Goal: Task Accomplishment & Management: Complete application form

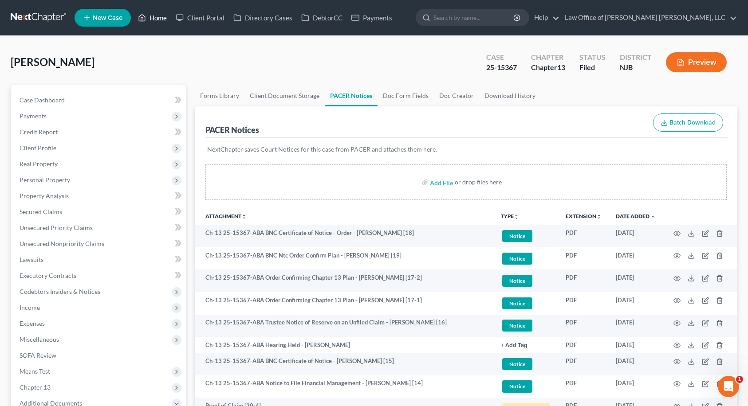
click at [160, 18] on link "Home" at bounding box center [153, 18] width 38 height 16
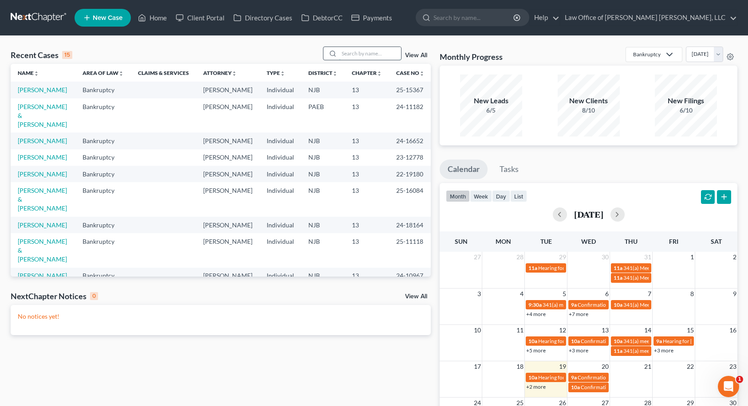
click at [396, 54] on input "search" at bounding box center [370, 53] width 62 height 13
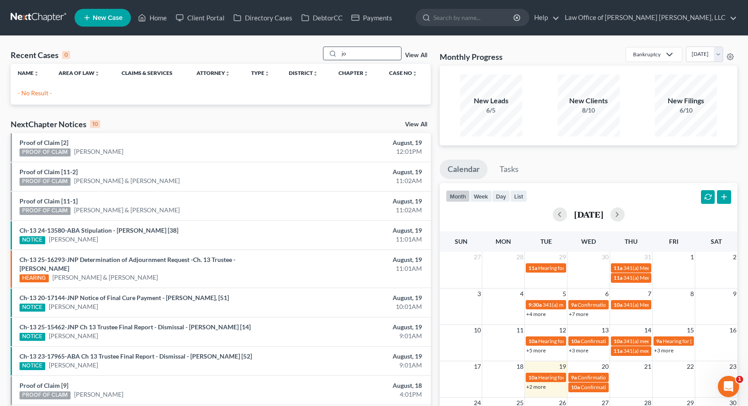
type input "j"
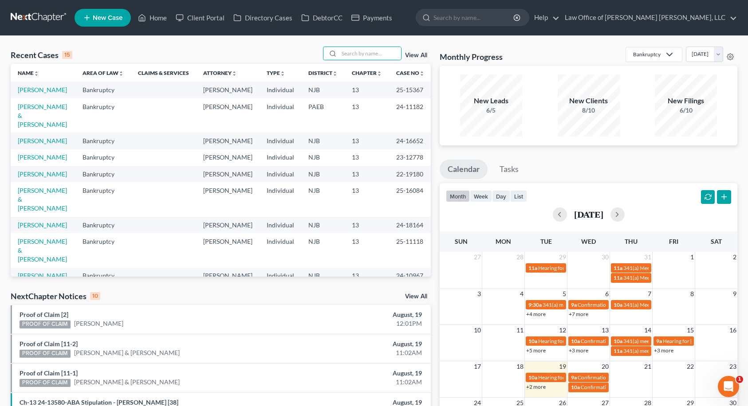
click at [117, 20] on span "New Case" at bounding box center [108, 18] width 30 height 7
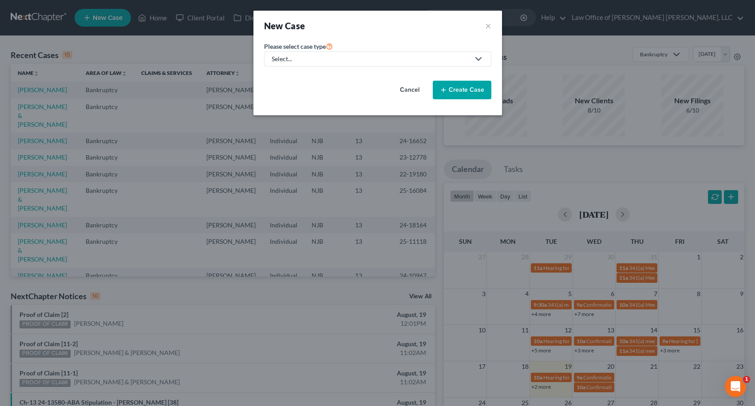
click at [332, 58] on div "Select..." at bounding box center [371, 59] width 198 height 9
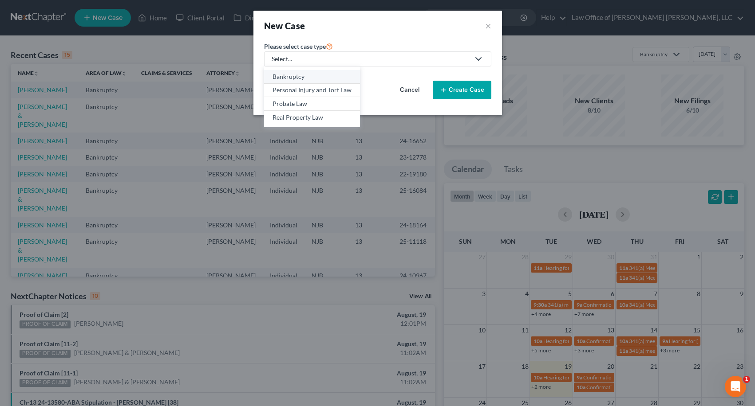
click at [311, 75] on div "Bankruptcy" at bounding box center [311, 76] width 79 height 9
select select "51"
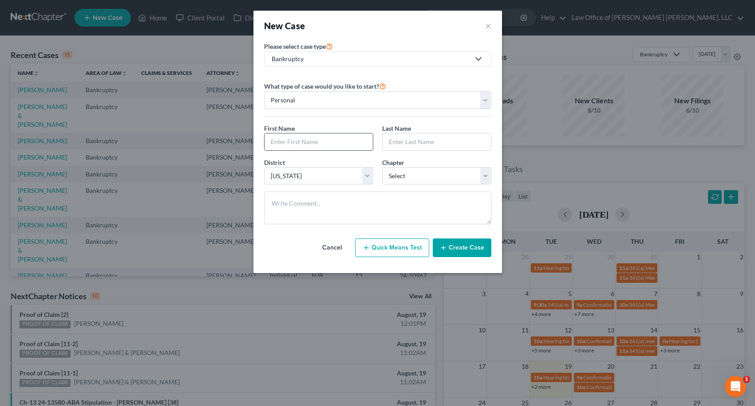
click at [311, 136] on input "text" at bounding box center [318, 142] width 108 height 17
type input "[PERSON_NAME]"
click at [385, 171] on select "Select 7 11 12 13" at bounding box center [436, 176] width 109 height 18
select select "0"
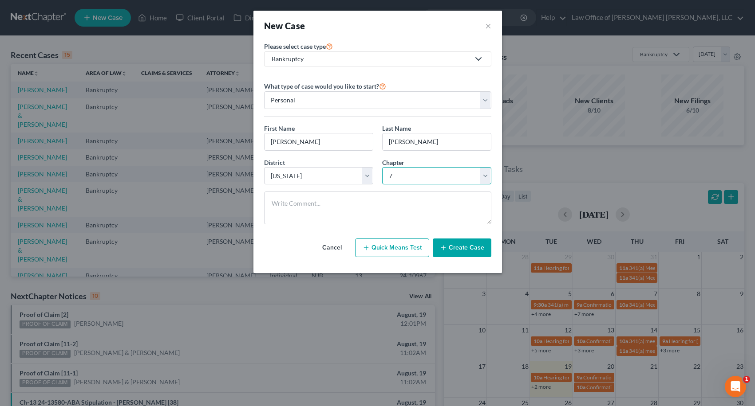
click at [382, 167] on select "Select 7 11 12 13" at bounding box center [436, 176] width 109 height 18
click at [462, 246] on button "Create Case" at bounding box center [462, 248] width 59 height 19
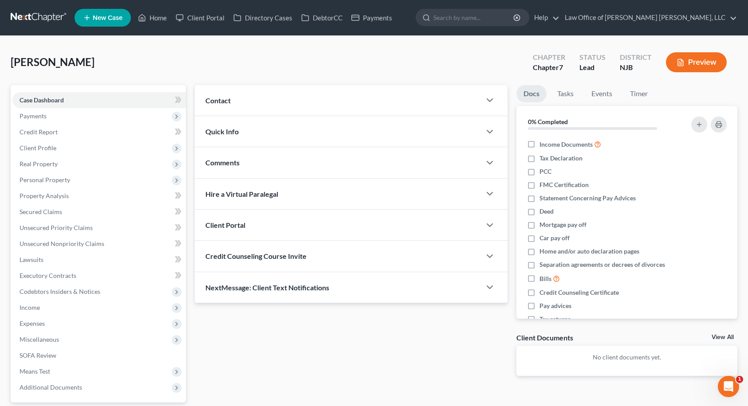
click at [258, 100] on div "Contact" at bounding box center [338, 100] width 286 height 31
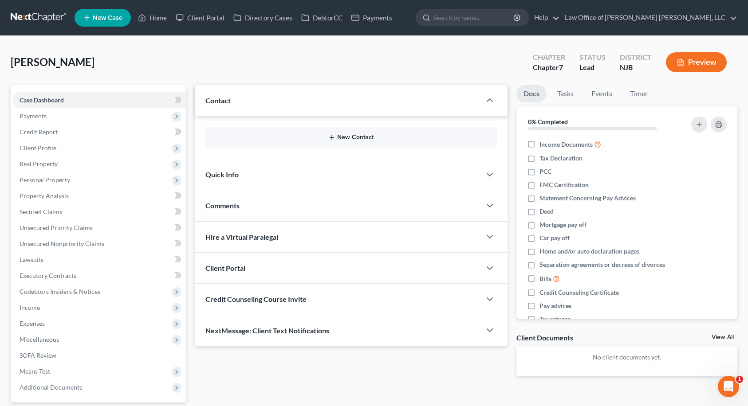
click at [331, 138] on icon "button" at bounding box center [331, 137] width 7 height 7
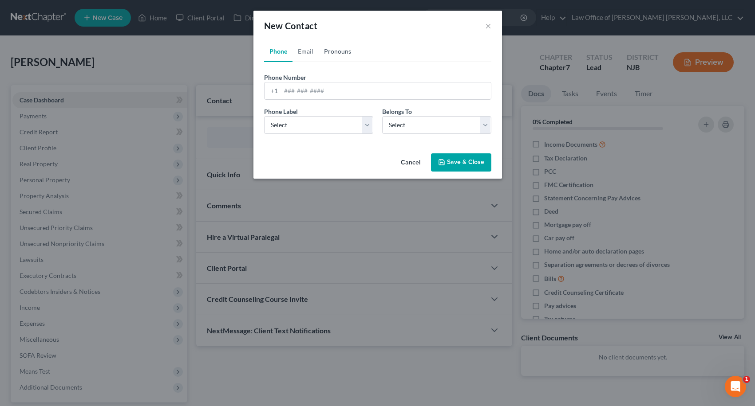
click at [331, 49] on link "Pronouns" at bounding box center [338, 51] width 38 height 21
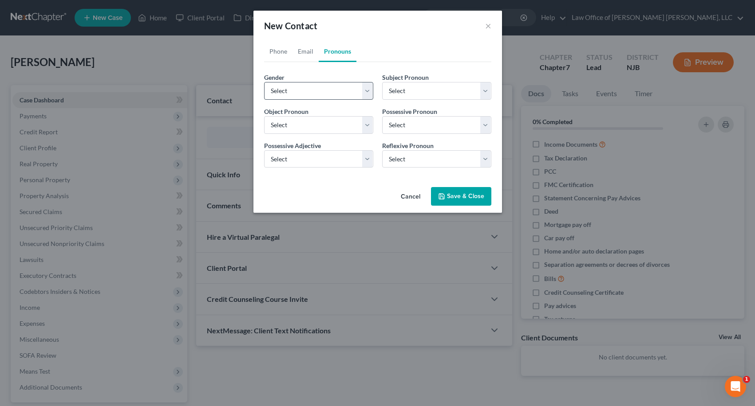
click at [313, 81] on div "Gender * Select [DEMOGRAPHIC_DATA] [DEMOGRAPHIC_DATA] [DEMOGRAPHIC_DATA] More T…" at bounding box center [319, 86] width 118 height 27
click at [311, 87] on select "Select [DEMOGRAPHIC_DATA] [DEMOGRAPHIC_DATA] [DEMOGRAPHIC_DATA] More Than One P…" at bounding box center [318, 91] width 109 height 18
select select "1"
click at [264, 82] on select "Select [DEMOGRAPHIC_DATA] [DEMOGRAPHIC_DATA] [DEMOGRAPHIC_DATA] More Than One P…" at bounding box center [318, 91] width 109 height 18
select select "1"
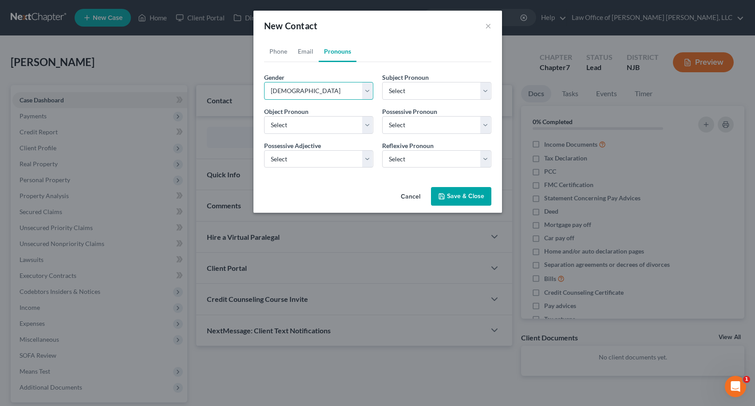
select select "1"
click at [300, 51] on link "Email" at bounding box center [305, 51] width 26 height 21
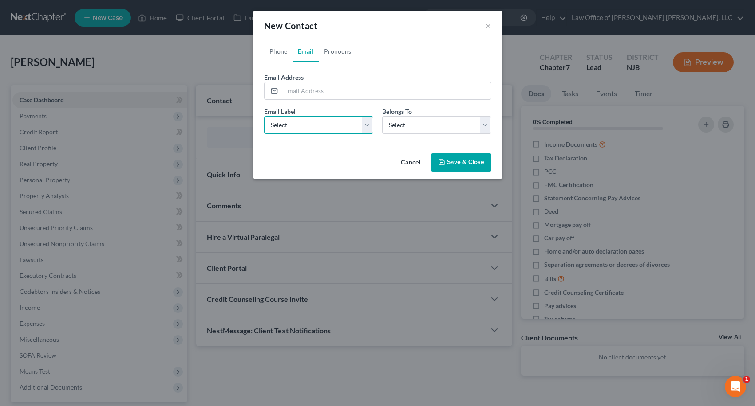
click at [340, 126] on select "Select Home Work Other" at bounding box center [318, 125] width 109 height 18
select select "0"
click at [264, 116] on select "Select Home Work Other" at bounding box center [318, 125] width 109 height 18
click at [392, 128] on select "Select Client Other" at bounding box center [436, 125] width 109 height 18
select select "0"
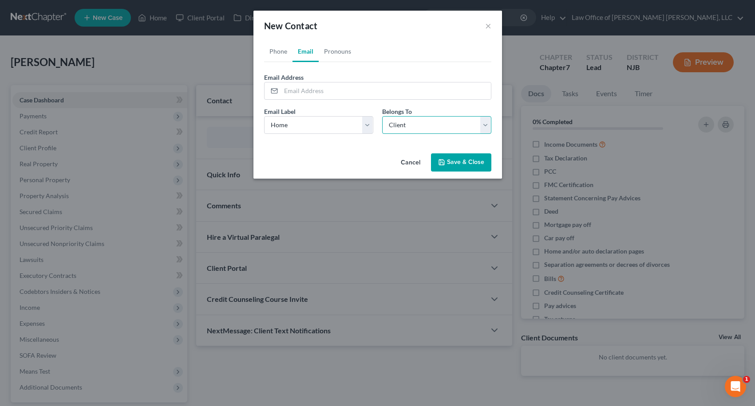
click at [382, 116] on select "Select Client Other" at bounding box center [436, 125] width 109 height 18
paste input "[PERSON_NAME][EMAIL_ADDRESS][PERSON_NAME][DOMAIN_NAME]"
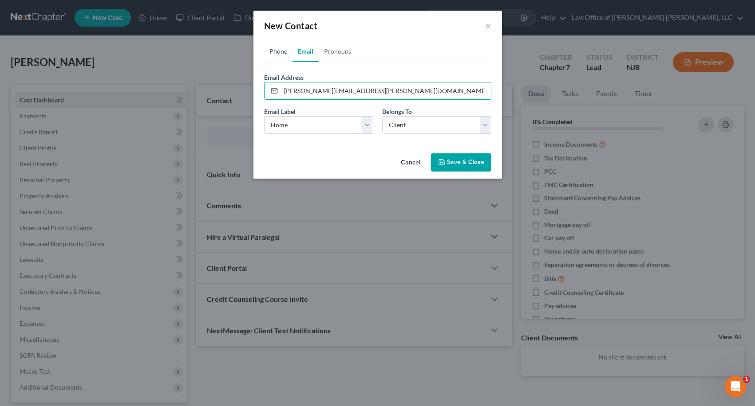
type input "[PERSON_NAME][EMAIL_ADDRESS][PERSON_NAME][DOMAIN_NAME]"
click at [275, 49] on link "Phone" at bounding box center [278, 51] width 28 height 21
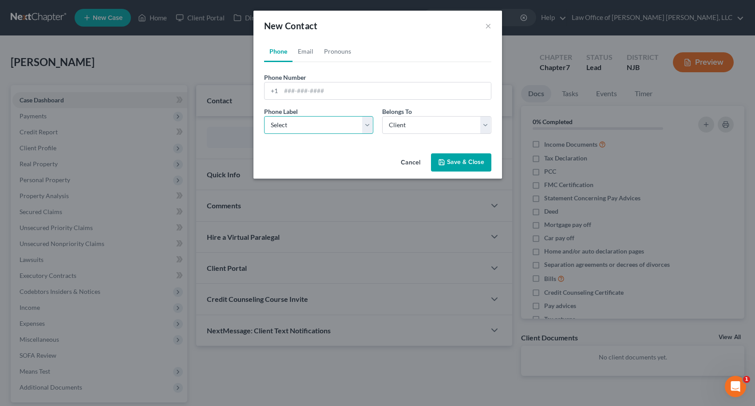
click at [299, 121] on select "Select Mobile Home Work Other" at bounding box center [318, 125] width 109 height 18
select select "0"
click at [264, 116] on select "Select Mobile Home Work Other" at bounding box center [318, 125] width 109 height 18
click at [305, 95] on input "tel" at bounding box center [386, 91] width 210 height 17
type input "9083800083"
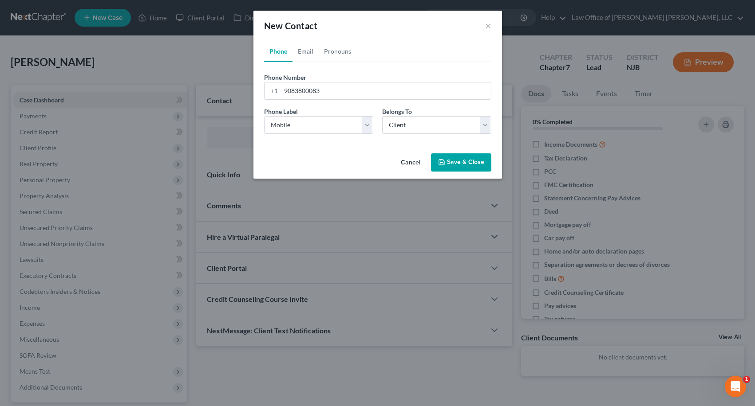
click at [459, 161] on button "Save & Close" at bounding box center [461, 163] width 60 height 19
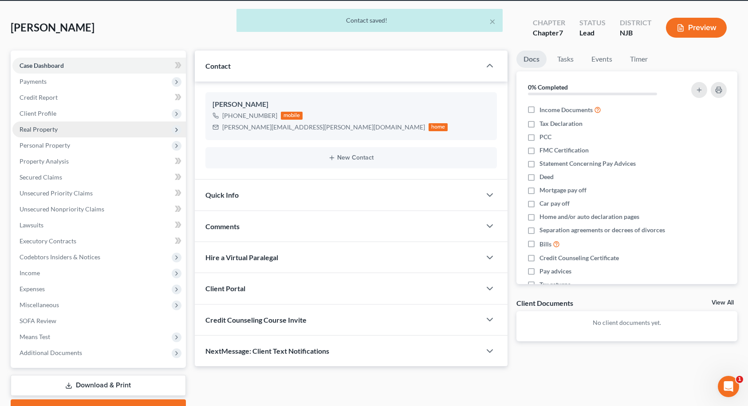
scroll to position [81, 0]
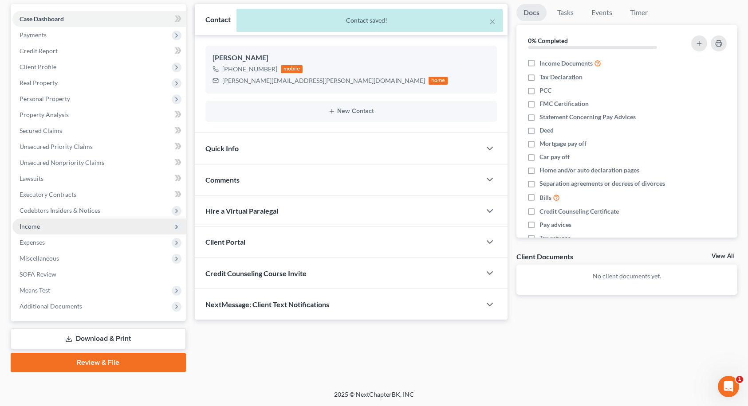
click at [39, 229] on span "Income" at bounding box center [30, 227] width 20 height 8
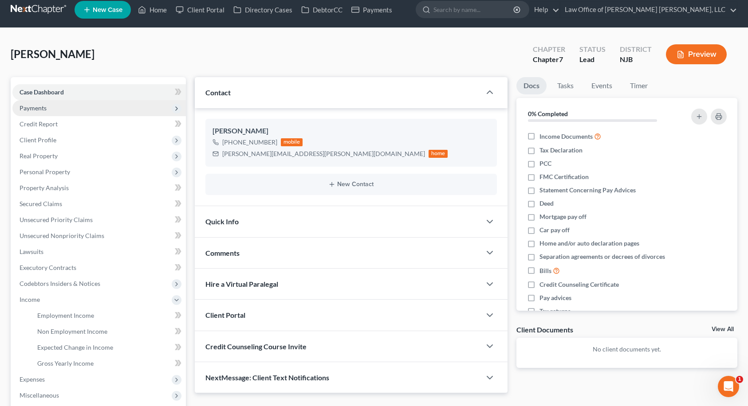
scroll to position [0, 0]
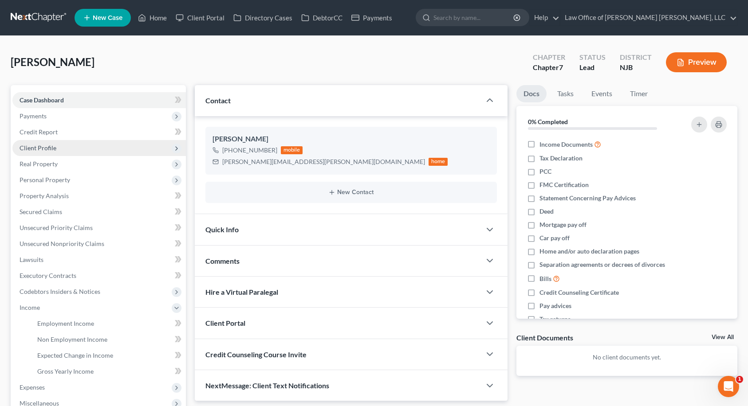
click at [83, 149] on span "Client Profile" at bounding box center [98, 148] width 173 height 16
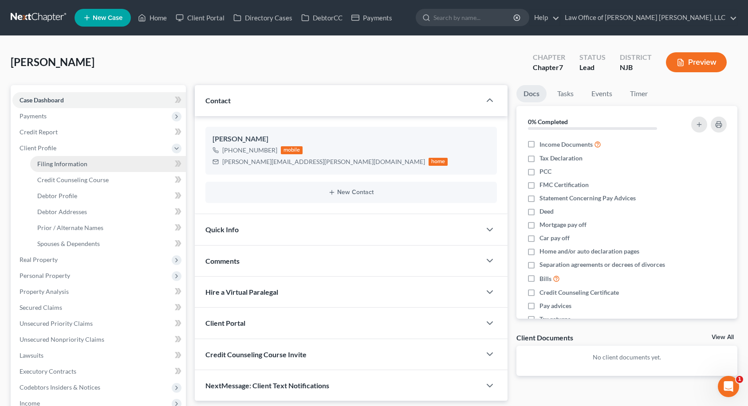
click at [133, 166] on link "Filing Information" at bounding box center [108, 164] width 156 height 16
select select "1"
select select "0"
select select "51"
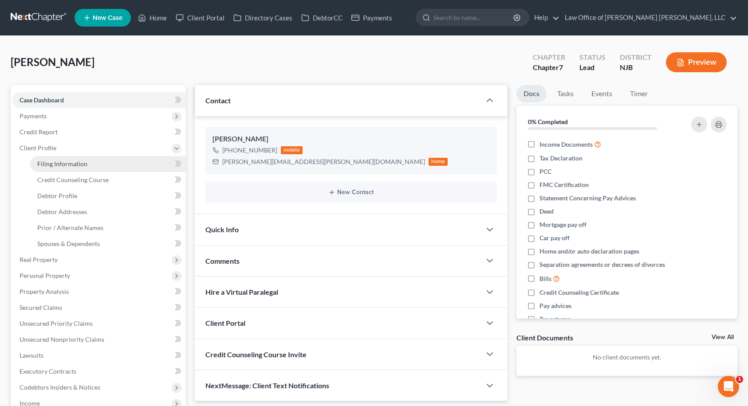
select select "0"
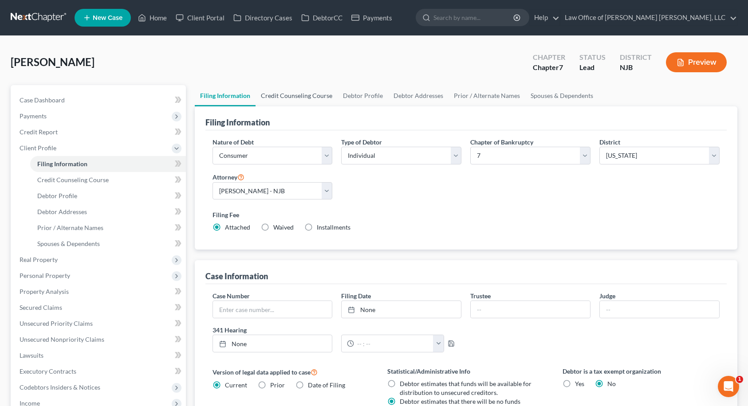
click at [318, 97] on link "Credit Counseling Course" at bounding box center [297, 95] width 82 height 21
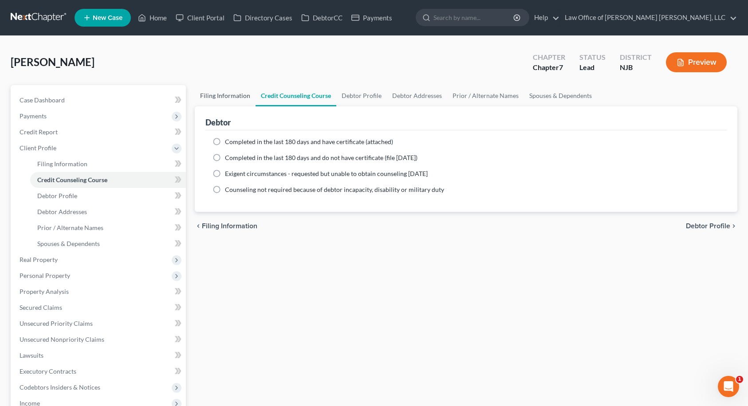
click at [243, 97] on link "Filing Information" at bounding box center [225, 95] width 61 height 21
select select "1"
select select "0"
select select "51"
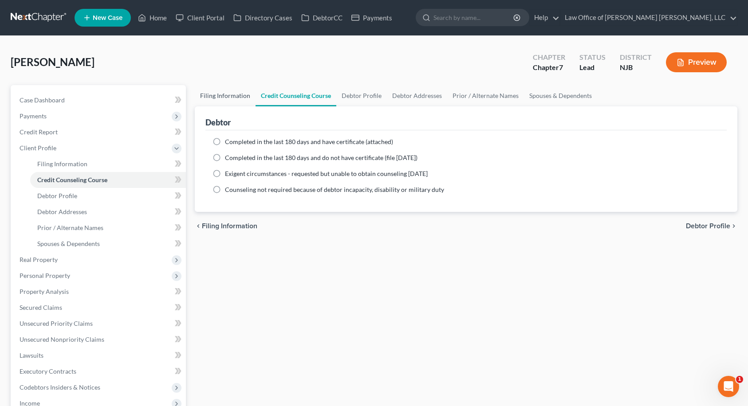
select select "0"
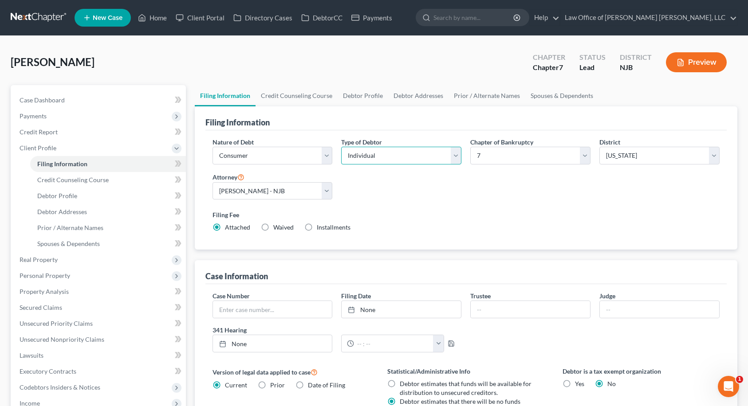
click at [365, 151] on select "Select Individual Joint" at bounding box center [401, 156] width 120 height 18
click at [307, 96] on link "Credit Counseling Course" at bounding box center [297, 95] width 82 height 21
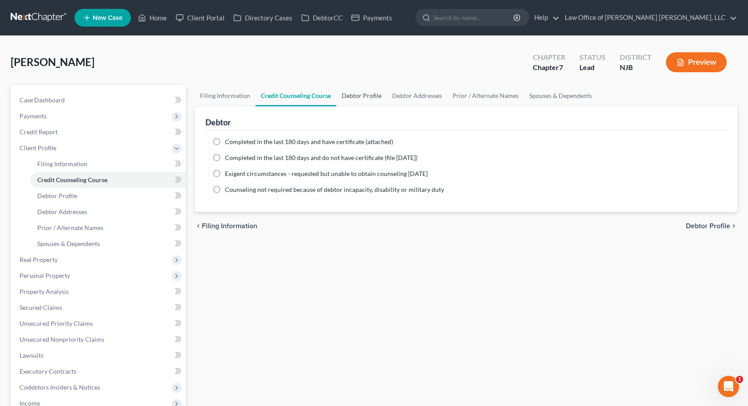
click at [357, 95] on link "Debtor Profile" at bounding box center [361, 95] width 51 height 21
select select "0"
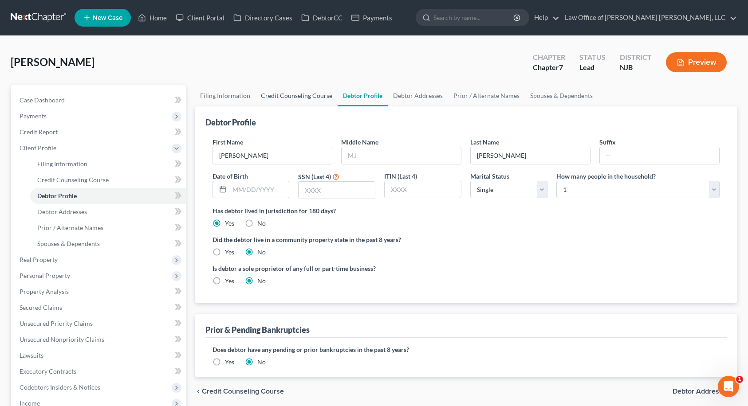
click at [303, 95] on link "Credit Counseling Course" at bounding box center [297, 95] width 82 height 21
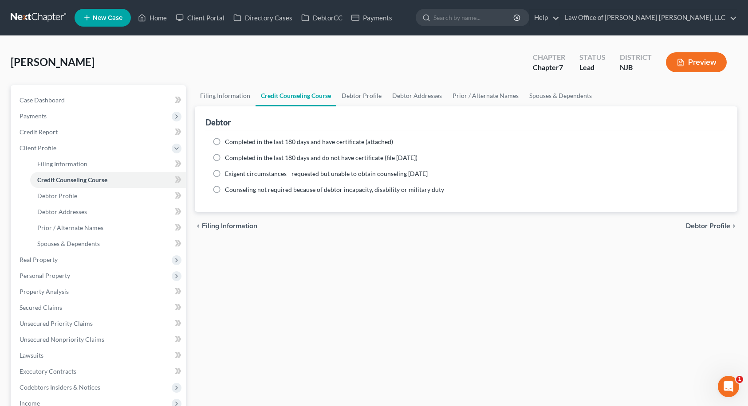
click at [225, 156] on label "Completed in the last 180 days and do not have certificate (file [DATE])" at bounding box center [321, 158] width 193 height 9
click at [229, 156] on input "Completed in the last 180 days and do not have certificate (file [DATE])" at bounding box center [232, 157] width 6 height 6
radio input "true"
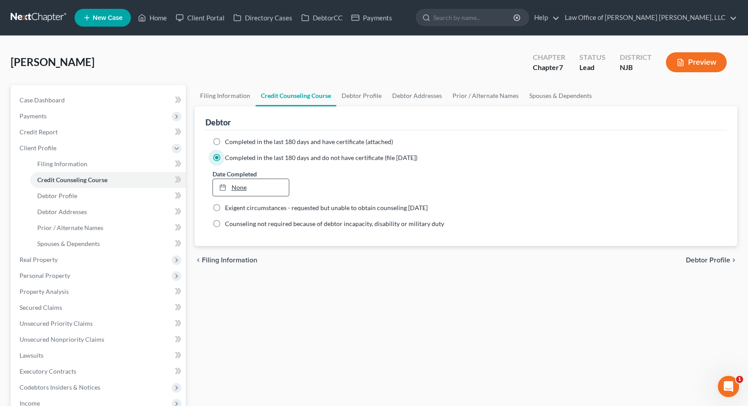
click at [244, 191] on link "None" at bounding box center [251, 187] width 76 height 17
type input "[DATE]"
click at [239, 91] on link "Filing Information" at bounding box center [225, 95] width 61 height 21
select select "1"
select select "0"
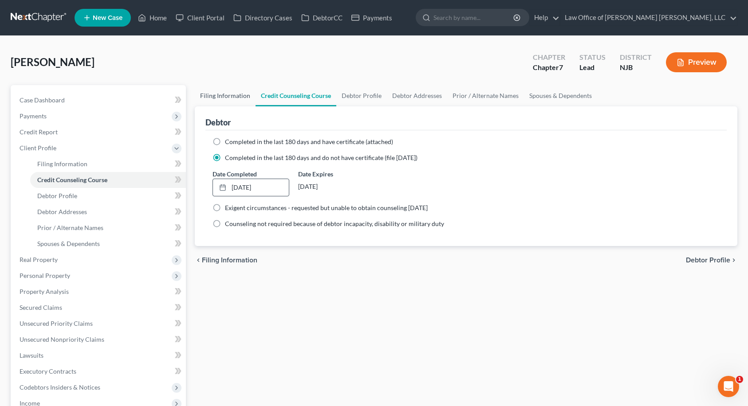
select select "0"
select select "51"
select select "0"
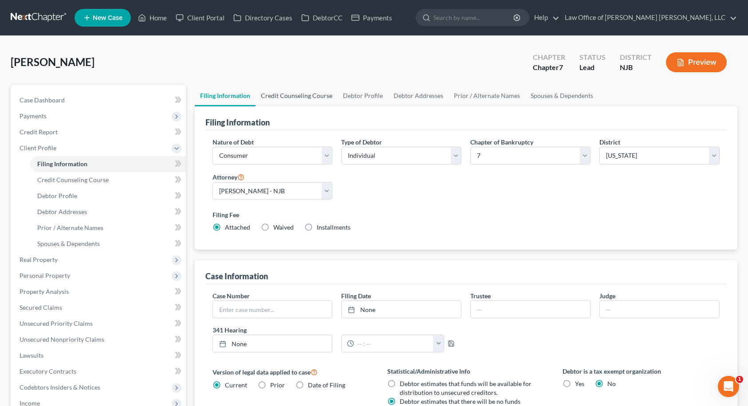
click at [288, 92] on link "Credit Counseling Course" at bounding box center [297, 95] width 82 height 21
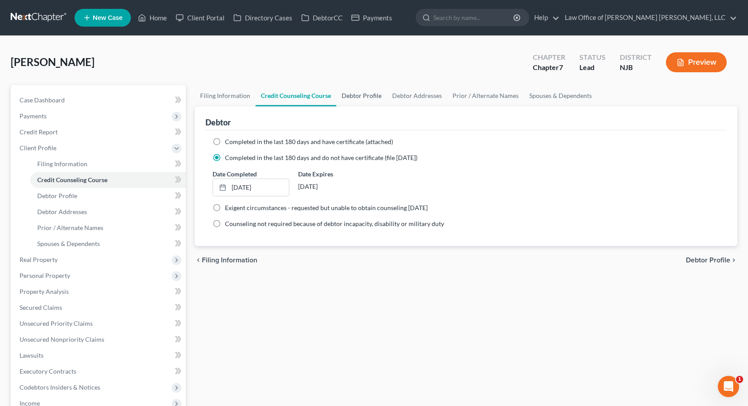
click at [357, 95] on link "Debtor Profile" at bounding box center [361, 95] width 51 height 21
select select "0"
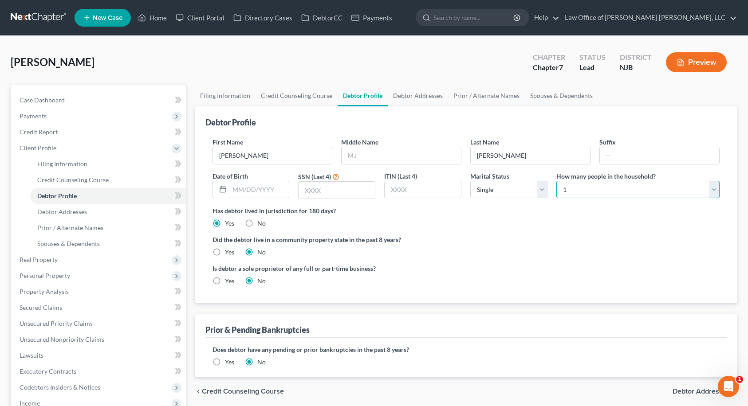
click at [594, 192] on select "Select 1 2 3 4 5 6 7 8 9 10 11 12 13 14 15 16 17 18 19 20" at bounding box center [637, 190] width 163 height 18
select select "2"
click at [556, 181] on select "Select 1 2 3 4 5 6 7 8 9 10 11 12 13 14 15 16 17 18 19 20" at bounding box center [637, 190] width 163 height 18
click at [495, 190] on select "Select Single Married Separated Divorced Widowed" at bounding box center [508, 190] width 77 height 18
select select "1"
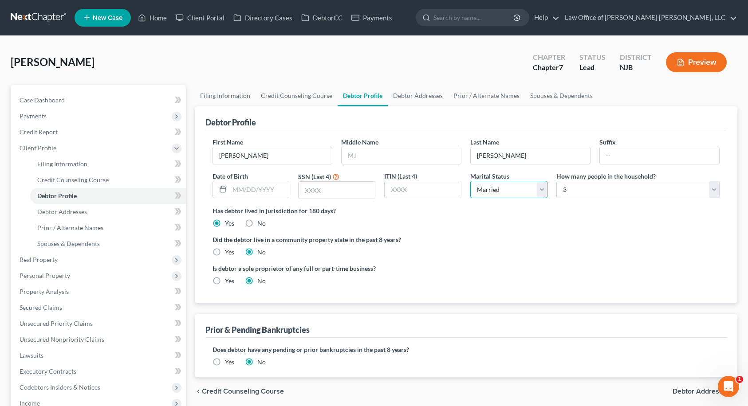
click at [470, 181] on select "Select Single Married Separated Divorced Widowed" at bounding box center [508, 190] width 77 height 18
click at [471, 231] on ng-include "First Name [PERSON_NAME] Middle Name Last Name [PERSON_NAME] Date of Birth SSN …" at bounding box center [467, 215] width 508 height 155
click at [412, 97] on link "Debtor Addresses" at bounding box center [418, 95] width 60 height 21
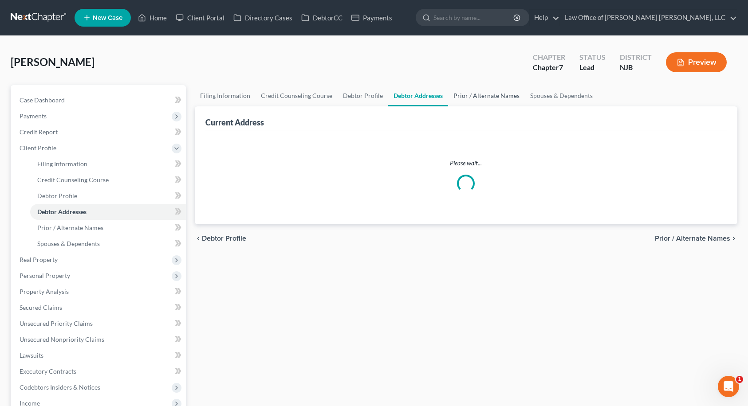
select select "0"
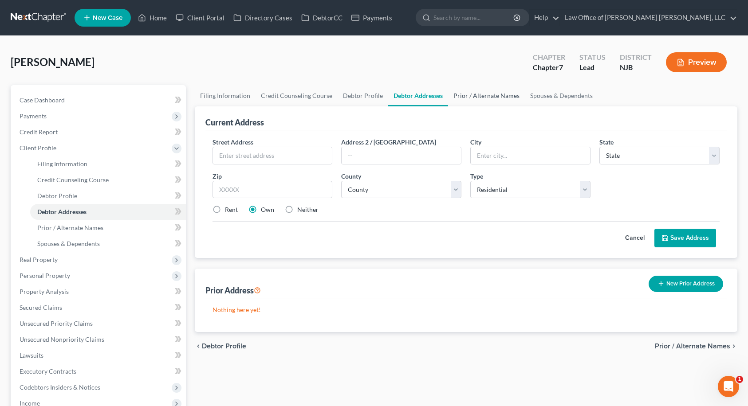
click at [484, 99] on link "Prior / Alternate Names" at bounding box center [486, 95] width 77 height 21
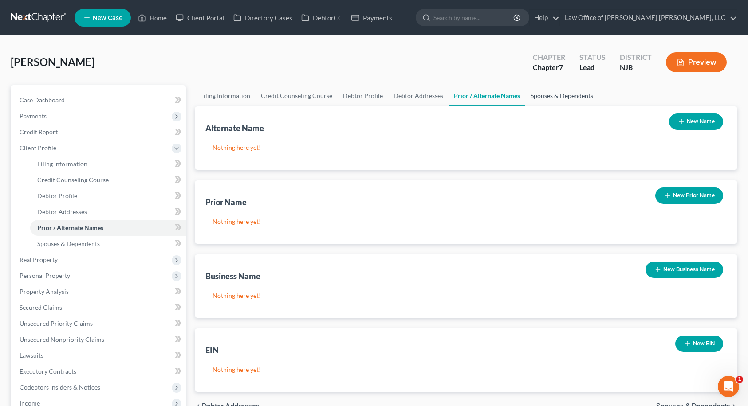
click at [544, 97] on link "Spouses & Dependents" at bounding box center [561, 95] width 73 height 21
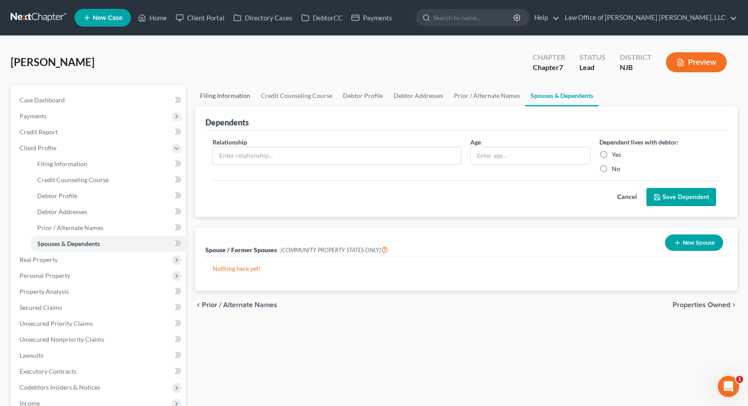
click at [237, 94] on link "Filing Information" at bounding box center [225, 95] width 61 height 21
select select "1"
select select "0"
select select "51"
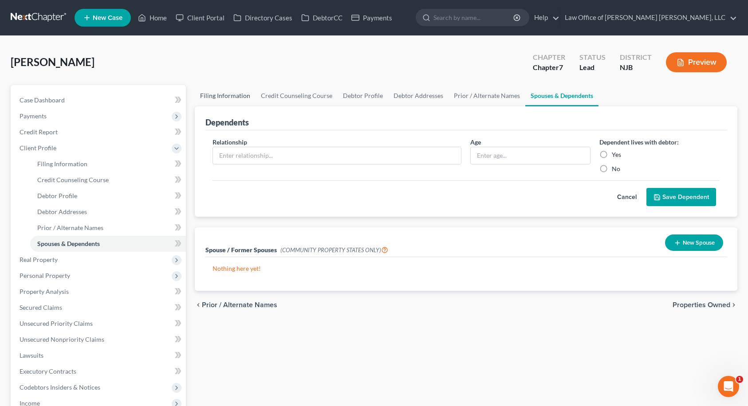
select select "0"
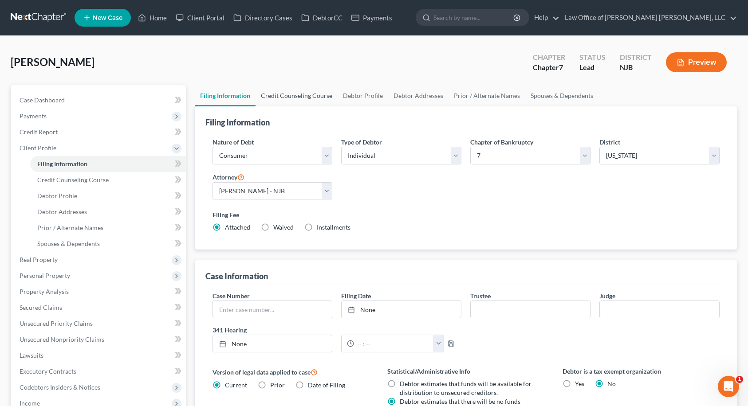
click at [309, 92] on link "Credit Counseling Course" at bounding box center [297, 95] width 82 height 21
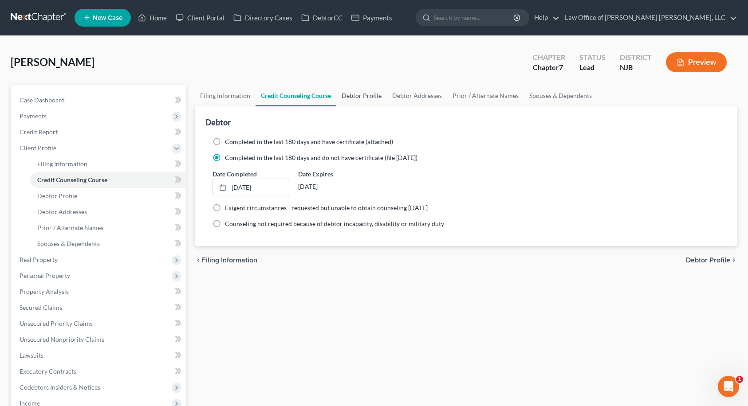
click at [345, 92] on link "Debtor Profile" at bounding box center [361, 95] width 51 height 21
select select "1"
select select "2"
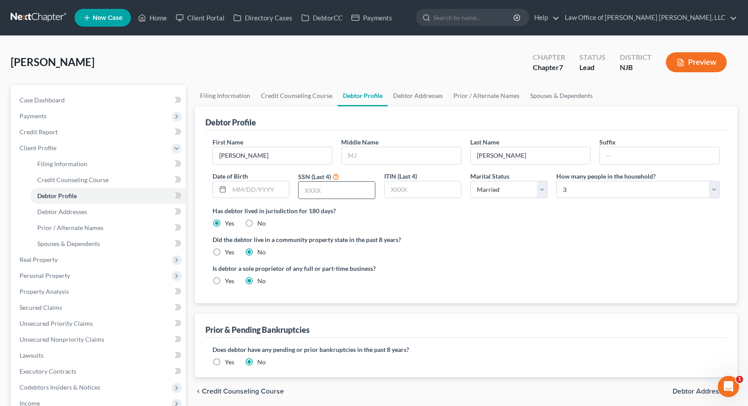
click at [315, 193] on input "text" at bounding box center [337, 190] width 76 height 17
type input "4549"
click at [270, 192] on input "text" at bounding box center [259, 189] width 60 height 17
type input "[DATE]"
click at [433, 224] on div "Has debtor lived in jurisdiction for 180 days? Yes No Debtor must reside in jur…" at bounding box center [467, 217] width 508 height 22
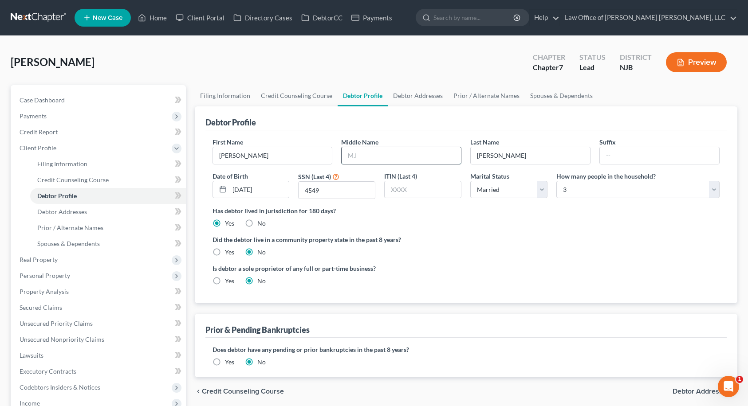
click at [354, 155] on input "text" at bounding box center [401, 155] width 119 height 17
type input "C."
click at [457, 95] on link "Prior / Alternate Names" at bounding box center [486, 95] width 77 height 21
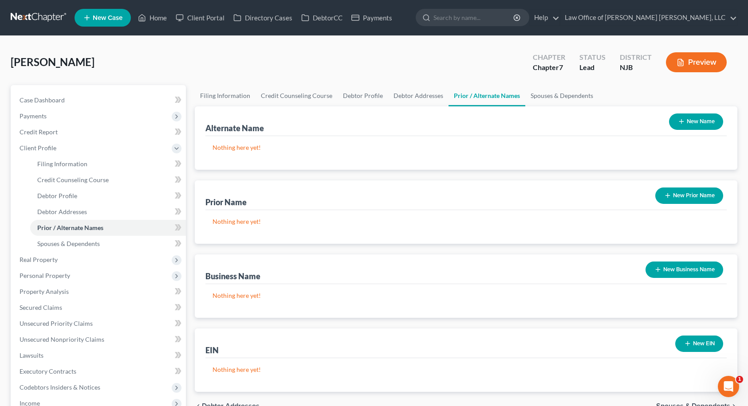
click at [666, 195] on icon "button" at bounding box center [667, 195] width 7 height 7
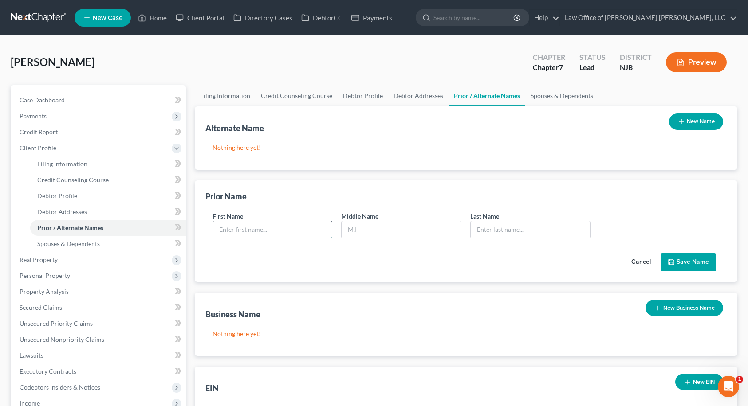
click at [317, 225] on input "text" at bounding box center [272, 229] width 119 height 17
type input "[PERSON_NAME]"
click at [414, 98] on link "Debtor Addresses" at bounding box center [418, 95] width 60 height 21
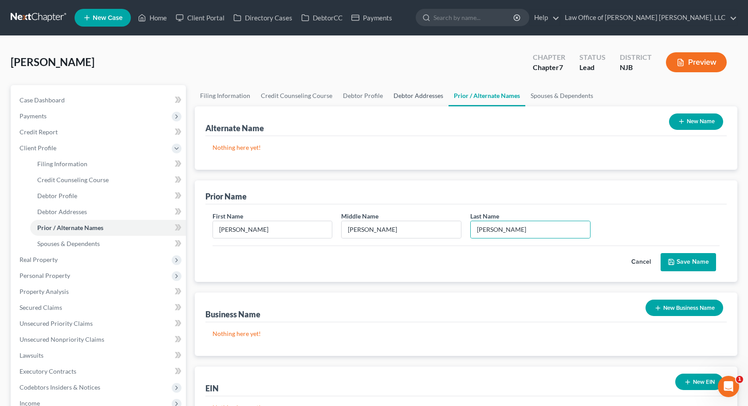
select select "0"
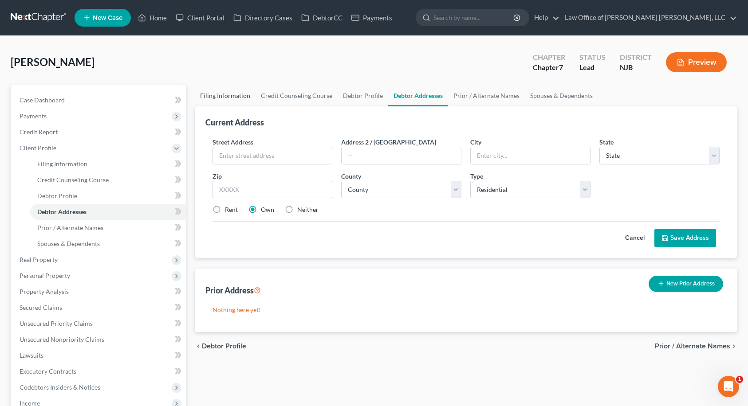
click at [235, 99] on link "Filing Information" at bounding box center [225, 95] width 61 height 21
select select "1"
select select "0"
select select "51"
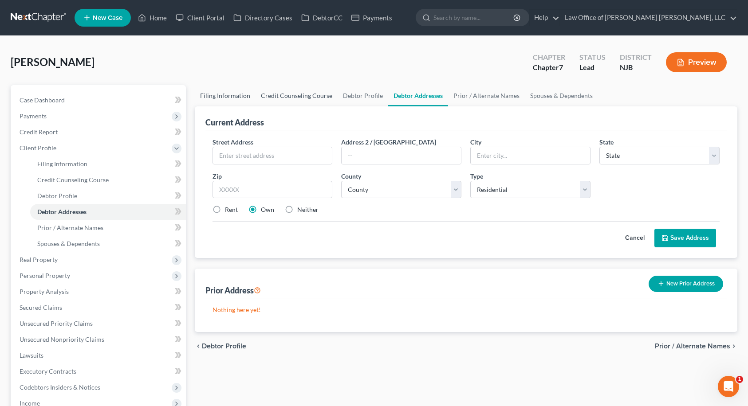
select select "0"
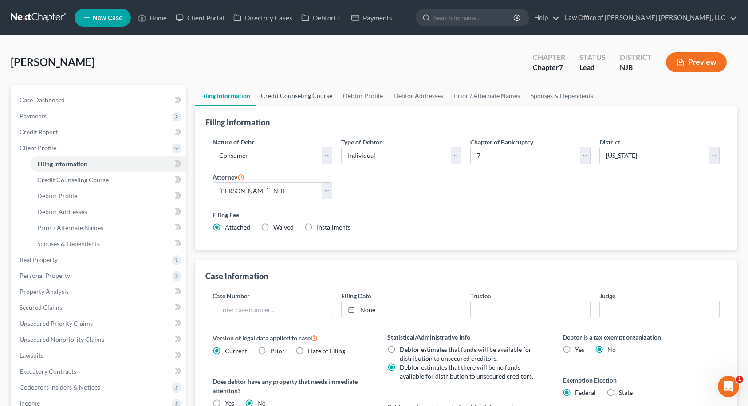
click at [275, 99] on link "Credit Counseling Course" at bounding box center [297, 95] width 82 height 21
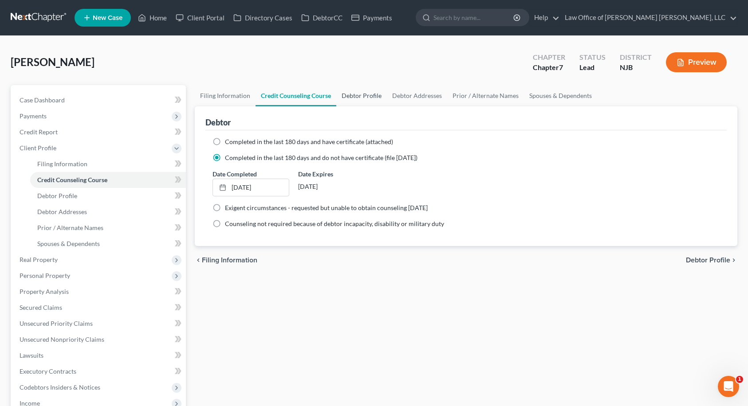
click at [348, 96] on link "Debtor Profile" at bounding box center [361, 95] width 51 height 21
select select "1"
select select "2"
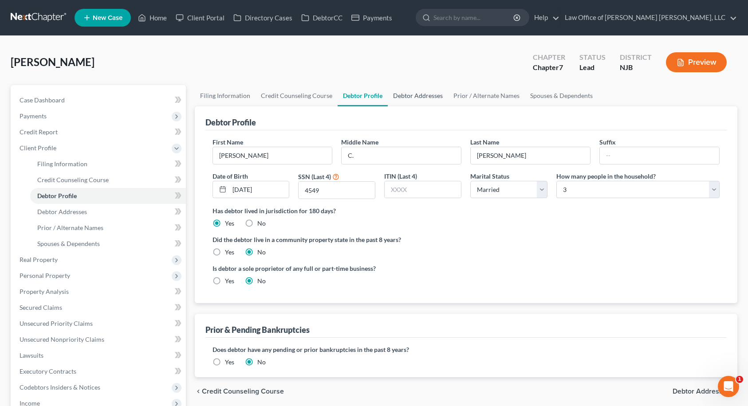
click at [420, 96] on link "Debtor Addresses" at bounding box center [418, 95] width 60 height 21
select select "0"
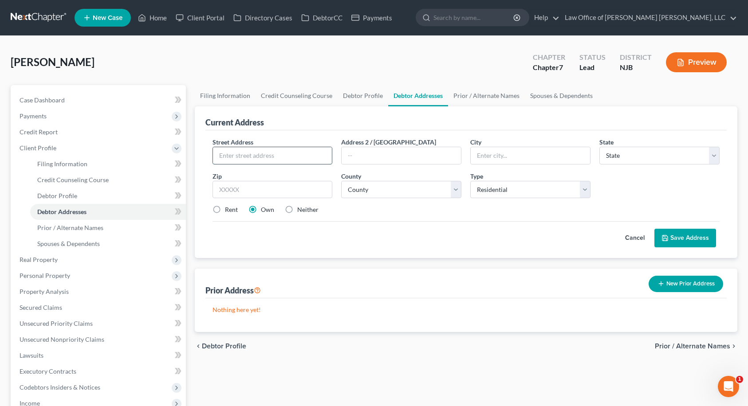
click at [301, 157] on input "text" at bounding box center [272, 155] width 119 height 17
type input "[STREET_ADDRESS][PERSON_NAME]"
type input "08648"
type input "[GEOGRAPHIC_DATA]"
select select "33"
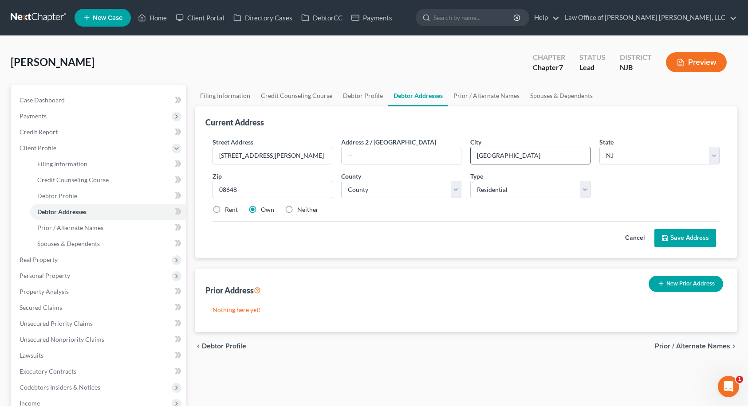
click at [502, 152] on input "[GEOGRAPHIC_DATA]" at bounding box center [530, 155] width 119 height 17
type input "[GEOGRAPHIC_DATA]"
click at [419, 187] on select "County [GEOGRAPHIC_DATA] [GEOGRAPHIC_DATA] [GEOGRAPHIC_DATA] [GEOGRAPHIC_DATA] …" at bounding box center [401, 190] width 120 height 18
select select "10"
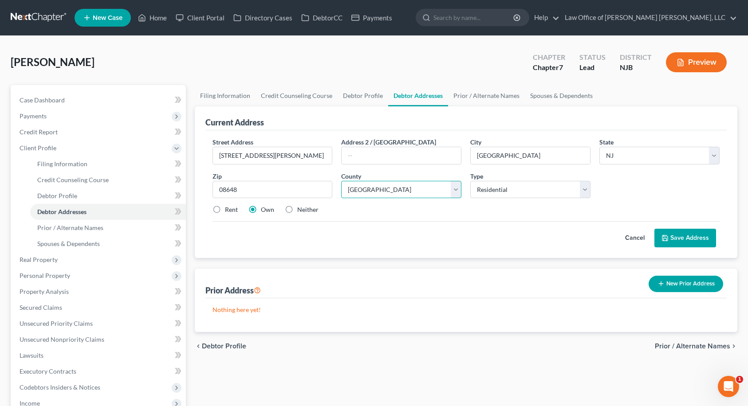
click at [341, 181] on select "County [GEOGRAPHIC_DATA] [GEOGRAPHIC_DATA] [GEOGRAPHIC_DATA] [GEOGRAPHIC_DATA] …" at bounding box center [401, 190] width 120 height 18
click at [225, 209] on label "Rent" at bounding box center [231, 209] width 13 height 9
click at [229, 209] on input "Rent" at bounding box center [232, 208] width 6 height 6
radio input "true"
click at [693, 238] on button "Save Address" at bounding box center [685, 238] width 62 height 19
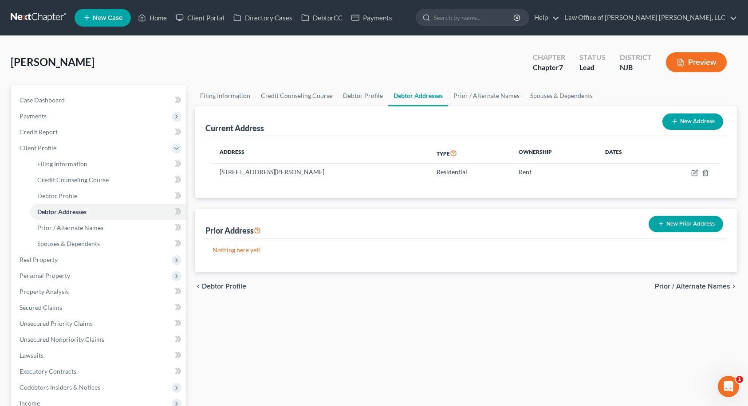
click at [715, 323] on div "Filing Information Credit Counseling Course Debtor Profile Debtor Addresses Pri…" at bounding box center [466, 317] width 552 height 465
click at [482, 92] on link "Prior / Alternate Names" at bounding box center [486, 95] width 77 height 21
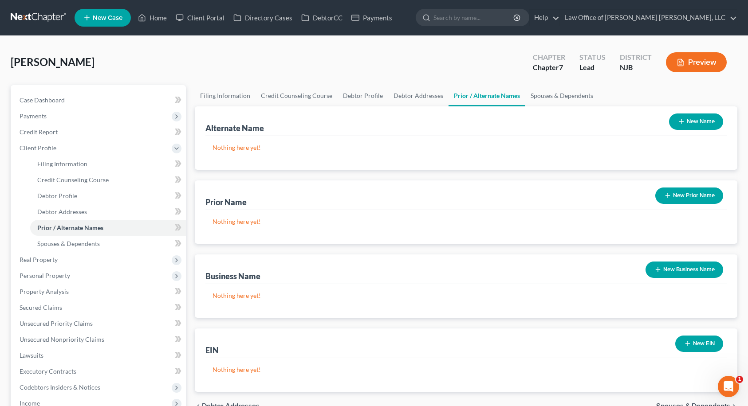
click at [678, 198] on button "New Prior Name" at bounding box center [689, 196] width 68 height 16
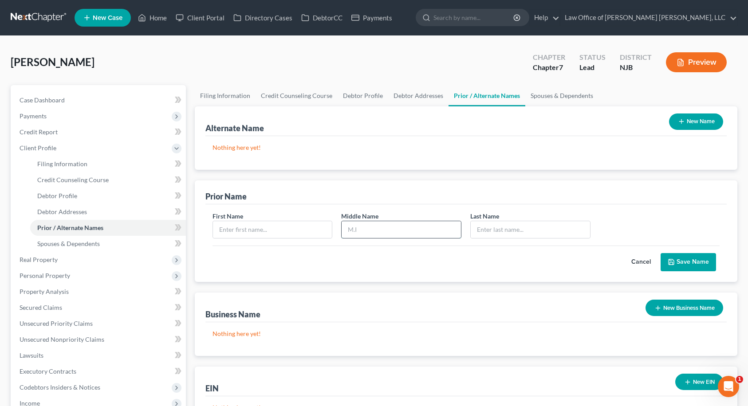
click at [422, 234] on input "text" at bounding box center [401, 229] width 119 height 17
type input "[PERSON_NAME]"
click at [271, 226] on input "text" at bounding box center [272, 229] width 119 height 17
type input "[PERSON_NAME]"
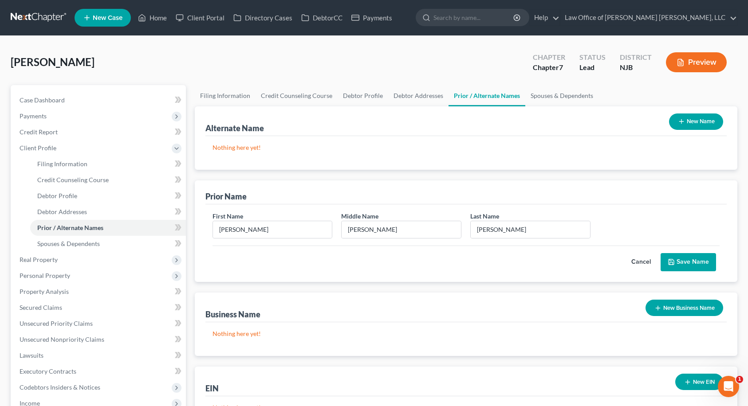
click at [697, 262] on button "Save Name" at bounding box center [688, 262] width 55 height 19
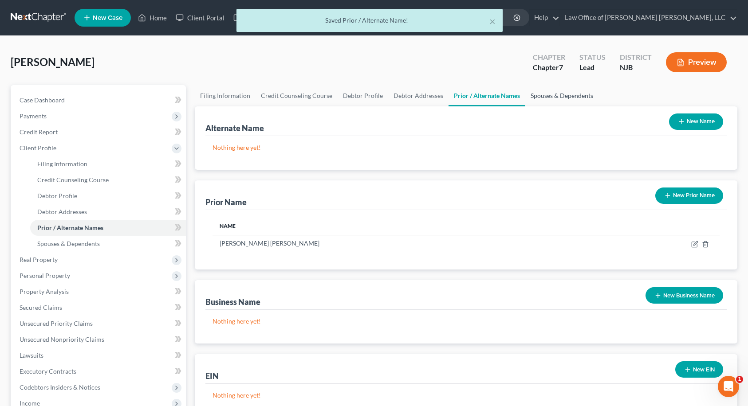
click at [550, 98] on link "Spouses & Dependents" at bounding box center [561, 95] width 73 height 21
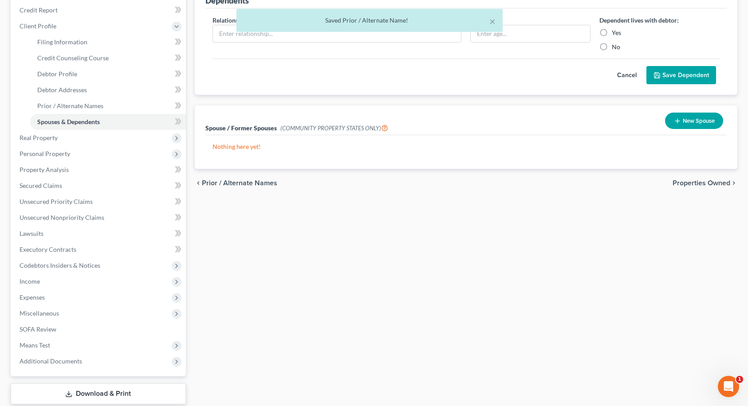
scroll to position [177, 0]
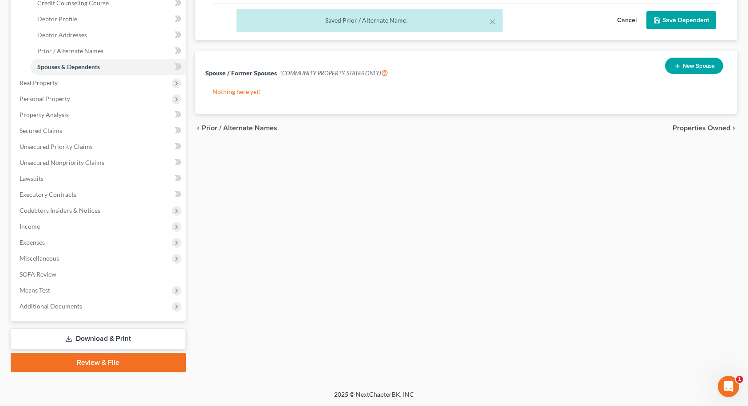
click at [701, 129] on span "Properties Owned" at bounding box center [702, 128] width 58 height 7
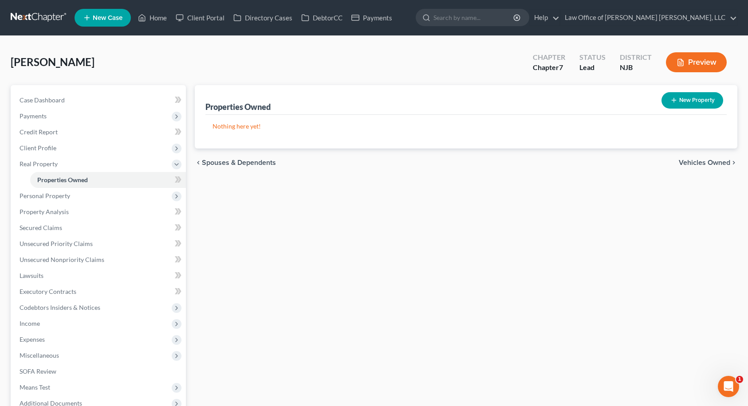
click at [734, 205] on div "Properties Owned New Property Nothing here yet! Property Market Value Liens Exe…" at bounding box center [466, 277] width 552 height 385
click at [29, 320] on span "Income" at bounding box center [30, 324] width 20 height 8
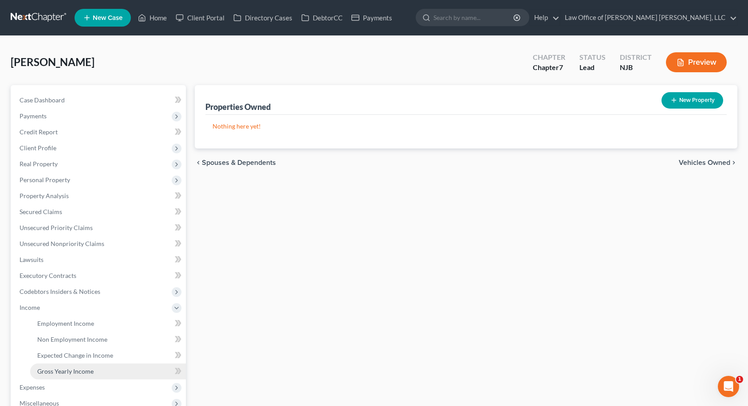
click at [52, 368] on span "Gross Yearly Income" at bounding box center [65, 372] width 56 height 8
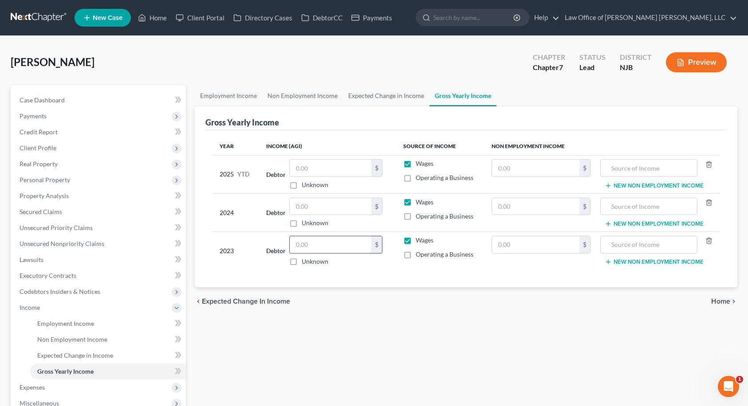
click at [311, 248] on input "text" at bounding box center [331, 244] width 82 height 17
click at [304, 207] on input "text" at bounding box center [331, 206] width 82 height 17
type input "150,410.00"
click at [320, 246] on input "text" at bounding box center [331, 244] width 82 height 17
type input "136,218.00"
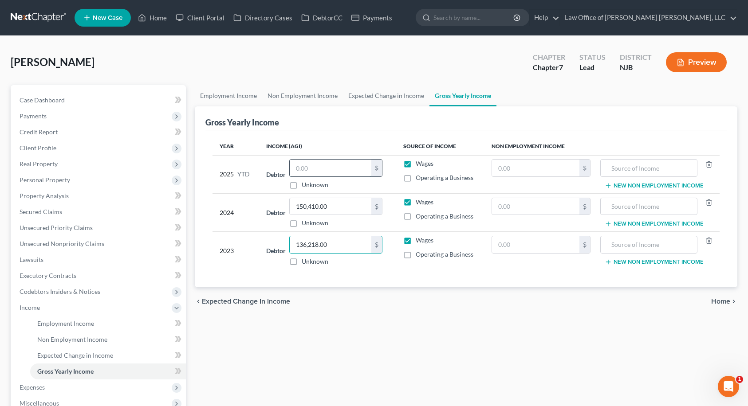
click at [338, 166] on input "text" at bounding box center [331, 168] width 82 height 17
click at [724, 335] on div "Employment Income Non Employment Income Expected Change in Income Gross Yearly …" at bounding box center [466, 301] width 552 height 433
click at [324, 170] on input "text" at bounding box center [331, 168] width 82 height 17
type input "49,843.00"
click at [422, 359] on div "Employment Income Non Employment Income Expected Change in Income Gross Yearly …" at bounding box center [466, 301] width 552 height 433
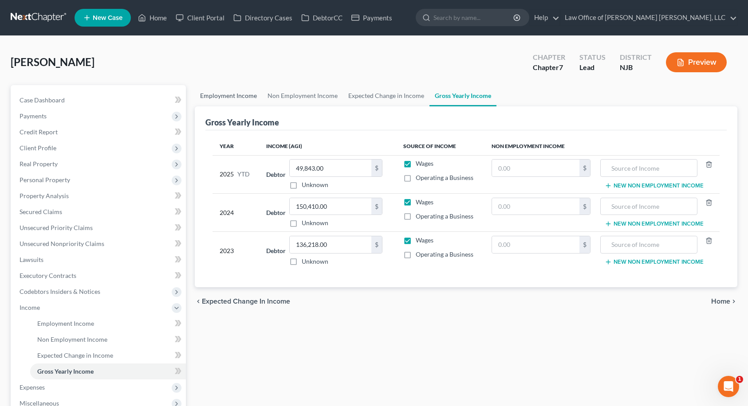
click at [224, 96] on link "Employment Income" at bounding box center [228, 95] width 67 height 21
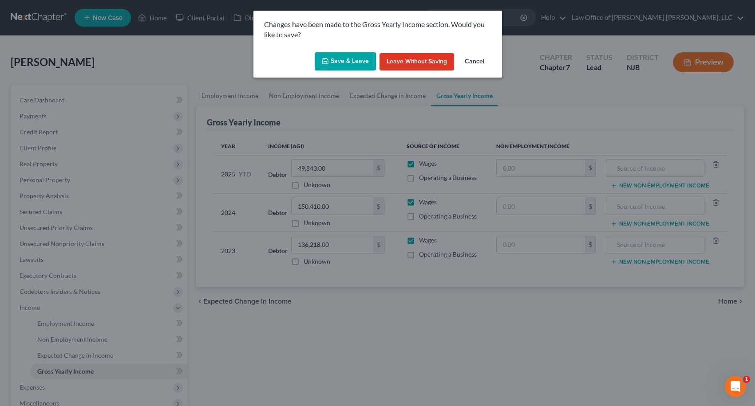
click at [326, 66] on button "Save & Leave" at bounding box center [345, 61] width 61 height 19
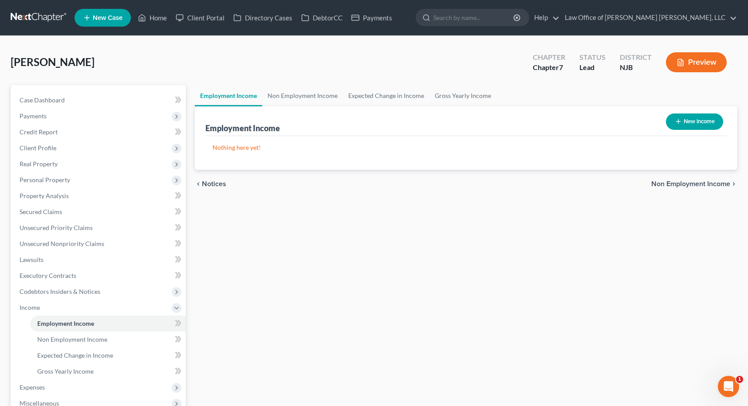
click at [682, 119] on button "New Income" at bounding box center [694, 122] width 57 height 16
select select "0"
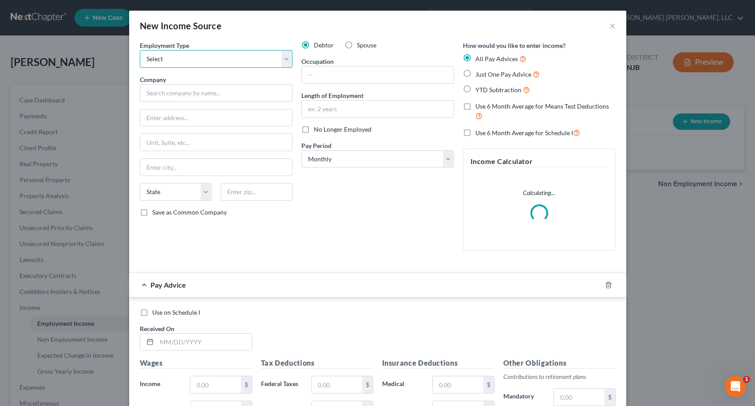
click at [267, 58] on select "Select Full or [DEMOGRAPHIC_DATA] Employment Self Employment" at bounding box center [216, 59] width 153 height 18
select select "0"
click at [140, 50] on select "Select Full or [DEMOGRAPHIC_DATA] Employment Self Employment" at bounding box center [216, 59] width 153 height 18
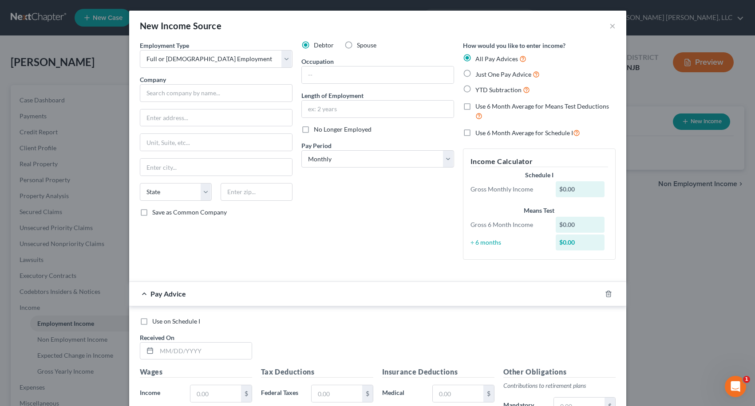
click at [736, 210] on div "New Income Source × Employment Type * Select Full or [DEMOGRAPHIC_DATA] Employm…" at bounding box center [377, 203] width 755 height 406
click at [475, 89] on label "YTD Subtraction" at bounding box center [502, 90] width 55 height 10
click at [479, 89] on input "YTD Subtraction" at bounding box center [482, 88] width 6 height 6
radio input "true"
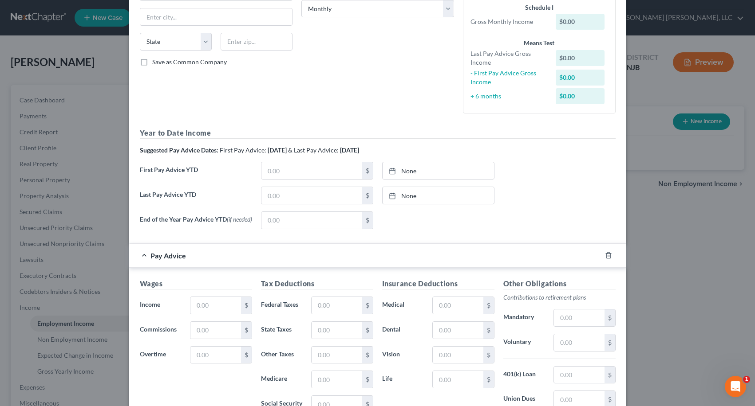
scroll to position [177, 0]
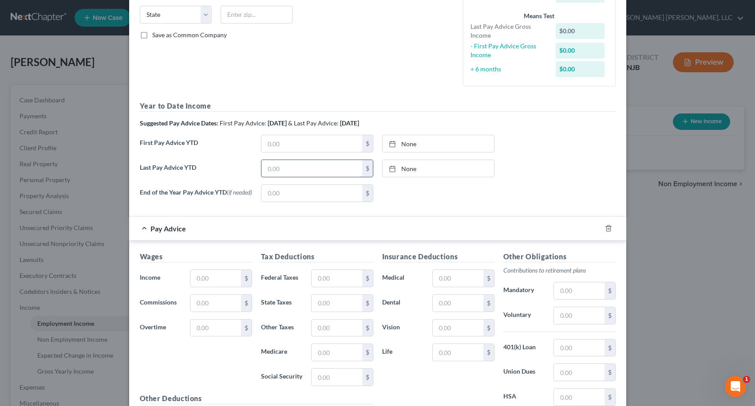
click at [288, 166] on input "text" at bounding box center [311, 168] width 101 height 17
click at [724, 229] on div "New Income Source × Employment Type * Select Full or [DEMOGRAPHIC_DATA] Employm…" at bounding box center [377, 203] width 755 height 406
click at [286, 148] on input "text" at bounding box center [311, 143] width 101 height 17
type input "16,638.51"
click at [399, 143] on link "None" at bounding box center [437, 143] width 111 height 17
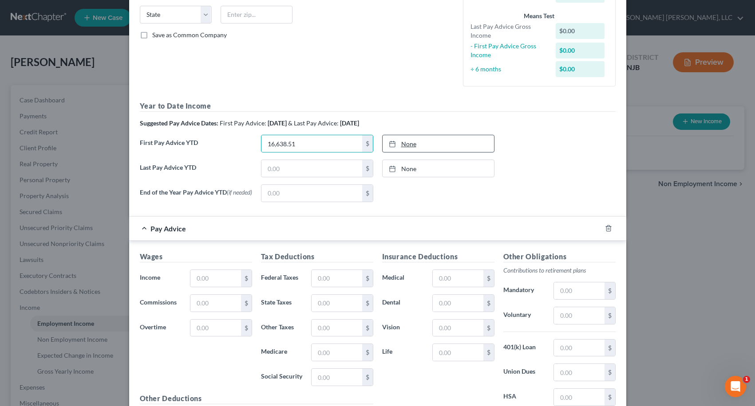
type input "[DATE]"
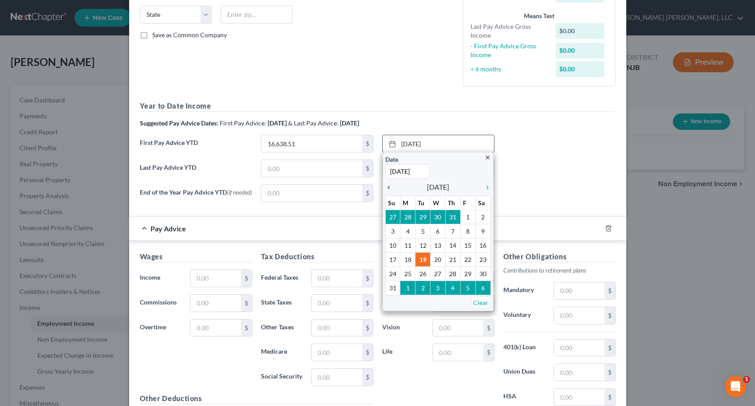
click at [385, 187] on icon "chevron_left" at bounding box center [391, 187] width 12 height 7
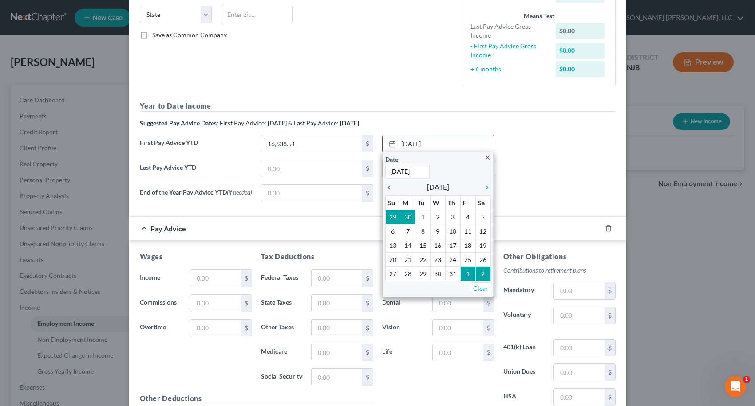
click at [385, 187] on icon "chevron_left" at bounding box center [391, 187] width 12 height 7
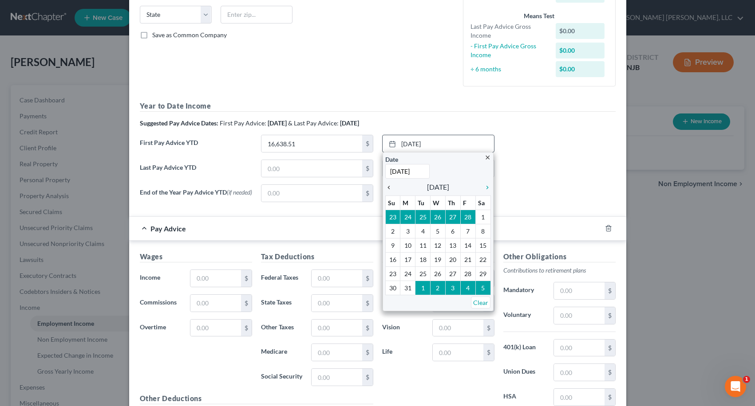
click at [385, 187] on icon "chevron_left" at bounding box center [391, 187] width 12 height 7
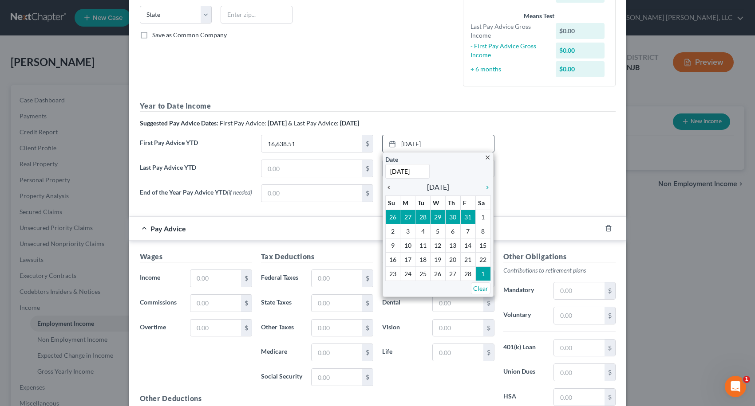
click at [385, 187] on icon "chevron_left" at bounding box center [391, 187] width 12 height 7
click at [480, 189] on icon "chevron_right" at bounding box center [485, 187] width 12 height 7
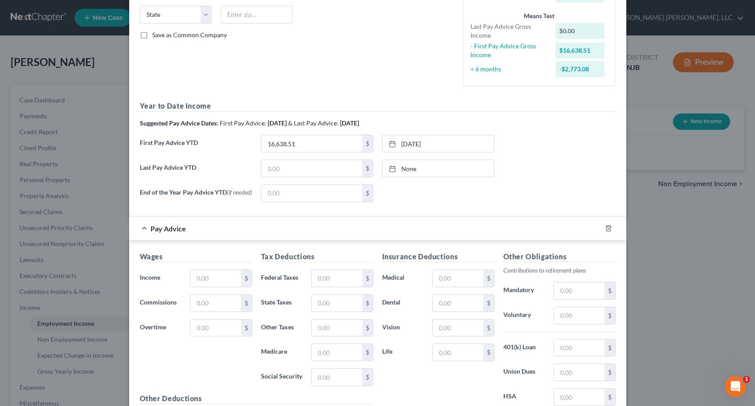
click at [703, 182] on div "New Income Source × Employment Type * Select Full or [DEMOGRAPHIC_DATA] Employm…" at bounding box center [377, 203] width 755 height 406
click at [271, 169] on input "text" at bounding box center [311, 168] width 101 height 17
type input "49,843.92"
click at [709, 157] on div "New Income Source × Employment Type * Select Full or [DEMOGRAPHIC_DATA] Employm…" at bounding box center [377, 203] width 755 height 406
click at [399, 167] on link "None" at bounding box center [437, 168] width 111 height 17
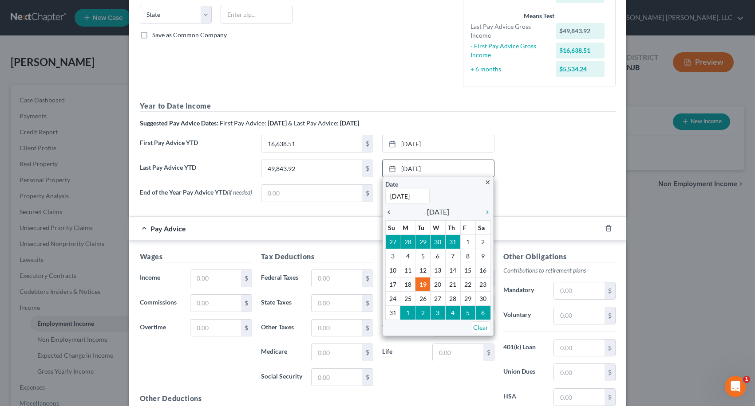
click at [385, 215] on icon "chevron_left" at bounding box center [391, 212] width 12 height 7
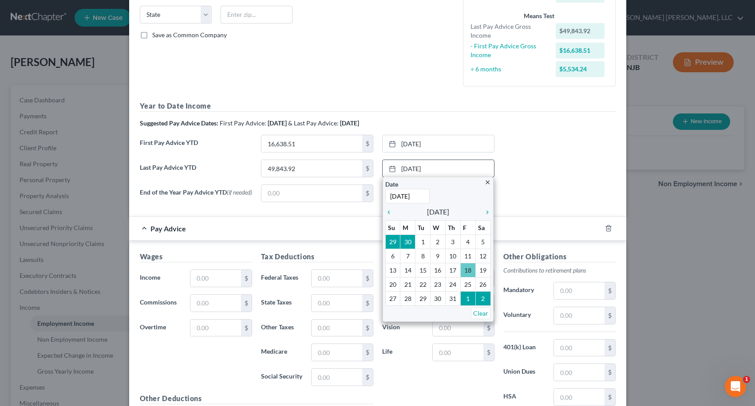
type input "[DATE]"
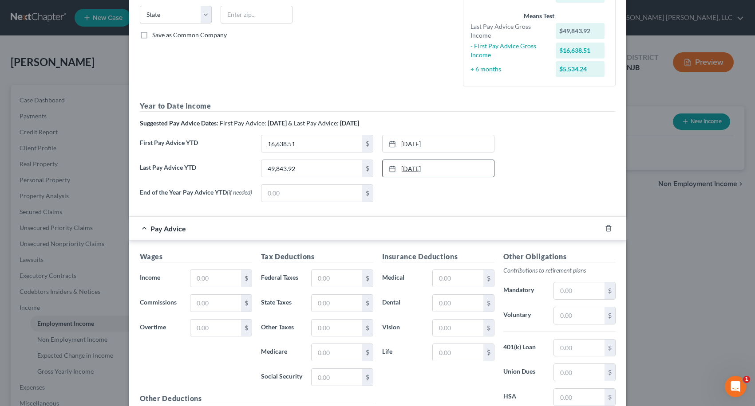
click at [417, 168] on link "[DATE]" at bounding box center [437, 168] width 111 height 17
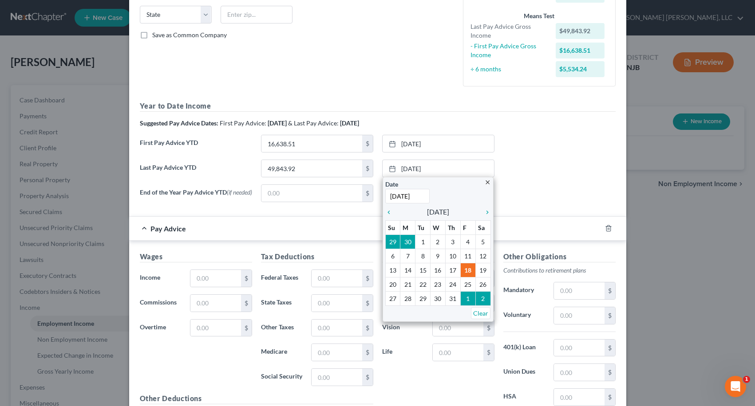
click at [517, 171] on div "Last Pay Advice YTD 49,843.92 $ [DATE] close Date [DATE] Time 12:00 AM chevron_…" at bounding box center [377, 172] width 485 height 25
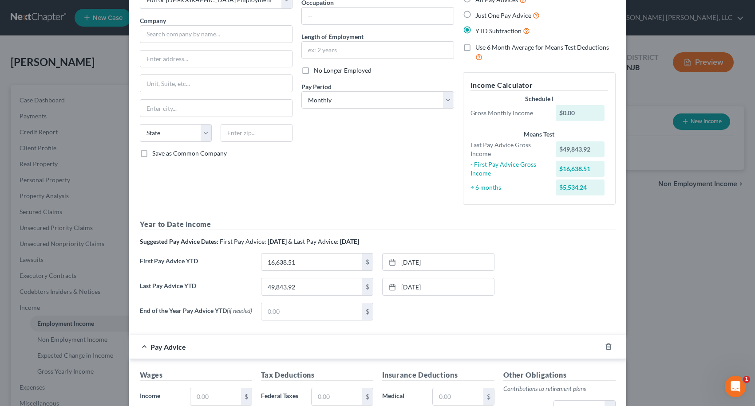
scroll to position [0, 0]
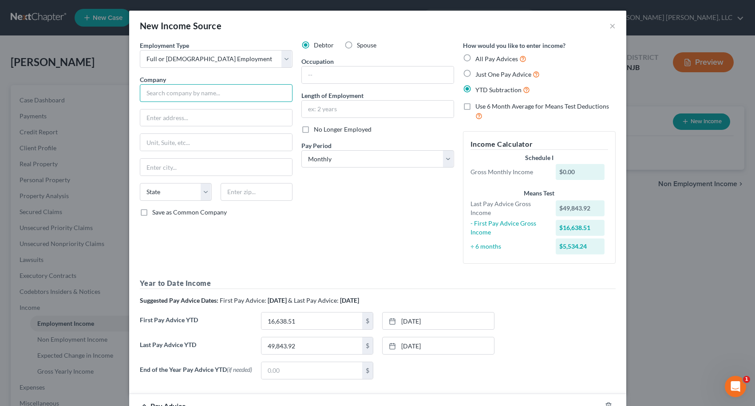
click at [200, 92] on input "text" at bounding box center [216, 93] width 153 height 18
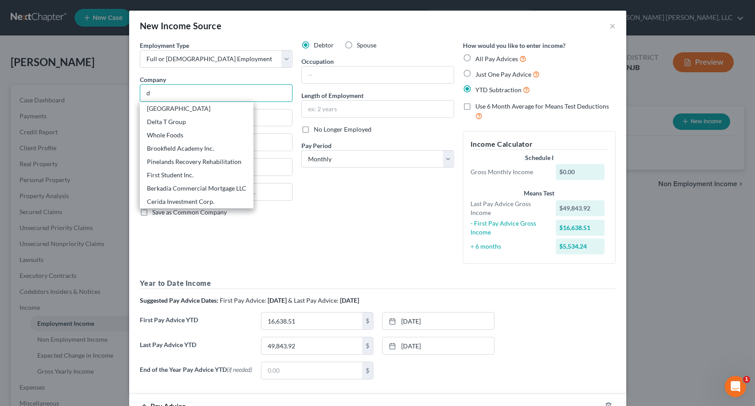
type input "d"
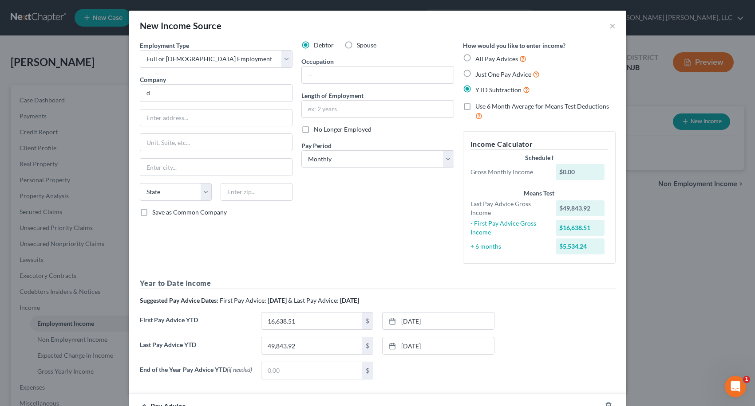
click at [516, 255] on div "Means Test Last Pay Advice Gross Income $49,843.92 - First Pay Advice Gross Inc…" at bounding box center [539, 222] width 146 height 67
click at [177, 95] on input "d" at bounding box center [216, 93] width 153 height 18
click at [723, 262] on div "New Income Source × Employment Type * Select Full or [DEMOGRAPHIC_DATA] Employm…" at bounding box center [377, 203] width 755 height 406
click at [202, 95] on input "d" at bounding box center [216, 93] width 153 height 18
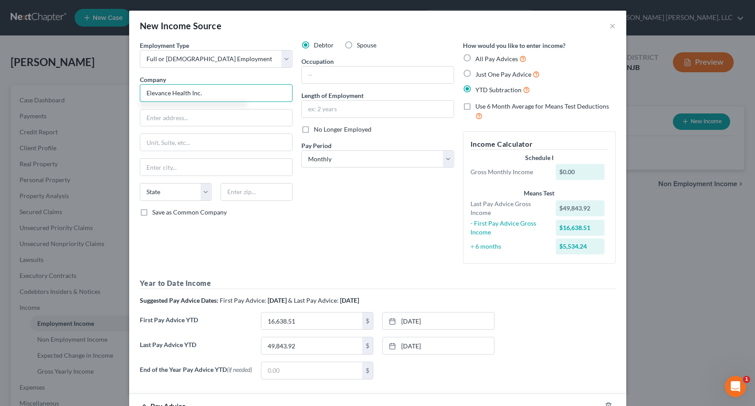
type input "Elevance Health Inc."
click at [394, 246] on div "Debtor Spouse Occupation Length of Employment No Longer Employed Pay Period * S…" at bounding box center [378, 156] width 162 height 230
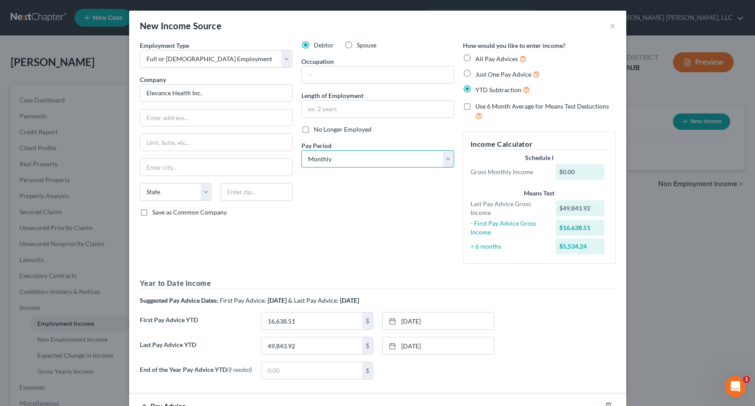
click at [350, 160] on select "Select Monthly Twice Monthly Every Other Week Weekly" at bounding box center [377, 159] width 153 height 18
select select "2"
click at [301, 150] on select "Select Monthly Twice Monthly Every Other Week Weekly" at bounding box center [377, 159] width 153 height 18
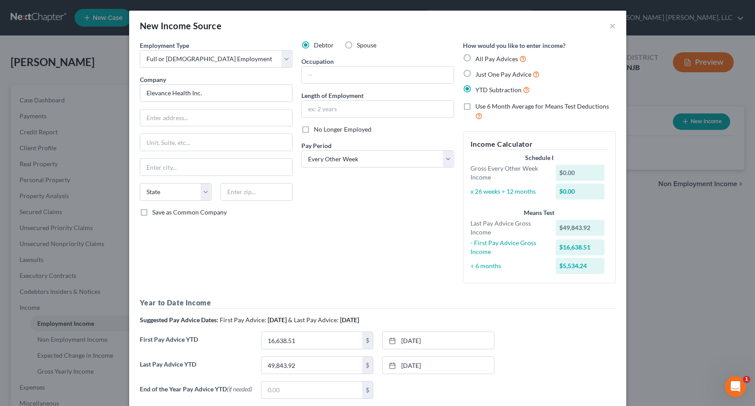
click at [48, 9] on div "New Income Source × Employment Type * Select Full or [DEMOGRAPHIC_DATA] Employm…" at bounding box center [377, 203] width 755 height 406
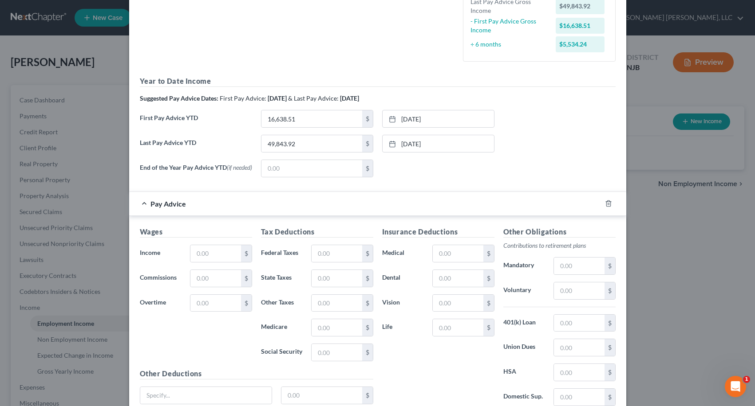
scroll to position [299, 0]
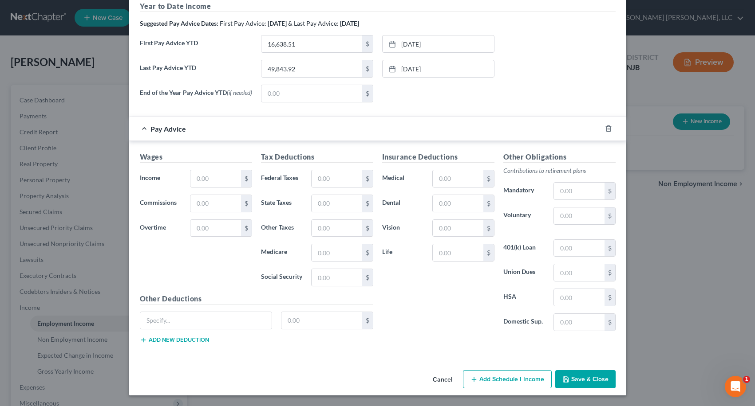
click at [564, 380] on icon "button" at bounding box center [565, 379] width 7 height 7
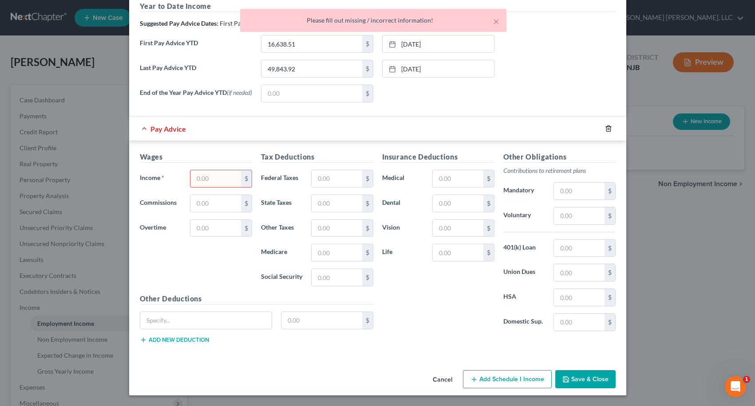
click at [606, 130] on icon "button" at bounding box center [608, 129] width 4 height 6
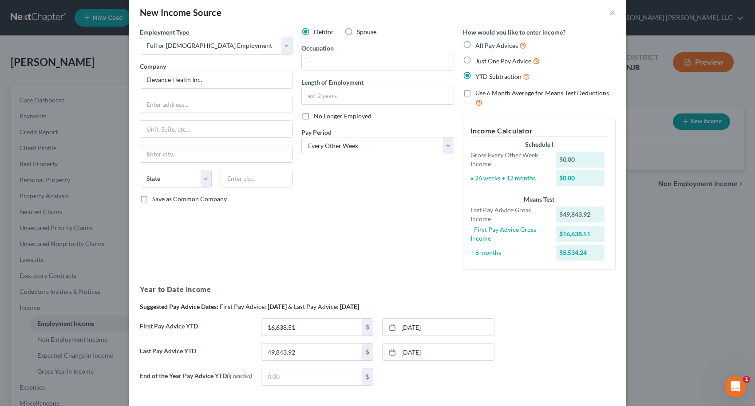
scroll to position [58, 0]
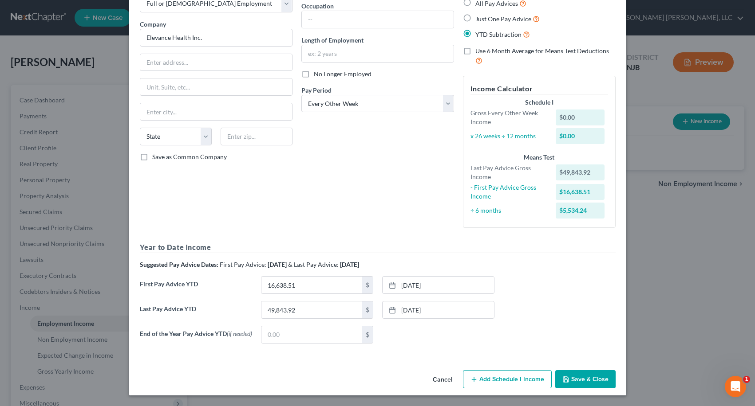
click at [504, 380] on button "Add Schedule I Income" at bounding box center [507, 379] width 89 height 19
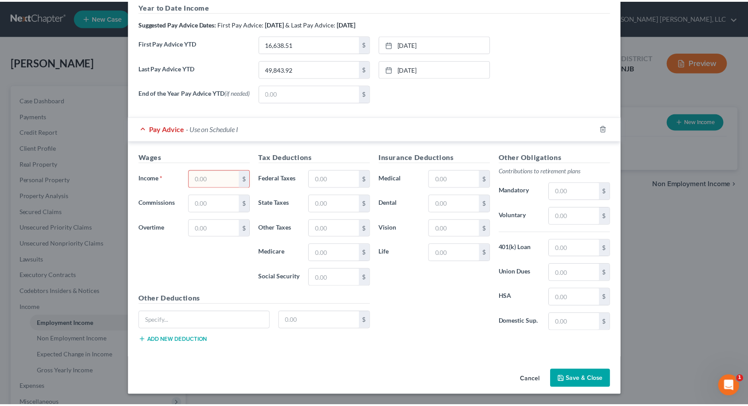
scroll to position [299, 0]
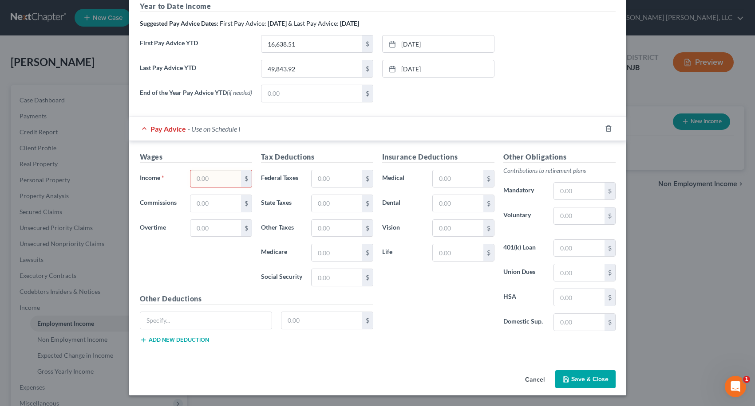
drag, startPoint x: 215, startPoint y: 189, endPoint x: 213, endPoint y: 182, distance: 7.3
click at [215, 189] on div "Wages Income * $ Commissions $ Overtime $" at bounding box center [195, 223] width 121 height 142
click at [213, 181] on input "text" at bounding box center [215, 178] width 50 height 17
type input "1"
click at [576, 379] on button "Save & Close" at bounding box center [585, 379] width 60 height 19
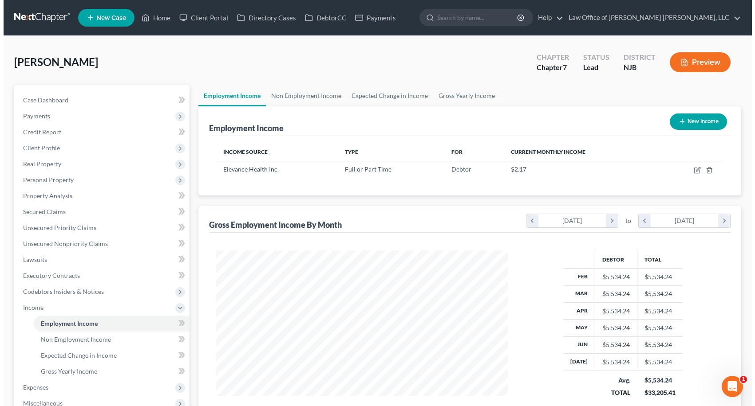
scroll to position [159, 307]
click at [687, 120] on button "New Income" at bounding box center [694, 122] width 57 height 16
select select "0"
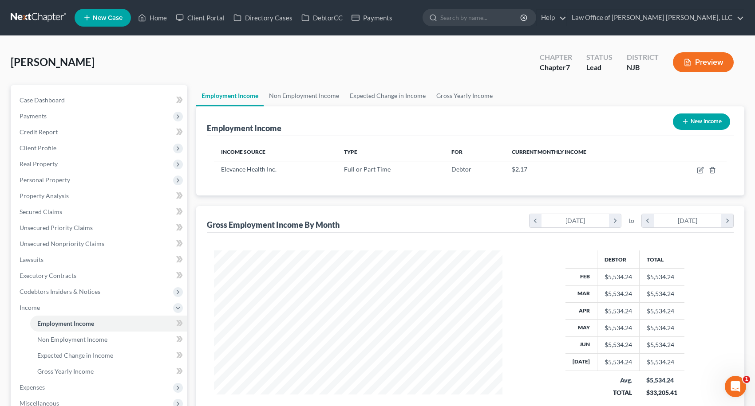
scroll to position [159, 309]
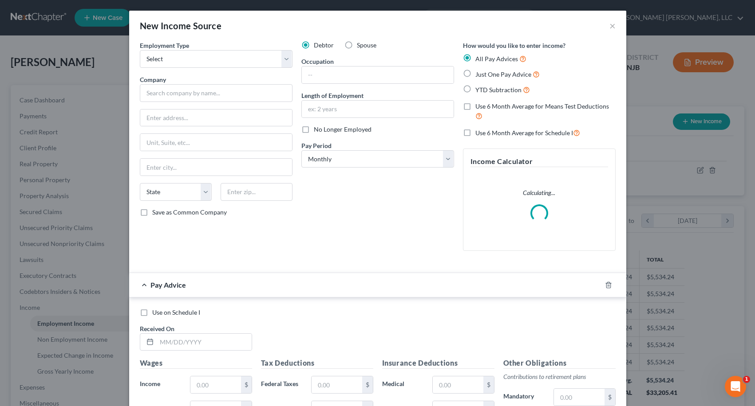
click at [357, 46] on label "Spouse" at bounding box center [367, 45] width 20 height 9
click at [360, 46] on input "Spouse" at bounding box center [363, 44] width 6 height 6
radio input "true"
click at [286, 59] on select "Select Full or [DEMOGRAPHIC_DATA] Employment Self Employment" at bounding box center [216, 59] width 153 height 18
select select "0"
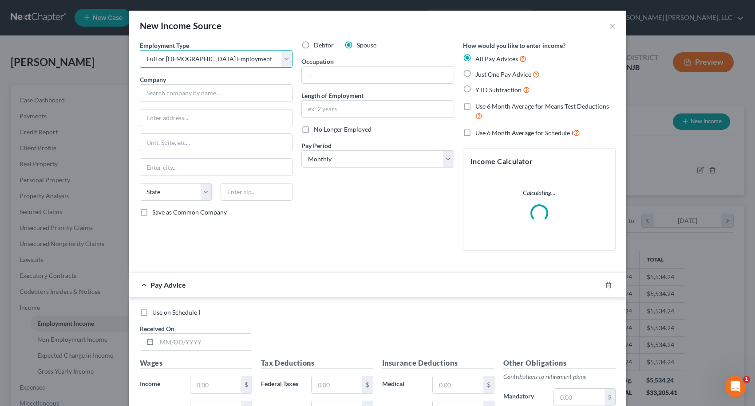
click at [140, 50] on select "Select Full or [DEMOGRAPHIC_DATA] Employment Self Employment" at bounding box center [216, 59] width 153 height 18
click at [240, 93] on input "text" at bounding box center [216, 93] width 153 height 18
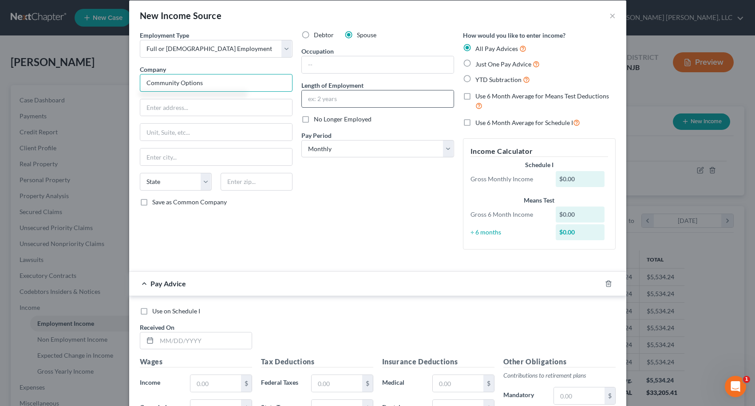
scroll to position [0, 0]
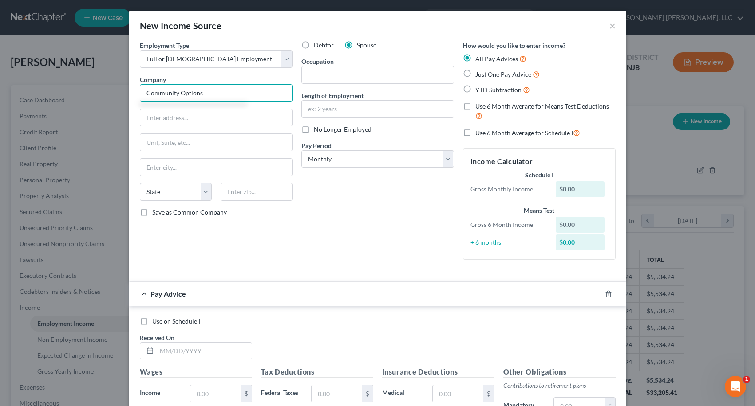
type input "Community Options"
click at [475, 89] on label "YTD Subtraction" at bounding box center [502, 90] width 55 height 10
click at [479, 89] on input "YTD Subtraction" at bounding box center [482, 88] width 6 height 6
radio input "true"
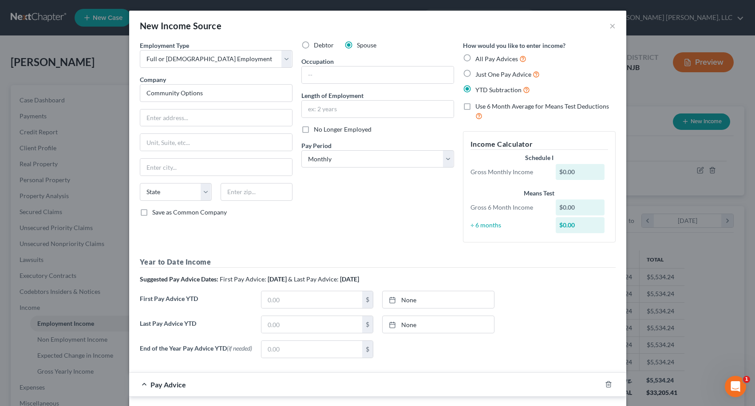
click at [349, 202] on div "Debtor Spouse Occupation Length of Employment No Longer Employed Pay Period * S…" at bounding box center [378, 145] width 162 height 209
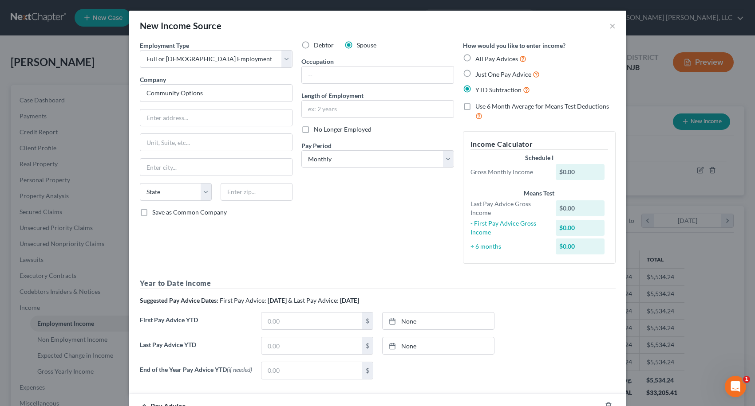
click at [706, 170] on div "New Income Source × Employment Type * Select Full or [DEMOGRAPHIC_DATA] Employm…" at bounding box center [377, 203] width 755 height 406
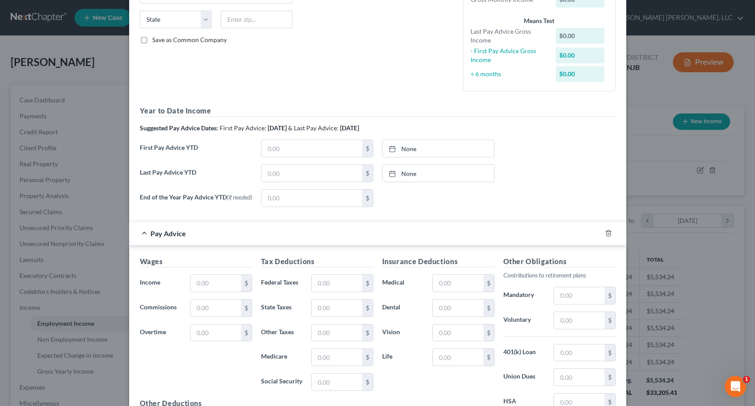
scroll to position [177, 0]
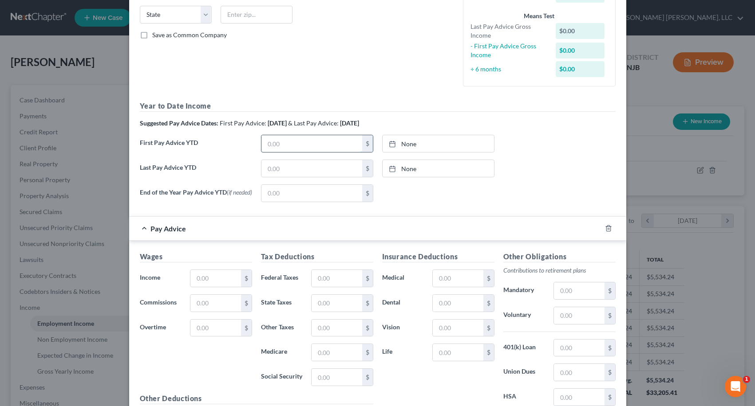
click at [279, 150] on input "text" at bounding box center [311, 143] width 101 height 17
type input "6,671.74"
click at [722, 286] on div "New Income Source × Employment Type * Select Full or [DEMOGRAPHIC_DATA] Employm…" at bounding box center [377, 203] width 755 height 406
click at [401, 146] on link "None" at bounding box center [437, 143] width 111 height 17
type input "[DATE]"
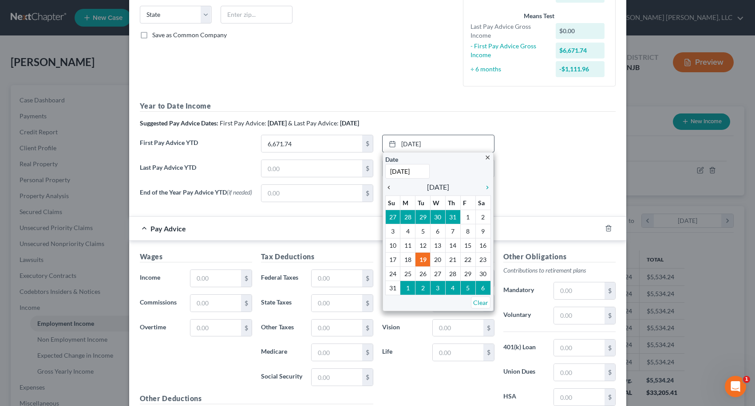
click at [385, 189] on icon "chevron_left" at bounding box center [391, 187] width 12 height 7
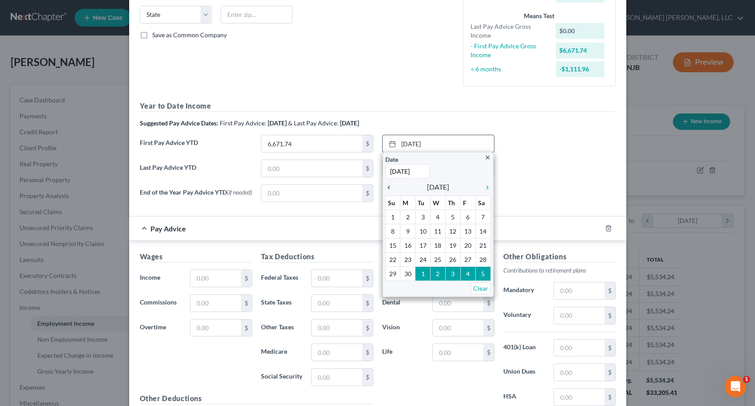
click at [385, 189] on icon "chevron_left" at bounding box center [391, 187] width 12 height 7
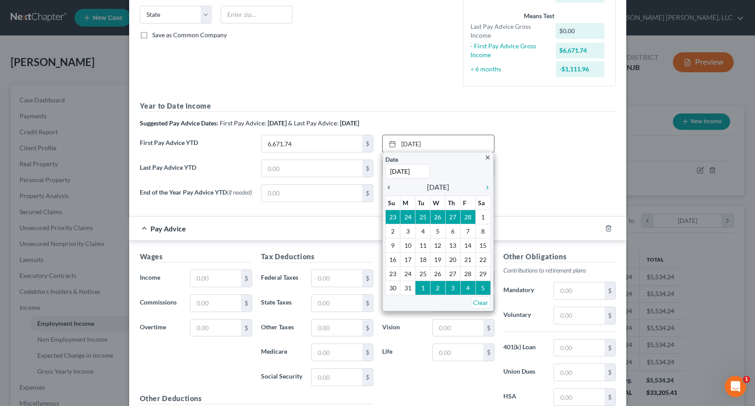
click at [385, 189] on icon "chevron_left" at bounding box center [391, 187] width 12 height 7
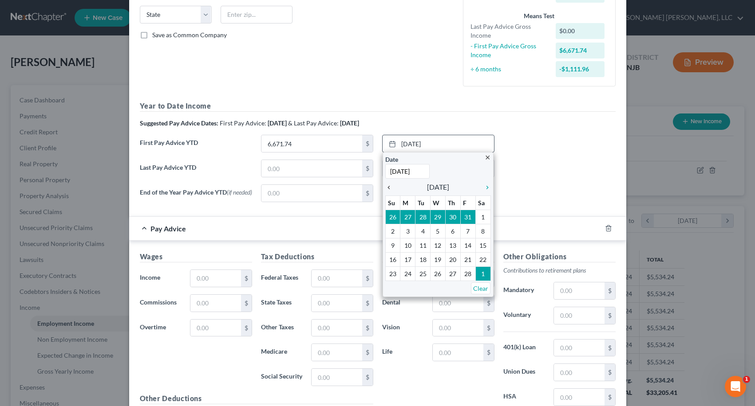
click at [385, 189] on icon "chevron_left" at bounding box center [391, 187] width 12 height 7
click at [484, 189] on icon "chevron_right" at bounding box center [485, 187] width 12 height 7
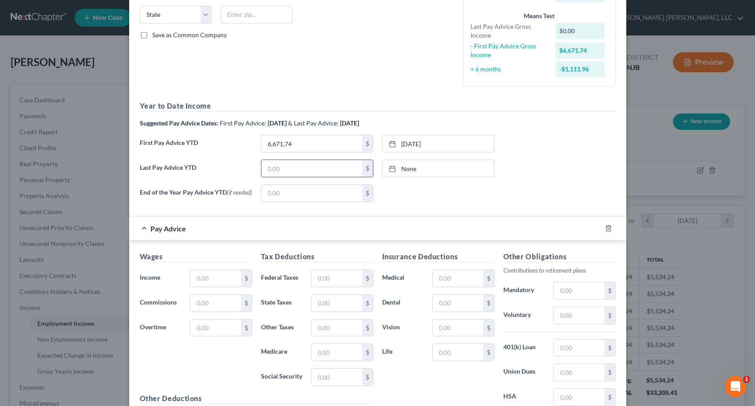
click at [265, 163] on input "text" at bounding box center [311, 168] width 101 height 17
click at [653, 178] on div "New Income Source × Employment Type * Select Full or [DEMOGRAPHIC_DATA] Employm…" at bounding box center [377, 203] width 755 height 406
click at [736, 214] on div "New Income Source × Employment Type * Select Full or [DEMOGRAPHIC_DATA] Employm…" at bounding box center [377, 203] width 755 height 406
click at [411, 169] on link "None" at bounding box center [437, 168] width 111 height 17
type input "[DATE]"
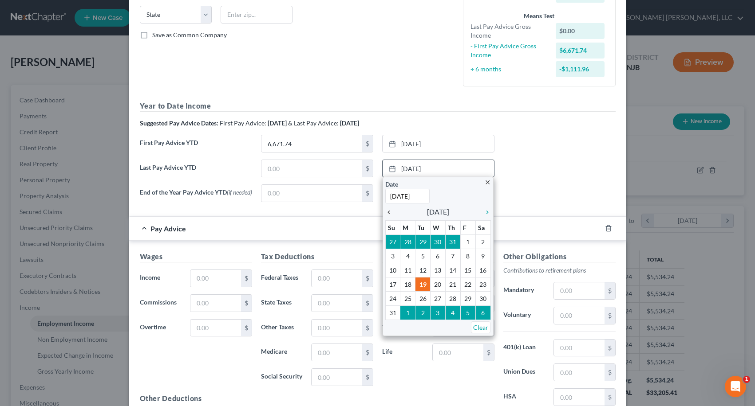
click at [386, 213] on icon "chevron_left" at bounding box center [391, 212] width 12 height 7
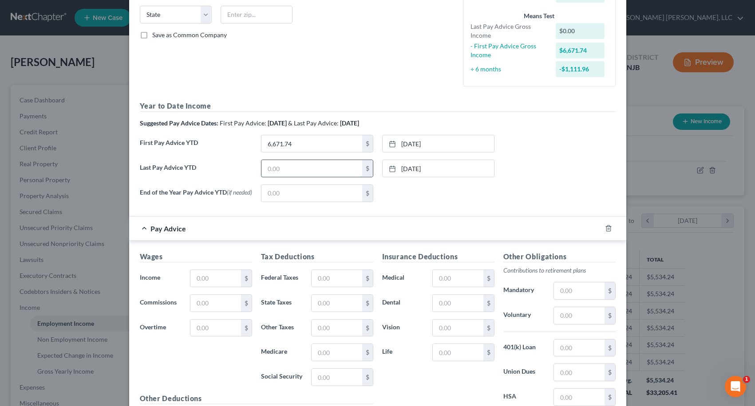
click at [268, 172] on input "text" at bounding box center [311, 168] width 101 height 17
click at [707, 152] on div "New Income Source × Employment Type * Select Full or [DEMOGRAPHIC_DATA] Employm…" at bounding box center [377, 203] width 755 height 406
click at [306, 173] on input "text" at bounding box center [311, 168] width 101 height 17
type input "28,229.38"
click at [430, 202] on div "None close Date Time chevron_left [DATE] chevron_right Su M Tu W Th F Sa 27 28 …" at bounding box center [438, 194] width 121 height 18
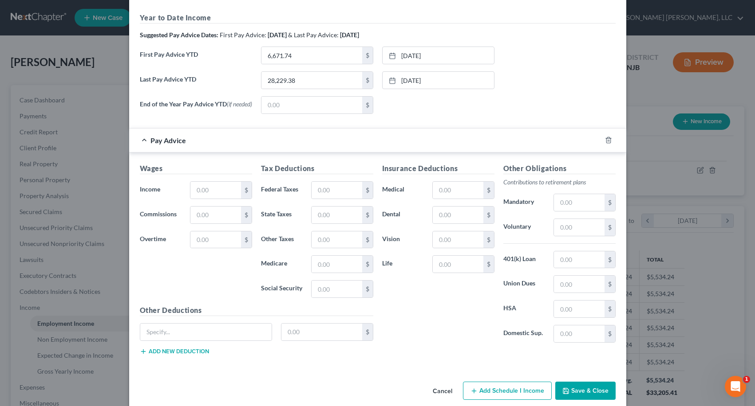
scroll to position [266, 0]
click at [198, 195] on input "text" at bounding box center [215, 189] width 50 height 17
type input "1"
click at [528, 117] on div "End of the Year Pay Advice YTD (if needed) $ None close Date Time chevron_left …" at bounding box center [377, 108] width 485 height 25
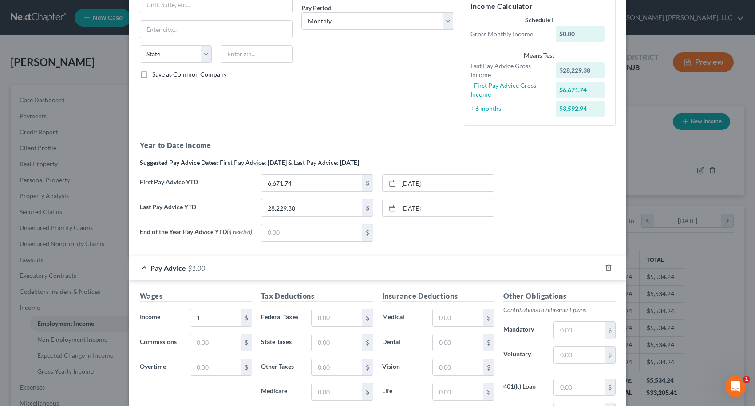
scroll to position [133, 0]
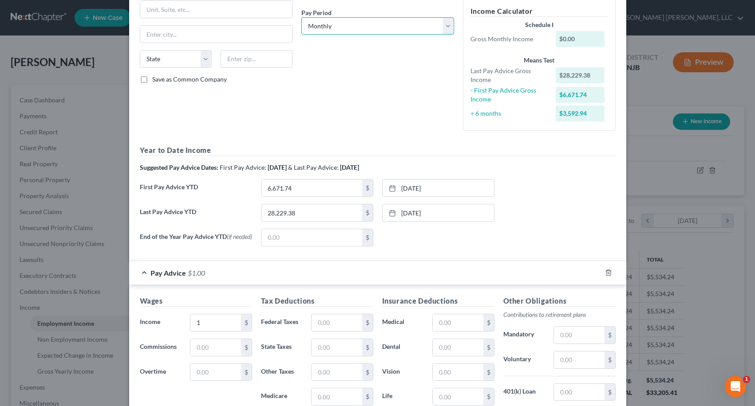
click at [389, 34] on select "Select Monthly Twice Monthly Every Other Week Weekly" at bounding box center [377, 26] width 153 height 18
select select "2"
click at [301, 17] on select "Select Monthly Twice Monthly Every Other Week Weekly" at bounding box center [377, 26] width 153 height 18
click at [378, 101] on div "Debtor Spouse Occupation Length of Employment No Longer Employed Pay Period * S…" at bounding box center [378, 23] width 162 height 230
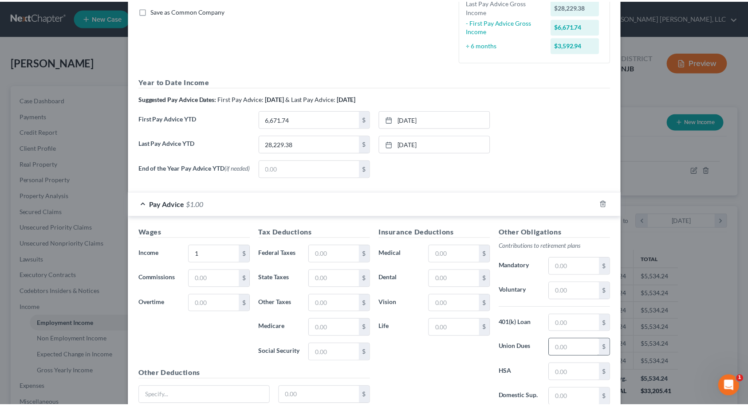
scroll to position [280, 0]
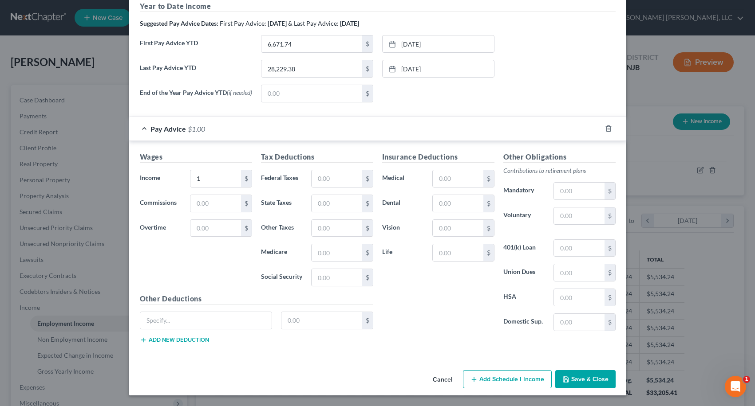
click at [572, 379] on button "Save & Close" at bounding box center [585, 379] width 60 height 19
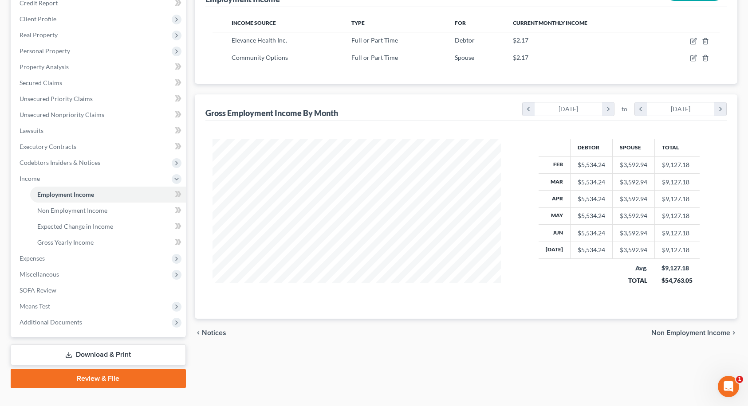
scroll to position [145, 0]
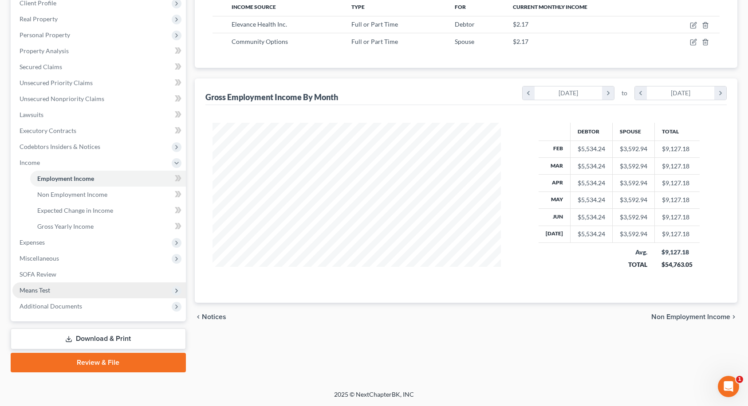
click at [44, 290] on span "Means Test" at bounding box center [35, 291] width 31 height 8
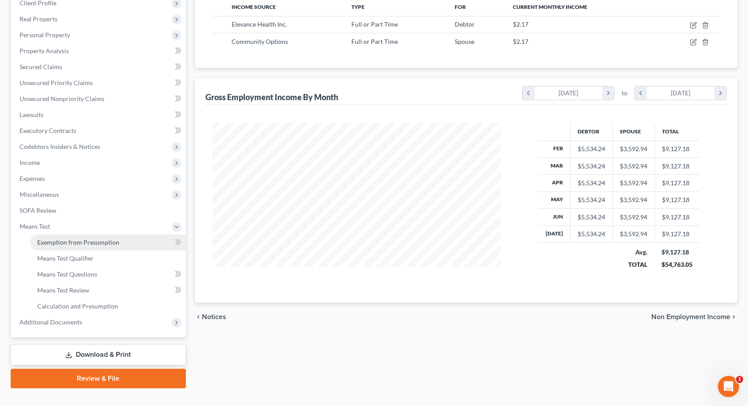
click at [78, 244] on span "Exemption from Presumption" at bounding box center [78, 243] width 82 height 8
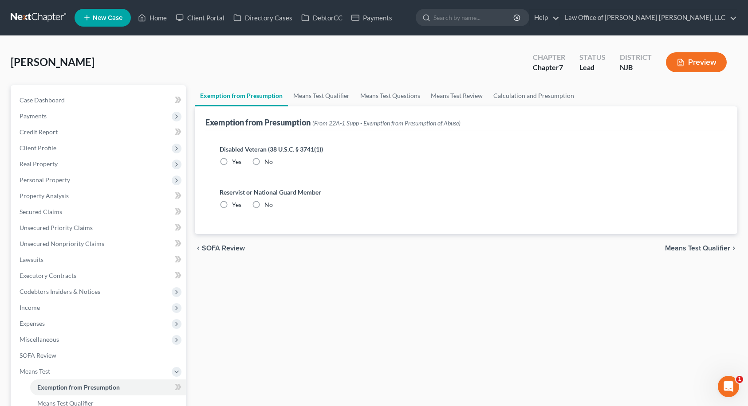
click at [264, 164] on label "No" at bounding box center [268, 162] width 8 height 9
click at [268, 163] on input "No" at bounding box center [271, 161] width 6 height 6
radio input "true"
click at [264, 203] on label "No" at bounding box center [268, 205] width 8 height 9
click at [268, 203] on input "No" at bounding box center [271, 204] width 6 height 6
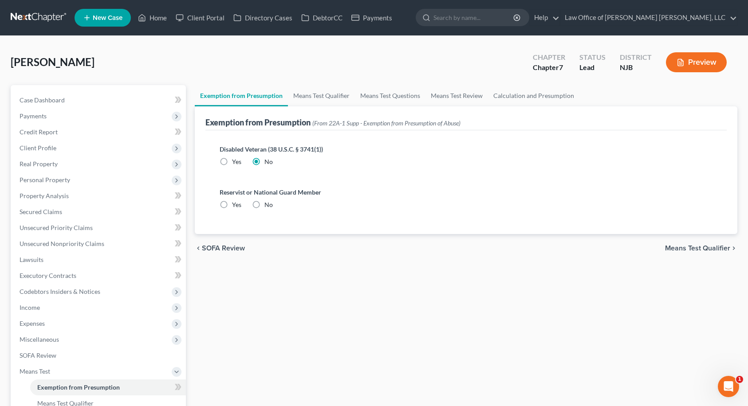
radio input "true"
click at [684, 246] on span "Means Test Qualifier" at bounding box center [697, 248] width 65 height 7
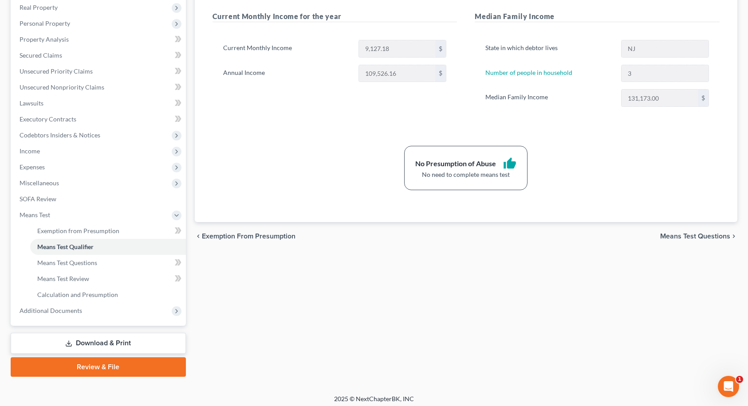
scroll to position [161, 0]
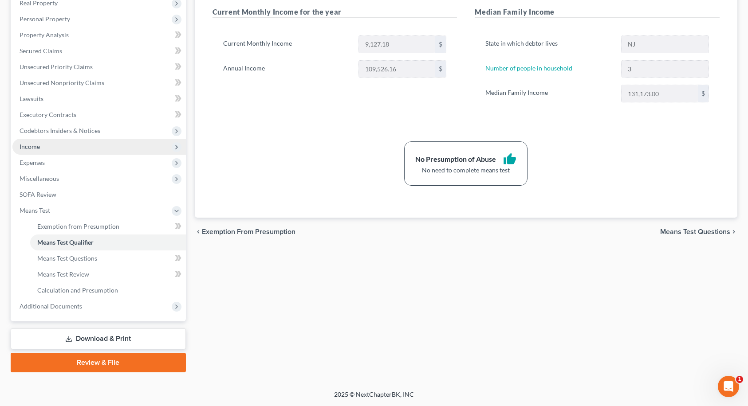
click at [62, 147] on span "Income" at bounding box center [98, 147] width 173 height 16
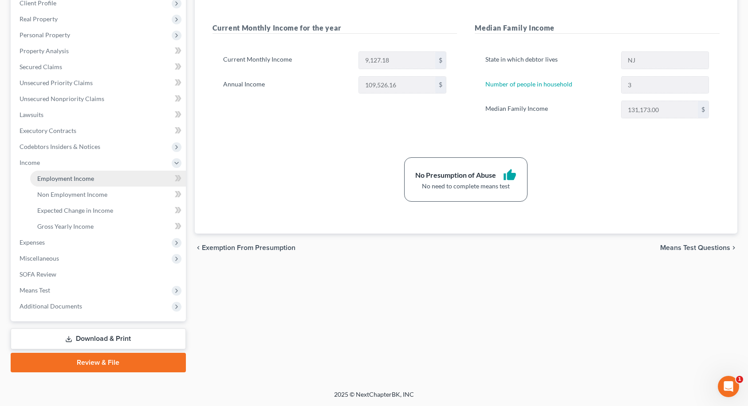
click at [57, 177] on span "Employment Income" at bounding box center [65, 179] width 57 height 8
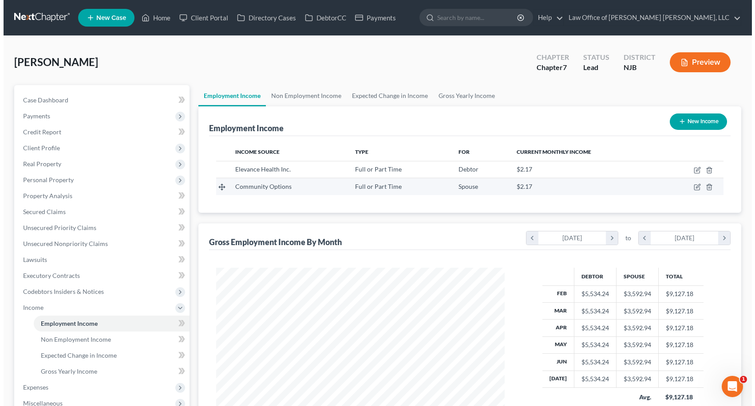
scroll to position [159, 307]
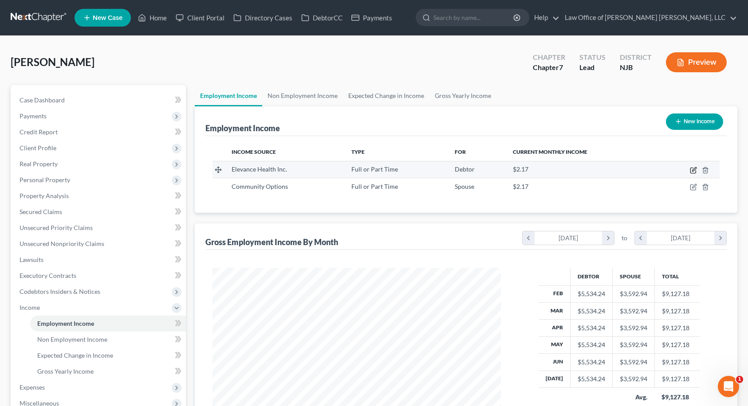
click at [692, 170] on icon "button" at bounding box center [693, 170] width 7 height 7
select select "0"
select select "2"
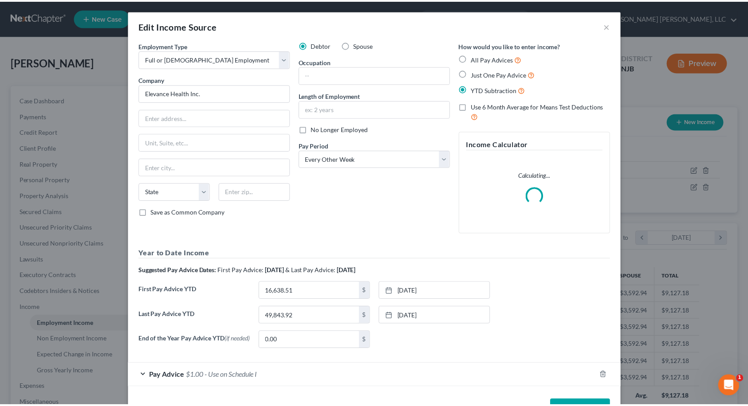
scroll to position [159, 309]
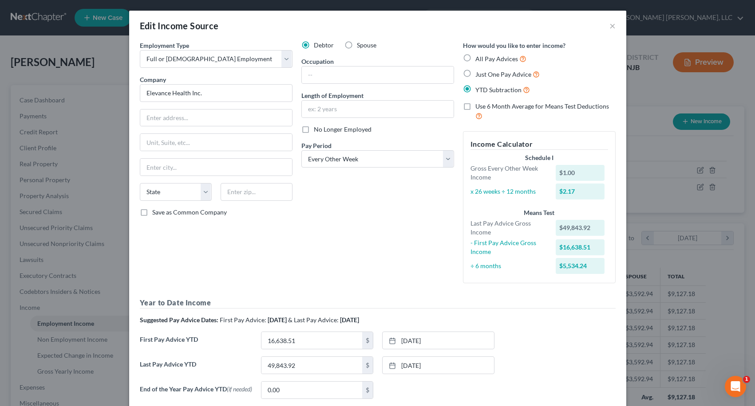
drag, startPoint x: 721, startPoint y: 154, endPoint x: 709, endPoint y: 145, distance: 14.3
click at [721, 154] on div "Edit Income Source × Employment Type * Select Full or [DEMOGRAPHIC_DATA] Employ…" at bounding box center [377, 203] width 755 height 406
click at [609, 26] on button "×" at bounding box center [612, 25] width 6 height 11
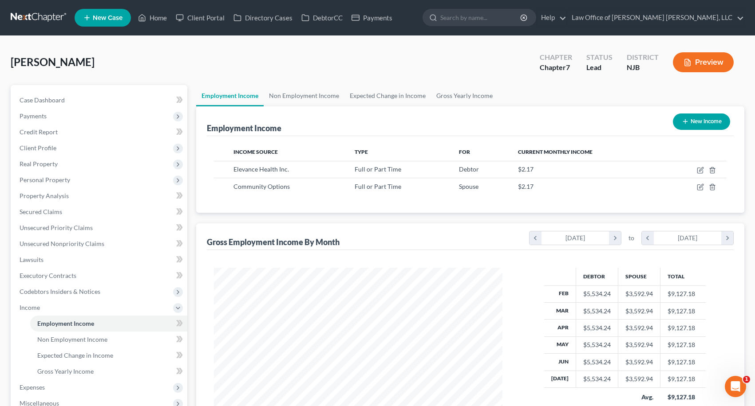
scroll to position [443545, 443397]
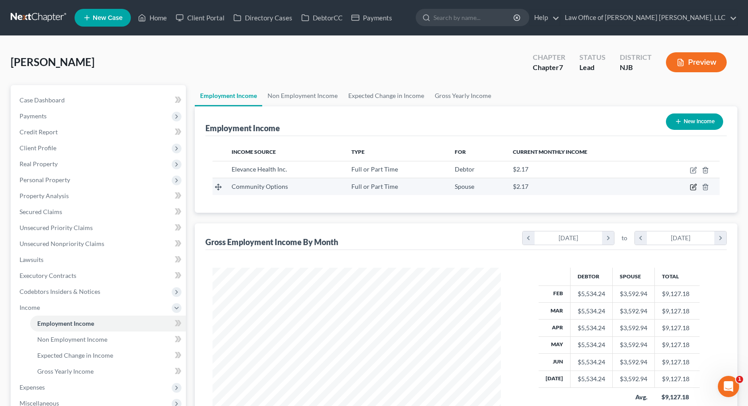
click at [696, 187] on icon "button" at bounding box center [693, 187] width 7 height 7
select select "0"
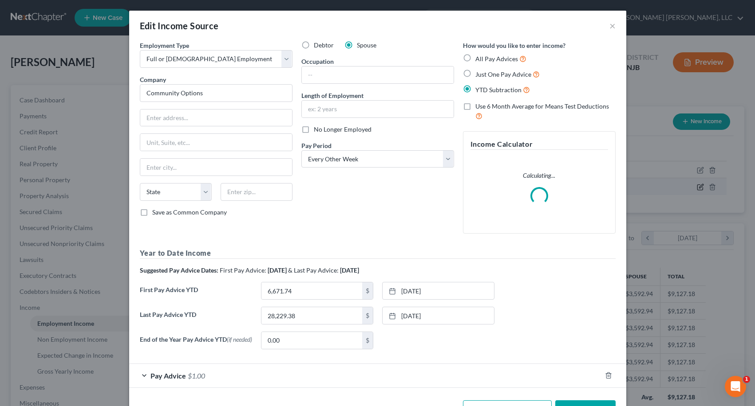
scroll to position [159, 309]
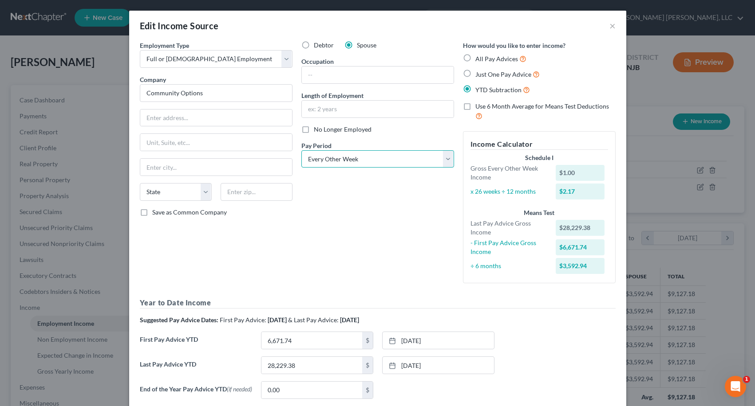
click at [347, 161] on select "Select Monthly Twice Monthly Every Other Week Weekly" at bounding box center [377, 159] width 153 height 18
select select "1"
click at [301, 150] on select "Select Monthly Twice Monthly Every Other Week Weekly" at bounding box center [377, 159] width 153 height 18
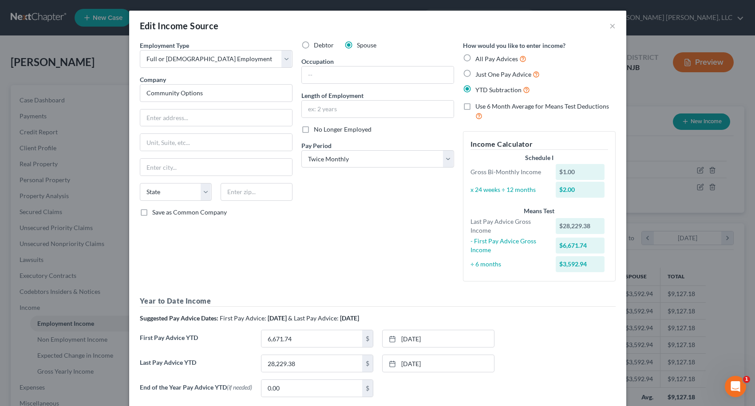
click at [725, 245] on div "Edit Income Source × Employment Type * Select Full or [DEMOGRAPHIC_DATA] Employ…" at bounding box center [377, 203] width 755 height 406
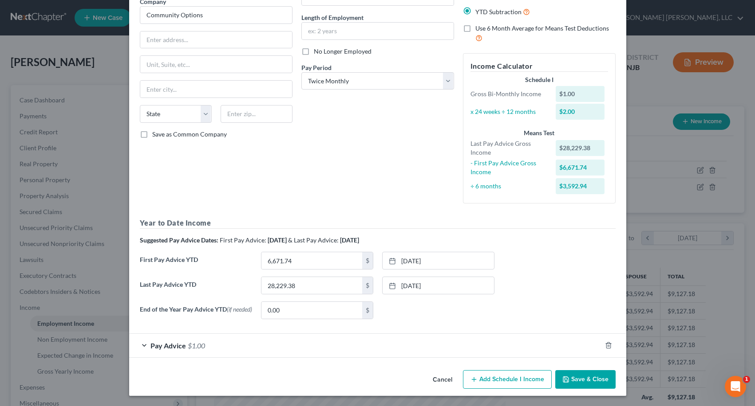
scroll to position [80, 0]
click at [168, 344] on span "Pay Advice" at bounding box center [167, 345] width 35 height 8
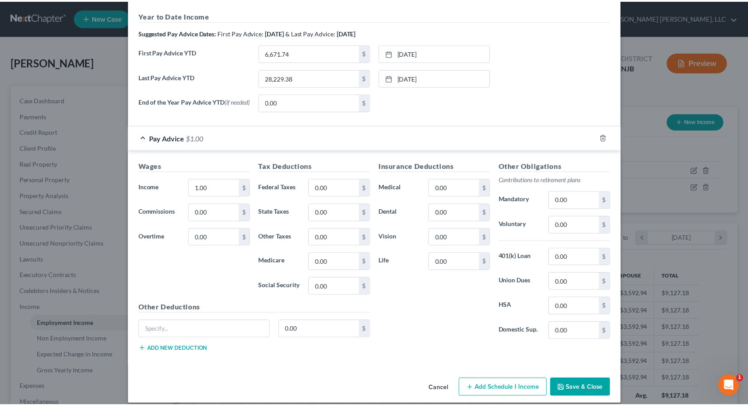
scroll to position [297, 0]
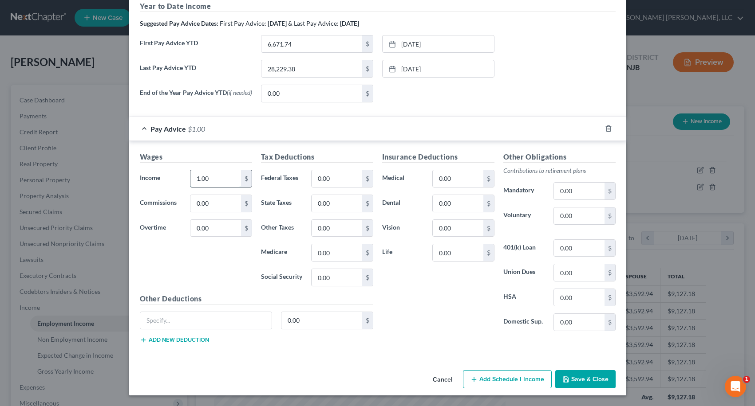
click at [207, 185] on input "1.00" at bounding box center [215, 178] width 50 height 17
type input "2,265.55"
click at [702, 234] on div "Edit Income Source × Employment Type * Select Full or [DEMOGRAPHIC_DATA] Employ…" at bounding box center [377, 203] width 755 height 406
click at [344, 181] on input "0.00" at bounding box center [336, 178] width 50 height 17
type input "442.60"
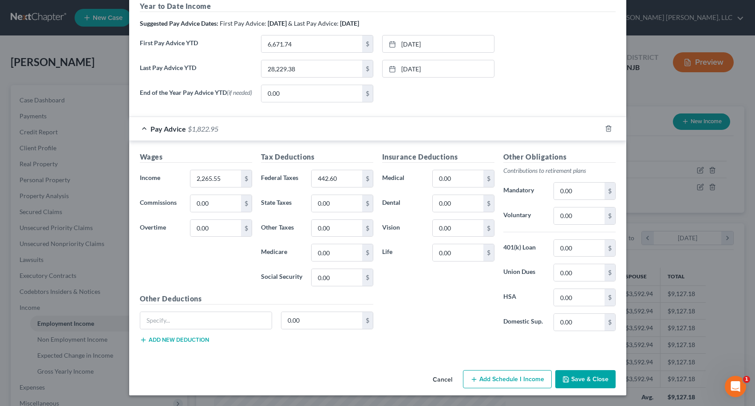
click at [407, 284] on div "Insurance Deductions Medical 0.00 $ Dental 0.00 $ Vision 0.00 $ Life 0.00 $" at bounding box center [438, 245] width 121 height 187
click at [725, 289] on div "Edit Income Source × Employment Type * Select Full or [DEMOGRAPHIC_DATA] Employ…" at bounding box center [377, 203] width 755 height 406
click at [567, 378] on button "Save & Close" at bounding box center [585, 379] width 60 height 19
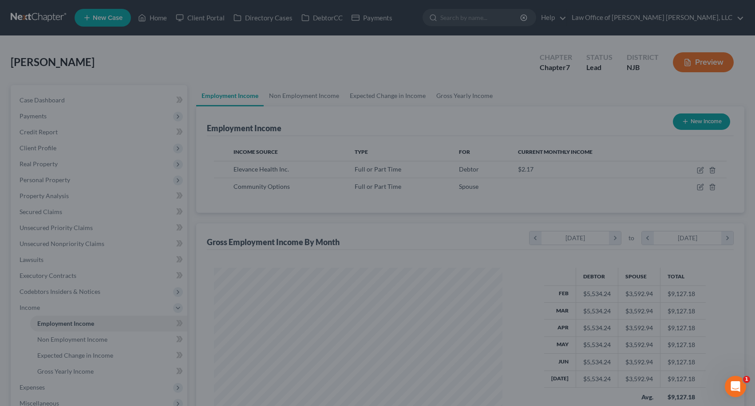
scroll to position [443545, 443397]
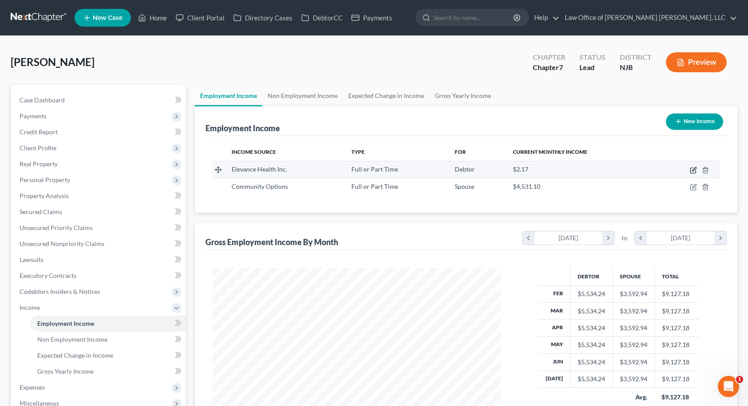
click at [692, 170] on icon "button" at bounding box center [693, 170] width 7 height 7
select select "0"
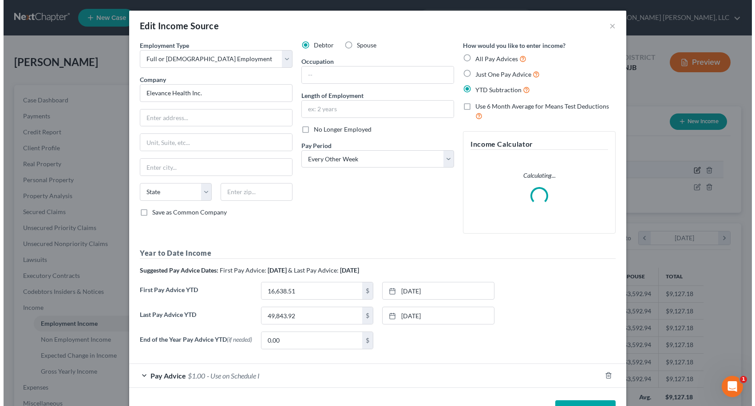
scroll to position [159, 309]
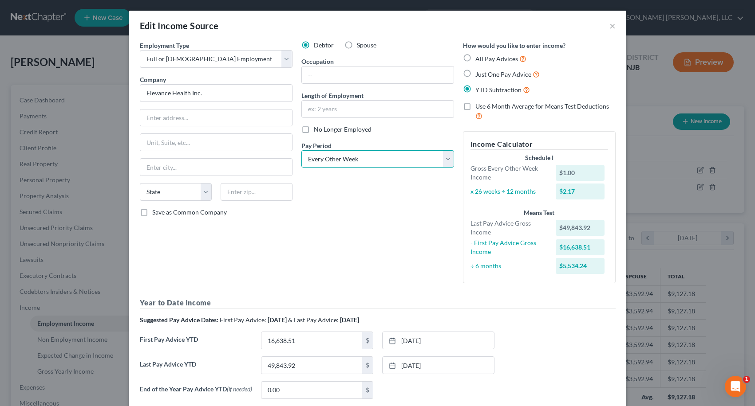
click at [337, 162] on select "Select Monthly Twice Monthly Every Other Week Weekly" at bounding box center [377, 159] width 153 height 18
select select "0"
click at [301, 150] on select "Select Monthly Twice Monthly Every Other Week Weekly" at bounding box center [377, 159] width 153 height 18
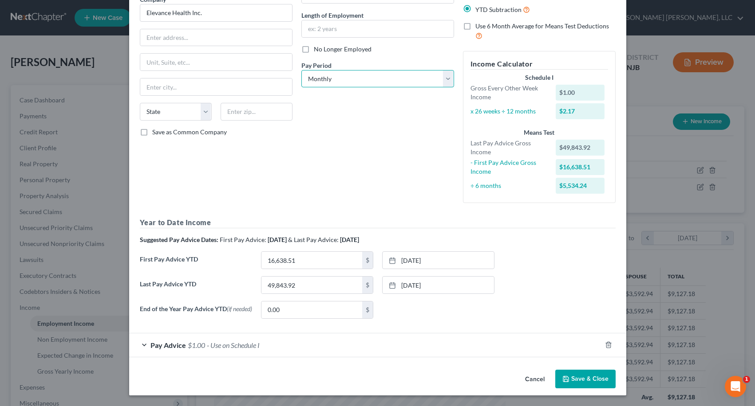
scroll to position [82, 0]
click at [195, 348] on span "$1.00" at bounding box center [196, 345] width 17 height 8
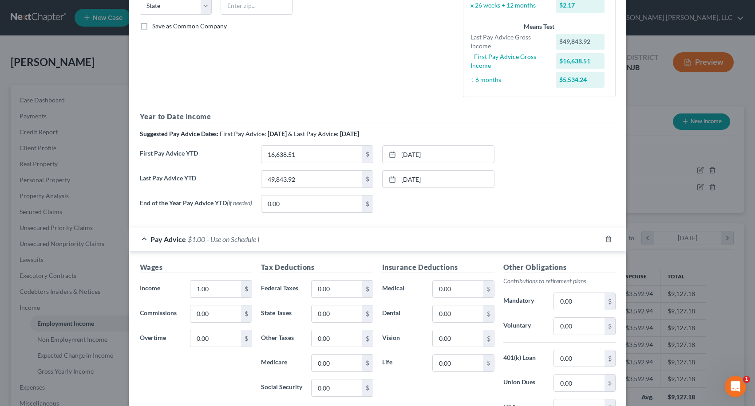
scroll to position [299, 0]
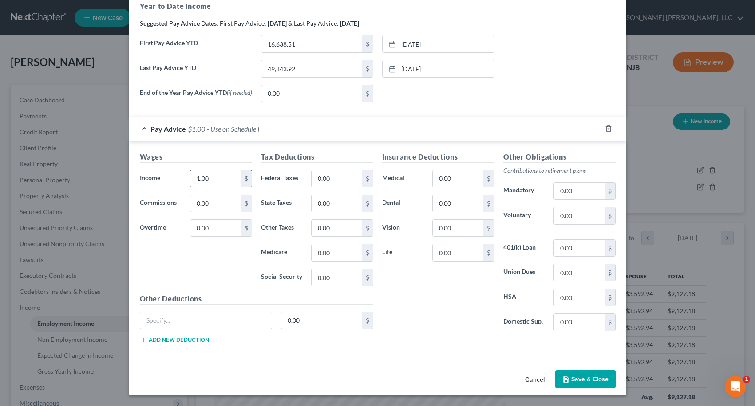
click at [218, 185] on input "1.00" at bounding box center [215, 178] width 50 height 17
type input "10,914.80"
click at [330, 177] on input "0.00" at bounding box center [336, 178] width 50 height 17
type input "2,722.74"
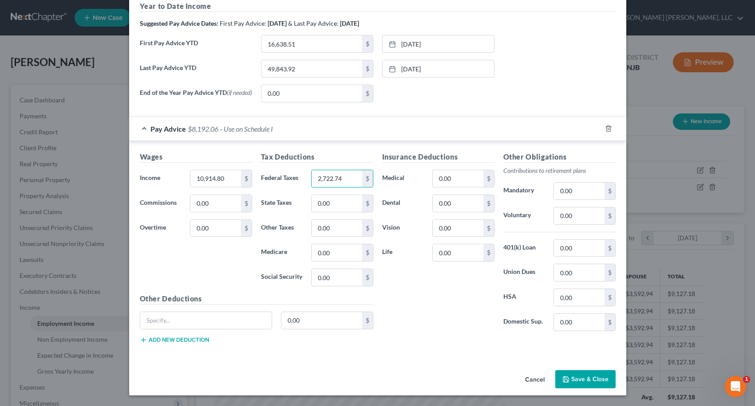
click at [407, 284] on div "Insurance Deductions Medical 0.00 $ Dental 0.00 $ Vision 0.00 $ Life 0.00 $" at bounding box center [438, 245] width 121 height 187
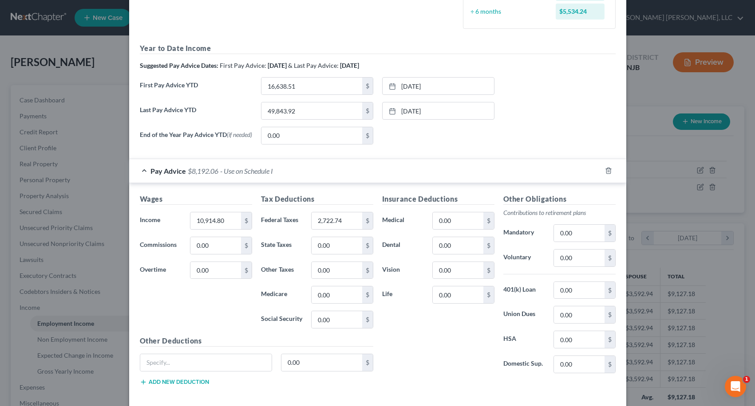
click at [702, 169] on div "Edit Income Source × Employment Type * Select Full or [DEMOGRAPHIC_DATA] Employ…" at bounding box center [377, 203] width 755 height 406
click at [562, 262] on input "0.00" at bounding box center [579, 258] width 50 height 17
type input "104.77"
click at [727, 310] on div "Edit Income Source × Employment Type * Select Full or [DEMOGRAPHIC_DATA] Employ…" at bounding box center [377, 203] width 755 height 406
click at [709, 284] on div "Edit Income Source × Employment Type * Select Full or [DEMOGRAPHIC_DATA] Employ…" at bounding box center [377, 203] width 755 height 406
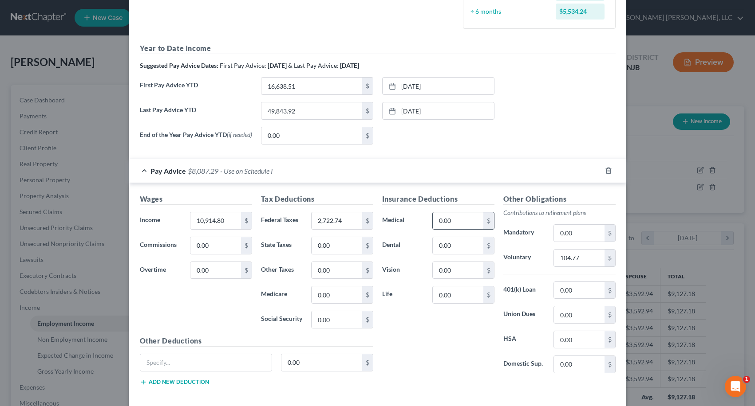
click at [445, 223] on input "0.00" at bounding box center [458, 221] width 50 height 17
type input "782.96"
click at [408, 361] on div "Insurance Deductions Medical 782.96 $ Dental 0.00 $ Vision 0.00 $ Life 0.00 $" at bounding box center [438, 287] width 121 height 187
click at [730, 235] on div "Edit Income Source × Employment Type * Select Full or [DEMOGRAPHIC_DATA] Employ…" at bounding box center [377, 203] width 755 height 406
click at [590, 263] on input "104.77" at bounding box center [579, 258] width 50 height 17
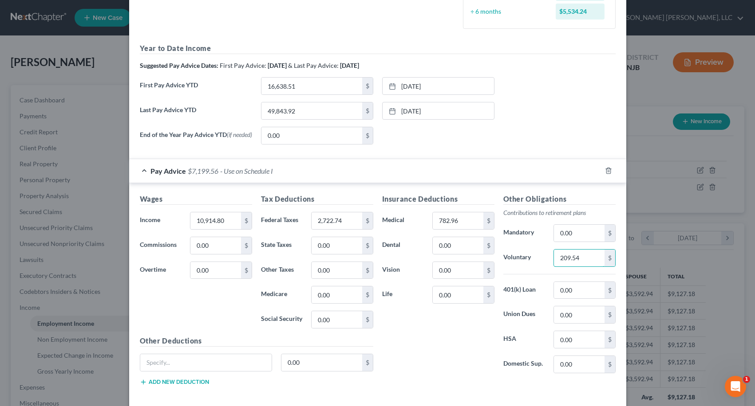
type input "209.54"
click at [406, 359] on div "Insurance Deductions Medical 782.96 $ Dental 0.00 $ Vision 0.00 $ Life 0.00 $" at bounding box center [438, 287] width 121 height 187
click at [717, 157] on div "Edit Income Source × Employment Type * Select Full or [DEMOGRAPHIC_DATA] Employ…" at bounding box center [377, 203] width 755 height 406
click at [464, 223] on input "782.96" at bounding box center [458, 221] width 50 height 17
type input "861.97"
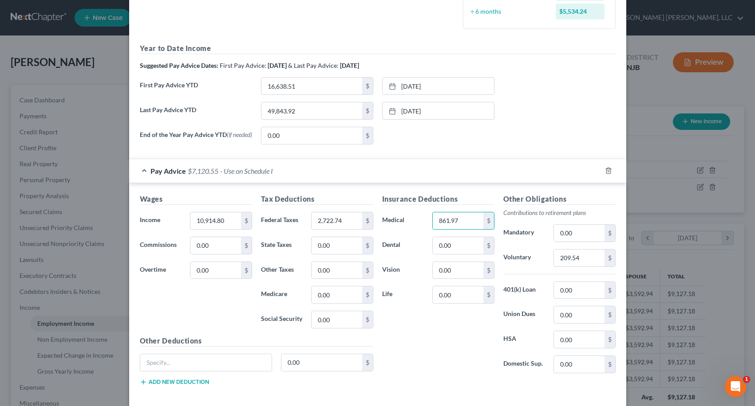
click at [384, 343] on div "Insurance Deductions Medical 861.97 $ Dental 0.00 $ Vision 0.00 $ Life 0.00 $" at bounding box center [438, 287] width 121 height 187
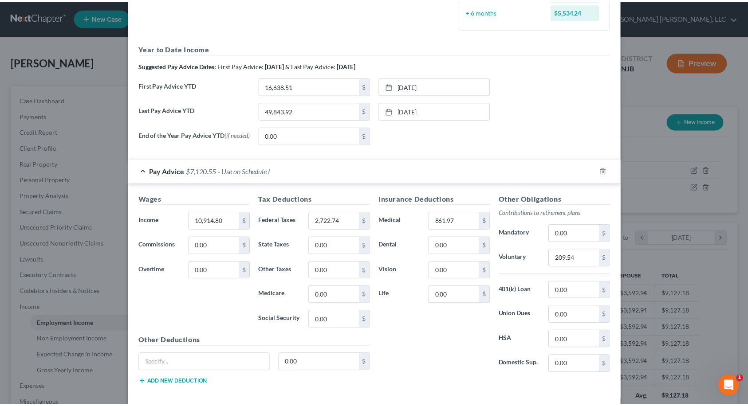
scroll to position [280, 0]
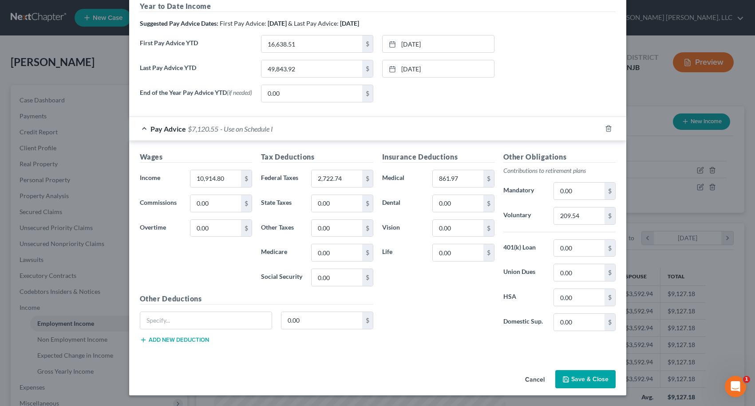
click at [711, 152] on div "Edit Income Source × Employment Type * Select Full or [DEMOGRAPHIC_DATA] Employ…" at bounding box center [377, 203] width 755 height 406
click at [577, 379] on button "Save & Close" at bounding box center [585, 379] width 60 height 19
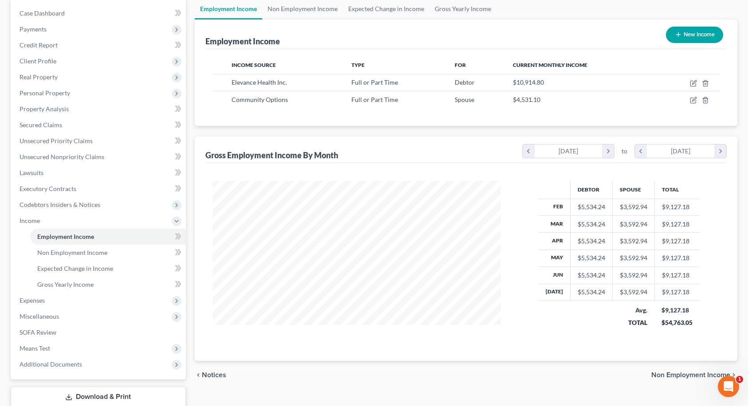
scroll to position [0, 0]
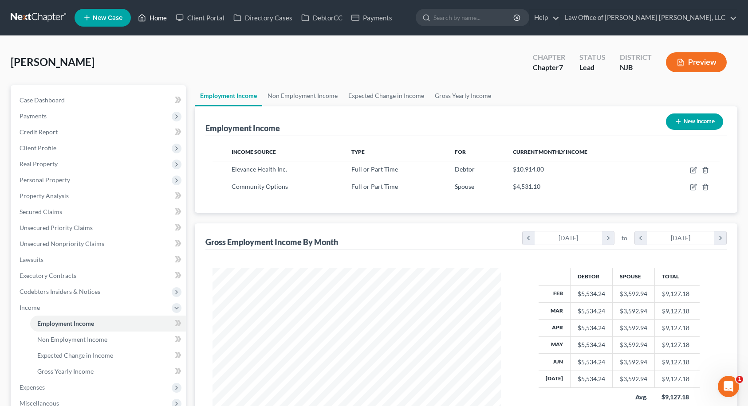
click at [150, 22] on link "Home" at bounding box center [153, 18] width 38 height 16
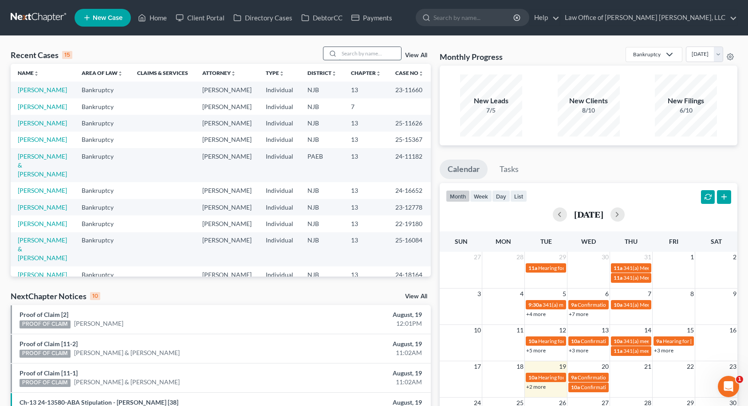
click at [359, 50] on input "search" at bounding box center [370, 53] width 62 height 13
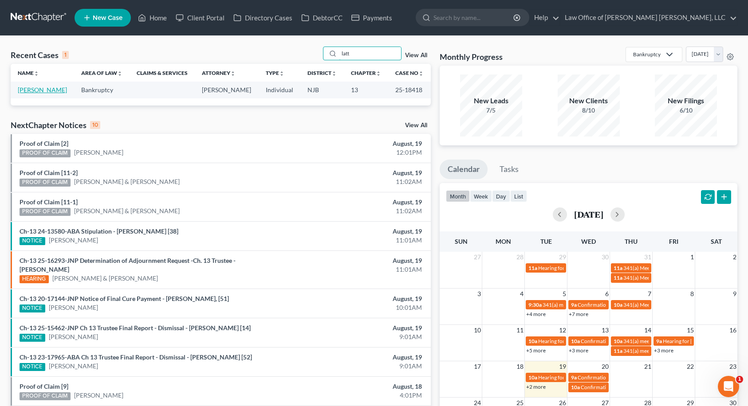
type input "latt"
click at [47, 92] on link "[PERSON_NAME]" at bounding box center [42, 90] width 49 height 8
select select "6"
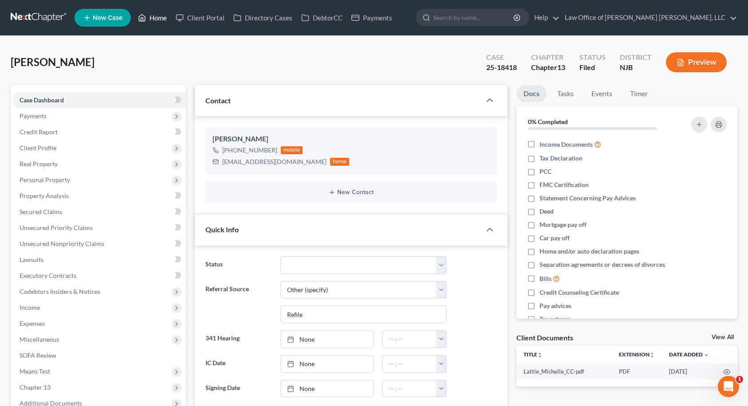
click at [162, 16] on link "Home" at bounding box center [153, 18] width 38 height 16
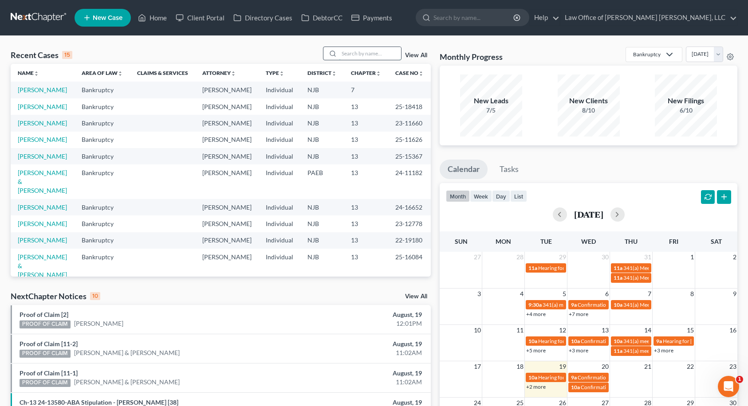
click at [348, 54] on input "search" at bounding box center [370, 53] width 62 height 13
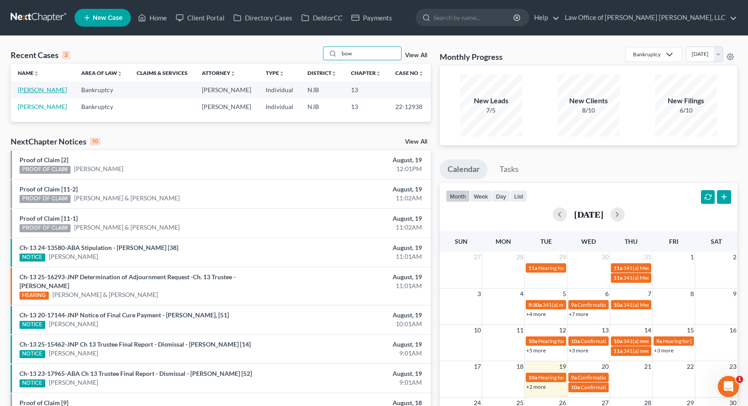
type input "bow"
click at [45, 89] on link "[PERSON_NAME]" at bounding box center [42, 90] width 49 height 8
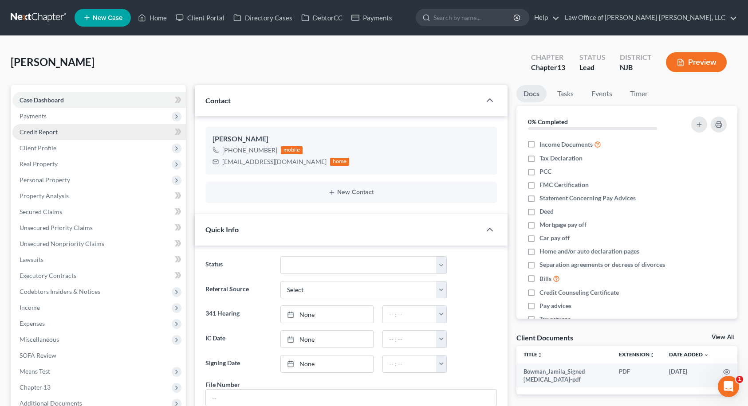
click at [66, 131] on link "Credit Report" at bounding box center [98, 132] width 173 height 16
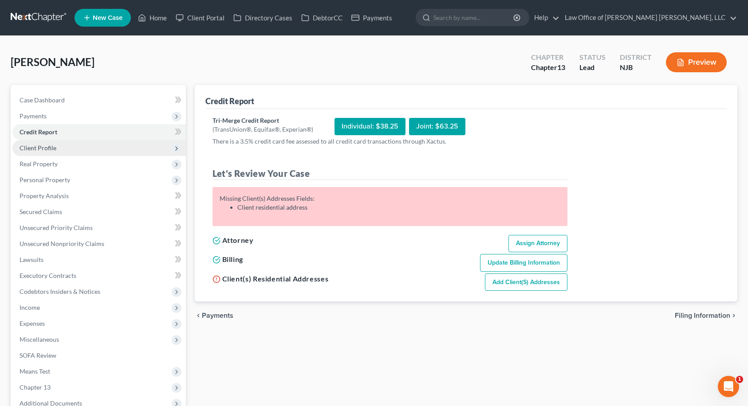
click at [63, 146] on span "Client Profile" at bounding box center [98, 148] width 173 height 16
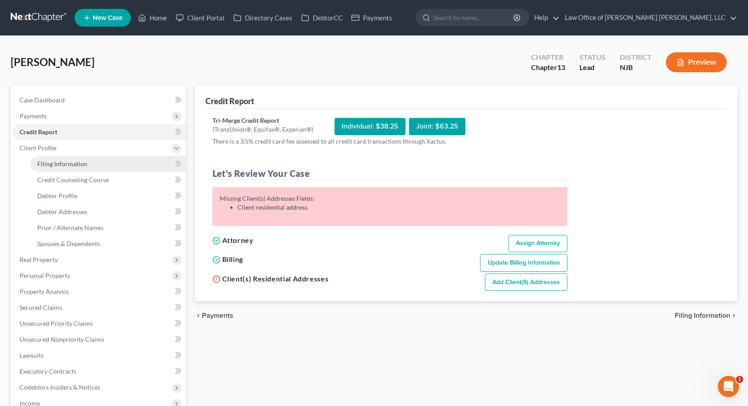
click at [64, 168] on link "Filing Information" at bounding box center [108, 164] width 156 height 16
select select "1"
select select "0"
select select "3"
select select "51"
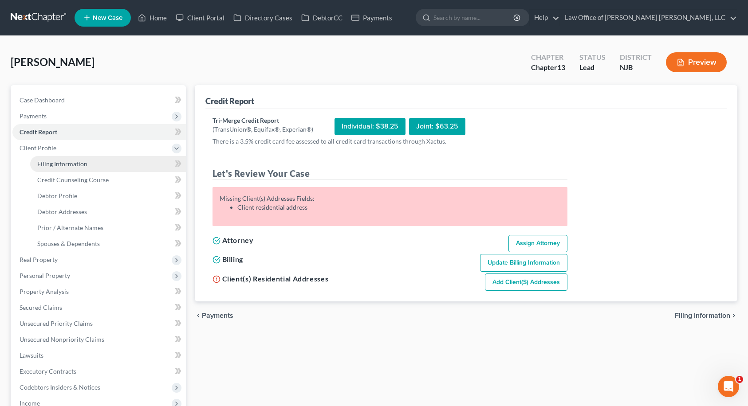
select select "0"
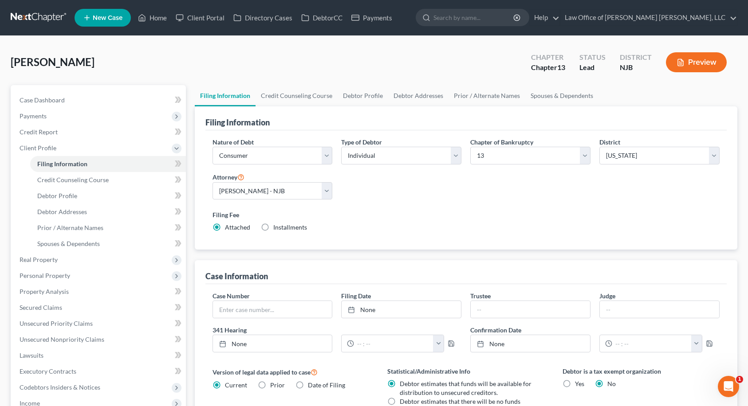
click at [50, 47] on div "[PERSON_NAME] Upgraded Chapter Chapter 13 Status [GEOGRAPHIC_DATA] [GEOGRAPHIC_…" at bounding box center [374, 66] width 727 height 39
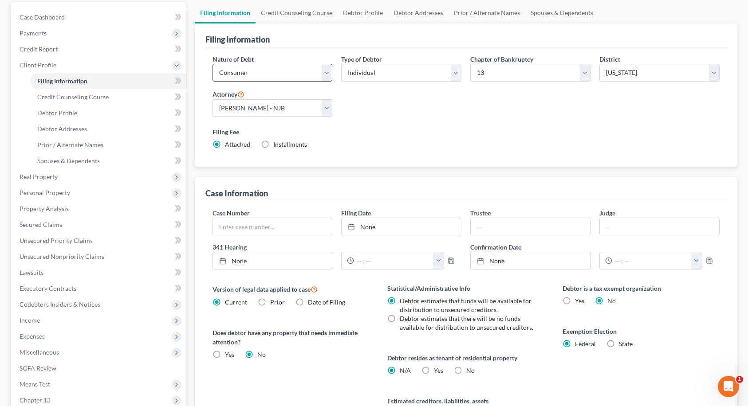
scroll to position [60, 0]
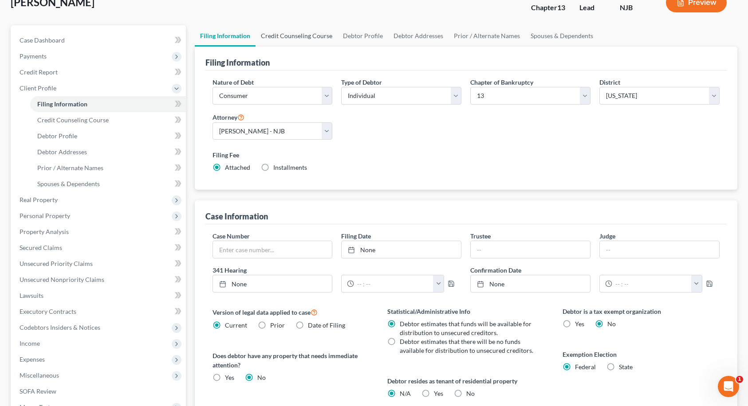
click at [297, 39] on link "Credit Counseling Course" at bounding box center [297, 35] width 82 height 21
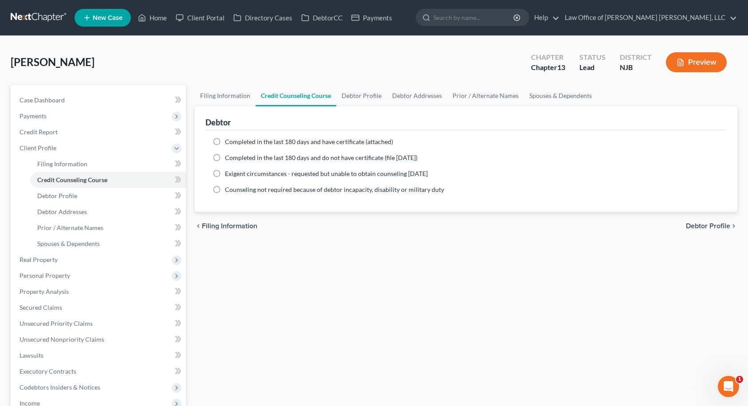
click at [225, 155] on label "Completed in the last 180 days and do not have certificate (file [DATE])" at bounding box center [321, 158] width 193 height 9
click at [229, 155] on input "Completed in the last 180 days and do not have certificate (file [DATE])" at bounding box center [232, 157] width 6 height 6
radio input "true"
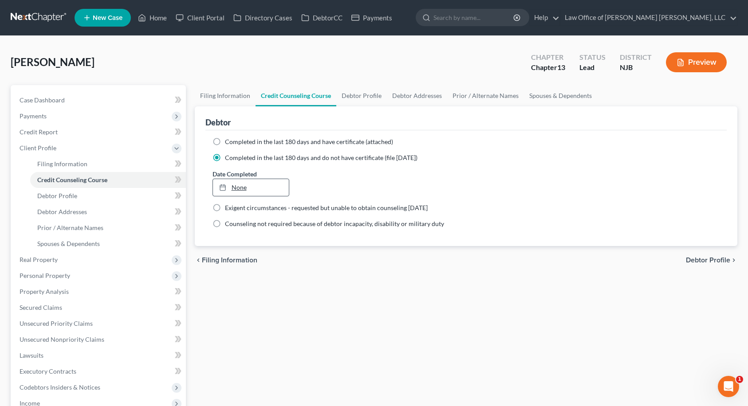
click at [239, 189] on link "None" at bounding box center [251, 187] width 76 height 17
type input "[DATE]"
click at [354, 94] on link "Debtor Profile" at bounding box center [361, 95] width 51 height 21
select select "0"
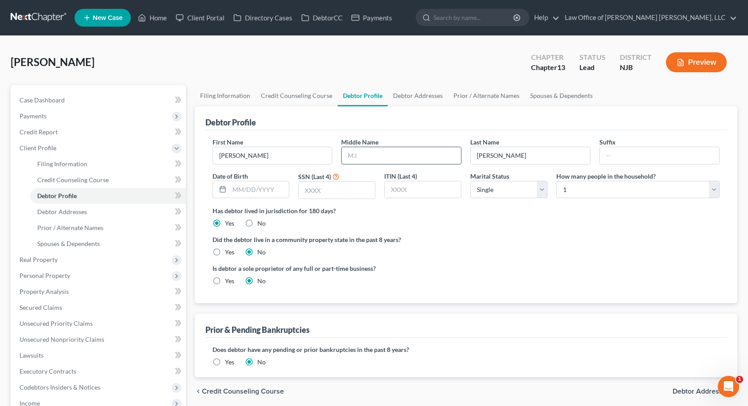
click at [360, 153] on input "text" at bounding box center [401, 155] width 119 height 17
type input "O"
click at [276, 188] on input "text" at bounding box center [259, 189] width 60 height 17
type input "[DATE]"
type input "9209"
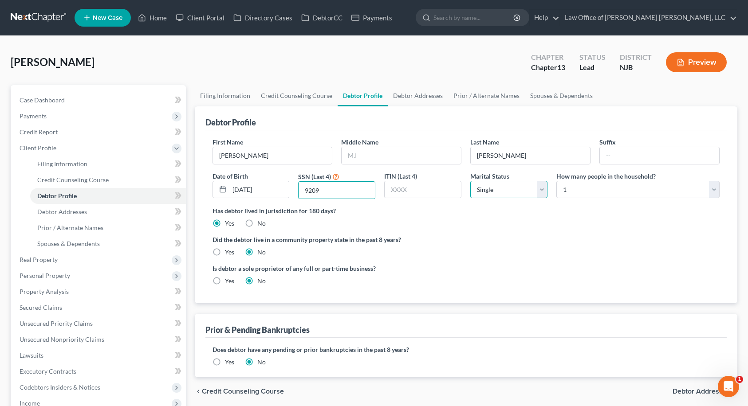
click at [504, 185] on select "Select Single Married Separated Divorced Widowed" at bounding box center [508, 190] width 77 height 18
select select "2"
click at [470, 181] on select "Select Single Married Separated Divorced Widowed" at bounding box center [508, 190] width 77 height 18
click at [584, 191] on select "Select 1 2 3 4 5 6 7 8 9 10 11 12 13 14 15 16 17 18 19 20" at bounding box center [637, 190] width 163 height 18
select select "1"
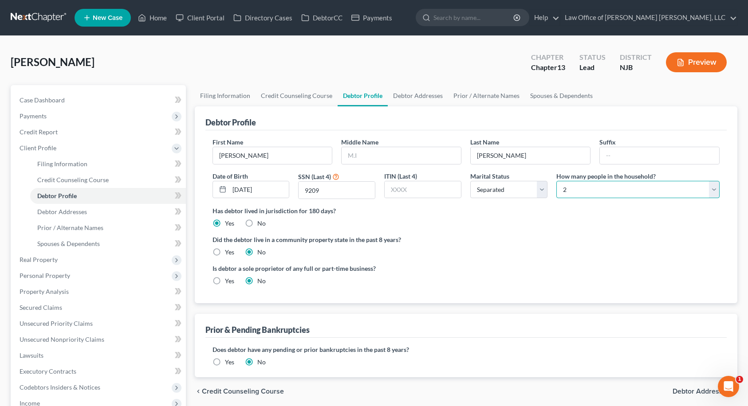
click at [556, 181] on select "Select 1 2 3 4 5 6 7 8 9 10 11 12 13 14 15 16 17 18 19 20" at bounding box center [637, 190] width 163 height 18
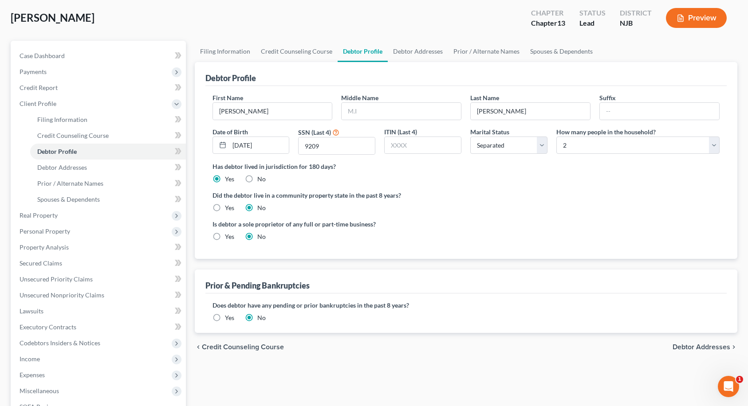
click at [682, 347] on span "Debtor Addresses" at bounding box center [702, 347] width 58 height 7
select select "0"
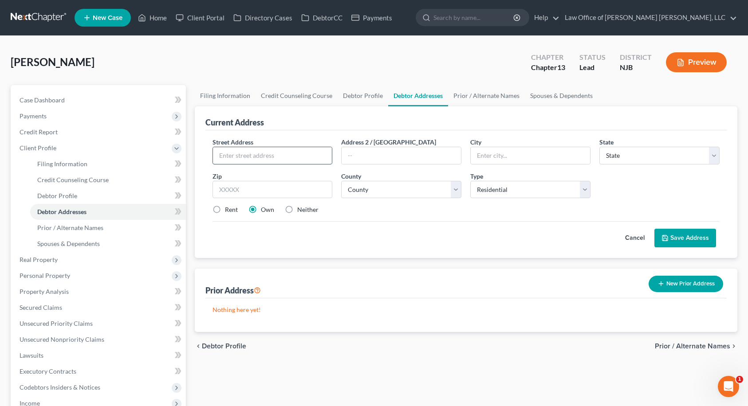
click at [294, 158] on input "text" at bounding box center [272, 155] width 119 height 17
type input "[STREET_ADDRESS][US_STATE]"
click at [243, 190] on input "081104" at bounding box center [273, 190] width 120 height 18
type input "08104"
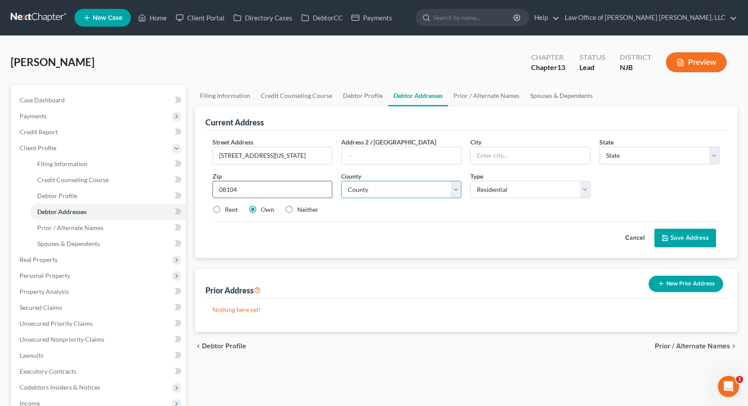
type input "[GEOGRAPHIC_DATA]"
select select "33"
click at [368, 195] on select "County" at bounding box center [401, 190] width 120 height 18
select select "3"
click at [341, 181] on select "County [GEOGRAPHIC_DATA] [GEOGRAPHIC_DATA] [GEOGRAPHIC_DATA] [GEOGRAPHIC_DATA] …" at bounding box center [401, 190] width 120 height 18
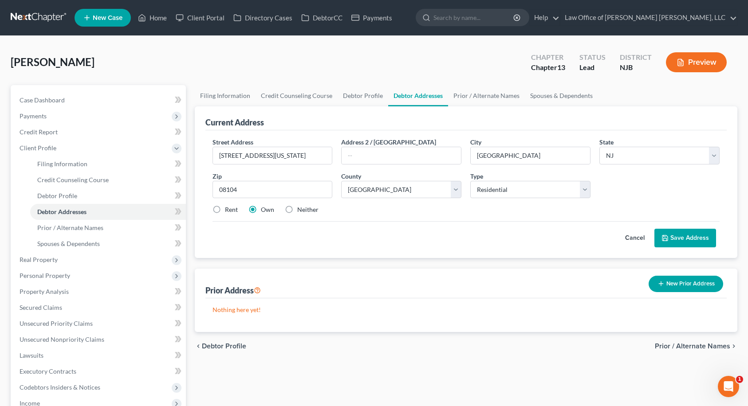
click at [225, 209] on label "Rent" at bounding box center [231, 209] width 13 height 9
click at [229, 209] on input "Rent" at bounding box center [232, 208] width 6 height 6
radio input "true"
click at [673, 237] on button "Save Address" at bounding box center [685, 238] width 62 height 19
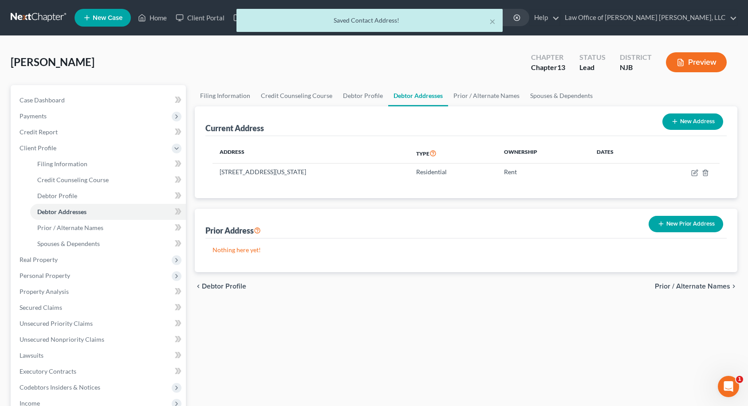
click at [673, 225] on button "New Prior Address" at bounding box center [686, 224] width 75 height 16
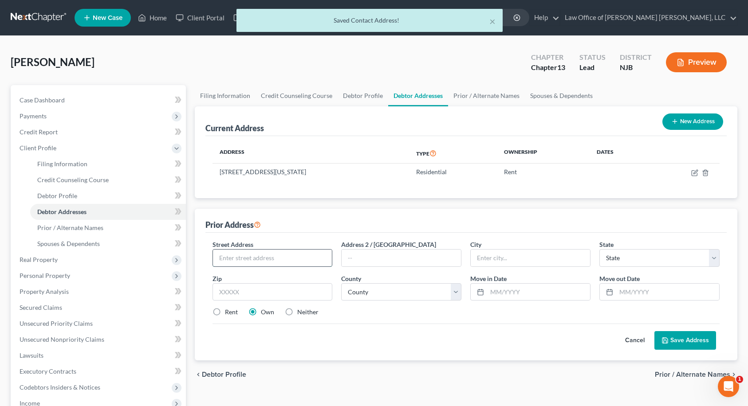
click at [308, 259] on input "text" at bounding box center [272, 258] width 119 height 17
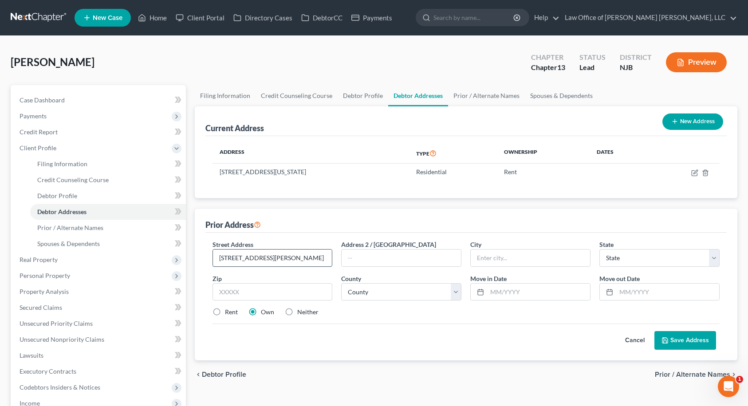
type input "[STREET_ADDRESS][PERSON_NAME]"
type input "08104"
type input "[GEOGRAPHIC_DATA]"
select select "33"
click at [395, 296] on select "County [GEOGRAPHIC_DATA] [GEOGRAPHIC_DATA] [GEOGRAPHIC_DATA] [GEOGRAPHIC_DATA] …" at bounding box center [401, 293] width 120 height 18
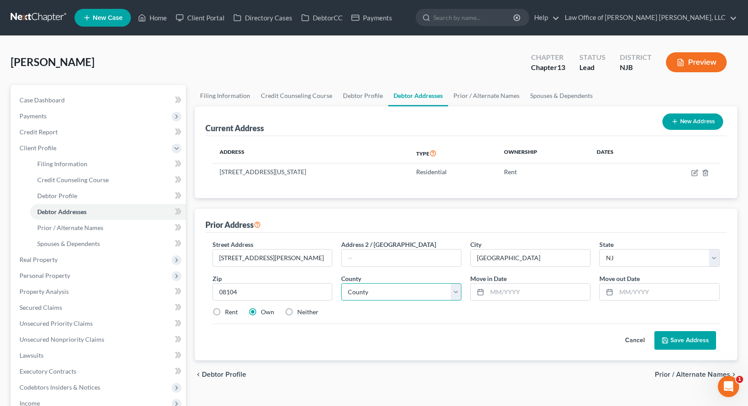
select select "3"
click at [341, 284] on select "County [GEOGRAPHIC_DATA] [GEOGRAPHIC_DATA] [GEOGRAPHIC_DATA] [GEOGRAPHIC_DATA] …" at bounding box center [401, 293] width 120 height 18
click at [620, 291] on input "text" at bounding box center [667, 292] width 103 height 17
type input "02/2024"
click at [525, 293] on input "text" at bounding box center [538, 292] width 103 height 17
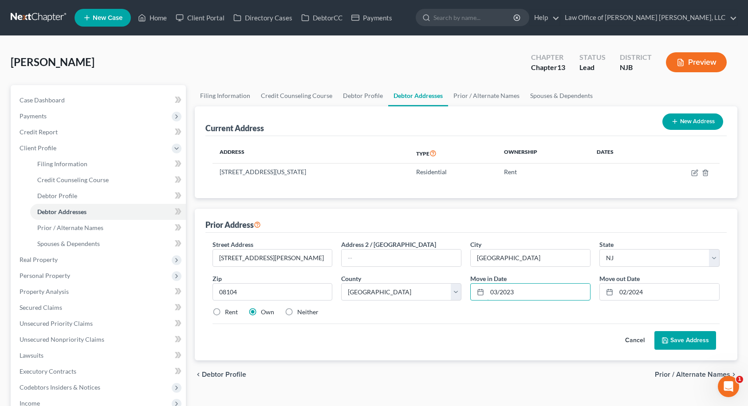
type input "03/2023"
click at [225, 312] on label "Rent" at bounding box center [231, 312] width 13 height 9
click at [229, 312] on input "Rent" at bounding box center [232, 311] width 6 height 6
radio input "true"
click at [684, 339] on button "Save Address" at bounding box center [685, 340] width 62 height 19
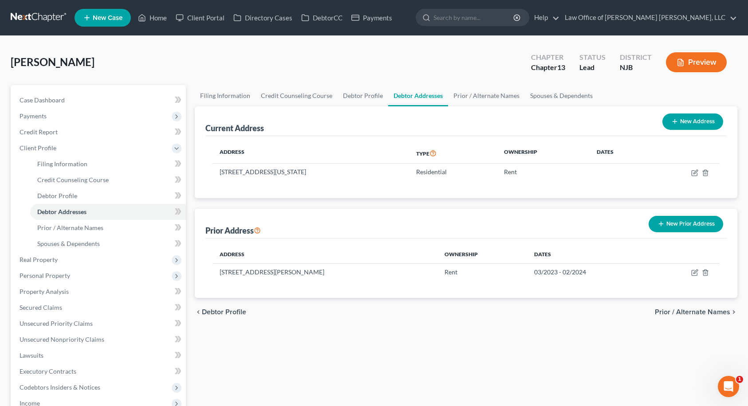
click at [665, 222] on icon "button" at bounding box center [661, 224] width 7 height 7
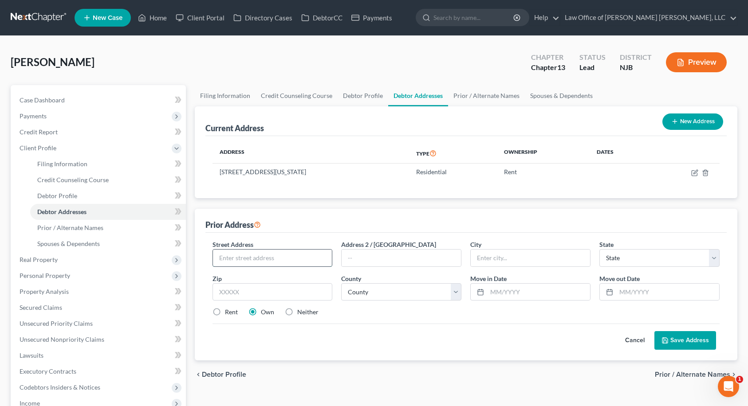
click at [293, 257] on input "text" at bounding box center [272, 258] width 119 height 17
type input "[STREET_ADDRESS]"
type input "28117"
type input "[GEOGRAPHIC_DATA]"
select select "28"
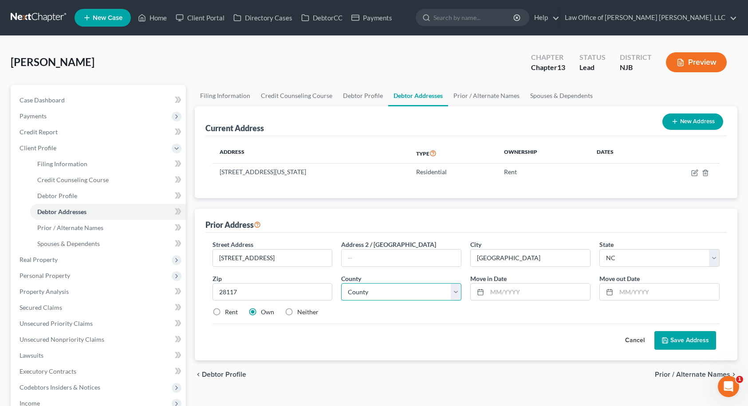
click at [352, 296] on select "County" at bounding box center [401, 293] width 120 height 18
click at [385, 288] on select "County [GEOGRAPHIC_DATA] [GEOGRAPHIC_DATA] [GEOGRAPHIC_DATA] [GEOGRAPHIC_DATA] …" at bounding box center [401, 293] width 120 height 18
select select "48"
click at [341, 284] on select "County [GEOGRAPHIC_DATA] [GEOGRAPHIC_DATA] [GEOGRAPHIC_DATA] [GEOGRAPHIC_DATA] …" at bounding box center [401, 293] width 120 height 18
click at [419, 317] on div "Rent Own Neither" at bounding box center [466, 312] width 516 height 9
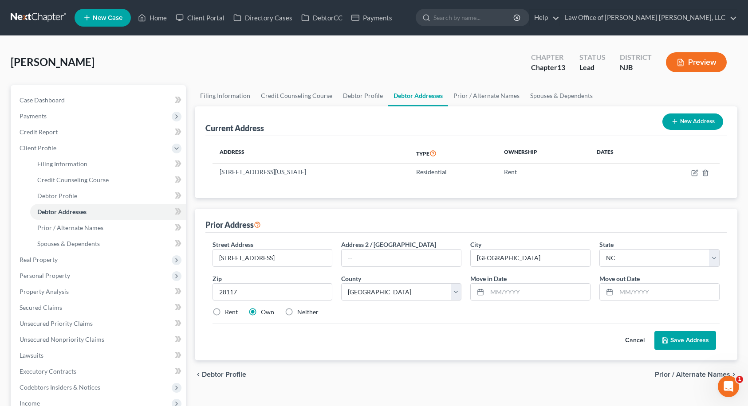
click at [225, 312] on label "Rent" at bounding box center [231, 312] width 13 height 9
click at [229, 312] on input "Rent" at bounding box center [232, 311] width 6 height 6
radio input "true"
click at [680, 343] on button "Save Address" at bounding box center [685, 340] width 62 height 19
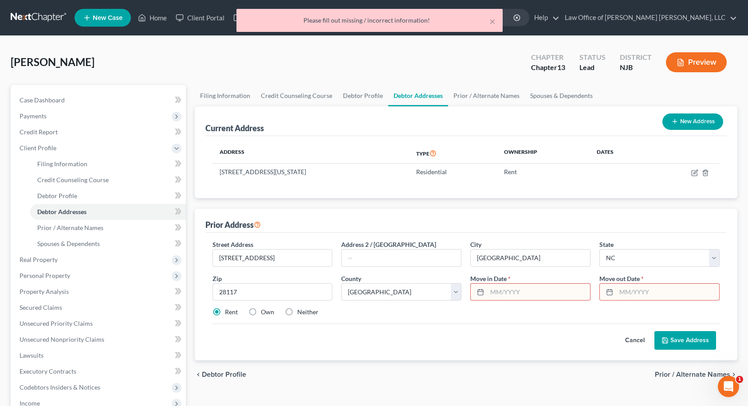
click at [568, 296] on input "text" at bounding box center [538, 292] width 103 height 17
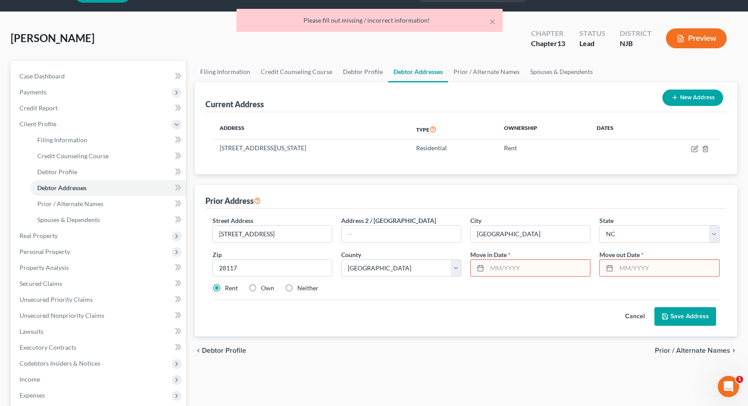
scroll to position [44, 0]
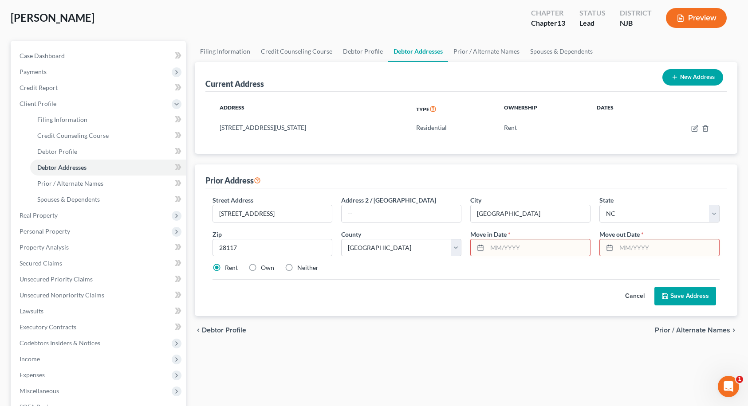
click at [634, 250] on input "text" at bounding box center [667, 248] width 103 height 17
type input "03/2023"
click at [511, 248] on input "text" at bounding box center [538, 248] width 103 height 17
type input "04/2021"
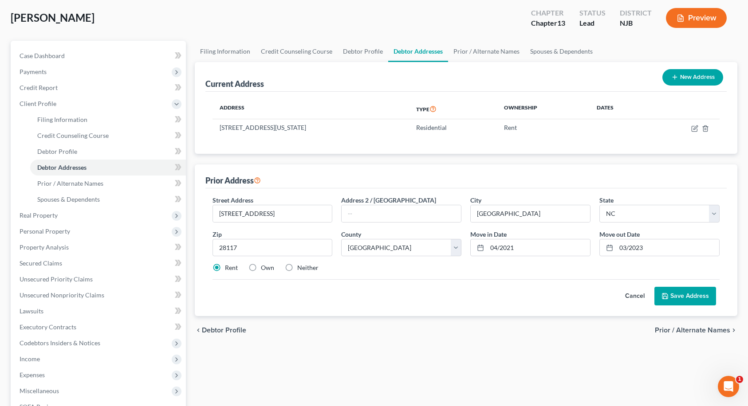
click at [668, 293] on icon at bounding box center [665, 296] width 7 height 7
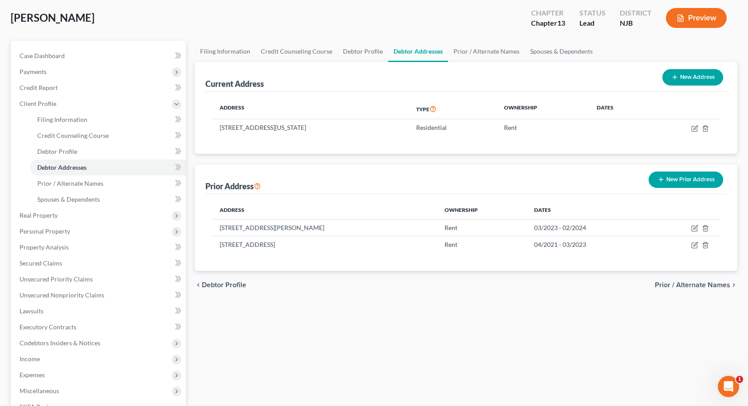
click at [701, 286] on span "Prior / Alternate Names" at bounding box center [692, 285] width 75 height 7
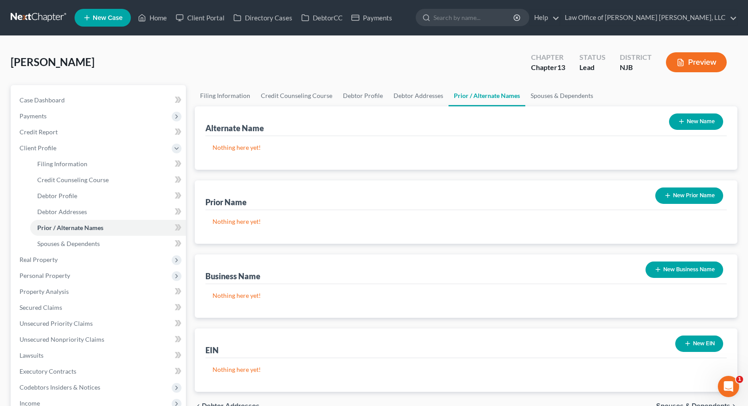
click at [671, 195] on button "New Prior Name" at bounding box center [689, 196] width 68 height 16
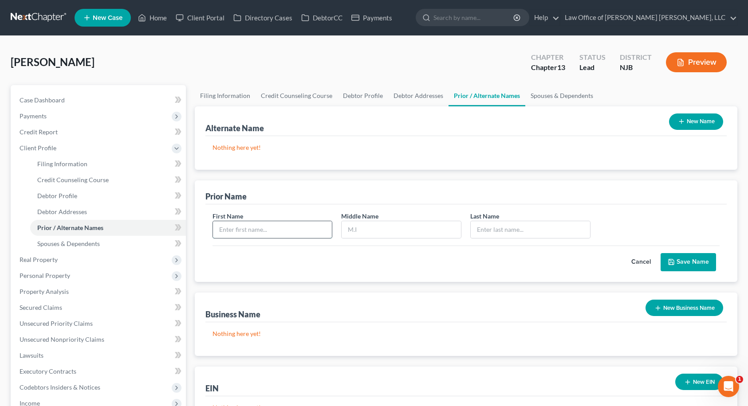
click at [270, 225] on input "text" at bounding box center [272, 229] width 119 height 17
type input "[PERSON_NAME]"
type input "Oni"
type input "[PERSON_NAME]"
click at [682, 266] on button "Save Name" at bounding box center [688, 262] width 55 height 19
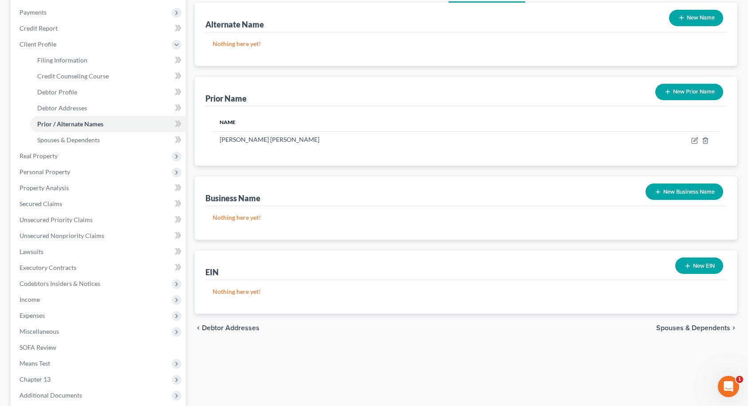
scroll to position [193, 0]
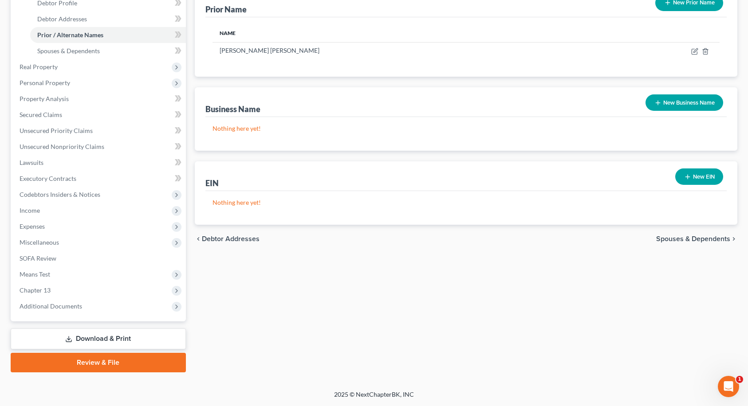
click at [706, 240] on span "Spouses & Dependents" at bounding box center [693, 239] width 74 height 7
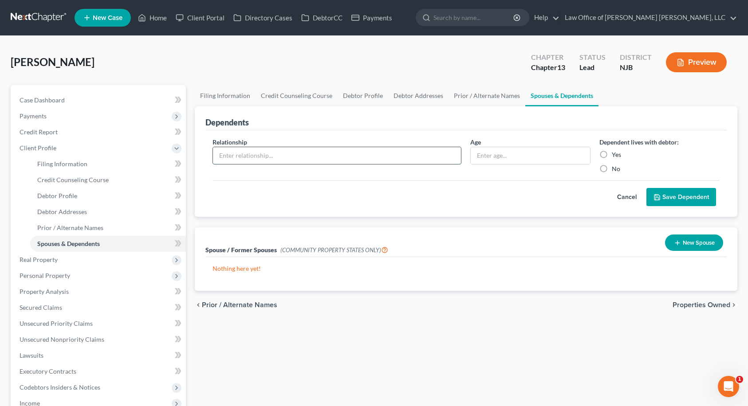
click at [363, 158] on input "text" at bounding box center [337, 155] width 248 height 17
type input "Grandchild"
click at [483, 156] on input "text" at bounding box center [530, 155] width 119 height 17
type input "5"
click at [612, 155] on label "Yes" at bounding box center [616, 154] width 9 height 9
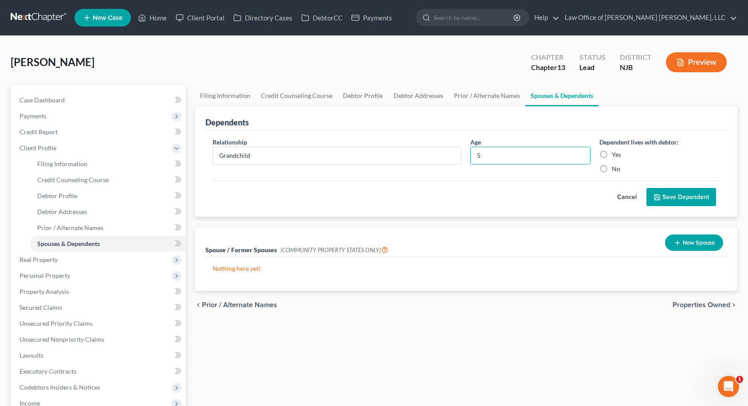
click at [615, 155] on input "Yes" at bounding box center [618, 153] width 6 height 6
radio input "true"
click at [680, 197] on button "Save Dependent" at bounding box center [681, 197] width 70 height 19
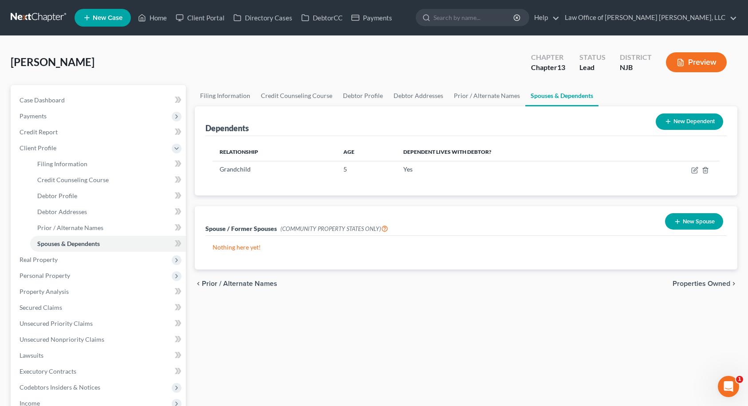
click at [704, 284] on span "Properties Owned" at bounding box center [702, 283] width 58 height 7
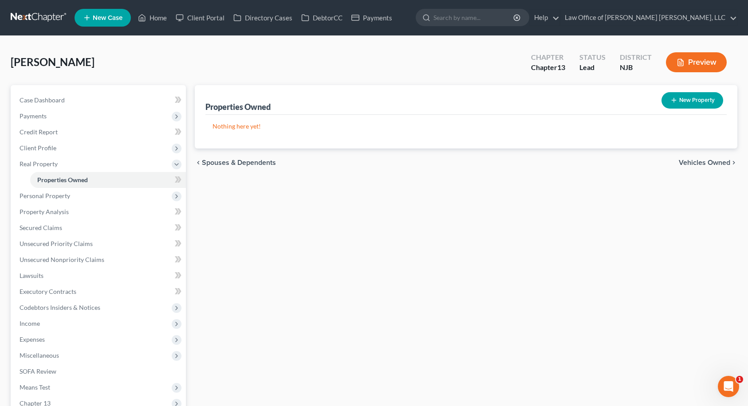
click at [718, 161] on span "Vehicles Owned" at bounding box center [704, 162] width 51 height 7
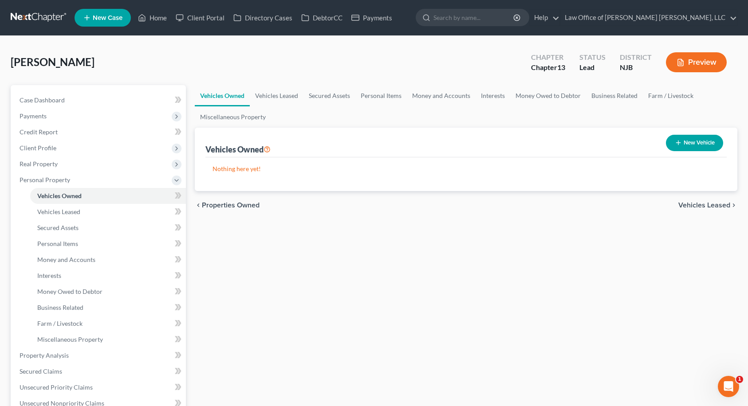
click at [701, 143] on button "New Vehicle" at bounding box center [694, 143] width 57 height 16
select select "0"
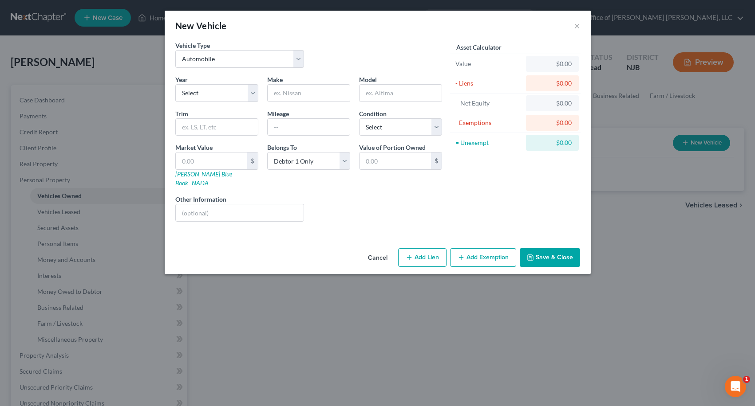
click at [539, 249] on button "Save & Close" at bounding box center [550, 257] width 60 height 19
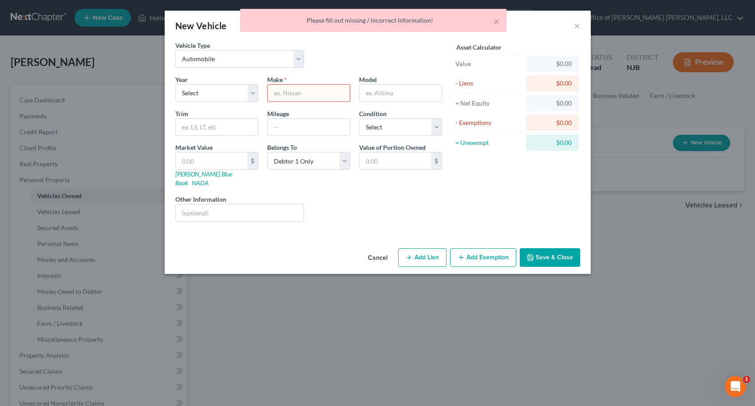
click at [578, 28] on div "× Please fill out missing / incorrect information!" at bounding box center [373, 23] width 755 height 28
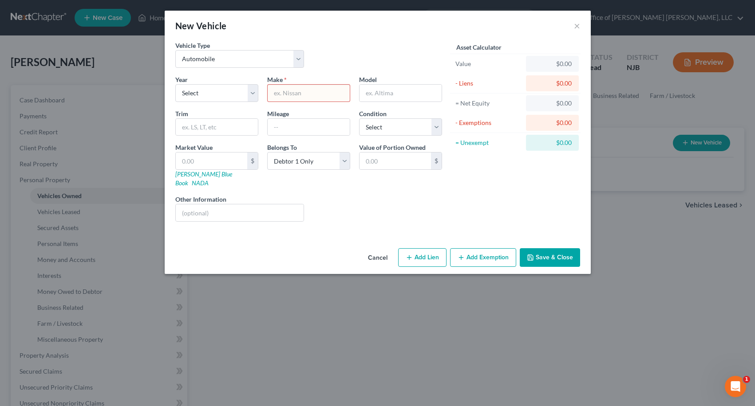
click at [496, 21] on div "New Vehicle ×" at bounding box center [378, 26] width 426 height 30
click at [577, 25] on button "×" at bounding box center [577, 25] width 6 height 11
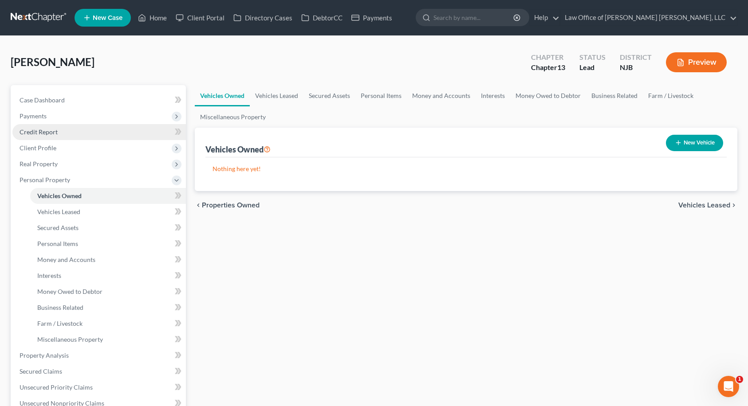
click at [54, 131] on span "Credit Report" at bounding box center [39, 132] width 38 height 8
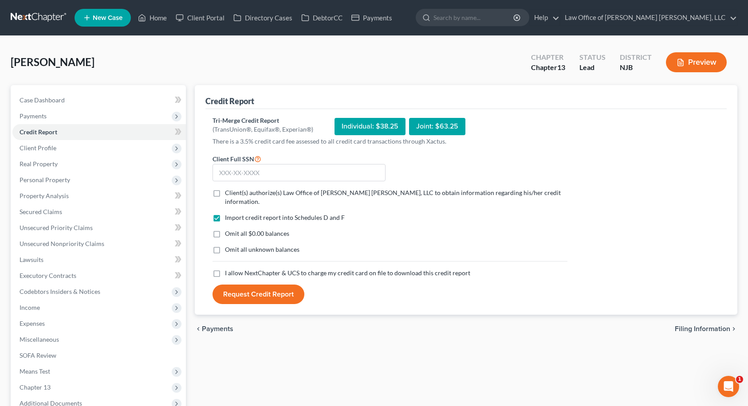
click at [225, 191] on label "Client(s) authorize(s) Law Office of [PERSON_NAME] [PERSON_NAME], LLC to obtain…" at bounding box center [396, 198] width 343 height 18
click at [229, 191] on input "Client(s) authorize(s) Law Office of [PERSON_NAME] [PERSON_NAME], LLC to obtain…" at bounding box center [232, 192] width 6 height 6
checkbox input "true"
click at [225, 229] on label "Omit all $0.00 balances" at bounding box center [257, 233] width 64 height 9
click at [229, 229] on input "Omit all $0.00 balances" at bounding box center [232, 232] width 6 height 6
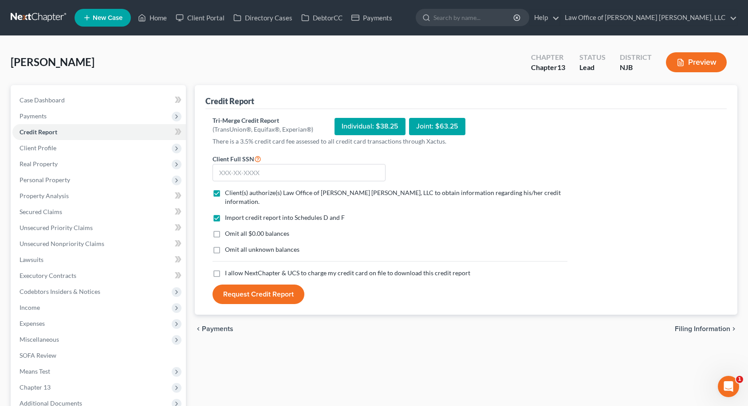
checkbox input "true"
click at [225, 269] on label "I allow NextChapter & UCS to charge my credit card on file to download this cre…" at bounding box center [347, 273] width 245 height 9
click at [229, 269] on input "I allow NextChapter & UCS to charge my credit card on file to download this cre…" at bounding box center [232, 272] width 6 height 6
checkbox input "true"
click at [236, 175] on input "text" at bounding box center [299, 173] width 173 height 18
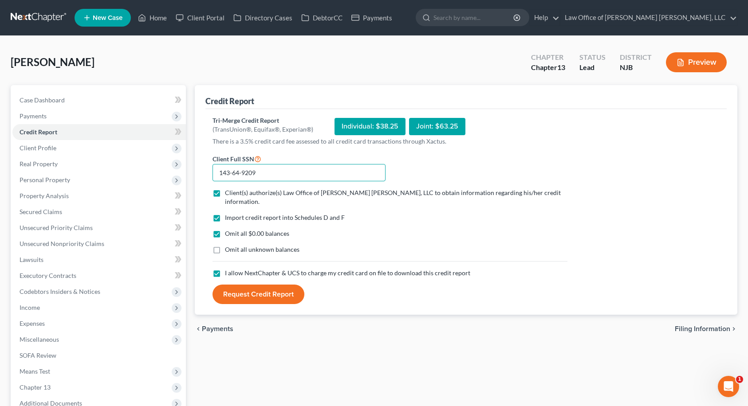
type input "143-64-9209"
click at [267, 287] on button "Request Credit Report" at bounding box center [259, 295] width 92 height 20
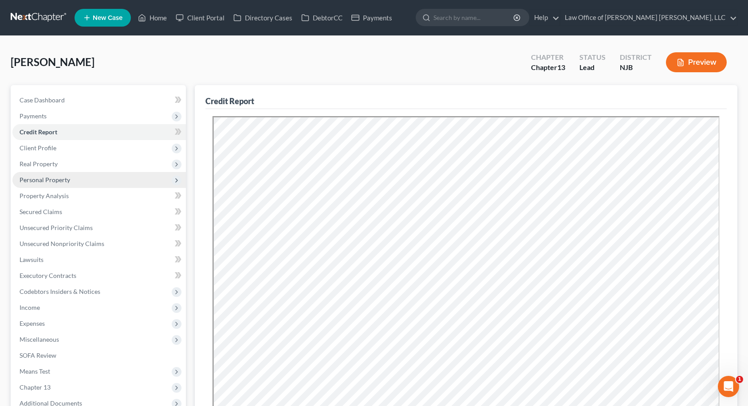
click at [64, 176] on span "Personal Property" at bounding box center [45, 180] width 51 height 8
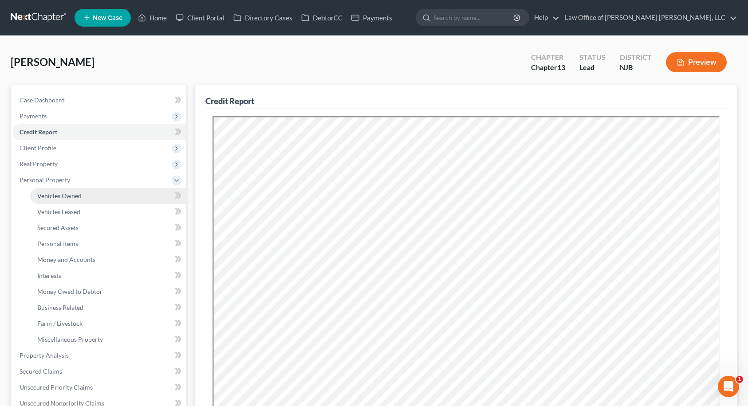
click at [64, 193] on span "Vehicles Owned" at bounding box center [59, 196] width 44 height 8
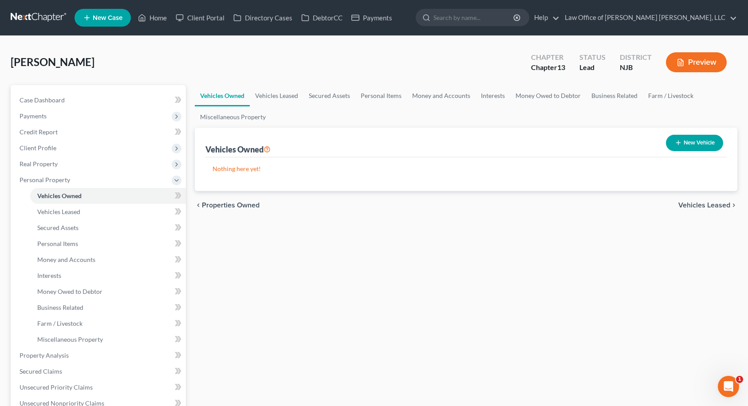
click at [697, 145] on button "New Vehicle" at bounding box center [694, 143] width 57 height 16
select select "0"
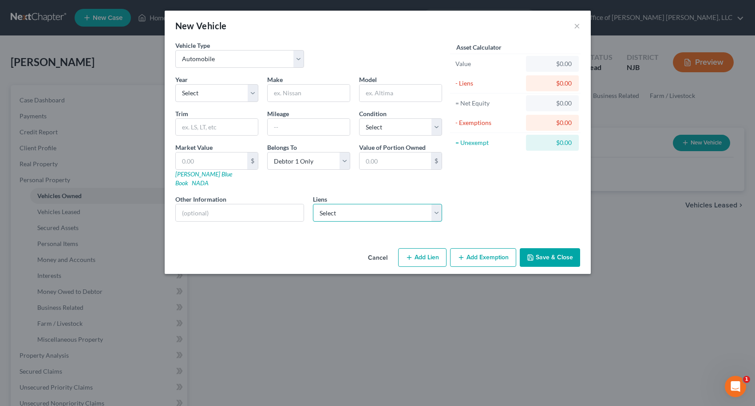
click at [386, 206] on select "Select Navy Federal Cr Union - $23,287.00 Navy Federal Cr Union - $11,427.00 Na…" at bounding box center [377, 213] width 129 height 18
click at [386, 205] on select "Select Navy Federal Cr Union - $23,287.00 Navy Federal Cr Union - $11,427.00 Na…" at bounding box center [377, 213] width 129 height 18
click at [218, 91] on select "Select 2026 2025 2024 2023 2022 2021 2020 2019 2018 2017 2016 2015 2014 2013 20…" at bounding box center [216, 93] width 83 height 18
select select "12"
click at [175, 84] on select "Select 2026 2025 2024 2023 2022 2021 2020 2019 2018 2017 2016 2015 2014 2013 20…" at bounding box center [216, 93] width 83 height 18
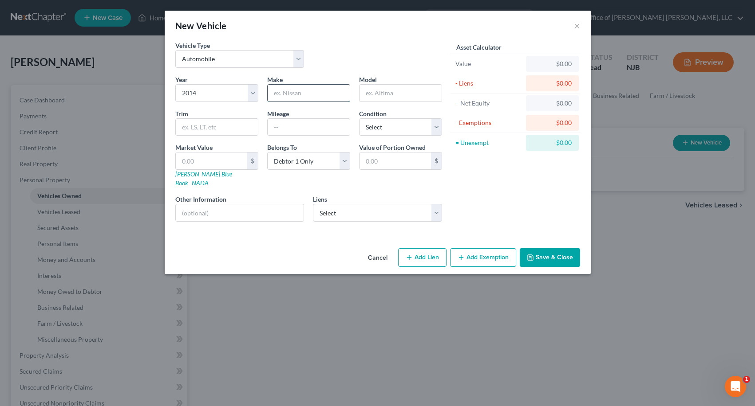
click at [318, 93] on input "text" at bounding box center [309, 93] width 82 height 17
type input "Nissan"
type input "Altima"
click at [381, 127] on select "Select Excellent Very Good Good Fair Poor" at bounding box center [400, 127] width 83 height 18
select select "3"
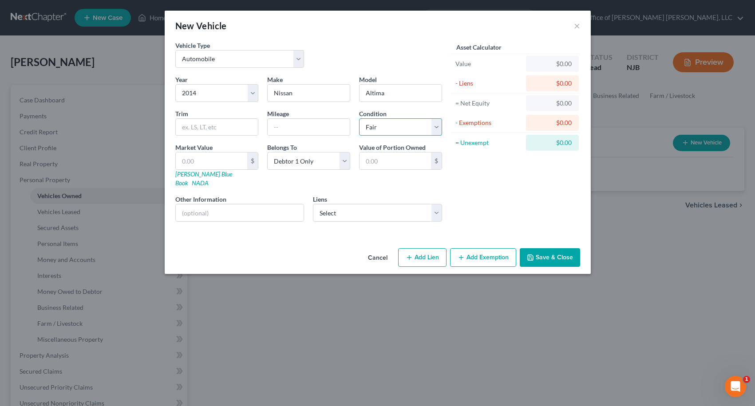
click at [359, 118] on select "Select Excellent Very Good Good Fair Poor" at bounding box center [400, 127] width 83 height 18
click at [278, 130] on input "text" at bounding box center [309, 127] width 82 height 17
type input "110000"
click at [289, 159] on select "Select Debtor 1 Only Debtor 2 Only Debtor 1 And Debtor 2 Only At Least One Of T…" at bounding box center [308, 161] width 83 height 18
select select "3"
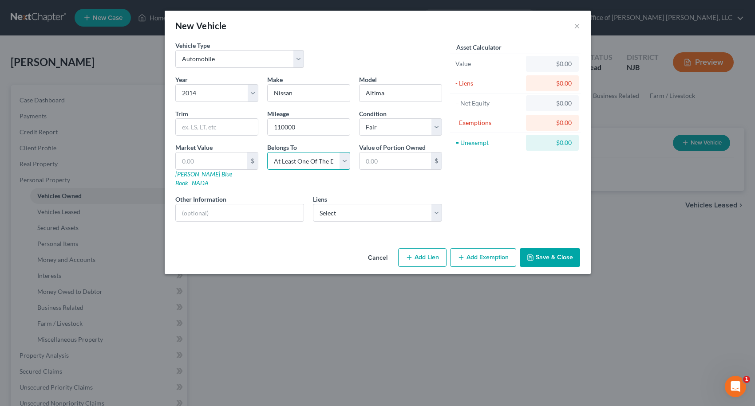
click at [267, 152] on select "Select Debtor 1 Only Debtor 2 Only Debtor 1 And Debtor 2 Only At Least One Of T…" at bounding box center [308, 161] width 83 height 18
click at [476, 173] on div "Asset Calculator Value $0.00 - Liens $0.00 = Net Equity $0.00 - Exemptions $0.0…" at bounding box center [515, 135] width 138 height 188
click at [339, 204] on select "Select Navy Federal Cr Union - $23,287.00 Navy Federal Cr Union - $11,427.00 Na…" at bounding box center [377, 213] width 129 height 18
select select "1"
click at [313, 204] on select "Select Navy Federal Cr Union - $23,287.00 Navy Federal Cr Union - $11,427.00 Na…" at bounding box center [377, 213] width 129 height 18
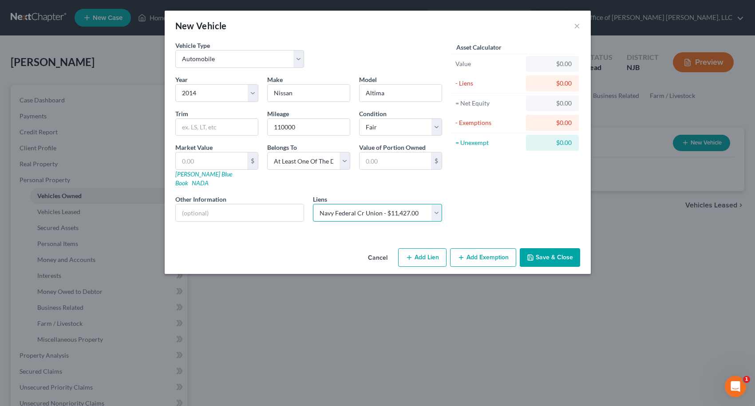
select select
select select "48"
select select "0"
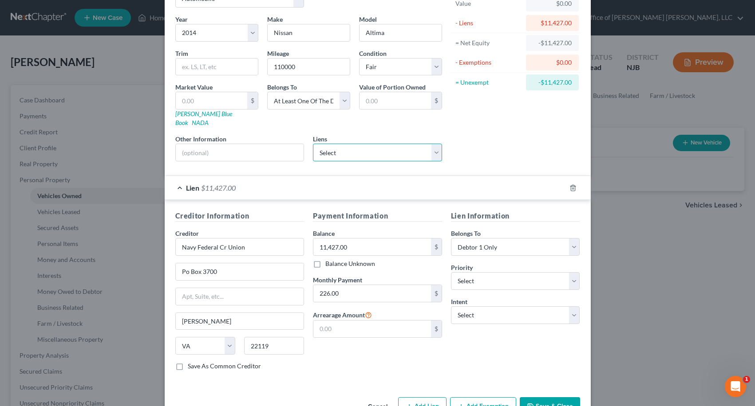
scroll to position [79, 0]
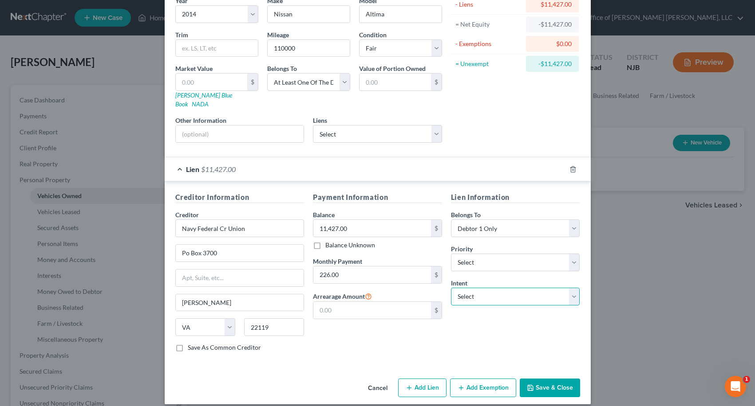
click at [474, 289] on select "Select Surrender Redeem Reaffirm Avoid Other" at bounding box center [515, 297] width 129 height 18
click at [451, 288] on select "Select Surrender Redeem Reaffirm Avoid Other" at bounding box center [515, 297] width 129 height 18
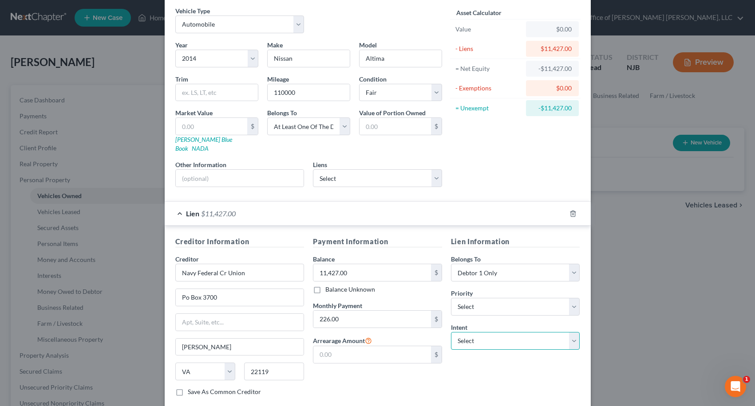
scroll to position [0, 0]
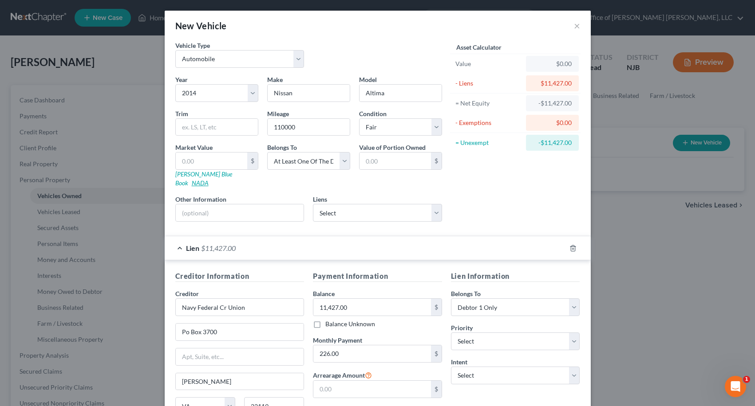
click at [209, 179] on link "NADA" at bounding box center [200, 183] width 17 height 8
click at [246, 93] on select "Select 2026 2025 2024 2023 2022 2021 2020 2019 2018 2017 2016 2015 2014 2013 20…" at bounding box center [216, 93] width 83 height 18
select select "10"
click at [175, 84] on select "Select 2026 2025 2024 2023 2022 2021 2020 2019 2018 2017 2016 2015 2014 2013 20…" at bounding box center [216, 93] width 83 height 18
click at [209, 179] on link "NADA" at bounding box center [200, 183] width 17 height 8
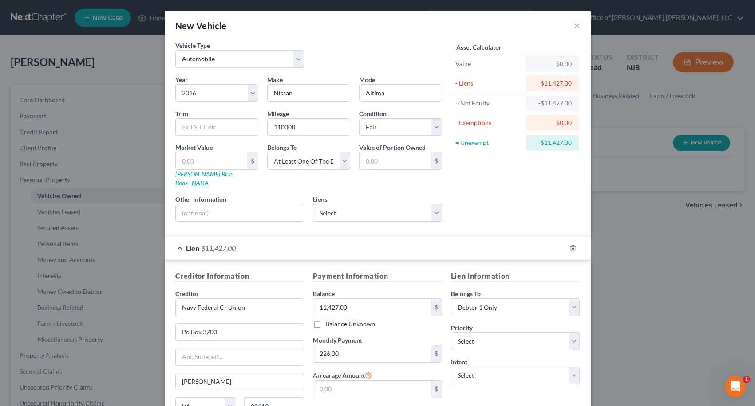
click at [209, 179] on link "NADA" at bounding box center [200, 183] width 17 height 8
click at [203, 161] on input "text" at bounding box center [211, 161] width 71 height 17
type input "4"
type input "4.00"
type input "45"
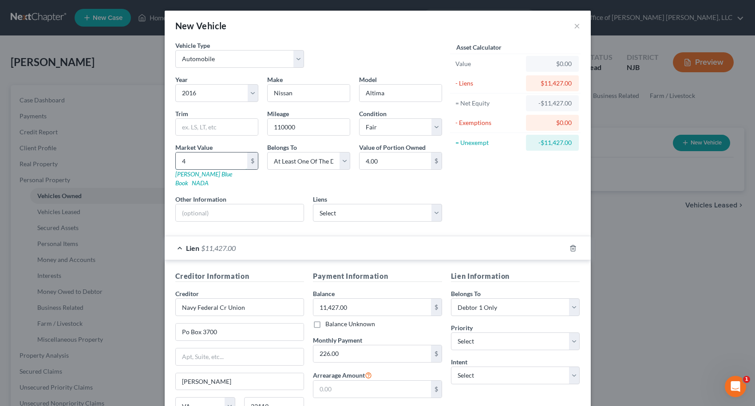
type input "45.00"
type input "457"
type input "457.00"
type input "4575"
type input "4,575.00"
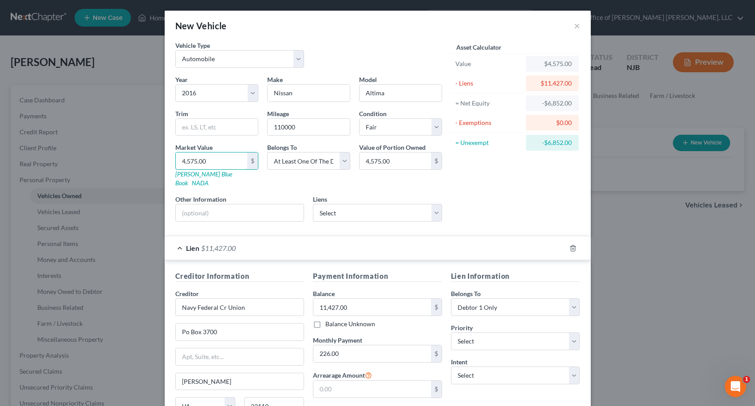
type input "4,575.00"
click at [477, 171] on div "Asset Calculator Value $4,575.00 - Liens $11,427.00 = Net Equity -$6,852.00 - E…" at bounding box center [515, 135] width 138 height 188
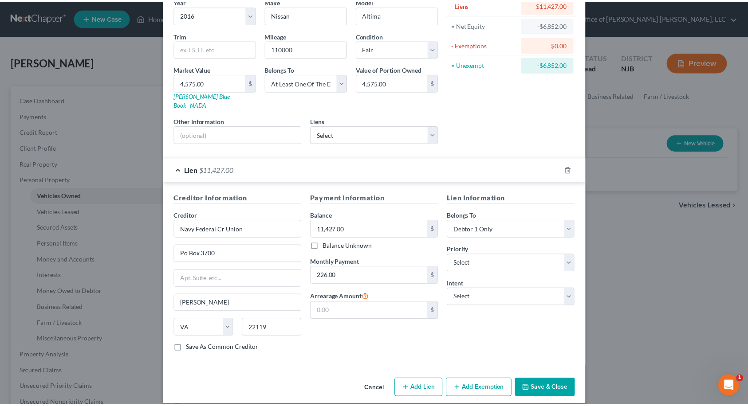
scroll to position [79, 0]
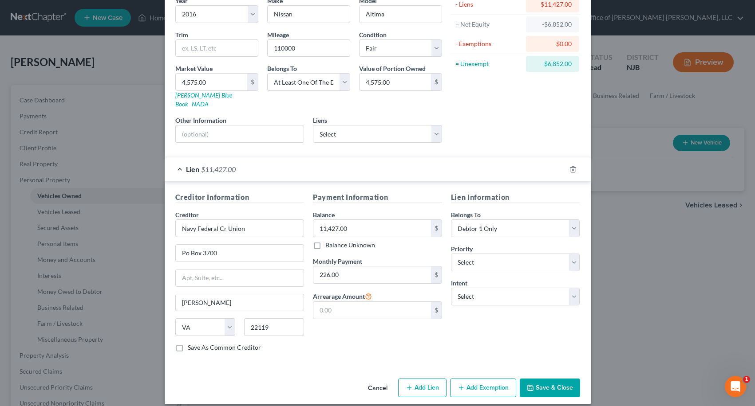
click at [546, 384] on button "Save & Close" at bounding box center [550, 388] width 60 height 19
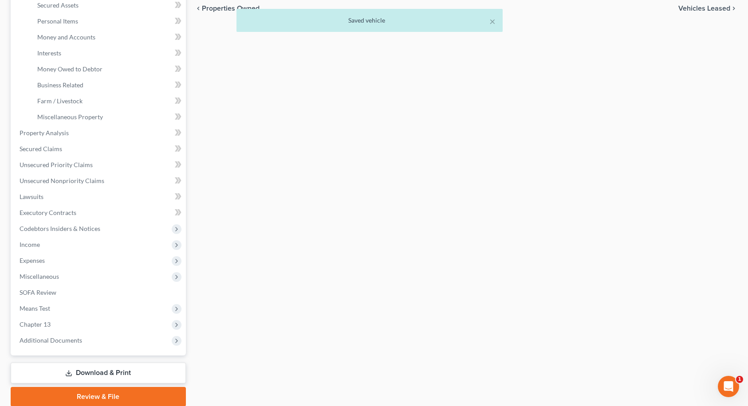
scroll to position [257, 0]
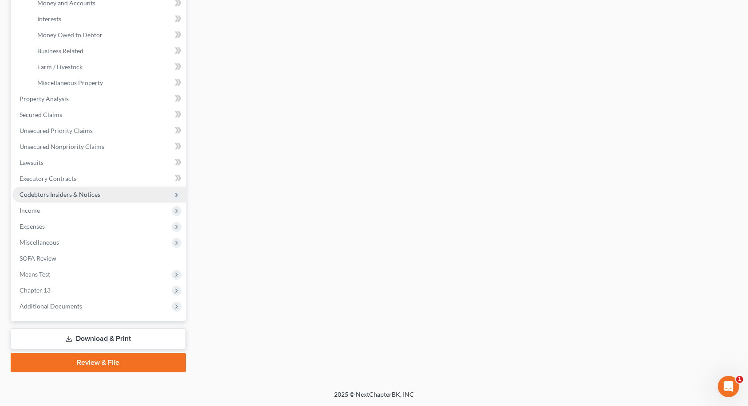
click at [39, 193] on span "Codebtors Insiders & Notices" at bounding box center [60, 195] width 81 height 8
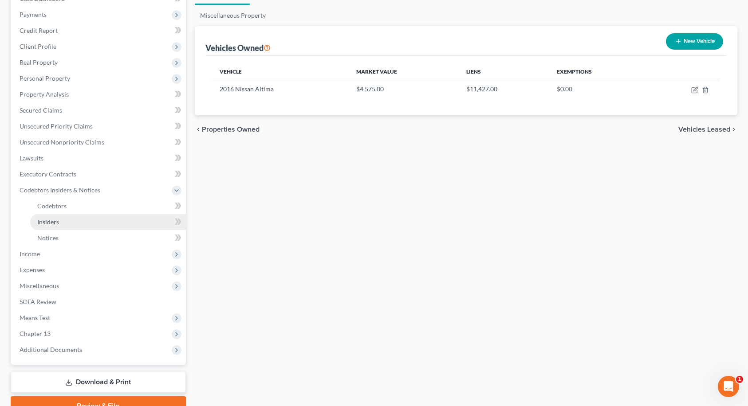
scroll to position [145, 0]
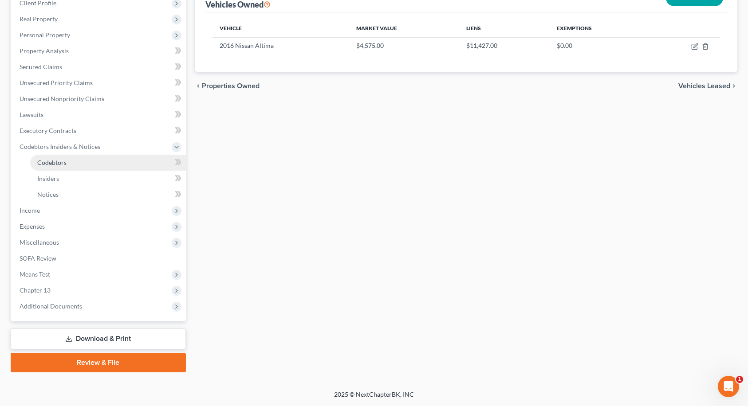
click at [52, 166] on link "Codebtors" at bounding box center [108, 163] width 156 height 16
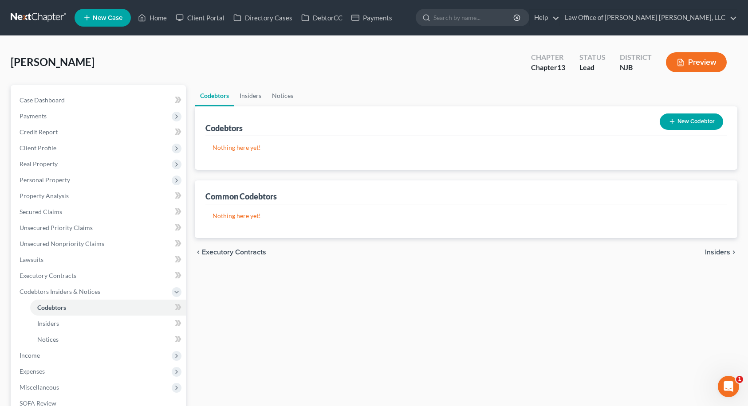
click at [675, 122] on button "New Codebtor" at bounding box center [691, 122] width 63 height 16
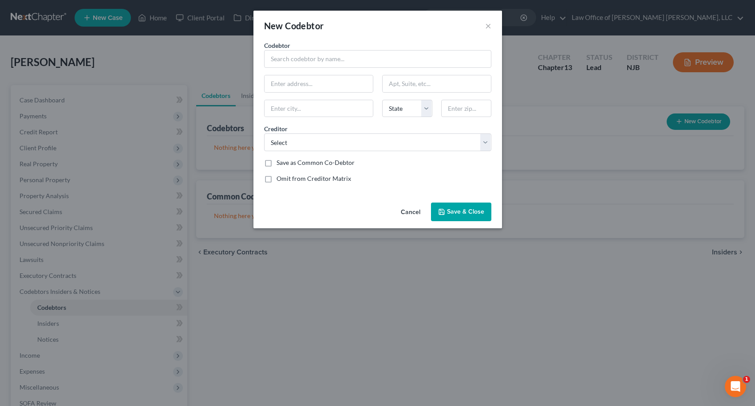
click at [276, 162] on label "Save as Common Co-Debtor" at bounding box center [315, 162] width 78 height 9
click at [280, 162] on input "Save as Common Co-Debtor" at bounding box center [283, 161] width 6 height 6
checkbox input "true"
click at [299, 141] on select "Select Navy Federal Cr Union Navy Federal Credit Dept Of Education/Neln Dept Of…" at bounding box center [377, 143] width 227 height 18
click at [264, 134] on select "Select Navy Federal Cr Union Navy Federal Credit Dept Of Education/Neln Dept Of…" at bounding box center [377, 143] width 227 height 18
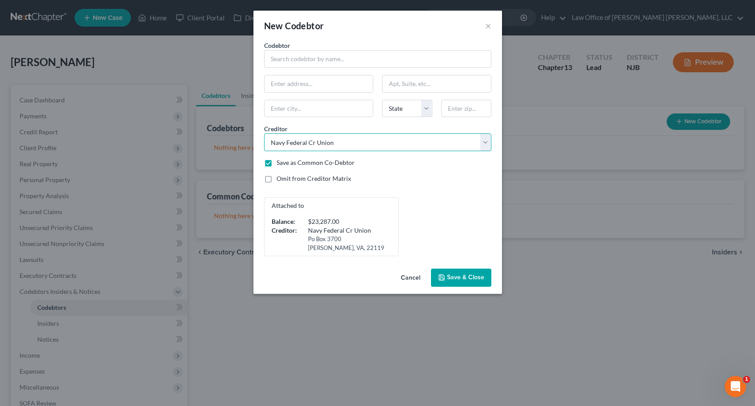
click at [303, 146] on select "Select Navy Federal Cr Union Navy Federal Credit Dept Of Education/Neln Dept Of…" at bounding box center [377, 143] width 227 height 18
click at [264, 134] on select "Select Navy Federal Cr Union Navy Federal Credit Dept Of Education/Neln Dept Of…" at bounding box center [377, 143] width 227 height 18
click at [310, 145] on select "Select Navy Federal Cr Union Navy Federal Credit Dept Of Education/Neln Dept Of…" at bounding box center [377, 143] width 227 height 18
select select "6"
click at [264, 134] on select "Select Navy Federal Cr Union Navy Federal Credit Dept Of Education/Neln Dept Of…" at bounding box center [377, 143] width 227 height 18
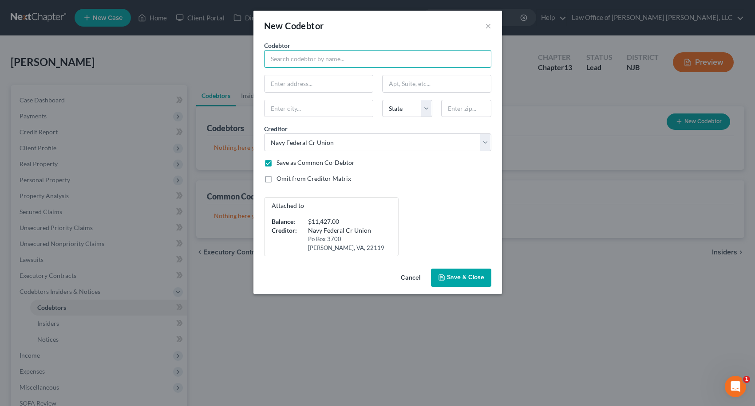
click at [330, 58] on input "text" at bounding box center [377, 59] width 227 height 18
click at [330, 58] on input "[PERSON_NAME]" at bounding box center [377, 59] width 227 height 18
type input "[PERSON_NAME]"
click at [337, 80] on input "text" at bounding box center [318, 83] width 108 height 17
type input "[STREET_ADDRESS][US_STATE]"
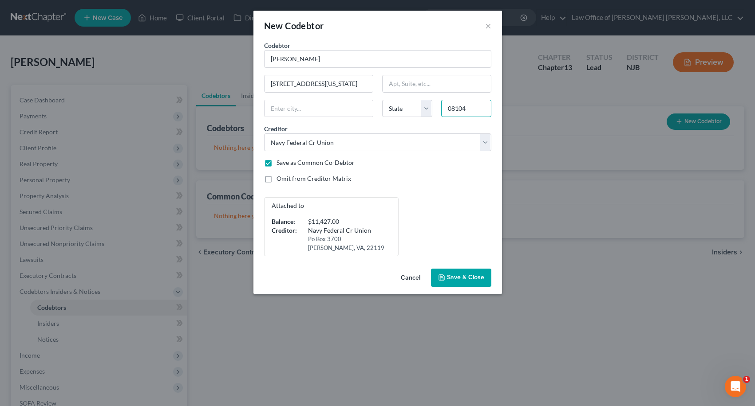
type input "08104"
type input "[GEOGRAPHIC_DATA]"
select select "33"
click at [443, 186] on div "Codebtor * [PERSON_NAME] Codebtor * [PERSON_NAME] [GEOGRAPHIC_DATA][US_STATE] […" at bounding box center [378, 149] width 236 height 216
click at [463, 280] on span "Save & Close" at bounding box center [465, 278] width 37 height 8
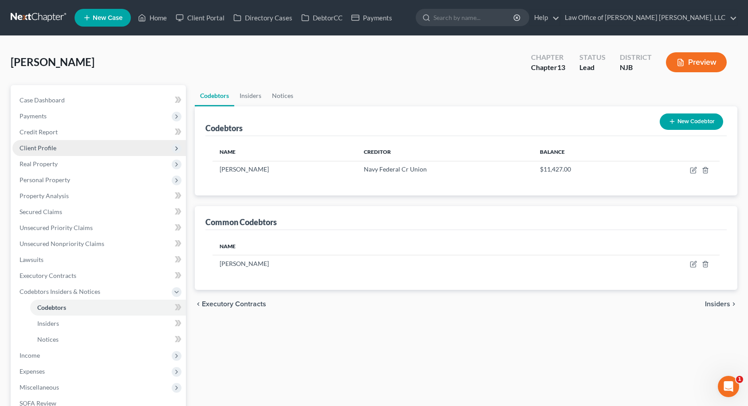
click at [42, 154] on span "Client Profile" at bounding box center [98, 148] width 173 height 16
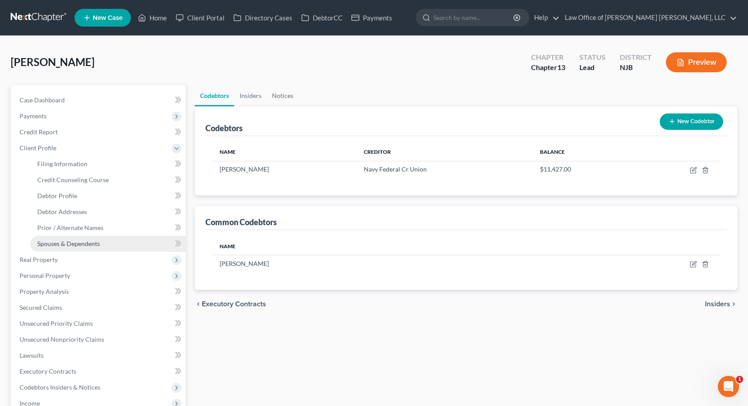
click at [52, 243] on span "Spouses & Dependents" at bounding box center [68, 244] width 63 height 8
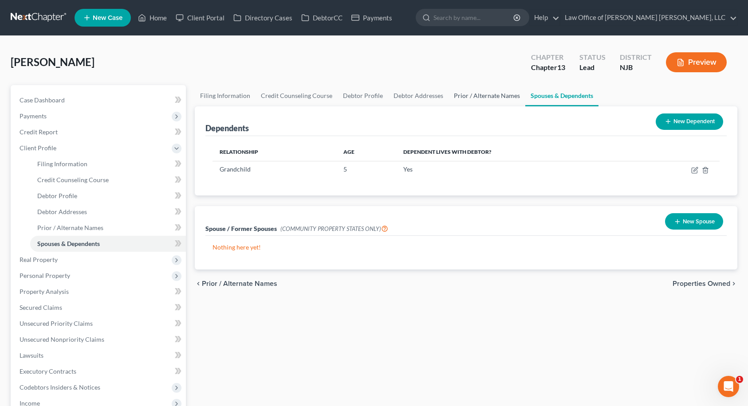
click at [469, 98] on link "Prior / Alternate Names" at bounding box center [487, 95] width 77 height 21
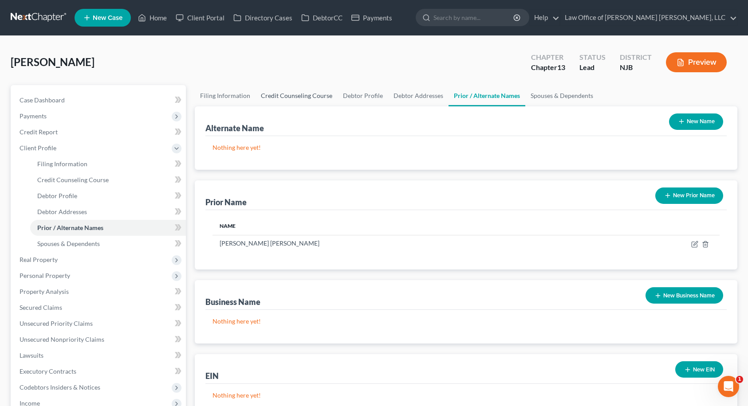
click at [285, 98] on link "Credit Counseling Course" at bounding box center [297, 95] width 82 height 21
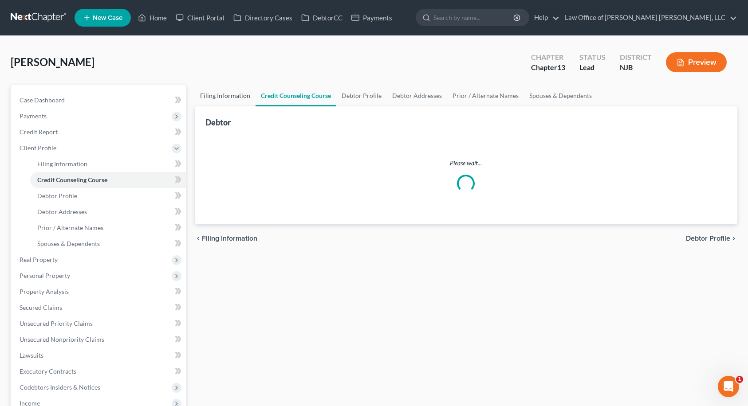
click at [225, 99] on link "Filing Information" at bounding box center [225, 95] width 61 height 21
select select "1"
select select "0"
select select "3"
select select "51"
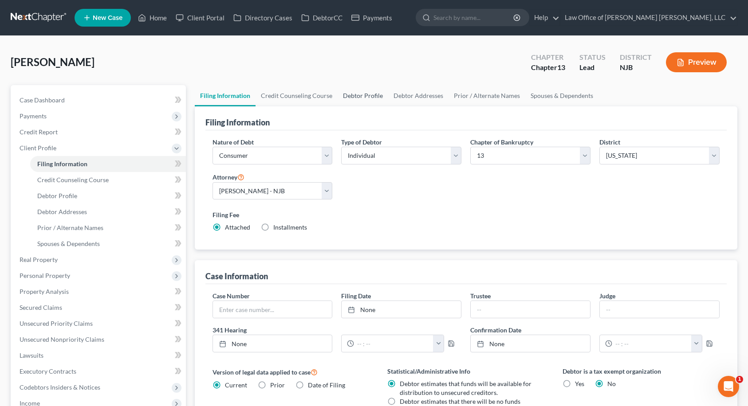
click at [353, 93] on link "Debtor Profile" at bounding box center [363, 95] width 51 height 21
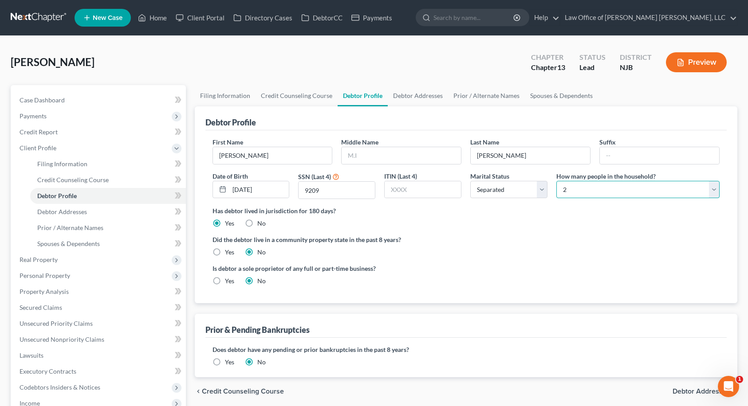
click at [593, 186] on select "Select 1 2 3 4 5 6 7 8 9 10 11 12 13 14 15 16 17 18 19 20" at bounding box center [637, 190] width 163 height 18
click at [556, 181] on select "Select 1 2 3 4 5 6 7 8 9 10 11 12 13 14 15 16 17 18 19 20" at bounding box center [637, 190] width 163 height 18
click at [539, 95] on link "Spouses & Dependents" at bounding box center [561, 95] width 73 height 21
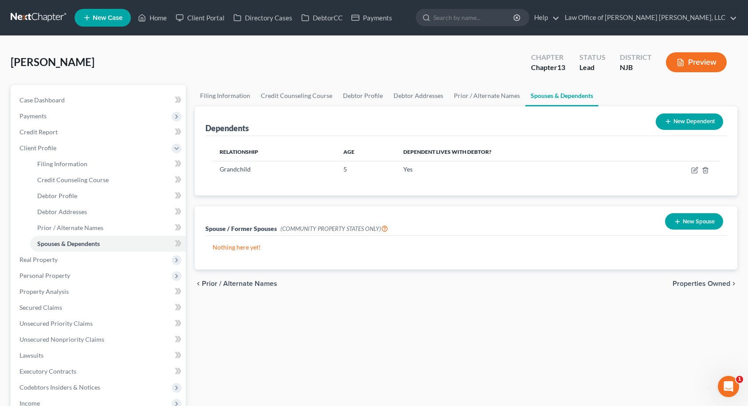
click at [669, 120] on icon at bounding box center [668, 121] width 7 height 7
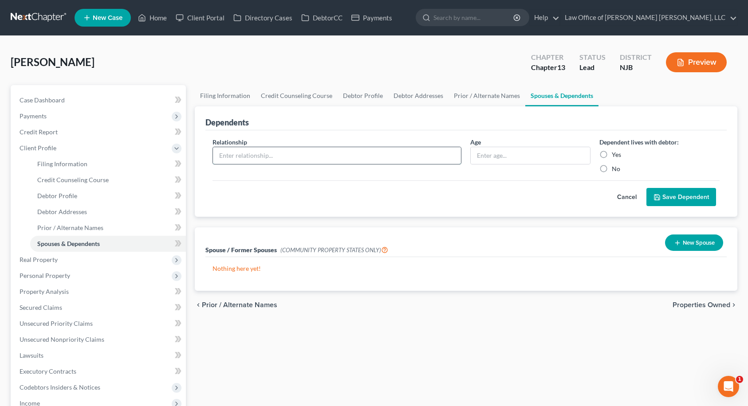
click at [304, 155] on input "text" at bounding box center [337, 155] width 248 height 17
click at [512, 156] on input "text" at bounding box center [530, 155] width 119 height 17
click at [612, 152] on label "Yes" at bounding box center [616, 154] width 9 height 9
click at [615, 152] on input "Yes" at bounding box center [618, 153] width 6 height 6
click at [668, 192] on button "Save Dependent" at bounding box center [681, 197] width 70 height 19
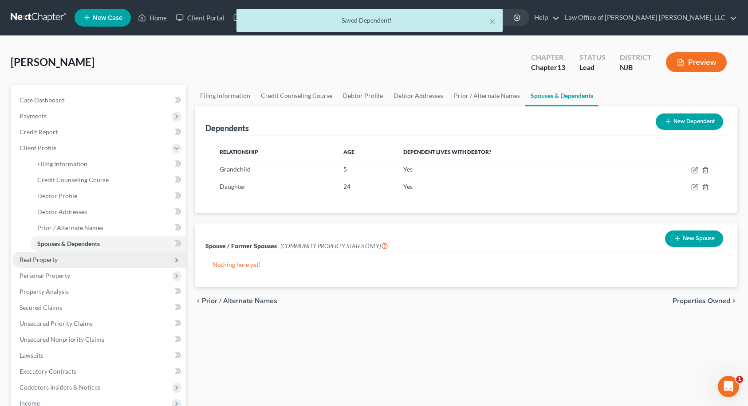
click at [55, 256] on span "Real Property" at bounding box center [39, 260] width 38 height 8
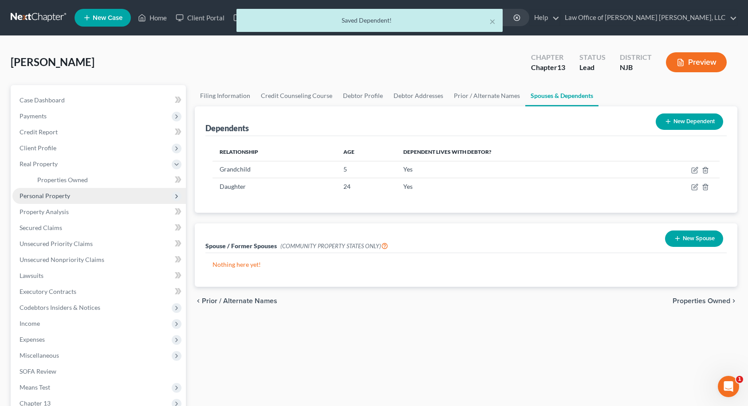
click at [56, 190] on span "Personal Property" at bounding box center [98, 196] width 173 height 16
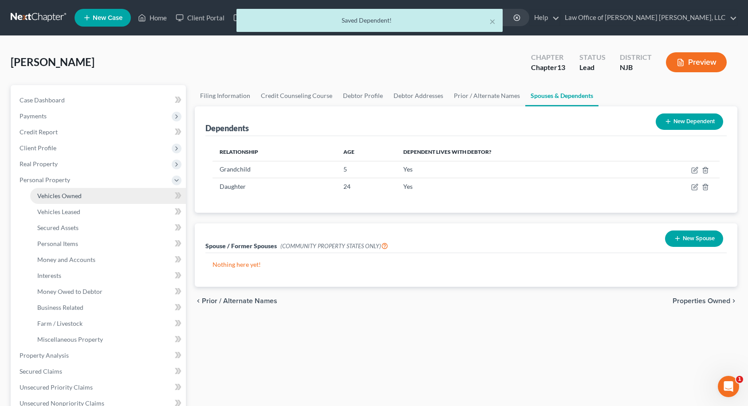
click at [63, 191] on link "Vehicles Owned" at bounding box center [108, 196] width 156 height 16
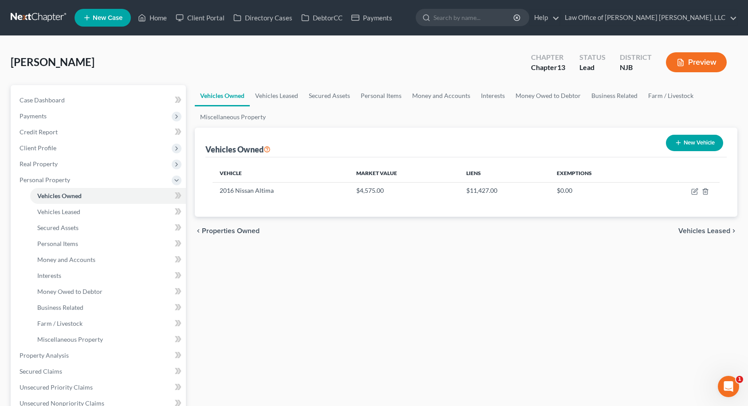
click at [694, 140] on button "New Vehicle" at bounding box center [694, 143] width 57 height 16
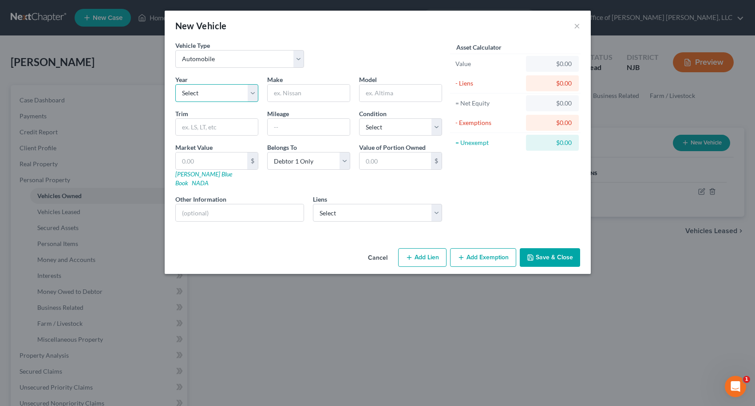
click at [234, 90] on select "Select 2026 2025 2024 2023 2022 2021 2020 2019 2018 2017 2016 2015 2014 2013 20…" at bounding box center [216, 93] width 83 height 18
click at [175, 84] on select "Select 2026 2025 2024 2023 2022 2021 2020 2019 2018 2017 2016 2015 2014 2013 20…" at bounding box center [216, 93] width 83 height 18
click at [307, 94] on input "text" at bounding box center [309, 93] width 82 height 17
click at [274, 129] on input "text" at bounding box center [309, 127] width 82 height 17
click at [364, 131] on select "Select Excellent Very Good Good Fair Poor" at bounding box center [400, 127] width 83 height 18
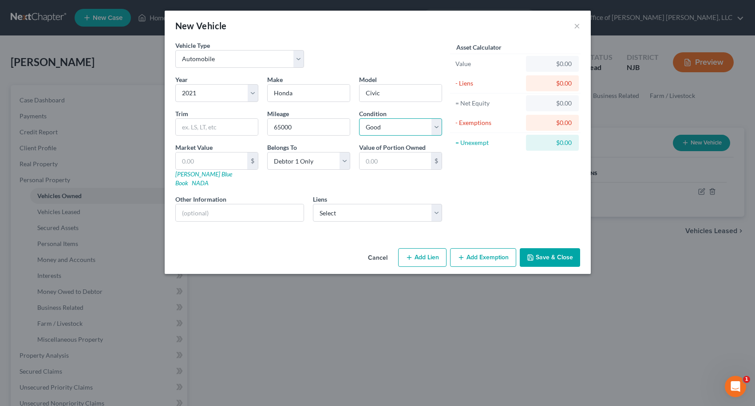
click at [359, 118] on select "Select Excellent Very Good Good Fair Poor" at bounding box center [400, 127] width 83 height 18
click at [209, 179] on link "NADA" at bounding box center [200, 183] width 17 height 8
click at [180, 162] on input "text" at bounding box center [211, 161] width 71 height 17
click at [352, 205] on select "Select Navy Federal Cr Union - $23,287.00 Navy Federal Cr Union - $538.00" at bounding box center [377, 213] width 129 height 18
click at [313, 204] on select "Select Navy Federal Cr Union - $23,287.00 Navy Federal Cr Union - $538.00" at bounding box center [377, 213] width 129 height 18
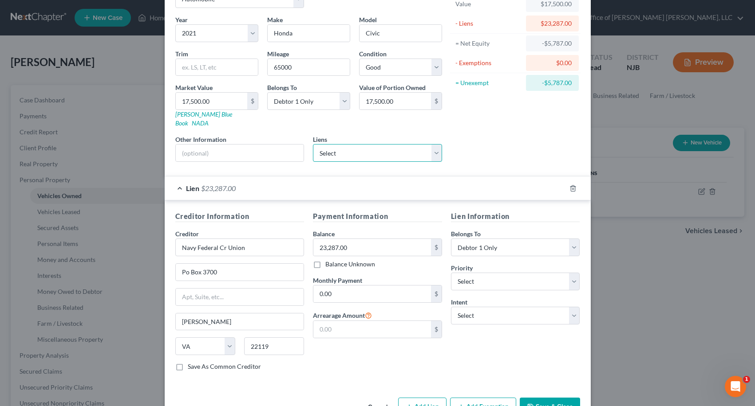
scroll to position [79, 0]
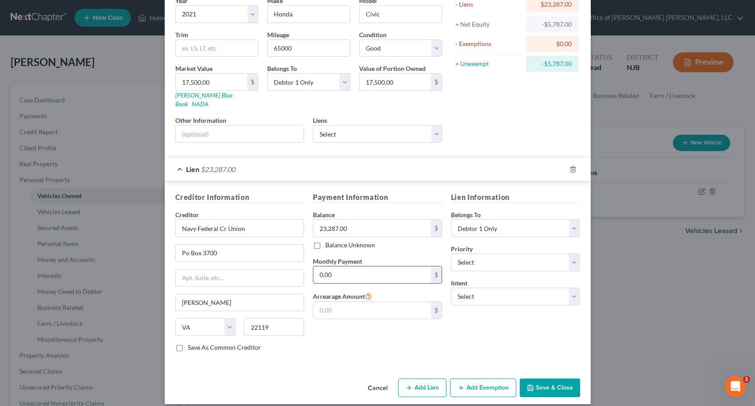
click at [349, 267] on input "0.00" at bounding box center [372, 275] width 118 height 17
click at [464, 317] on div "Lien Information Belongs To * Select Debtor 1 Only Debtor 2 Only Debtor 1 And D…" at bounding box center [515, 275] width 138 height 167
click at [334, 307] on input "text" at bounding box center [372, 310] width 118 height 17
click at [533, 379] on button "Save & Close" at bounding box center [550, 388] width 60 height 19
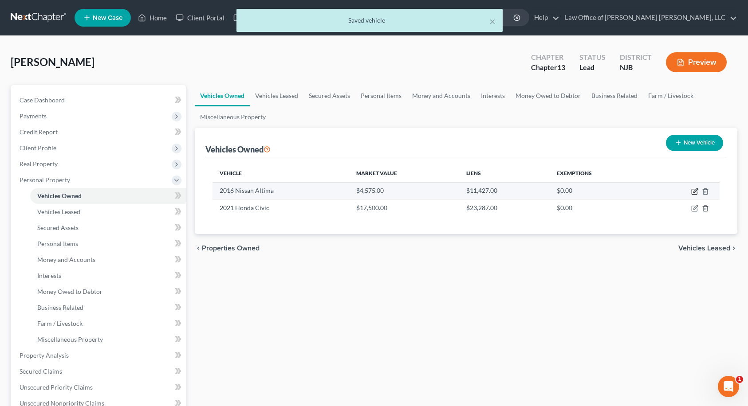
click at [693, 191] on icon "button" at bounding box center [694, 191] width 7 height 7
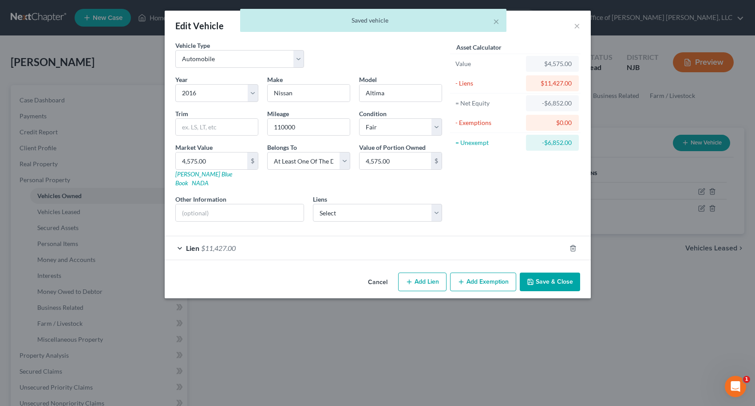
click at [297, 237] on div "Lien $11,427.00" at bounding box center [365, 248] width 401 height 24
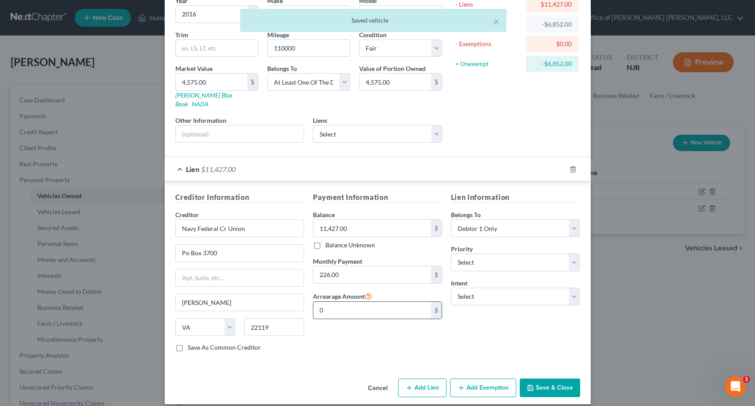
click at [337, 302] on input "0" at bounding box center [372, 310] width 118 height 17
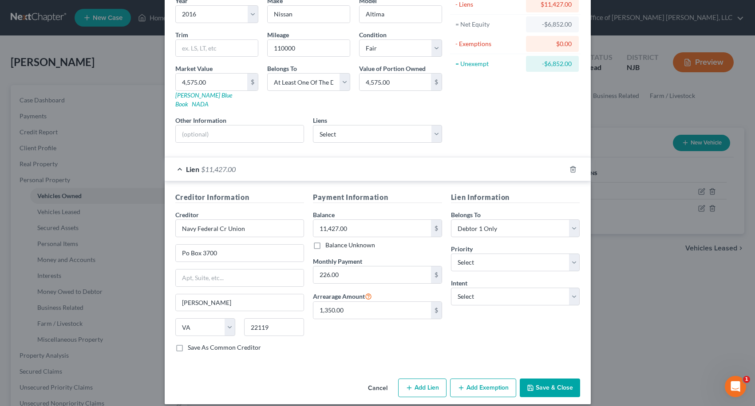
click at [535, 379] on button "Save & Close" at bounding box center [550, 388] width 60 height 19
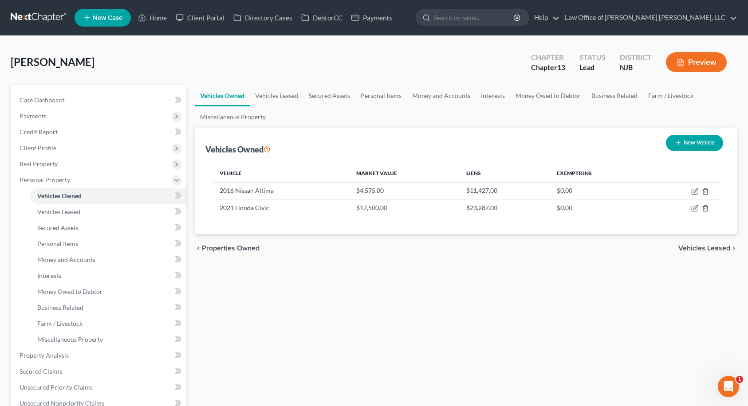
drag, startPoint x: 698, startPoint y: 300, endPoint x: 711, endPoint y: 292, distance: 15.8
click at [698, 299] on div "Vehicles Owned Vehicles Leased Secured Assets Personal Items Money and Accounts…" at bounding box center [466, 357] width 552 height 544
click at [705, 252] on span "Vehicles Leased" at bounding box center [704, 248] width 52 height 7
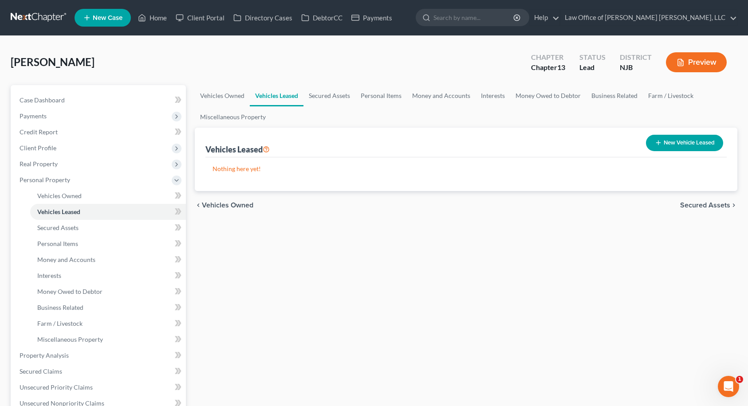
click at [719, 208] on span "Secured Assets" at bounding box center [705, 205] width 50 height 7
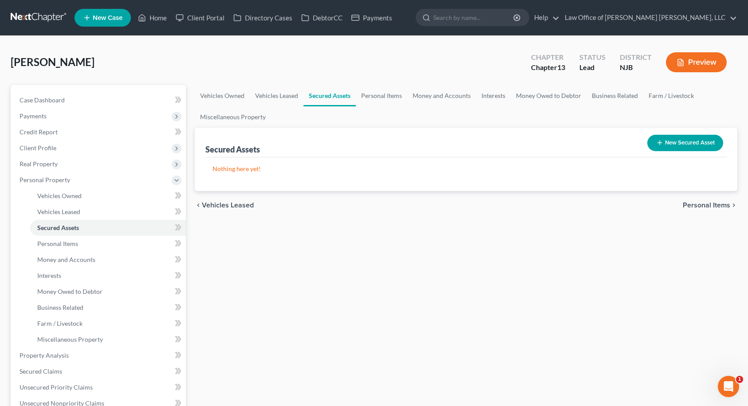
click at [712, 205] on span "Personal Items" at bounding box center [706, 205] width 47 height 7
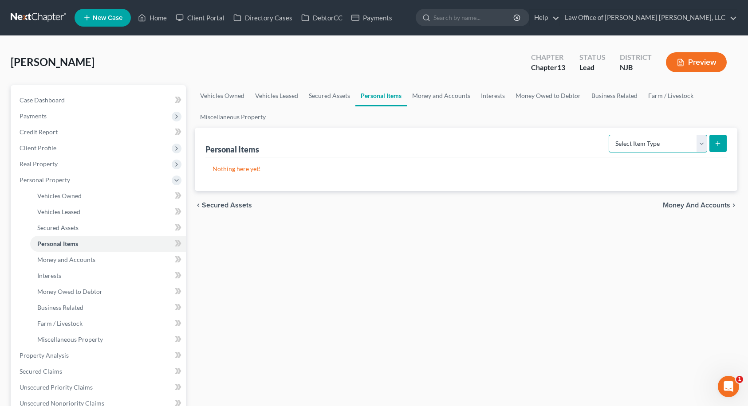
click at [680, 150] on select "Select Item Type Clothing Collectibles Of Value Electronics Firearms Household …" at bounding box center [658, 144] width 99 height 18
click at [610, 135] on select "Select Item Type Clothing Collectibles Of Value Electronics Firearms Household …" at bounding box center [658, 144] width 99 height 18
click at [723, 145] on button "submit" at bounding box center [717, 143] width 17 height 17
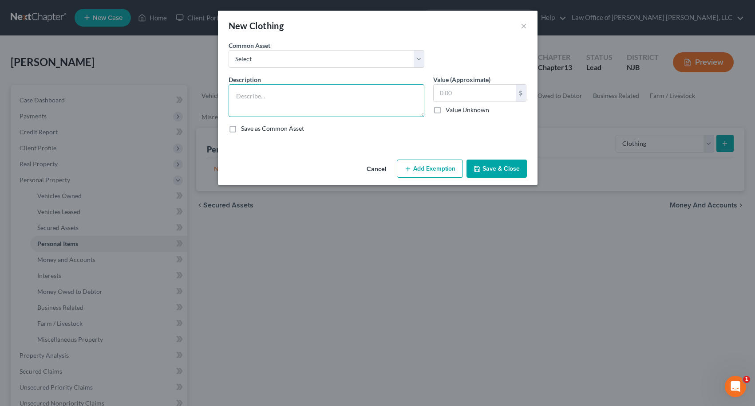
click at [267, 90] on textarea at bounding box center [327, 100] width 196 height 33
click at [416, 162] on button "Add Exemption" at bounding box center [430, 169] width 66 height 19
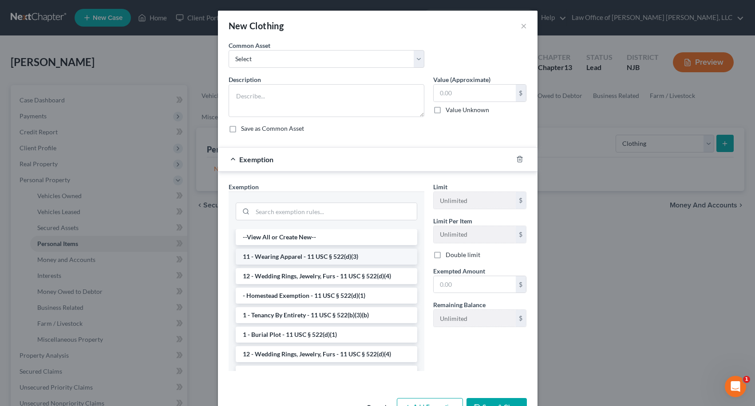
click at [273, 259] on li "11 - Wearing Apparel - 11 USC § 522(d)(3)" at bounding box center [326, 257] width 181 height 16
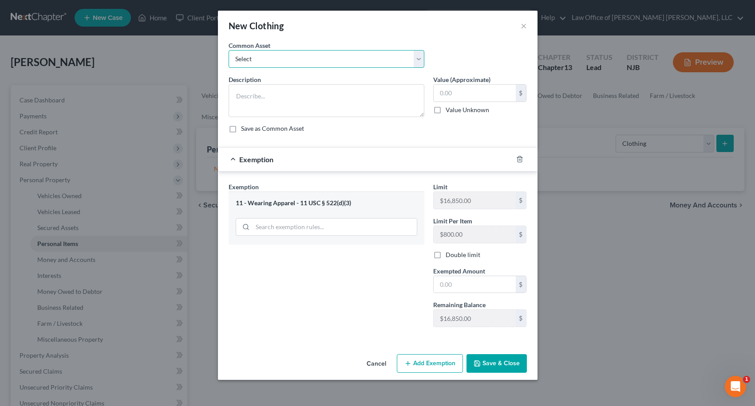
click at [252, 62] on select "Select Clothing" at bounding box center [327, 59] width 196 height 18
click at [229, 50] on select "Select Clothing" at bounding box center [327, 59] width 196 height 18
click at [482, 95] on input "500.00" at bounding box center [474, 93] width 82 height 17
click at [453, 285] on input "text" at bounding box center [474, 284] width 82 height 17
click at [469, 94] on input "100.00" at bounding box center [474, 93] width 82 height 17
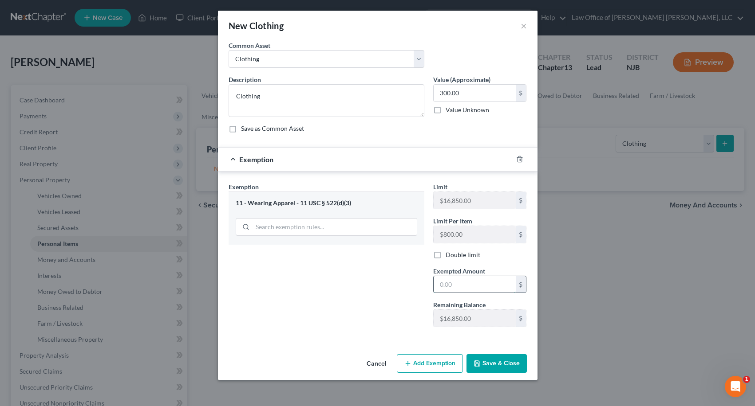
click at [447, 284] on input "text" at bounding box center [474, 284] width 82 height 17
click at [484, 366] on button "Save & Close" at bounding box center [496, 364] width 60 height 19
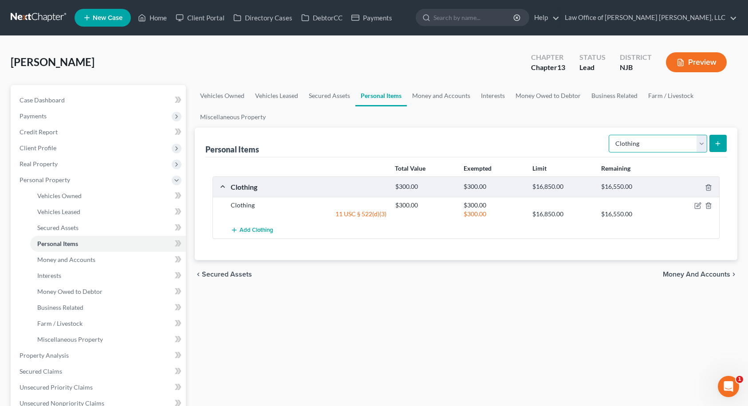
click at [642, 146] on select "Select Item Type Clothing Collectibles Of Value Electronics Firearms Household …" at bounding box center [658, 144] width 99 height 18
click at [610, 135] on select "Select Item Type Clothing Collectibles Of Value Electronics Firearms Household …" at bounding box center [658, 144] width 99 height 18
click at [713, 149] on button "submit" at bounding box center [717, 143] width 17 height 17
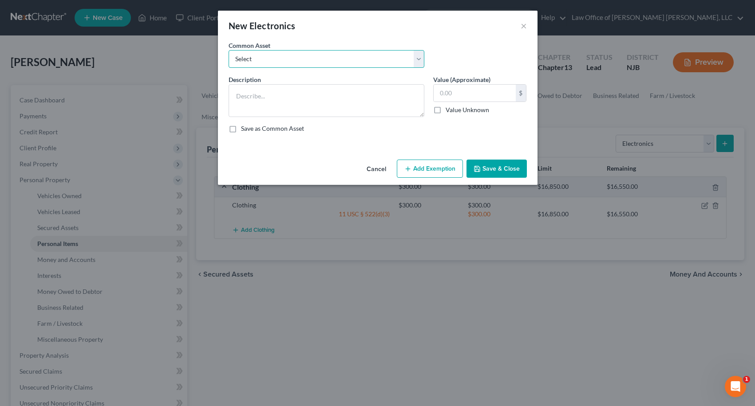
drag, startPoint x: 333, startPoint y: 64, endPoint x: 327, endPoint y: 67, distance: 7.3
click at [333, 63] on select "Select Cell Phone, TV" at bounding box center [327, 59] width 196 height 18
click at [229, 50] on select "Select Cell Phone, TV" at bounding box center [327, 59] width 196 height 18
click at [442, 169] on button "Add Exemption" at bounding box center [430, 169] width 66 height 19
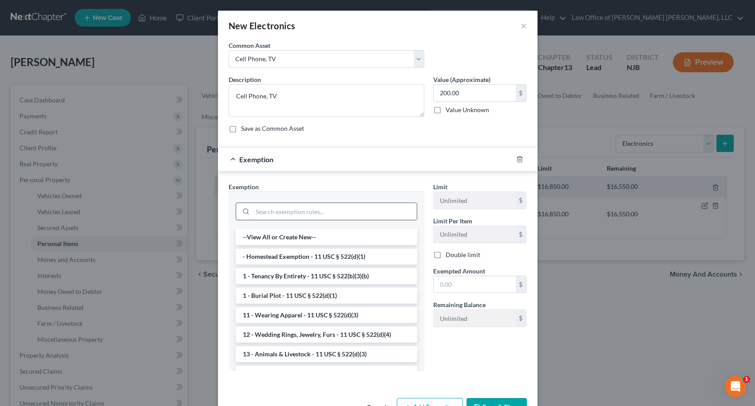
click at [324, 209] on input "search" at bounding box center [334, 211] width 164 height 17
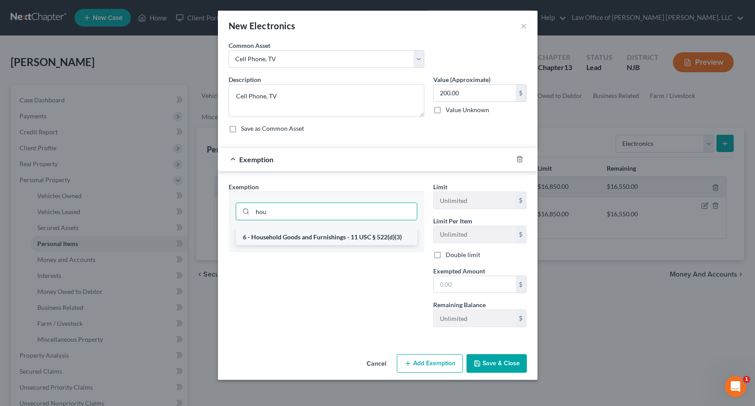
click at [296, 239] on li "6 - Household Goods and Furnishings - 11 USC § 522(d)(3)" at bounding box center [326, 237] width 181 height 16
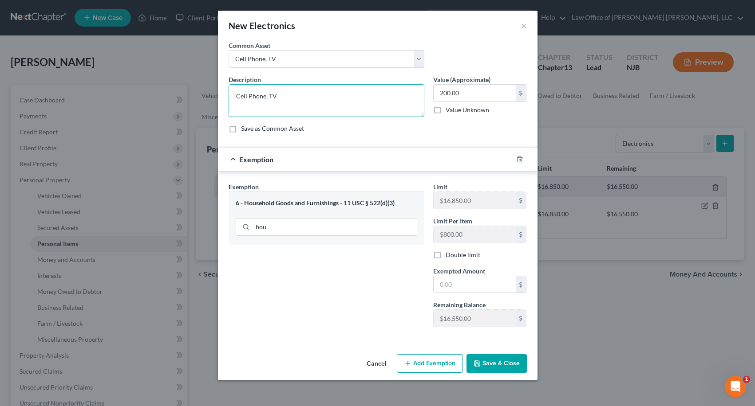
click at [279, 96] on textarea "Cell Phone, TV" at bounding box center [327, 100] width 196 height 33
click at [479, 91] on input "200.00" at bounding box center [474, 93] width 82 height 17
click at [476, 281] on input "text" at bounding box center [474, 284] width 82 height 17
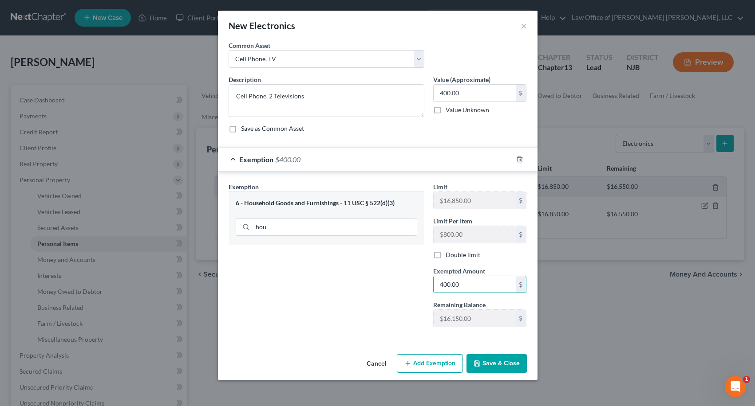
click at [496, 362] on button "Save & Close" at bounding box center [496, 364] width 60 height 19
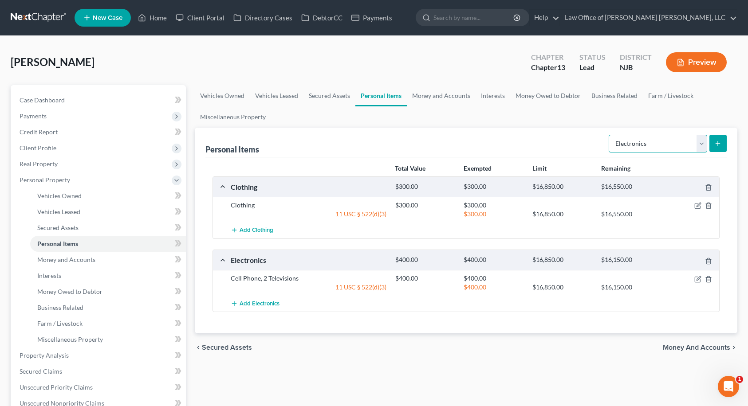
click at [629, 146] on select "Select Item Type Clothing Collectibles Of Value Electronics Firearms Household …" at bounding box center [658, 144] width 99 height 18
click at [610, 135] on select "Select Item Type Clothing Collectibles Of Value Electronics Firearms Household …" at bounding box center [658, 144] width 99 height 18
click at [716, 143] on icon "submit" at bounding box center [717, 143] width 7 height 7
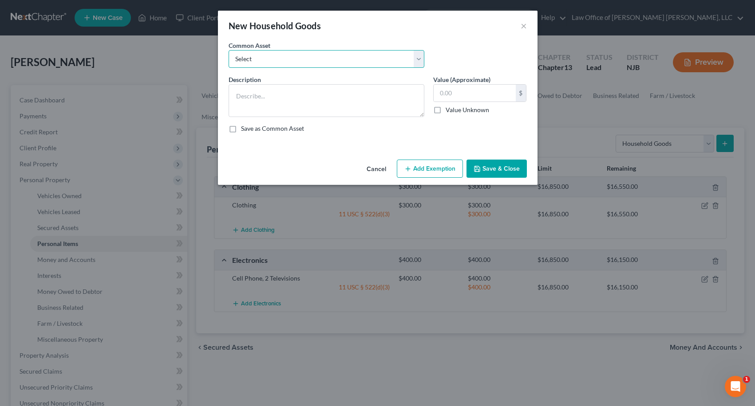
click at [296, 63] on select "Select Furniture" at bounding box center [327, 59] width 196 height 18
click at [229, 50] on select "Select Furniture" at bounding box center [327, 59] width 196 height 18
click at [433, 166] on button "Add Exemption" at bounding box center [430, 169] width 66 height 19
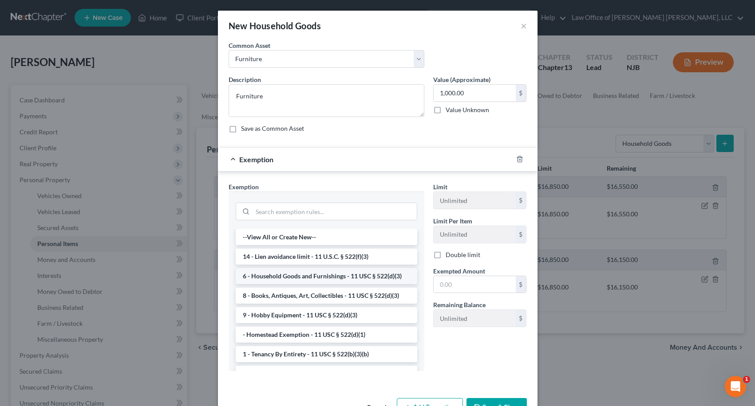
click at [279, 274] on li "6 - Household Goods and Furnishings - 11 USC § 522(d)(3)" at bounding box center [326, 276] width 181 height 16
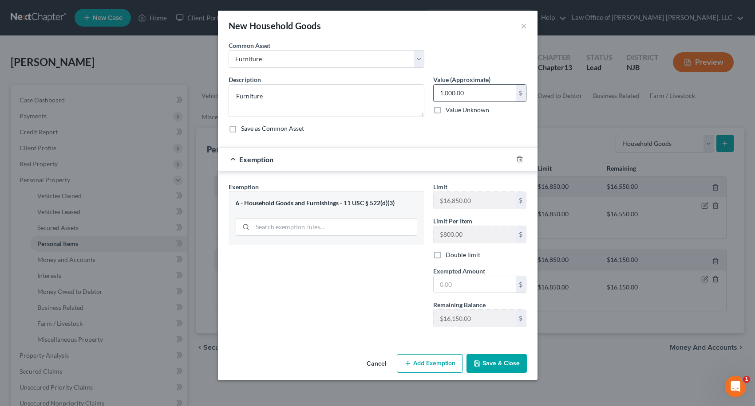
click at [479, 93] on input "1,000.00" at bounding box center [474, 93] width 82 height 17
click at [461, 276] on input "text" at bounding box center [474, 284] width 82 height 17
click at [495, 369] on button "Save & Close" at bounding box center [496, 364] width 60 height 19
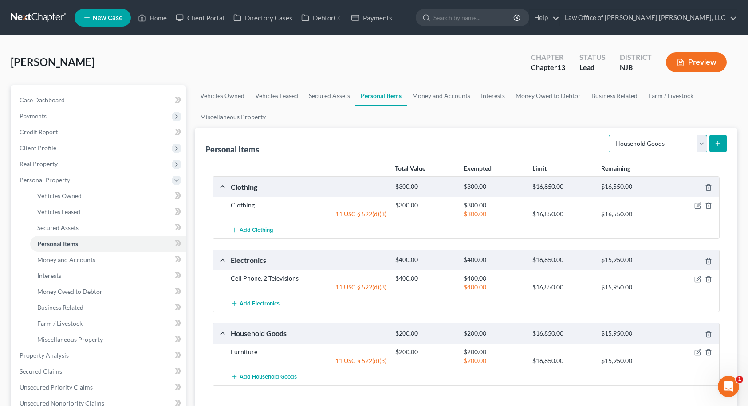
click at [643, 151] on select "Select Item Type Clothing Collectibles Of Value Electronics Firearms Household …" at bounding box center [658, 144] width 99 height 18
click at [610, 135] on select "Select Item Type Clothing Collectibles Of Value Electronics Firearms Household …" at bounding box center [658, 144] width 99 height 18
click at [717, 140] on icon "submit" at bounding box center [717, 143] width 7 height 7
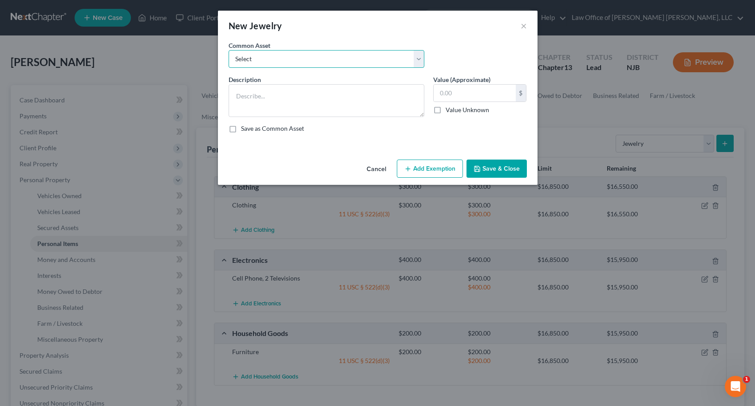
click at [363, 60] on select "Select Costume Jewelry" at bounding box center [327, 59] width 196 height 18
click at [229, 50] on select "Select Costume Jewelry" at bounding box center [327, 59] width 196 height 18
click at [422, 167] on button "Add Exemption" at bounding box center [430, 169] width 66 height 19
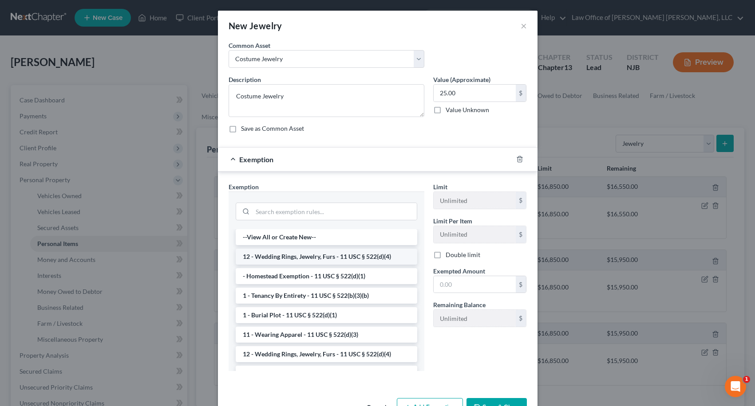
click at [272, 258] on li "12 - Wedding Rings, Jewelry, Furs - 11 USC § 522(d)(4)" at bounding box center [326, 257] width 181 height 16
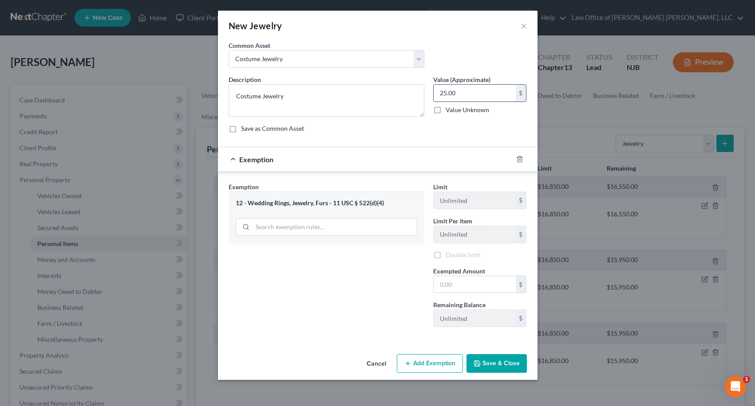
click at [476, 91] on input "25.00" at bounding box center [474, 93] width 82 height 17
click at [453, 286] on input "text" at bounding box center [474, 284] width 82 height 17
click at [499, 363] on button "Save & Close" at bounding box center [496, 364] width 60 height 19
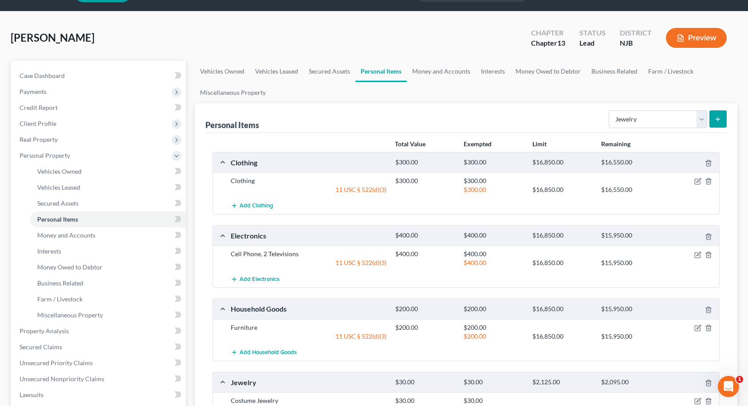
scroll to position [44, 0]
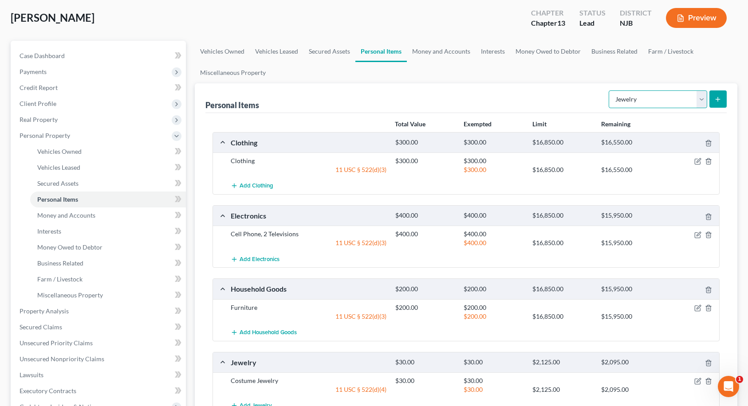
click at [641, 101] on select "Select Item Type Clothing Collectibles Of Value Electronics Firearms Household …" at bounding box center [658, 100] width 99 height 18
click at [567, 104] on div "Personal Items Select Item Type Clothing Collectibles Of Value Electronics Fire…" at bounding box center [466, 98] width 522 height 30
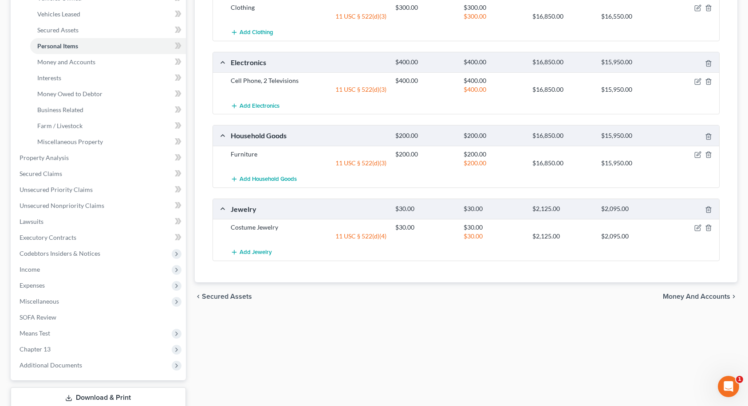
scroll to position [222, 0]
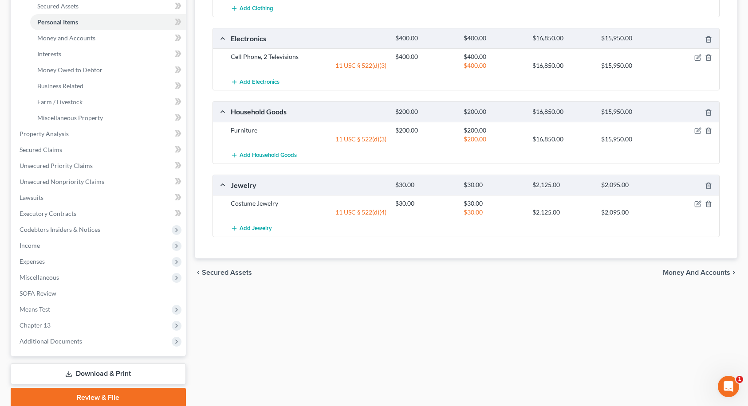
click at [709, 276] on span "Money and Accounts" at bounding box center [696, 272] width 67 height 7
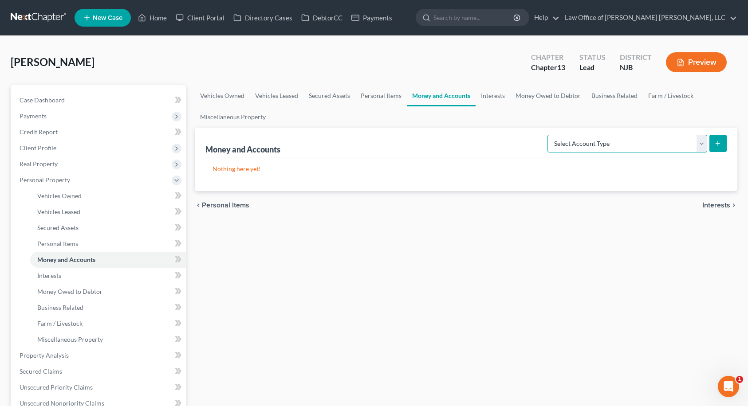
click at [591, 140] on select "Select Account Type Brokerage Cash on Hand Certificates of Deposit Checking Acc…" at bounding box center [628, 144] width 160 height 18
click at [549, 135] on select "Select Account Type Brokerage Cash on Hand Certificates of Deposit Checking Acc…" at bounding box center [628, 144] width 160 height 18
click at [720, 147] on button "submit" at bounding box center [717, 143] width 17 height 17
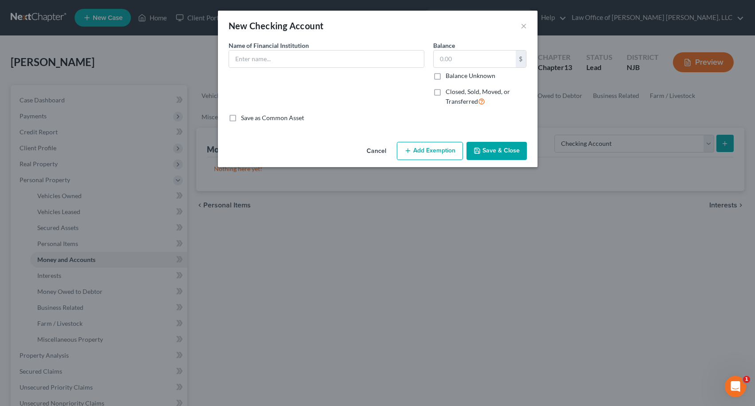
click at [416, 148] on button "Add Exemption" at bounding box center [430, 151] width 66 height 19
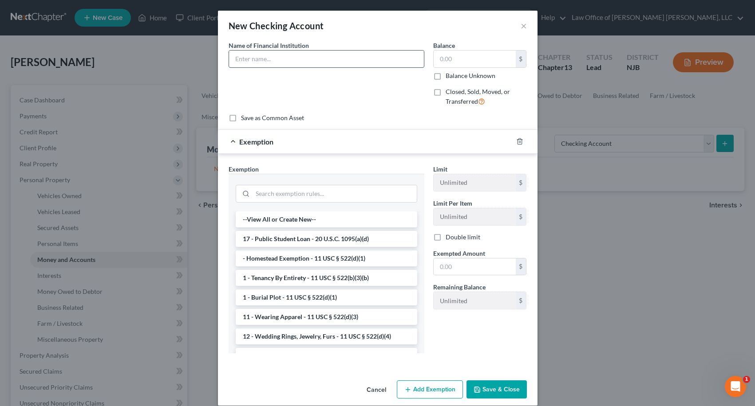
click at [353, 58] on input "text" at bounding box center [326, 59] width 195 height 17
click at [444, 56] on input "text" at bounding box center [474, 59] width 82 height 17
click at [318, 193] on input "search" at bounding box center [334, 193] width 164 height 17
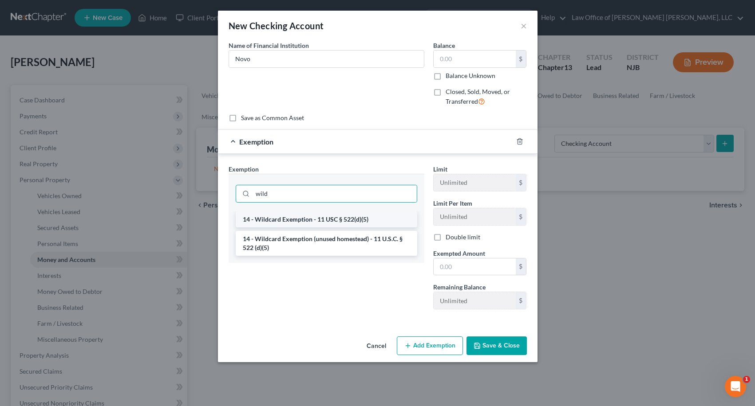
click at [315, 221] on li "14 - Wildcard Exemption - 11 USC § 522(d)(5)" at bounding box center [326, 220] width 181 height 16
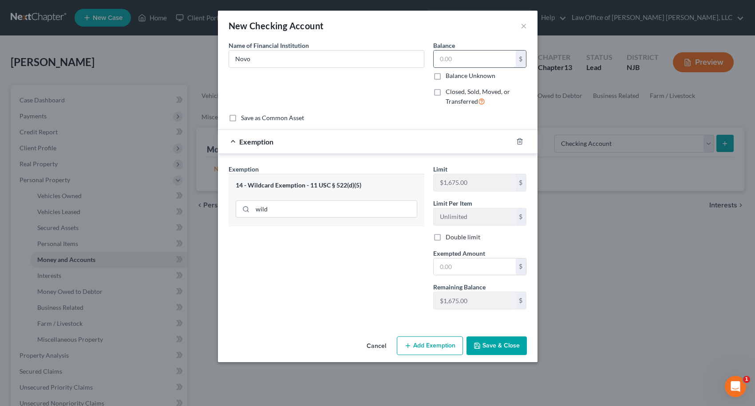
click at [447, 61] on input "text" at bounding box center [474, 59] width 82 height 17
click at [471, 271] on input "text" at bounding box center [474, 267] width 82 height 17
click at [512, 343] on button "Save & Close" at bounding box center [496, 346] width 60 height 19
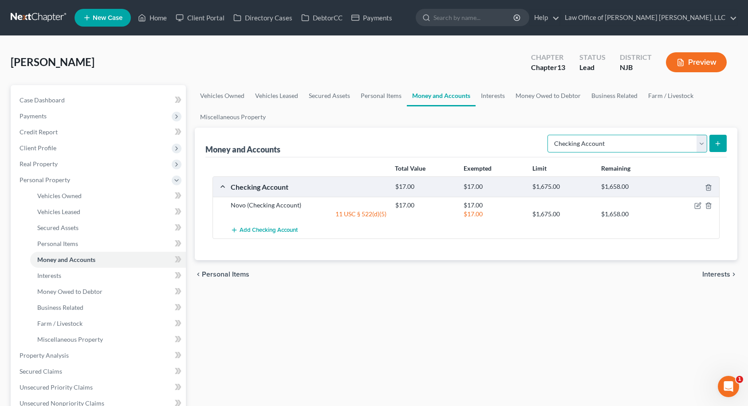
click at [578, 147] on select "Select Account Type Brokerage Cash on Hand Certificates of Deposit Checking Acc…" at bounding box center [628, 144] width 160 height 18
click at [549, 135] on select "Select Account Type Brokerage Cash on Hand Certificates of Deposit Checking Acc…" at bounding box center [628, 144] width 160 height 18
click at [721, 138] on button "submit" at bounding box center [717, 143] width 17 height 17
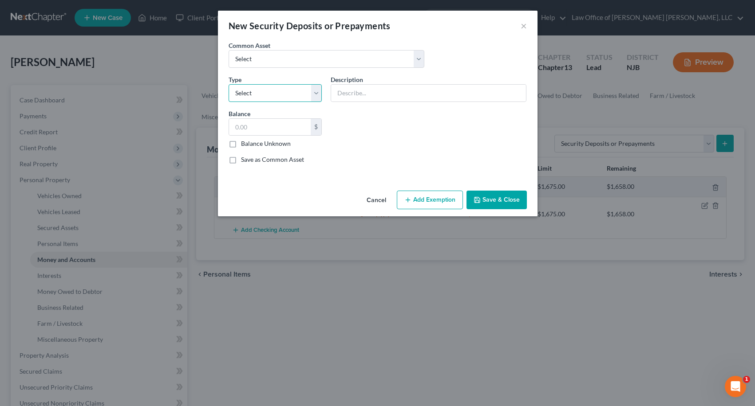
click at [313, 94] on select "Select Electric Gas Heating Oil Security Deposit On Rental Unit Prepaid Rent Te…" at bounding box center [276, 93] width 94 height 18
click at [229, 84] on select "Select Electric Gas Heating Oil Security Deposit On Rental Unit Prepaid Rent Te…" at bounding box center [276, 93] width 94 height 18
click at [276, 126] on input "text" at bounding box center [270, 127] width 82 height 17
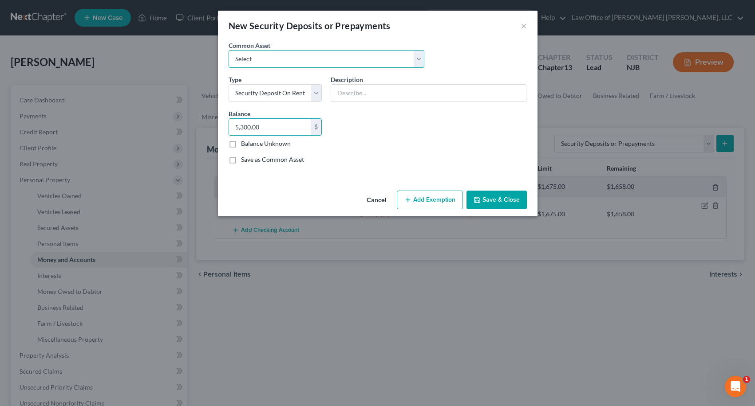
click at [290, 50] on select "Select Landlord" at bounding box center [327, 59] width 196 height 18
click at [229, 50] on select "Select Landlord" at bounding box center [327, 59] width 196 height 18
click at [282, 130] on input "3,000.00" at bounding box center [270, 127] width 82 height 17
click at [428, 202] on button "Add Exemption" at bounding box center [430, 200] width 66 height 19
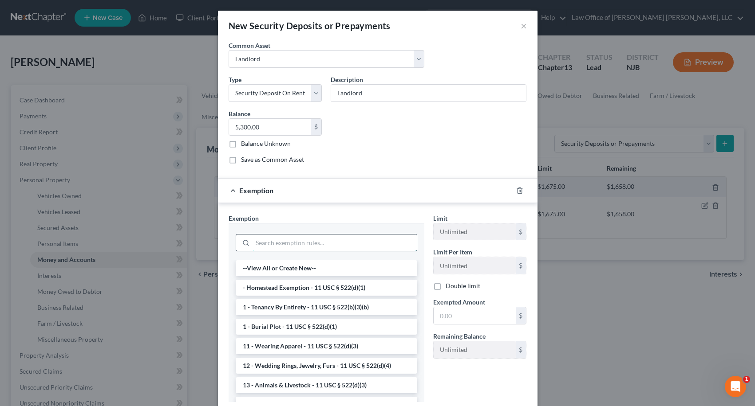
click at [338, 244] on input "search" at bounding box center [334, 243] width 164 height 17
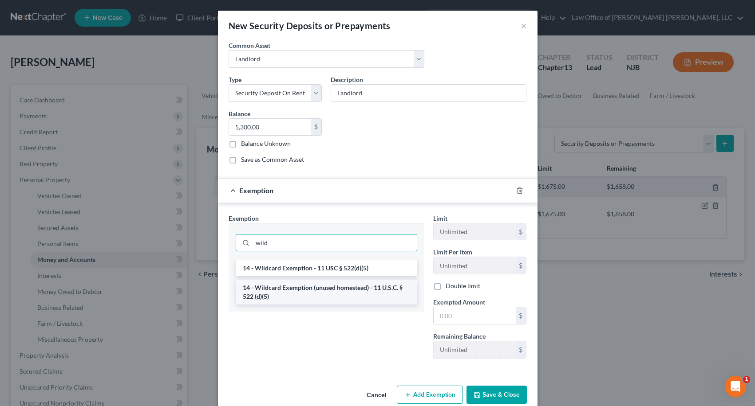
click at [333, 287] on li "14 - Wildcard Exemption (unused homestead) - 11 U.S.C. § 522 (d)(5)" at bounding box center [326, 292] width 181 height 25
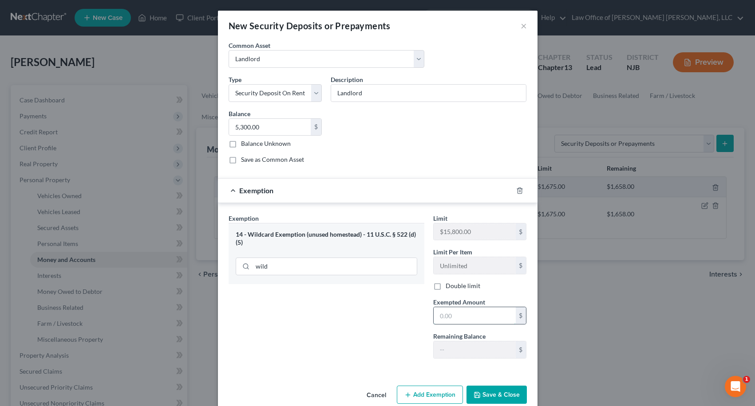
click at [445, 319] on input "text" at bounding box center [474, 315] width 82 height 17
click at [484, 395] on button "Save & Close" at bounding box center [496, 395] width 60 height 19
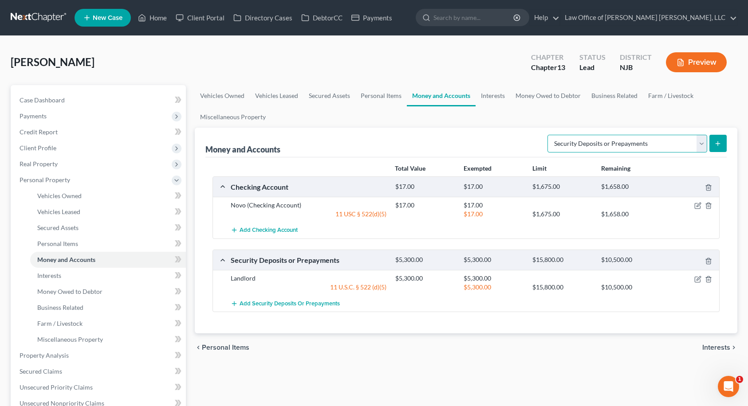
click at [572, 147] on select "Select Account Type Brokerage Cash on Hand Certificates of Deposit Checking Acc…" at bounding box center [628, 144] width 160 height 18
click at [716, 347] on span "Interests" at bounding box center [716, 347] width 28 height 7
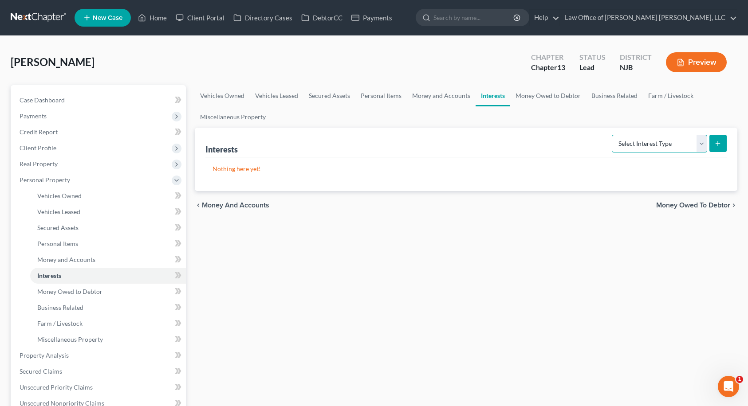
click at [653, 146] on select "Select Interest Type 401K Annuity Bond Education IRA Government Bond Government…" at bounding box center [659, 144] width 95 height 18
click at [631, 136] on select "Select Interest Type 401K Annuity Bond Education IRA Government Bond Government…" at bounding box center [659, 144] width 95 height 18
click at [709, 205] on span "Money Owed to Debtor" at bounding box center [693, 205] width 74 height 7
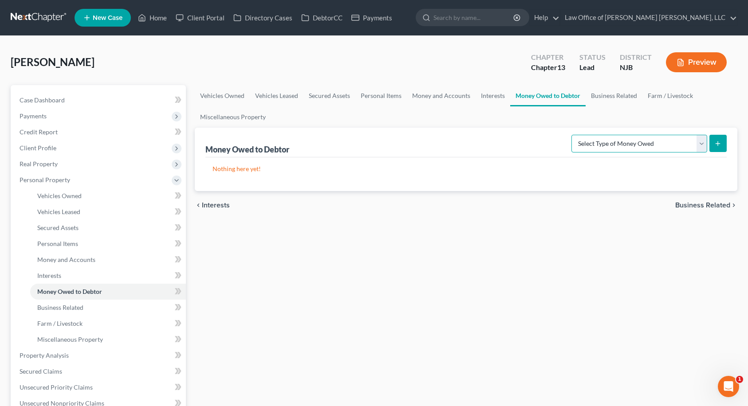
click at [667, 148] on select "Select Type of Money Owed Accounts Receivable Alimony Child Support Claims Agai…" at bounding box center [639, 144] width 136 height 18
click at [667, 147] on select "Select Type of Money Owed Accounts Receivable Alimony Child Support Claims Agai…" at bounding box center [639, 144] width 136 height 18
click at [217, 204] on span "Interests" at bounding box center [216, 205] width 28 height 7
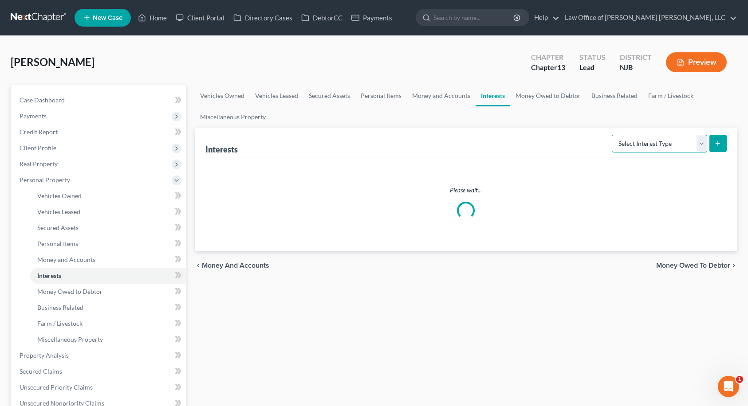
click at [615, 141] on select "Select Interest Type 401K Annuity Bond Education IRA Government Bond Government…" at bounding box center [659, 144] width 95 height 18
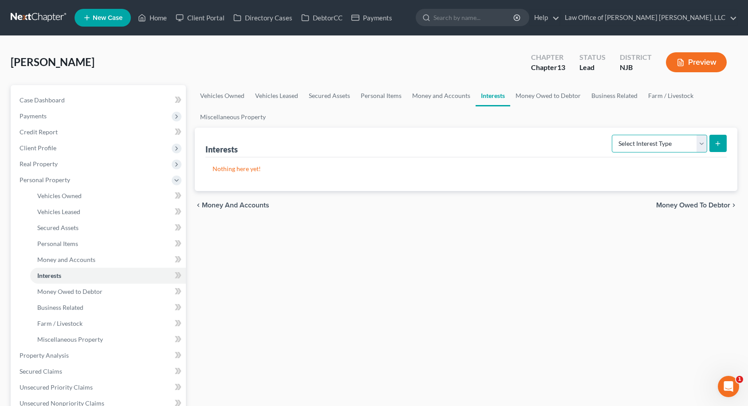
click at [618, 141] on select "Select Interest Type 401K Annuity Bond Education IRA Government Bond Government…" at bounding box center [659, 144] width 95 height 18
click at [688, 203] on span "Money Owed to Debtor" at bounding box center [693, 205] width 74 height 7
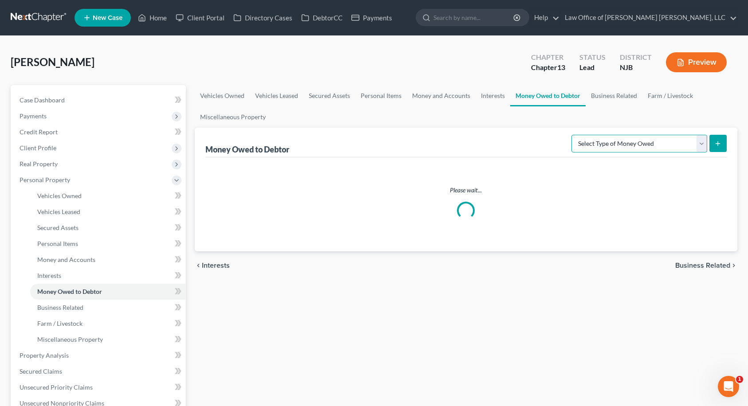
click at [647, 146] on select "Select Type of Money Owed Accounts Receivable Alimony Child Support Claims Agai…" at bounding box center [639, 144] width 136 height 18
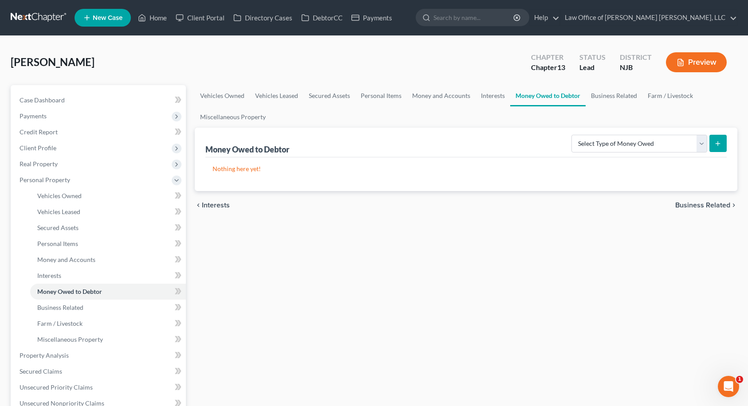
drag, startPoint x: 535, startPoint y: 276, endPoint x: 609, endPoint y: 242, distance: 81.4
click at [535, 276] on div "Vehicles Owned Vehicles Leased Secured Assets Personal Items Money and Accounts…" at bounding box center [466, 357] width 552 height 544
click at [703, 207] on span "Business Related" at bounding box center [702, 205] width 55 height 7
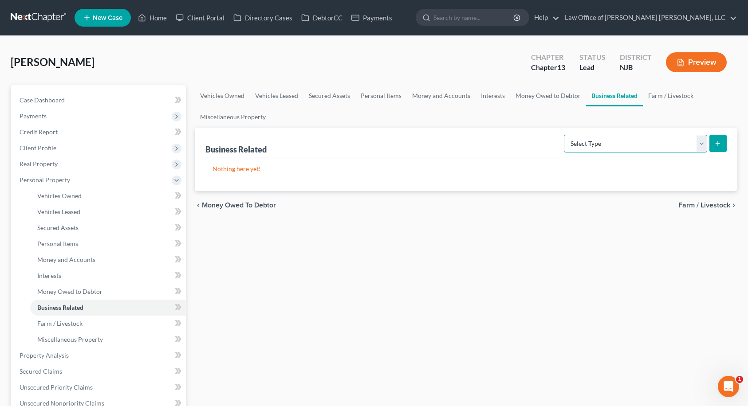
click at [607, 139] on select "Select Type Customer Lists Franchises Inventory Licenses Machinery Office Equip…" at bounding box center [635, 144] width 143 height 18
click at [564, 135] on select "Select Type Customer Lists Franchises Inventory Licenses Machinery Office Equip…" at bounding box center [635, 144] width 143 height 18
click at [716, 145] on icon "submit" at bounding box center [717, 143] width 7 height 7
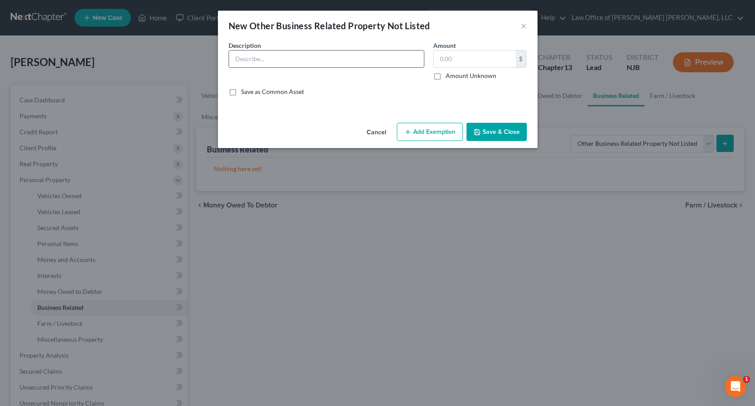
click at [353, 57] on input "text" at bounding box center [326, 59] width 195 height 17
click at [447, 136] on button "Add Exemption" at bounding box center [430, 132] width 66 height 19
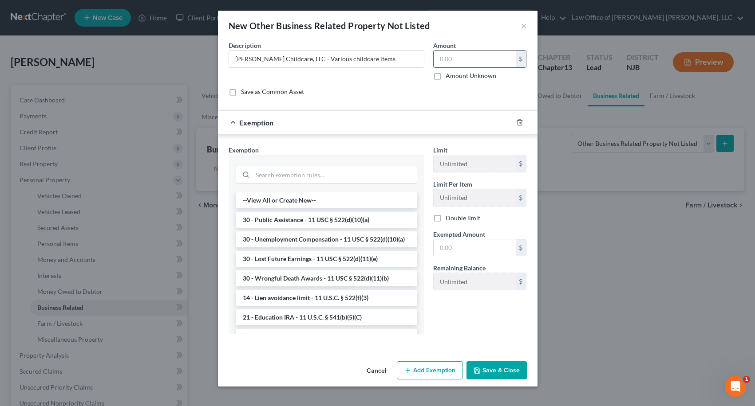
click at [453, 61] on input "text" at bounding box center [474, 59] width 82 height 17
click at [320, 175] on input "search" at bounding box center [334, 174] width 164 height 17
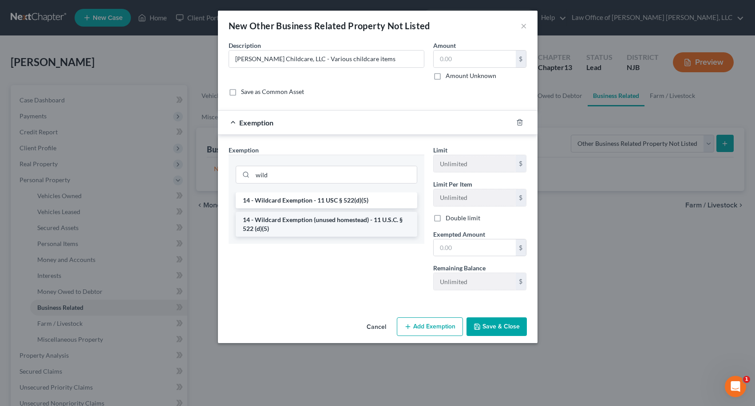
click at [314, 219] on li "14 - Wildcard Exemption (unused homestead) - 11 U.S.C. § 522 (d)(5)" at bounding box center [326, 224] width 181 height 25
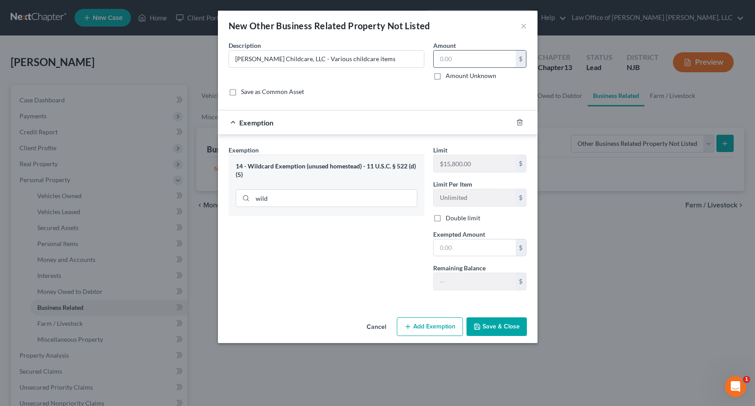
click at [449, 59] on input "text" at bounding box center [474, 59] width 82 height 17
click at [450, 248] on input "text" at bounding box center [474, 248] width 82 height 17
click at [499, 327] on button "Save & Close" at bounding box center [496, 327] width 60 height 19
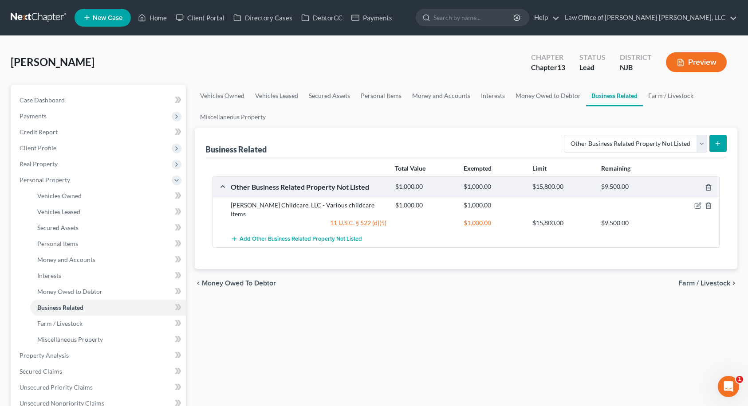
click at [717, 280] on span "Farm / Livestock" at bounding box center [704, 283] width 52 height 7
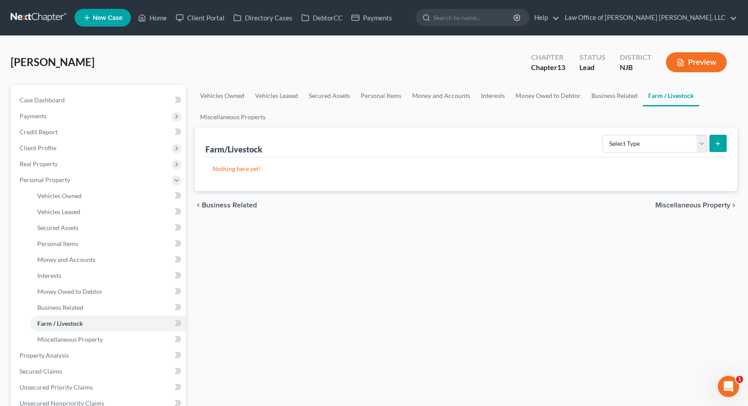
click at [705, 206] on span "Miscellaneous Property" at bounding box center [692, 205] width 75 height 7
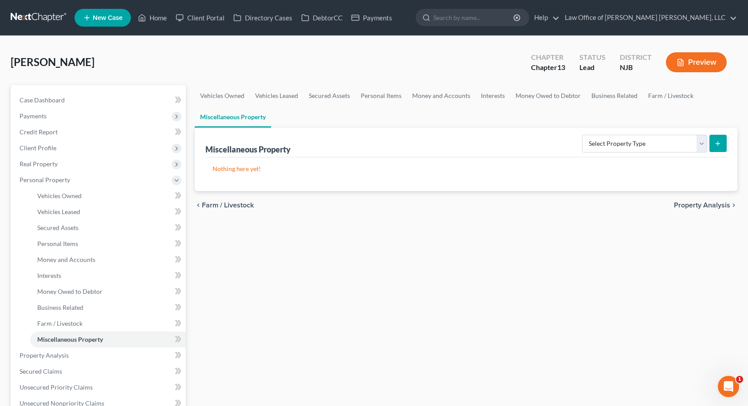
click at [705, 206] on span "Property Analysis" at bounding box center [702, 205] width 56 height 7
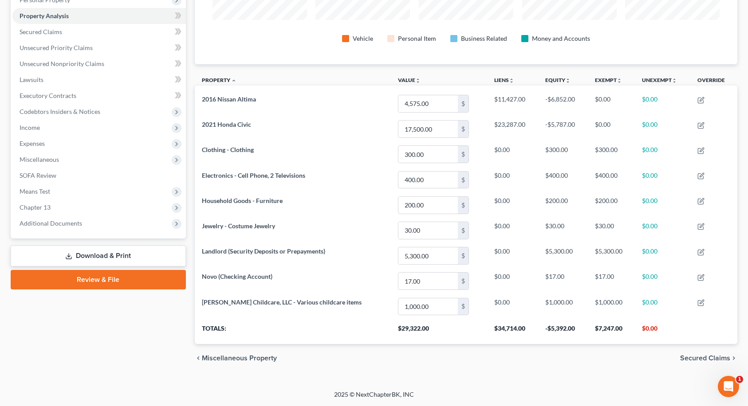
click at [700, 358] on span "Secured Claims" at bounding box center [705, 358] width 50 height 7
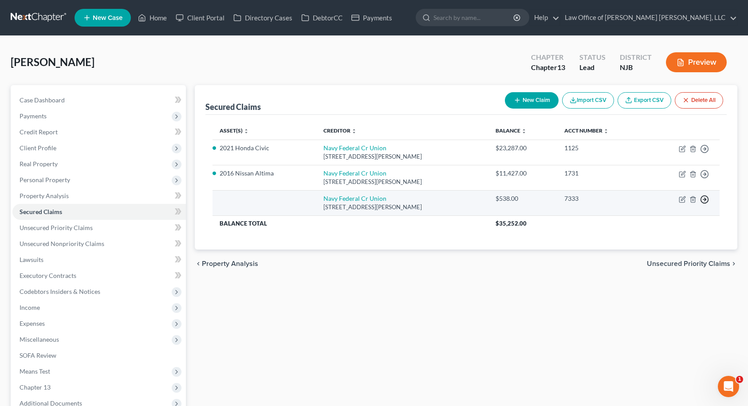
click at [705, 154] on icon "button" at bounding box center [704, 149] width 9 height 9
click at [656, 218] on link "Move to F" at bounding box center [664, 220] width 74 height 15
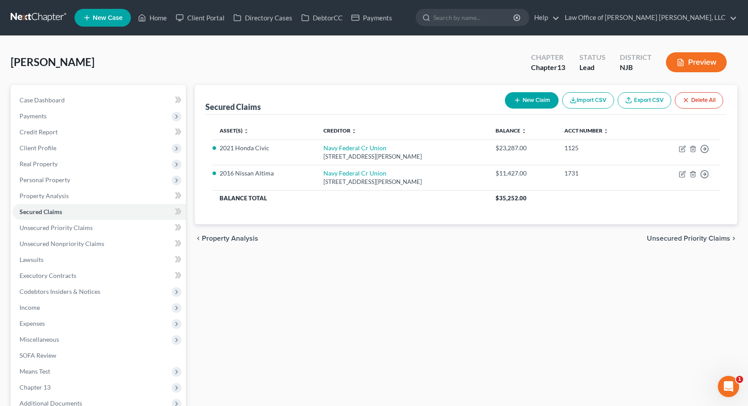
click at [715, 237] on span "Unsecured Priority Claims" at bounding box center [688, 238] width 83 height 7
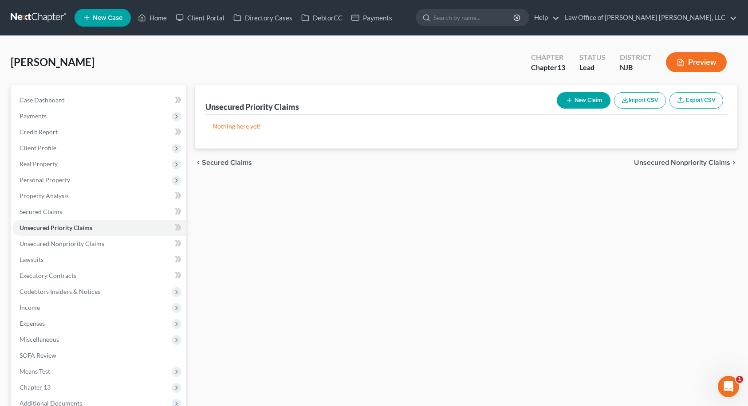
click at [566, 104] on button "New Claim" at bounding box center [584, 100] width 54 height 16
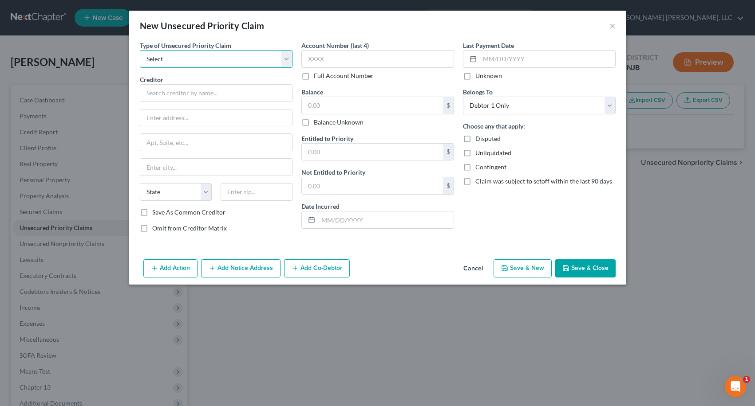
click at [214, 59] on select "Select Taxes & Other Government Units Domestic Support Obligations Extensions o…" at bounding box center [216, 59] width 153 height 18
click at [140, 50] on select "Select Taxes & Other Government Units Domestic Support Obligations Extensions o…" at bounding box center [216, 59] width 153 height 18
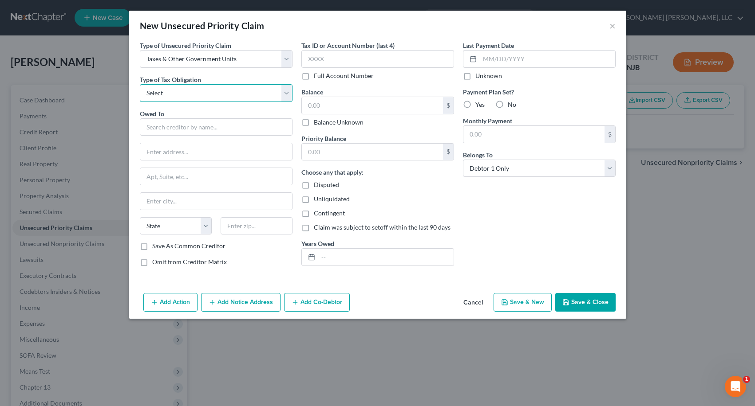
click at [206, 91] on select "Select Federal City State Franchise Tax Board Other" at bounding box center [216, 93] width 153 height 18
click at [140, 84] on select "Select Federal City State Franchise Tax Board Other" at bounding box center [216, 93] width 153 height 18
click at [196, 126] on input "text" at bounding box center [216, 127] width 153 height 18
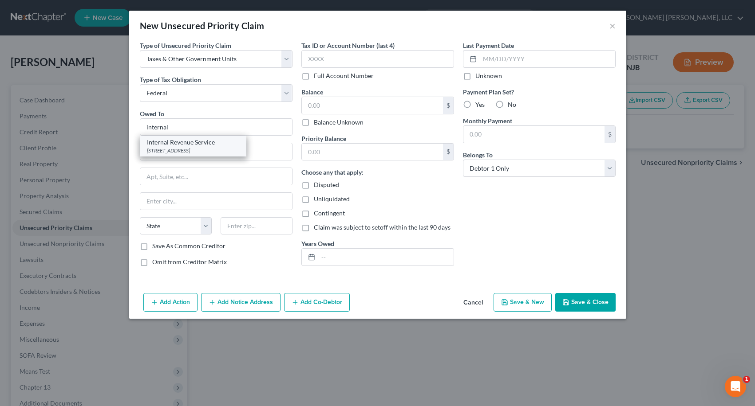
click at [199, 150] on div "[STREET_ADDRESS]" at bounding box center [193, 151] width 92 height 8
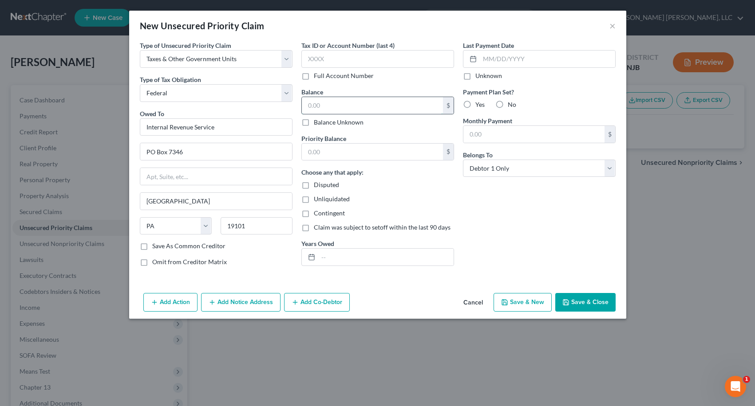
click at [327, 110] on input "text" at bounding box center [372, 105] width 141 height 17
click at [327, 155] on input "text" at bounding box center [372, 152] width 141 height 17
click at [359, 259] on input "text" at bounding box center [385, 257] width 135 height 17
click at [327, 60] on input "text" at bounding box center [377, 59] width 153 height 18
click at [509, 304] on button "Save & New" at bounding box center [522, 302] width 58 height 19
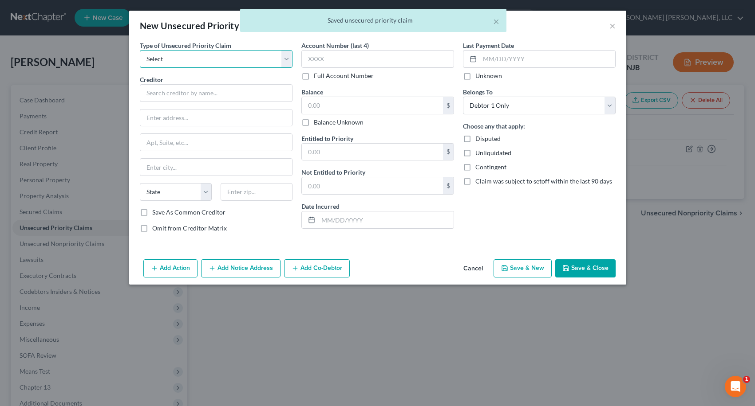
drag, startPoint x: 227, startPoint y: 59, endPoint x: 224, endPoint y: 62, distance: 4.7
click at [227, 59] on select "Select Taxes & Other Government Units Domestic Support Obligations Extensions o…" at bounding box center [216, 59] width 153 height 18
click at [140, 50] on select "Select Taxes & Other Government Units Domestic Support Obligations Extensions o…" at bounding box center [216, 59] width 153 height 18
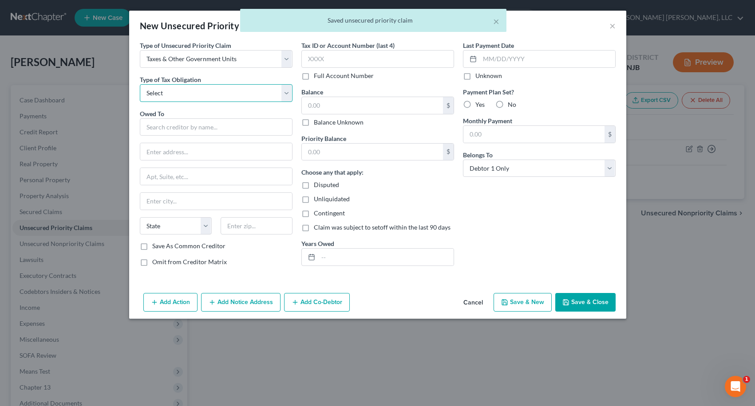
drag, startPoint x: 193, startPoint y: 93, endPoint x: 192, endPoint y: 98, distance: 4.5
click at [193, 93] on select "Select Federal City State Franchise Tax Board Other" at bounding box center [216, 93] width 153 height 18
click at [140, 84] on select "Select Federal City State Franchise Tax Board Other" at bounding box center [216, 93] width 153 height 18
click at [330, 61] on input "text" at bounding box center [377, 59] width 153 height 18
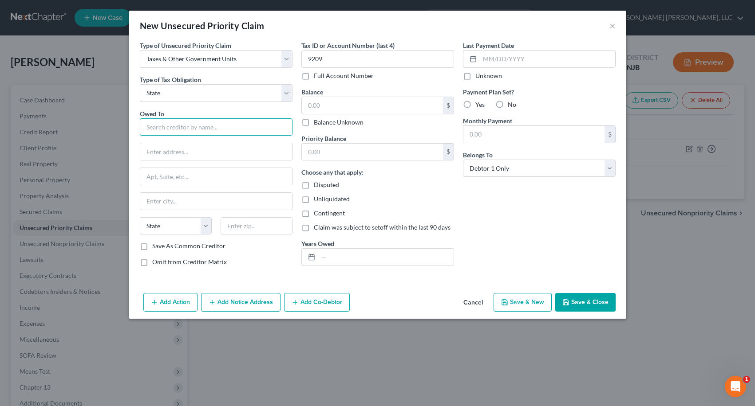
click at [183, 130] on input "text" at bounding box center [216, 127] width 153 height 18
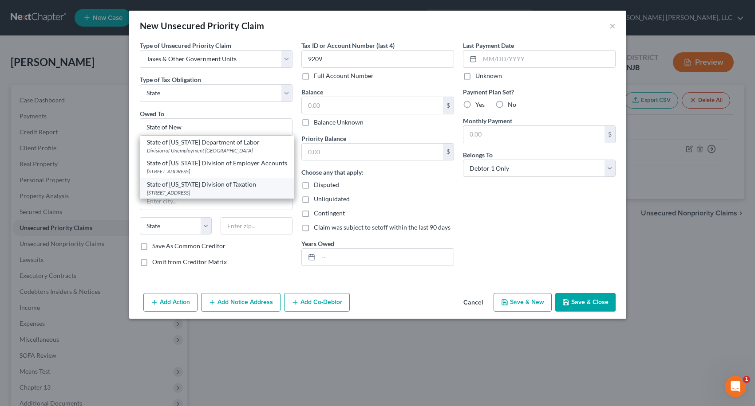
click at [196, 189] on div "State of [US_STATE] Division of Taxation" at bounding box center [217, 184] width 140 height 9
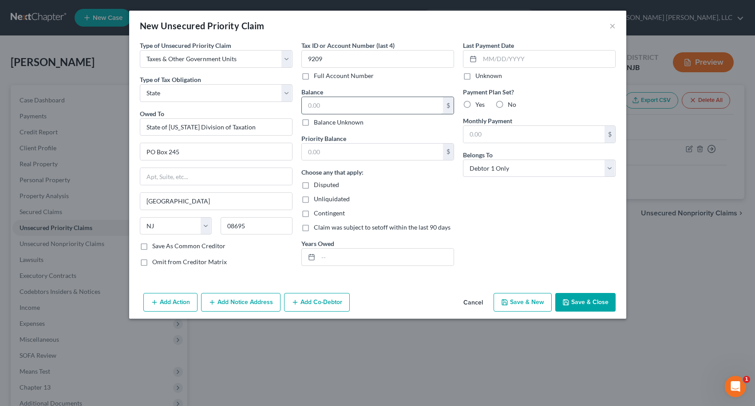
click at [319, 99] on input "text" at bounding box center [372, 105] width 141 height 17
click at [311, 150] on input "text" at bounding box center [372, 152] width 141 height 17
click at [331, 251] on input "text" at bounding box center [385, 257] width 135 height 17
click at [578, 302] on button "Save & Close" at bounding box center [585, 302] width 60 height 19
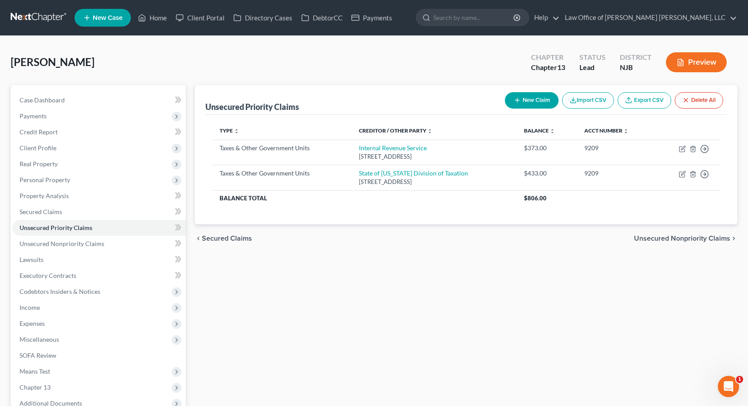
click at [728, 274] on div "Unsecured Priority Claims New Claim Import CSV Export CSV Delete All Type expan…" at bounding box center [466, 277] width 552 height 385
click at [718, 324] on div "Unsecured Priority Claims New Claim Import CSV Export CSV Delete All Type expan…" at bounding box center [466, 277] width 552 height 385
click at [706, 303] on div "Unsecured Priority Claims New Claim Import CSV Export CSV Delete All Type expan…" at bounding box center [466, 277] width 552 height 385
click at [683, 239] on span "Unsecured Nonpriority Claims" at bounding box center [682, 238] width 96 height 7
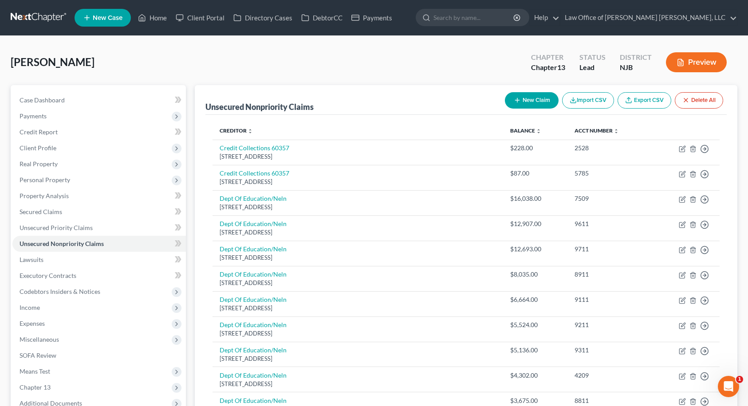
click at [733, 68] on div "Preview" at bounding box center [698, 63] width 79 height 26
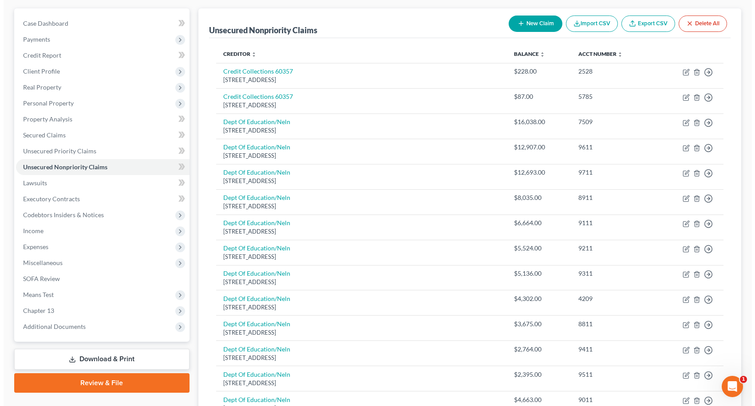
scroll to position [75, 0]
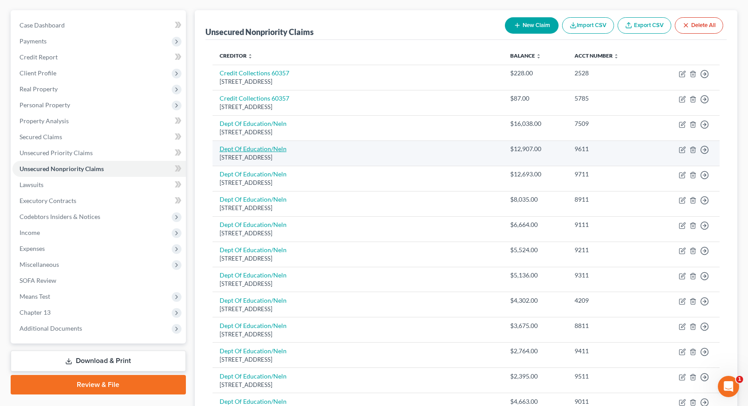
click at [281, 150] on link "Dept Of Education/Neln" at bounding box center [253, 149] width 67 height 8
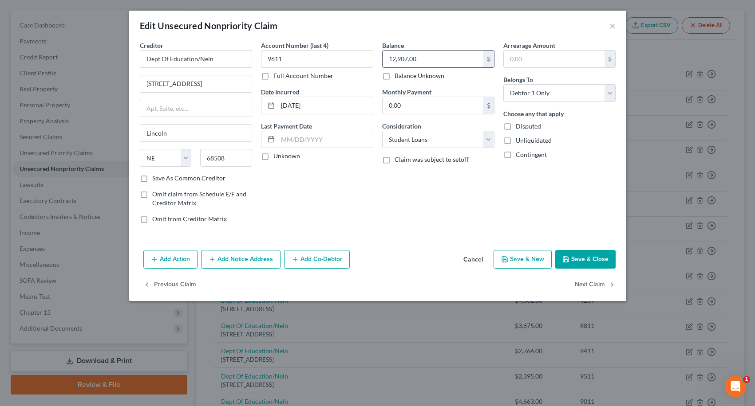
click at [416, 59] on input "12,907.00" at bounding box center [432, 59] width 101 height 17
click at [248, 260] on button "Add Notice Address" at bounding box center [240, 259] width 79 height 19
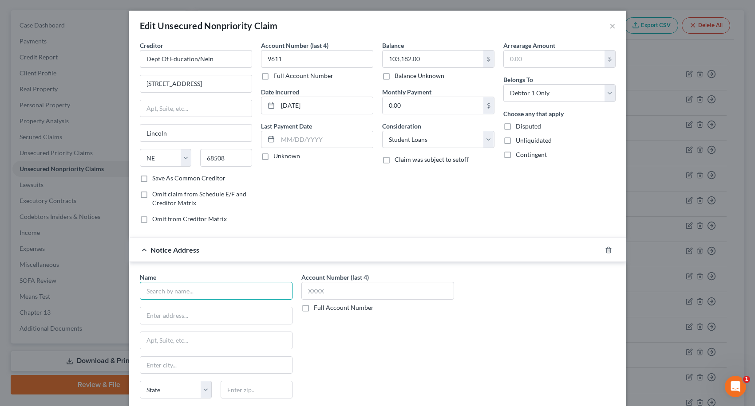
click at [242, 292] on input "text" at bounding box center [216, 291] width 153 height 18
click at [217, 308] on div "Department of Education/Nelnet" at bounding box center [193, 306] width 92 height 9
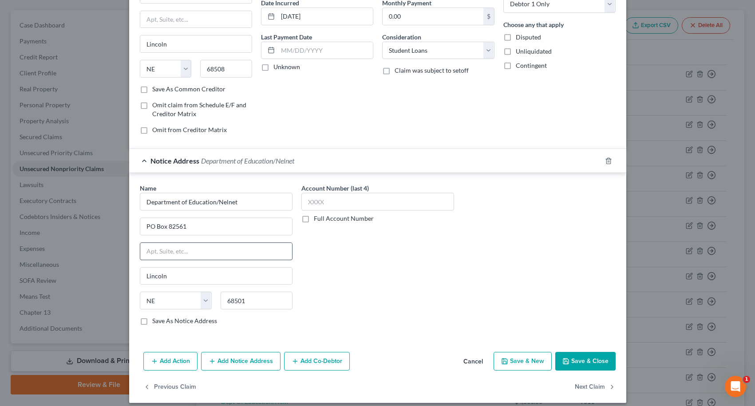
scroll to position [97, 0]
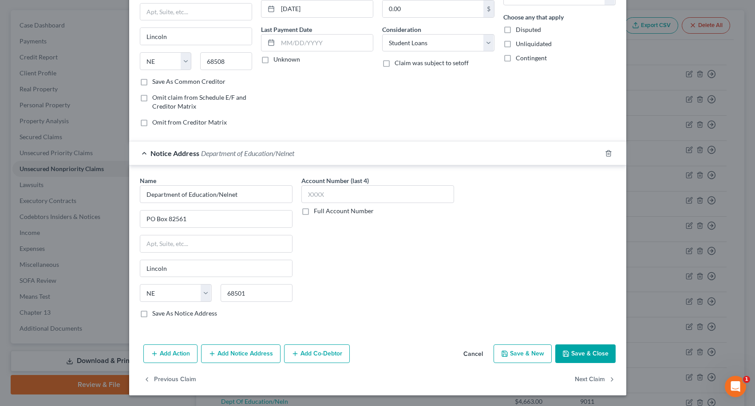
click at [217, 355] on button "Add Notice Address" at bounding box center [240, 354] width 79 height 19
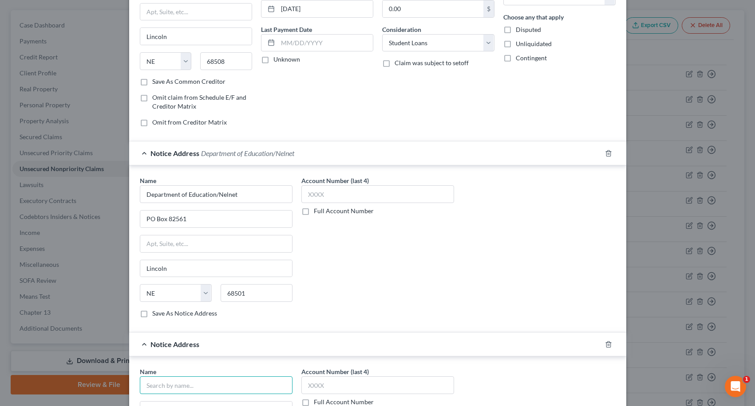
click at [190, 383] on input "text" at bounding box center [216, 386] width 153 height 18
click at [188, 400] on div "Department of Education" at bounding box center [218, 401] width 143 height 9
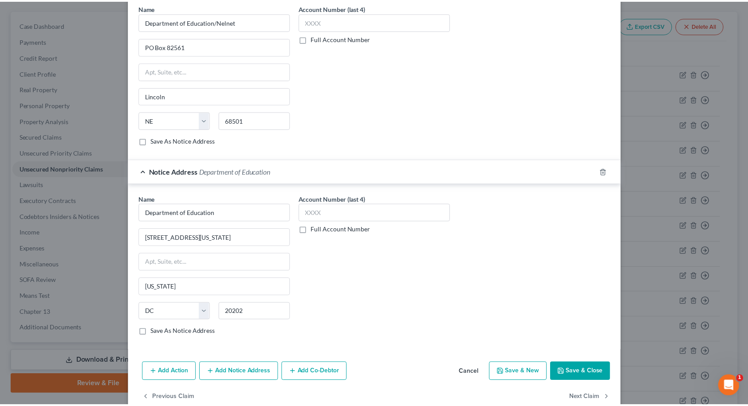
scroll to position [274, 0]
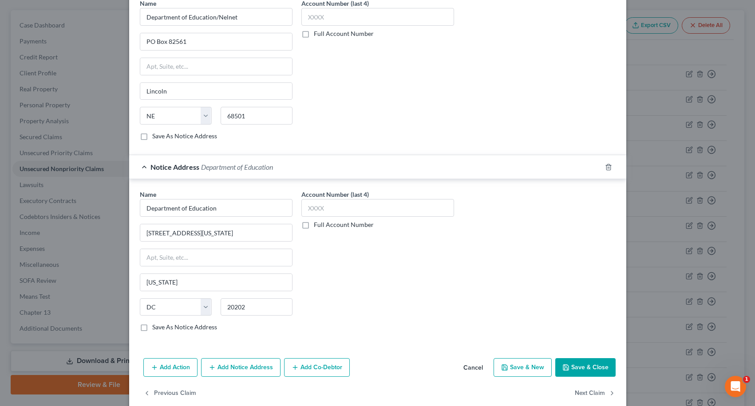
click at [571, 365] on button "Save & Close" at bounding box center [585, 368] width 60 height 19
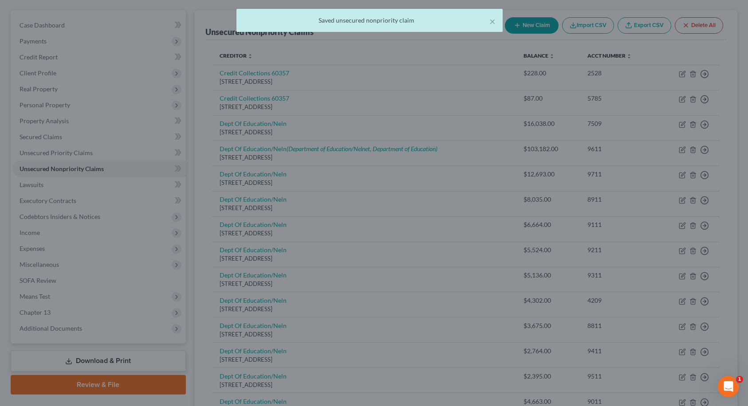
scroll to position [0, 0]
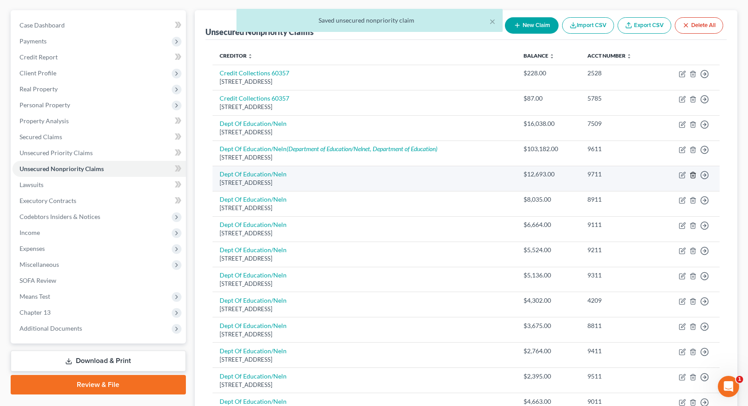
click at [693, 176] on line "button" at bounding box center [693, 176] width 0 height 2
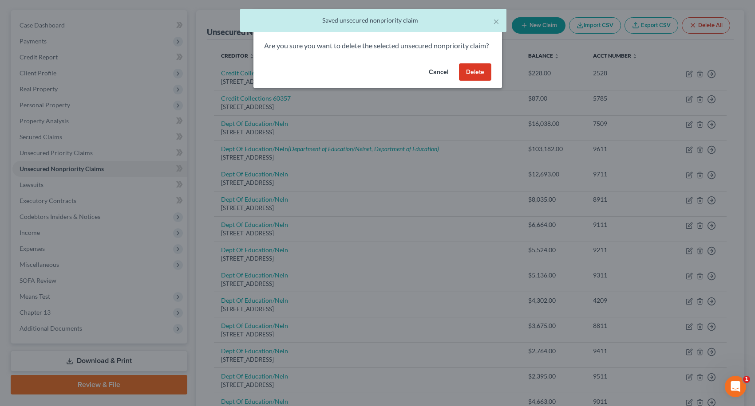
click at [478, 81] on button "Delete" at bounding box center [475, 72] width 32 height 18
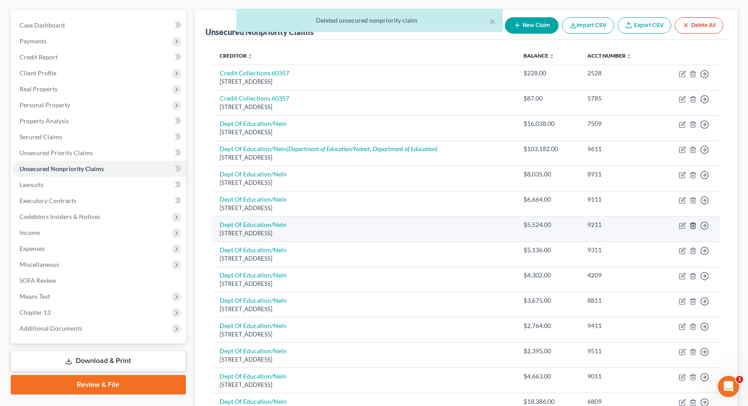
click at [695, 226] on icon "button" at bounding box center [693, 226] width 4 height 6
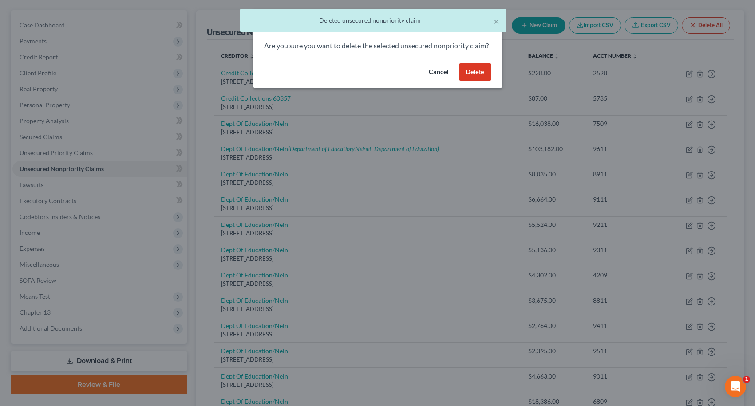
click at [469, 80] on button "Delete" at bounding box center [475, 72] width 32 height 18
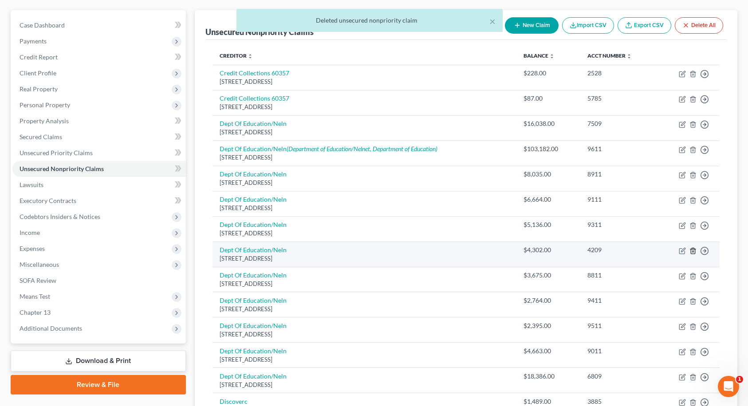
click at [693, 252] on icon "button" at bounding box center [693, 251] width 7 height 7
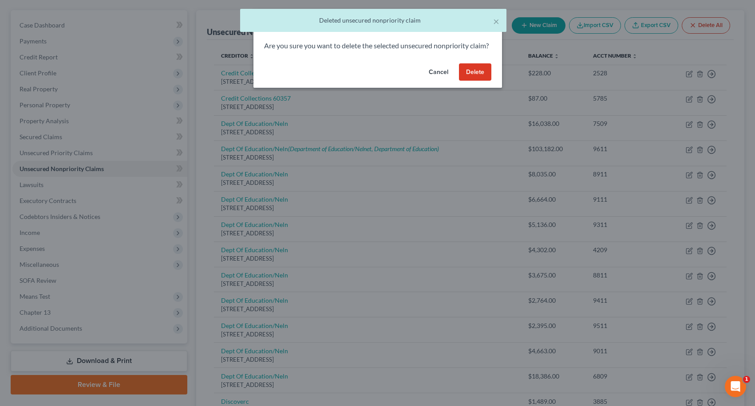
click at [465, 75] on button "Delete" at bounding box center [475, 72] width 32 height 18
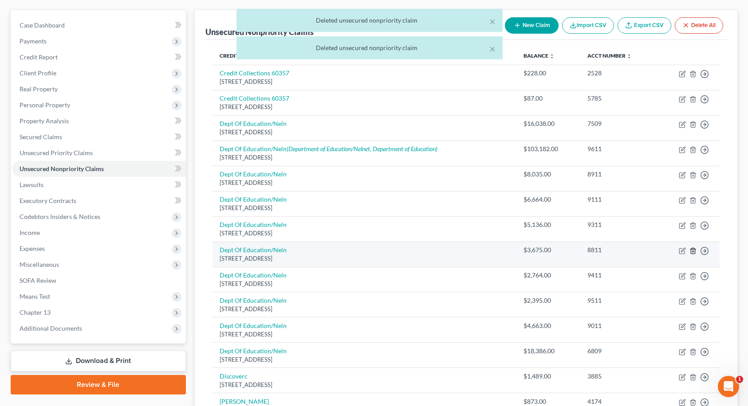
click at [691, 251] on icon "button" at bounding box center [693, 251] width 4 height 6
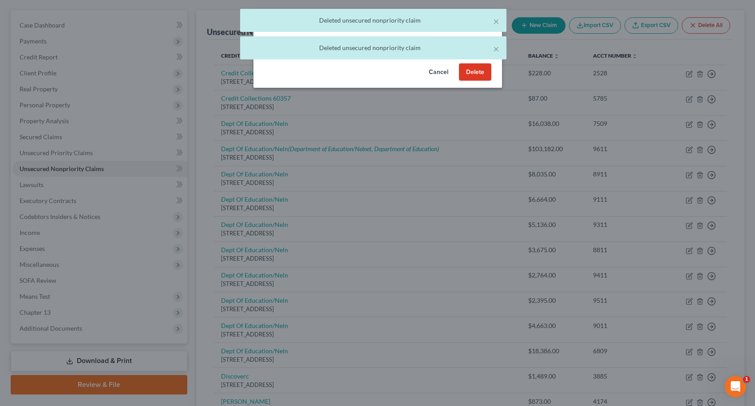
click at [471, 79] on button "Delete" at bounding box center [475, 72] width 32 height 18
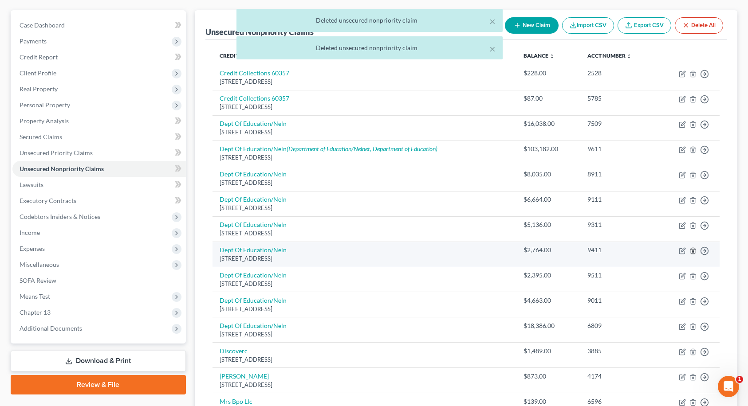
click at [692, 252] on icon "button" at bounding box center [693, 251] width 7 height 7
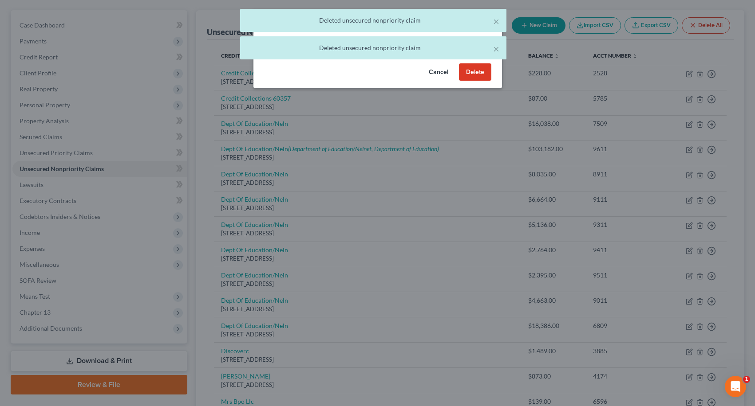
click at [469, 81] on button "Delete" at bounding box center [475, 72] width 32 height 18
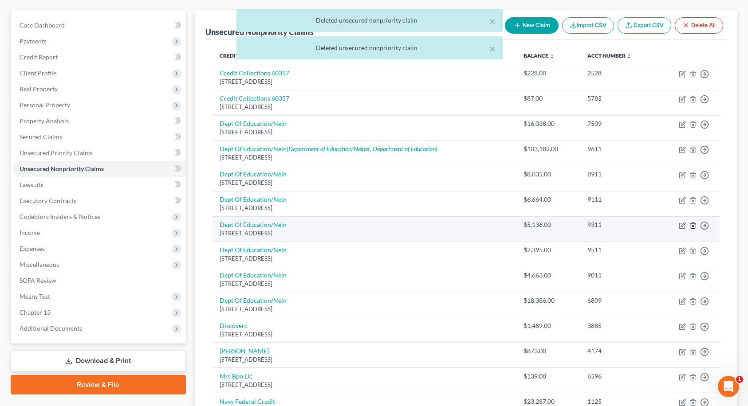
click at [692, 227] on icon "button" at bounding box center [693, 225] width 7 height 7
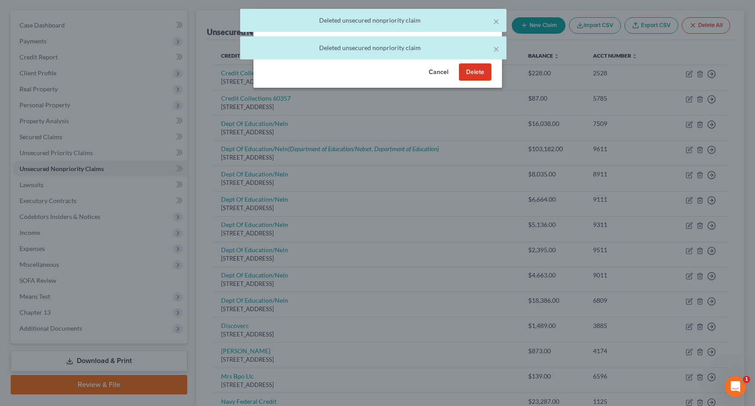
click at [469, 79] on button "Delete" at bounding box center [475, 72] width 32 height 18
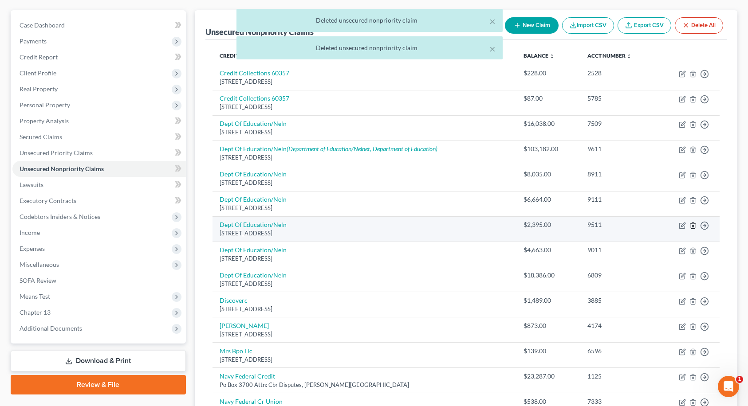
click at [694, 228] on icon "button" at bounding box center [693, 225] width 7 height 7
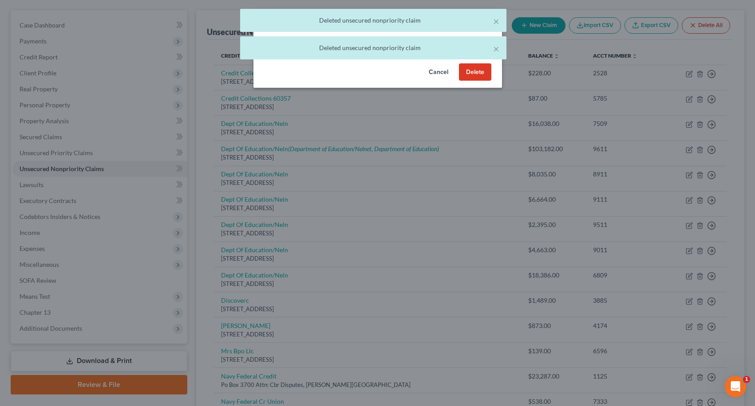
click at [475, 81] on button "Delete" at bounding box center [475, 72] width 32 height 18
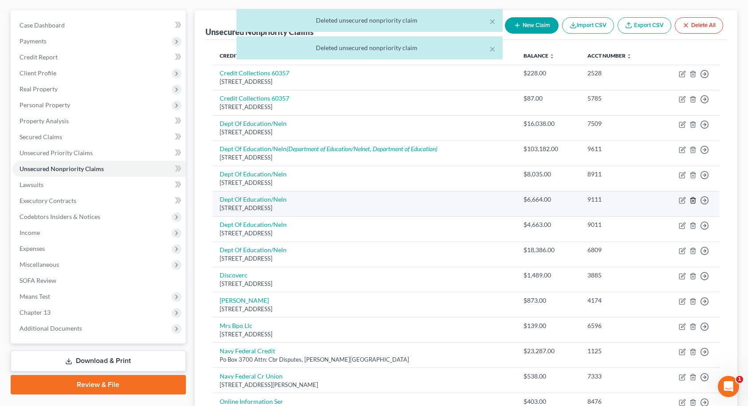
click at [691, 202] on icon "button" at bounding box center [693, 200] width 4 height 6
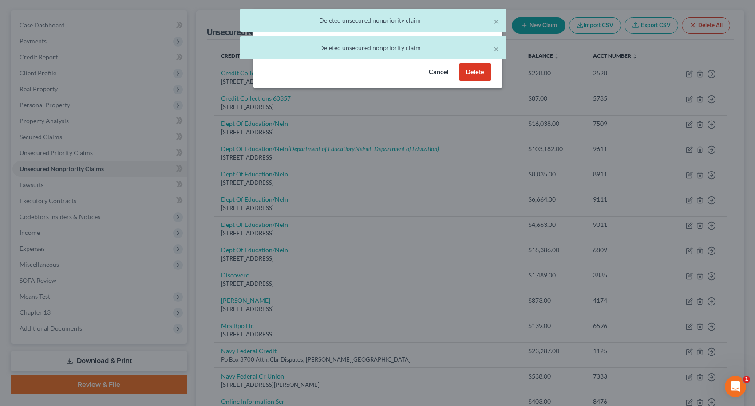
click at [475, 81] on button "Delete" at bounding box center [475, 72] width 32 height 18
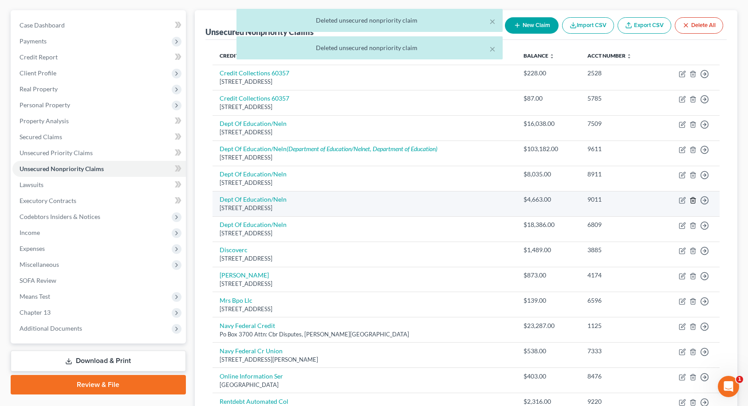
click at [696, 202] on icon "button" at bounding box center [693, 200] width 7 height 7
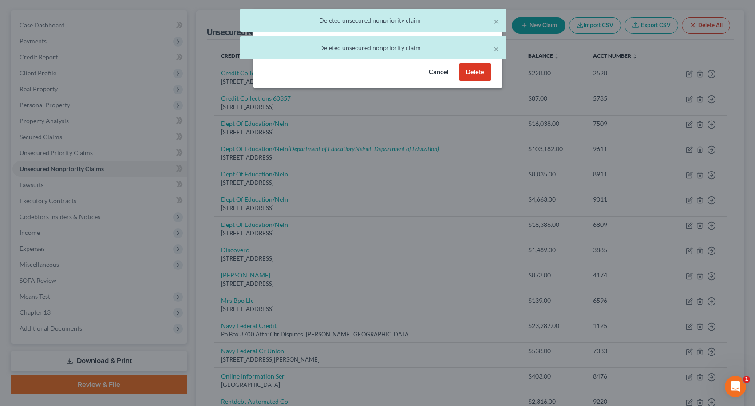
click at [472, 81] on button "Delete" at bounding box center [475, 72] width 32 height 18
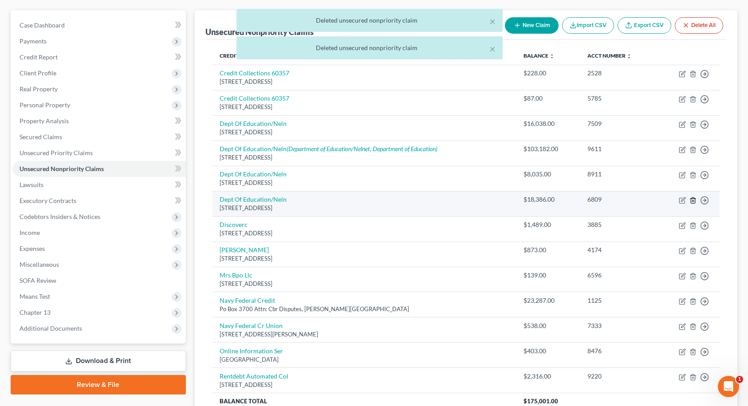
click at [692, 202] on icon "button" at bounding box center [693, 200] width 7 height 7
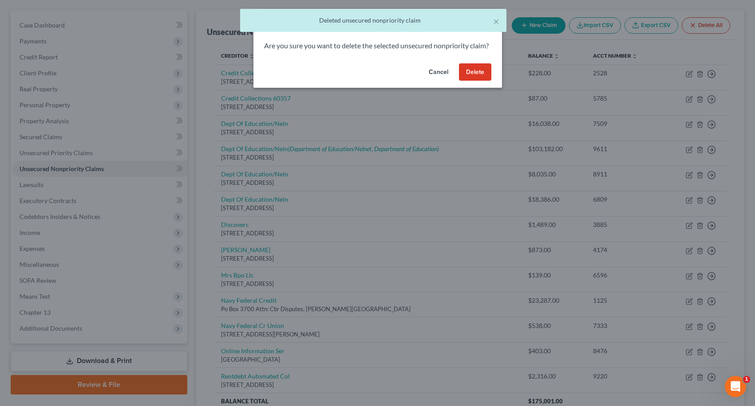
click at [473, 81] on button "Delete" at bounding box center [475, 72] width 32 height 18
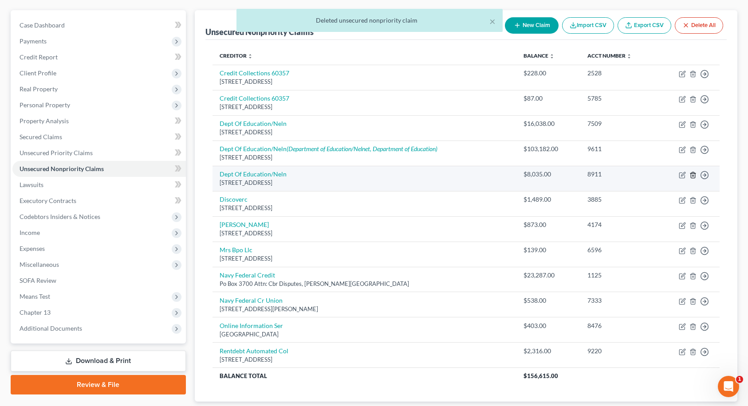
click at [693, 175] on line "button" at bounding box center [693, 176] width 0 height 2
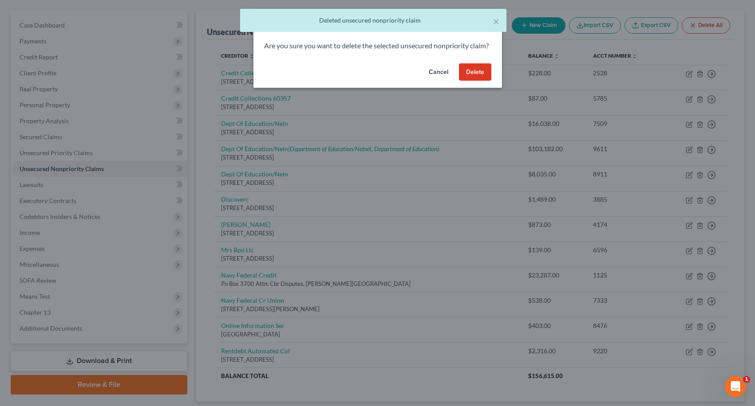
click at [465, 81] on button "Delete" at bounding box center [475, 72] width 32 height 18
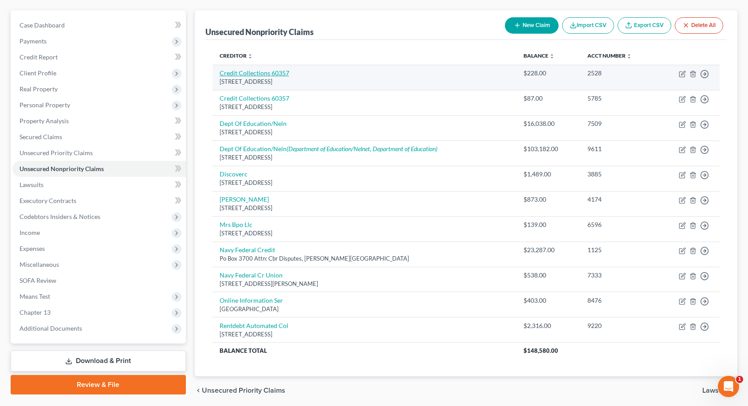
click at [248, 75] on link "Credit Collections 60357" at bounding box center [255, 73] width 70 height 8
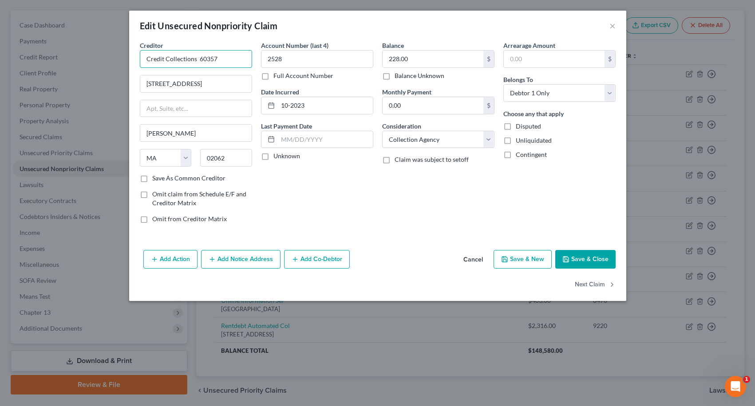
click at [232, 59] on input "Credit Collections 60357" at bounding box center [196, 59] width 112 height 18
click at [228, 80] on div "[STREET_ADDRESS]" at bounding box center [193, 83] width 92 height 8
click at [571, 252] on button "Save & Close" at bounding box center [585, 259] width 60 height 19
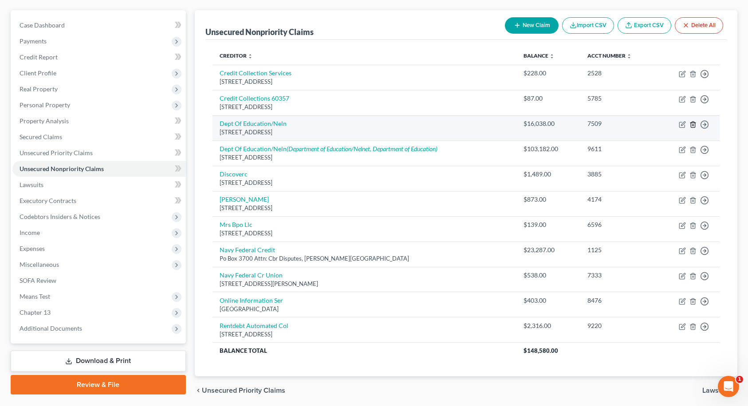
click at [691, 123] on icon "button" at bounding box center [693, 125] width 4 height 6
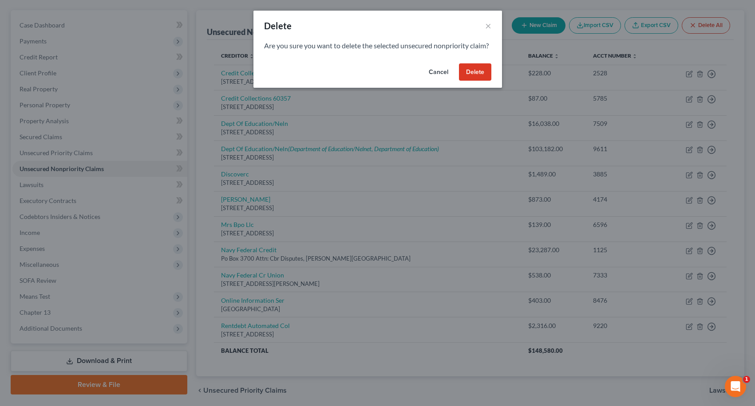
click at [477, 81] on button "Delete" at bounding box center [475, 72] width 32 height 18
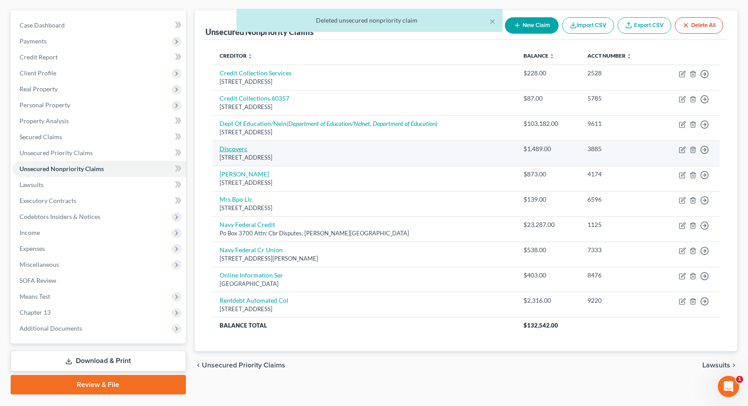
click at [242, 149] on link "Discoverc" at bounding box center [234, 149] width 28 height 8
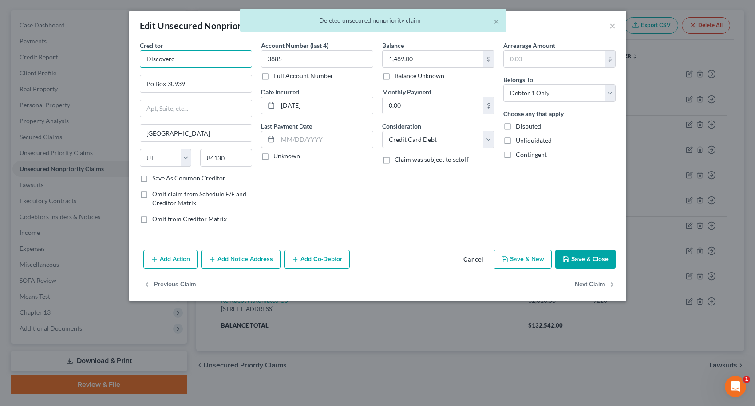
click at [219, 59] on input "Discoverc" at bounding box center [196, 59] width 112 height 18
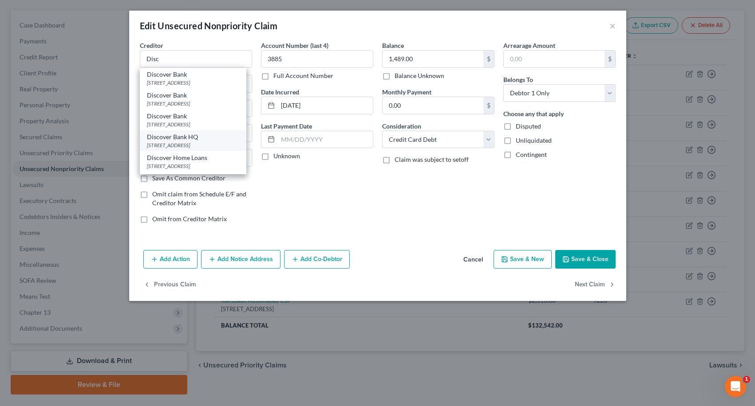
click at [197, 139] on div "Discover Bank HQ" at bounding box center [193, 137] width 92 height 9
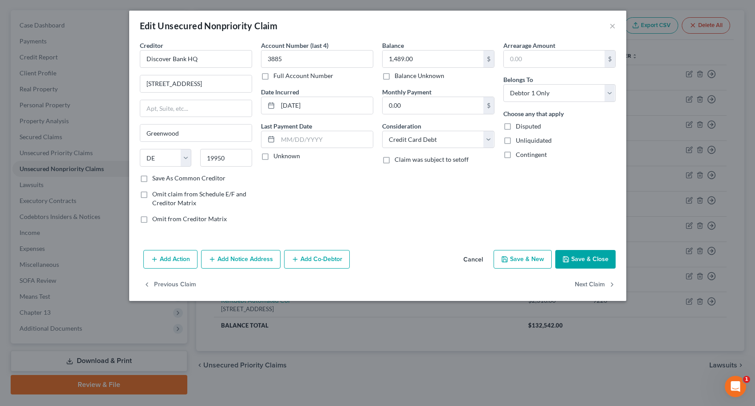
click at [590, 256] on button "Save & Close" at bounding box center [585, 259] width 60 height 19
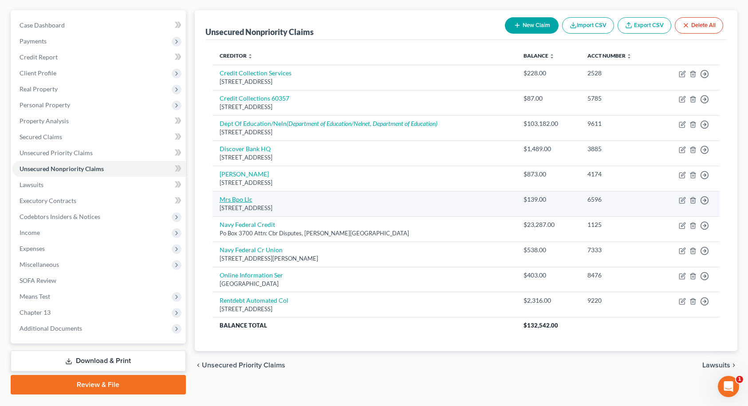
click at [240, 198] on link "Mrs Bpo Llc" at bounding box center [236, 200] width 33 height 8
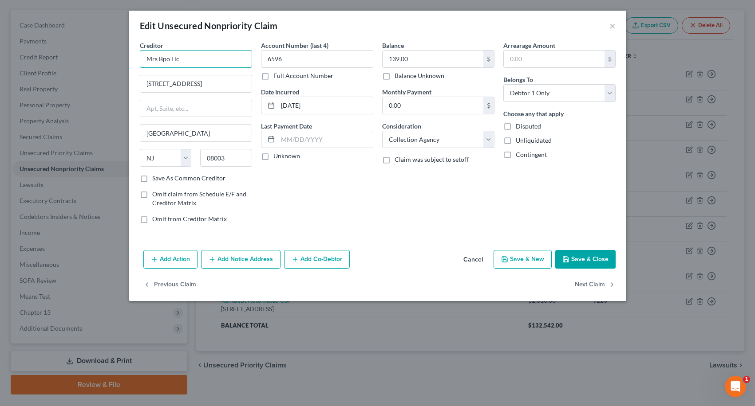
click at [222, 60] on input "Mrs Bpo Llc" at bounding box center [196, 59] width 112 height 18
click at [215, 75] on div "MRS BPO LLC" at bounding box center [193, 74] width 92 height 9
click at [572, 257] on button "Save & Close" at bounding box center [585, 259] width 60 height 19
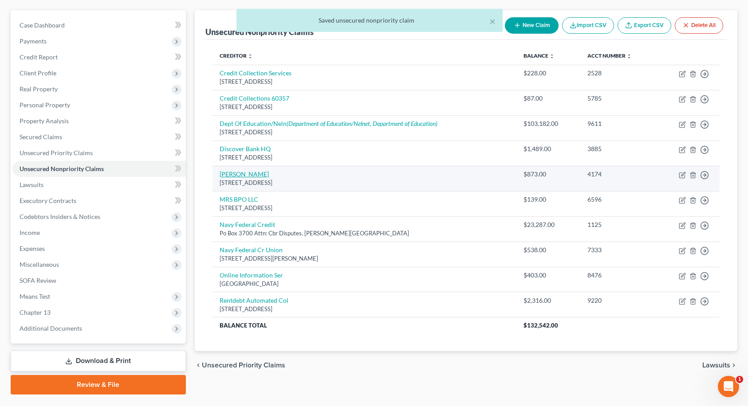
click at [259, 177] on link "[PERSON_NAME]" at bounding box center [244, 174] width 49 height 8
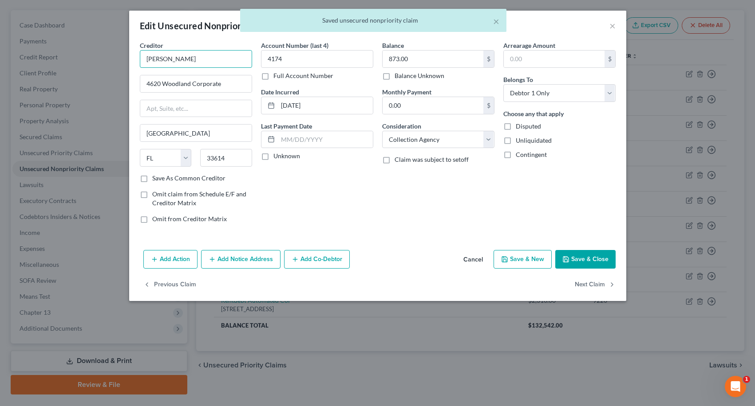
click at [213, 60] on input "[PERSON_NAME]" at bounding box center [196, 59] width 112 height 18
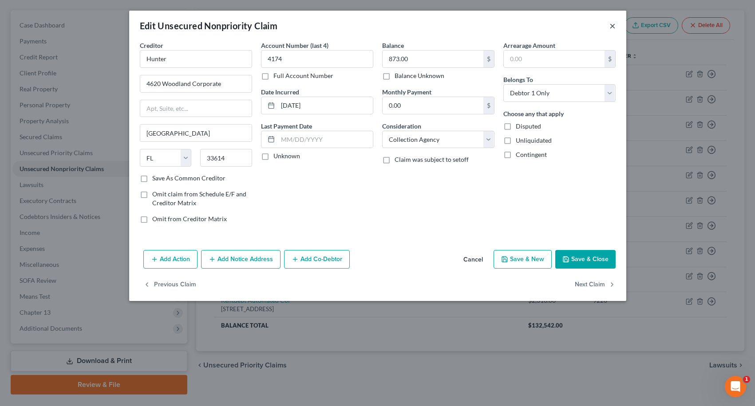
click at [614, 25] on button "×" at bounding box center [612, 25] width 6 height 11
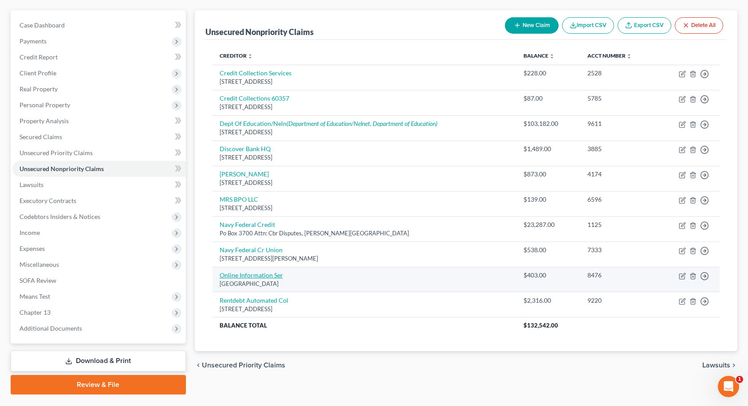
click at [221, 276] on link "Online Information Ser" at bounding box center [251, 276] width 63 height 8
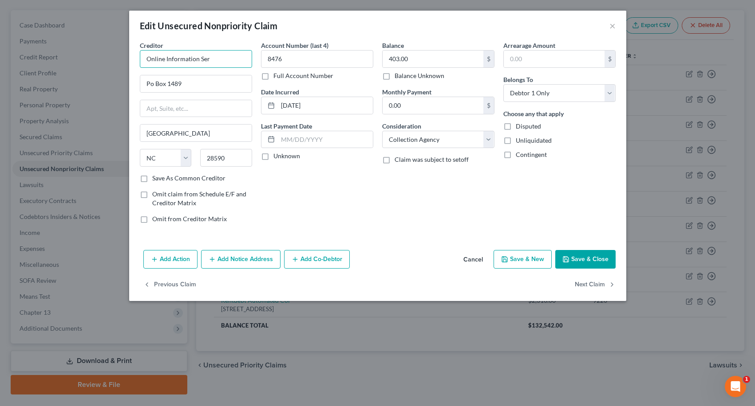
drag, startPoint x: 218, startPoint y: 61, endPoint x: 125, endPoint y: 61, distance: 92.7
click at [125, 61] on div "Edit Unsecured Nonpriority Claim × Creditor * Online Information Ser Po Box 148…" at bounding box center [377, 203] width 755 height 406
click at [615, 26] on button "×" at bounding box center [612, 25] width 6 height 11
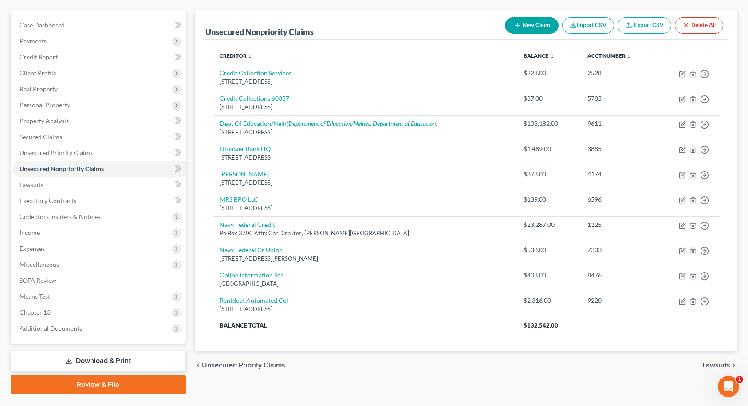
click at [517, 26] on icon "button" at bounding box center [517, 25] width 7 height 7
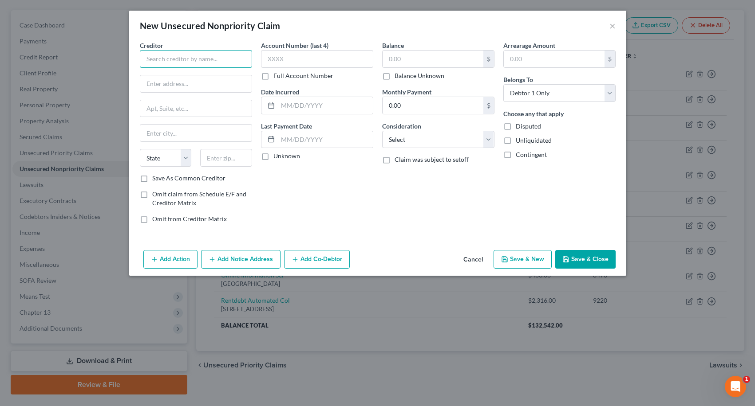
click at [209, 61] on input "text" at bounding box center [196, 59] width 112 height 18
click at [406, 64] on input "text" at bounding box center [432, 59] width 101 height 17
click at [311, 52] on input "text" at bounding box center [317, 59] width 112 height 18
paste input "1501 Mail Service Center"
click at [205, 160] on input "text" at bounding box center [226, 158] width 52 height 18
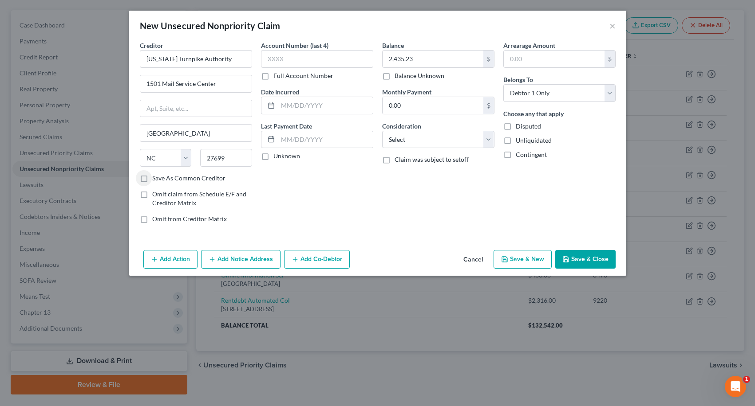
click at [152, 179] on label "Save As Common Creditor" at bounding box center [188, 178] width 73 height 9
click at [156, 179] on input "Save As Common Creditor" at bounding box center [159, 177] width 6 height 6
click at [279, 65] on input "text" at bounding box center [317, 59] width 112 height 18
click at [593, 259] on button "Save & Close" at bounding box center [585, 259] width 60 height 19
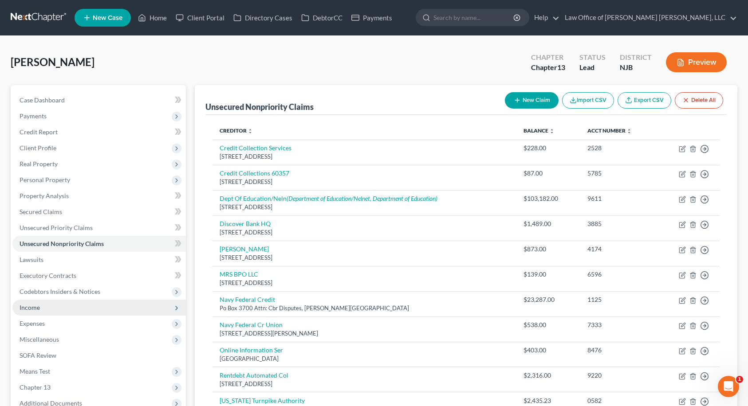
click at [40, 310] on span "Income" at bounding box center [98, 308] width 173 height 16
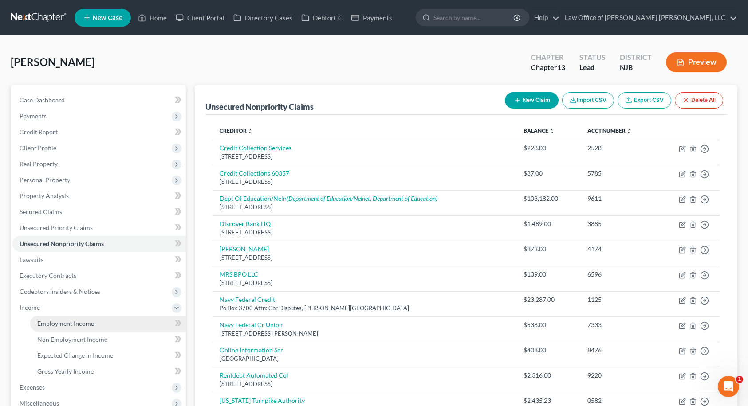
click at [54, 327] on span "Employment Income" at bounding box center [65, 324] width 57 height 8
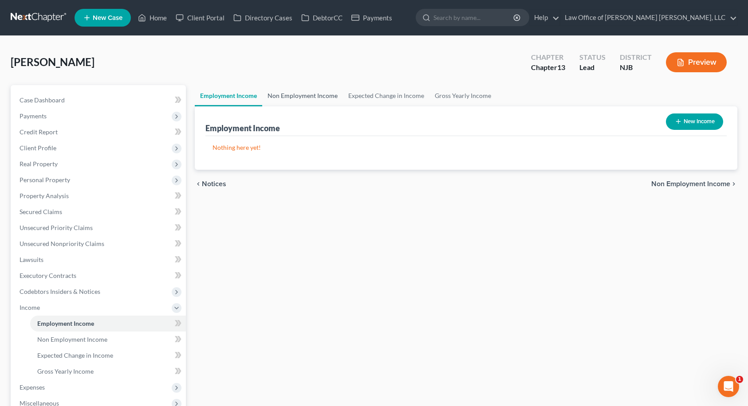
click at [297, 95] on link "Non Employment Income" at bounding box center [302, 95] width 81 height 21
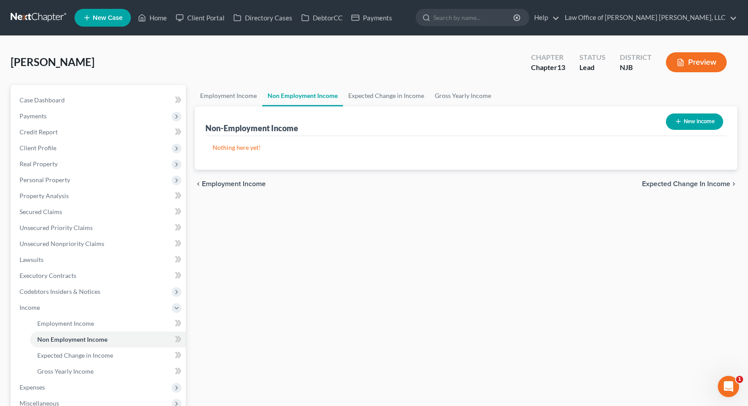
click at [688, 123] on button "New Income" at bounding box center [694, 122] width 57 height 16
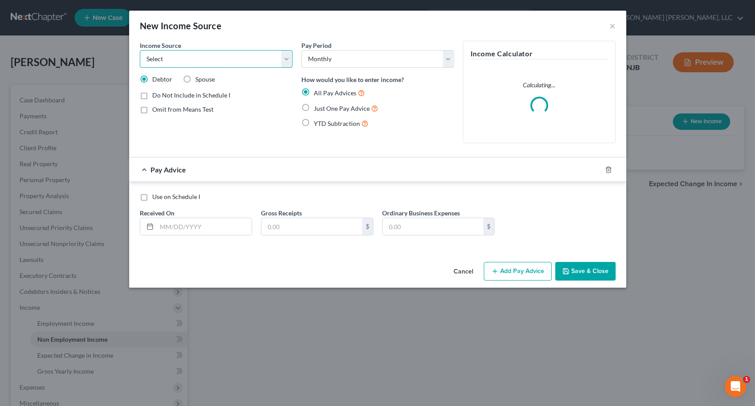
click at [255, 63] on select "Select Unemployment Disability (from employer) Pension Retirement Social Securi…" at bounding box center [216, 59] width 153 height 18
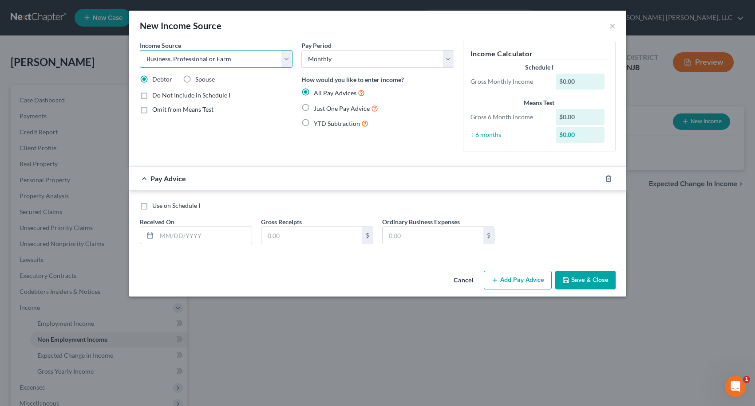
click at [140, 50] on select "Select Unemployment Disability (from employer) Pension Retirement Social Securi…" at bounding box center [216, 59] width 153 height 18
click at [314, 107] on label "Just One Pay Advice" at bounding box center [346, 108] width 64 height 10
click at [317, 107] on input "Just One Pay Advice" at bounding box center [320, 106] width 6 height 6
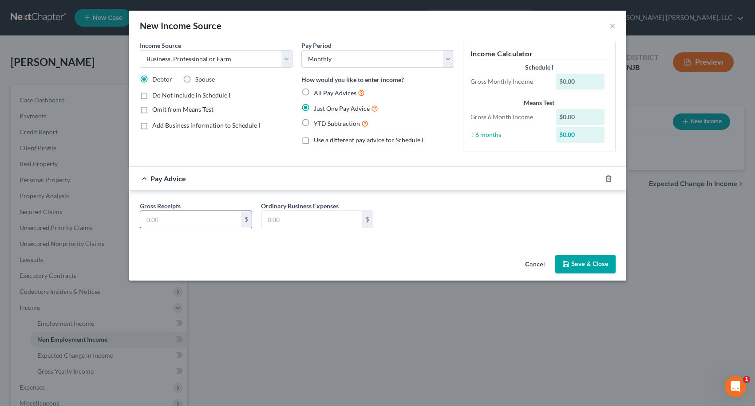
click at [183, 222] on input "text" at bounding box center [190, 219] width 101 height 17
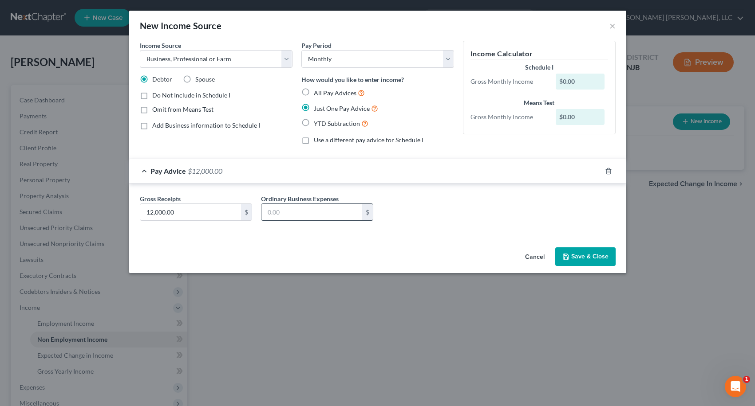
click at [326, 213] on input "text" at bounding box center [311, 212] width 101 height 17
click at [579, 252] on button "Save & Close" at bounding box center [585, 257] width 60 height 19
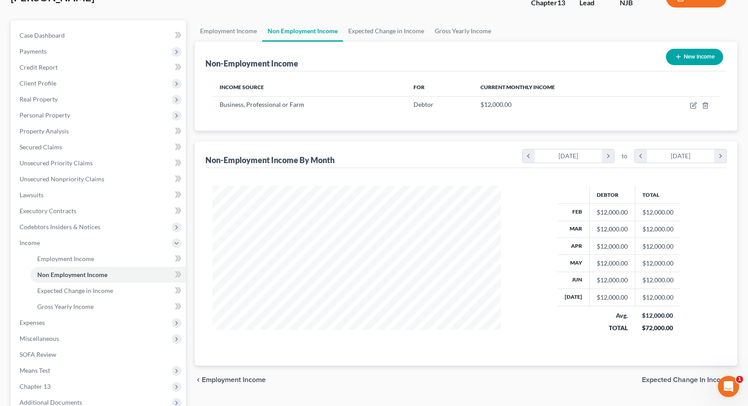
scroll to position [89, 0]
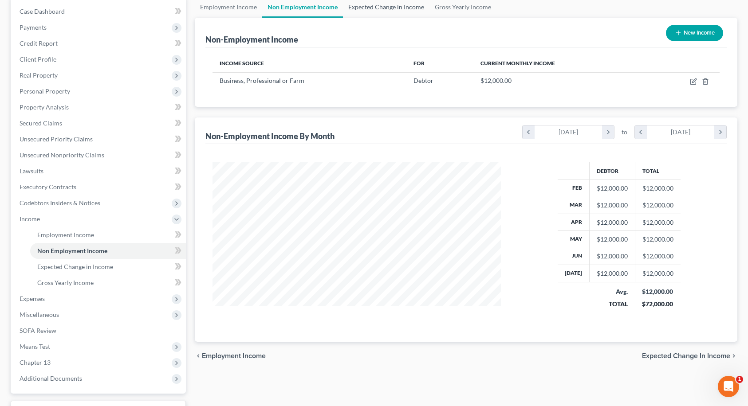
click at [385, 9] on link "Expected Change in Income" at bounding box center [386, 6] width 87 height 21
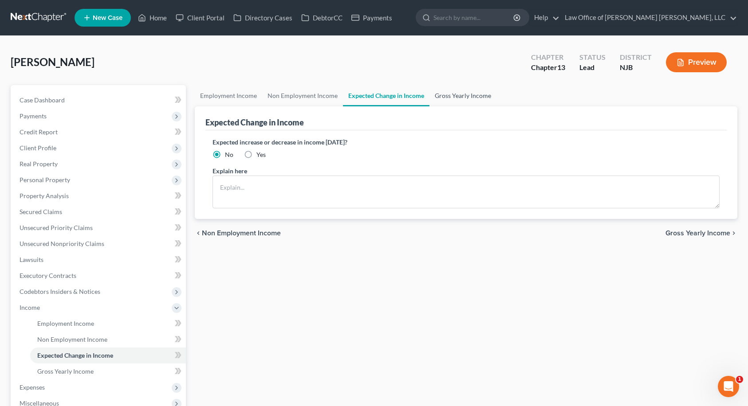
click at [454, 97] on link "Gross Yearly Income" at bounding box center [463, 95] width 67 height 21
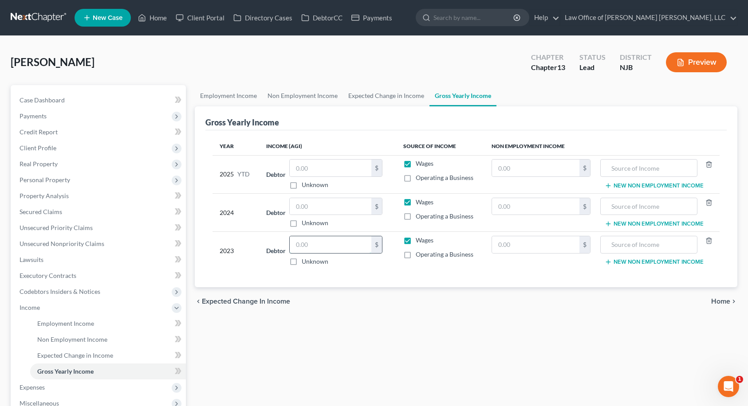
click at [296, 241] on input "text" at bounding box center [331, 244] width 82 height 17
click at [331, 209] on input "text" at bounding box center [331, 206] width 82 height 17
click at [302, 245] on input "text" at bounding box center [331, 244] width 82 height 17
click at [306, 168] on input "text" at bounding box center [331, 168] width 82 height 17
click at [310, 245] on input "text" at bounding box center [331, 244] width 82 height 17
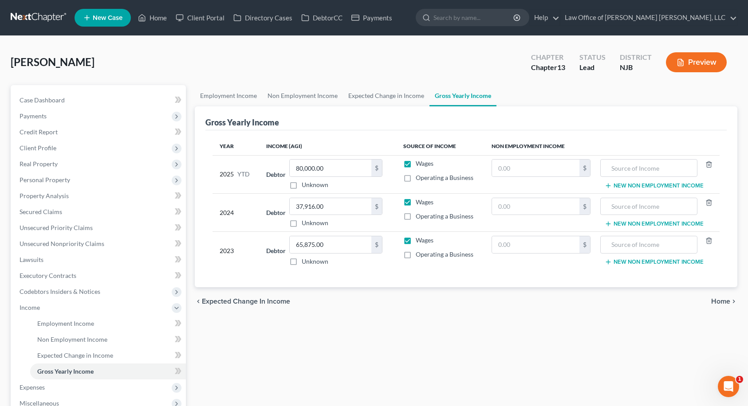
click at [367, 299] on div "chevron_left Expected Change in Income Home chevron_right" at bounding box center [466, 302] width 543 height 28
click at [720, 301] on span "Home" at bounding box center [720, 301] width 19 height 7
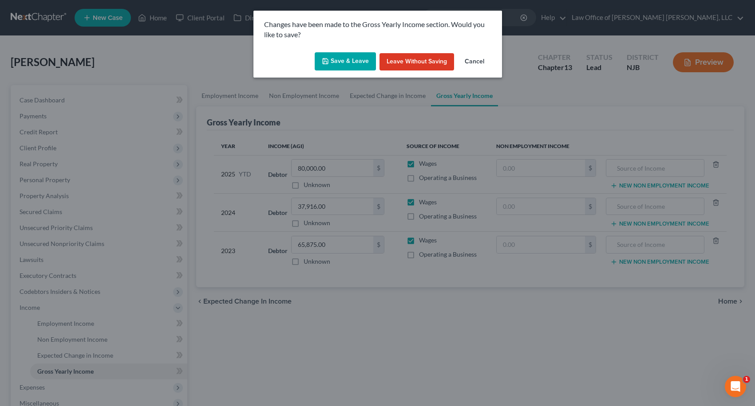
click at [339, 63] on button "Save & Leave" at bounding box center [345, 61] width 61 height 19
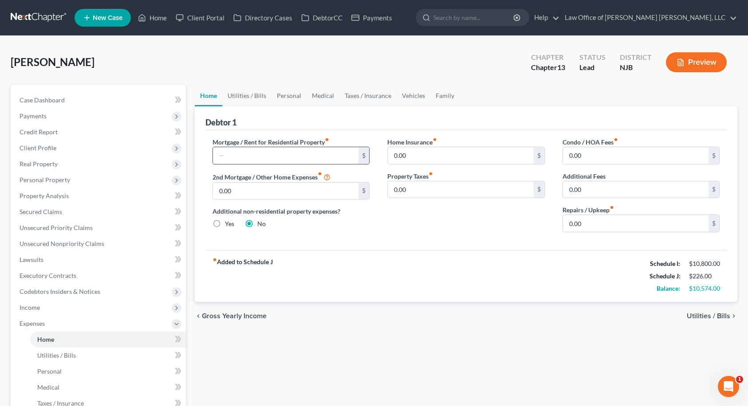
click at [310, 154] on input "text" at bounding box center [286, 155] width 146 height 17
click at [376, 223] on div "Mortgage / Rent for Residential Property fiber_manual_record 1,710.00 $ 2nd Mor…" at bounding box center [291, 189] width 175 height 102
click at [86, 226] on span "Unsecured Priority Claims" at bounding box center [56, 228] width 73 height 8
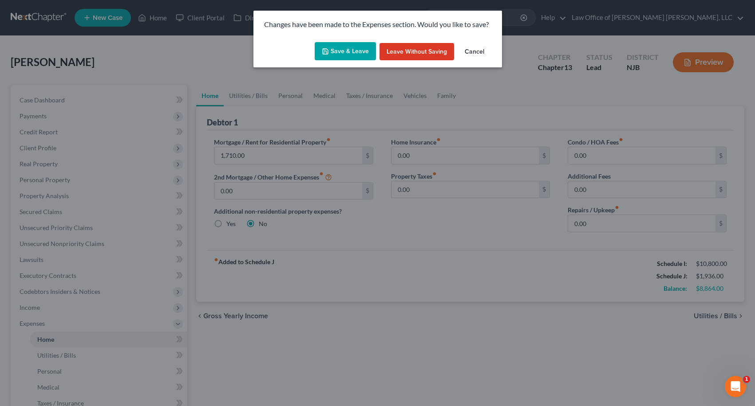
click at [338, 50] on button "Save & Leave" at bounding box center [345, 51] width 61 height 19
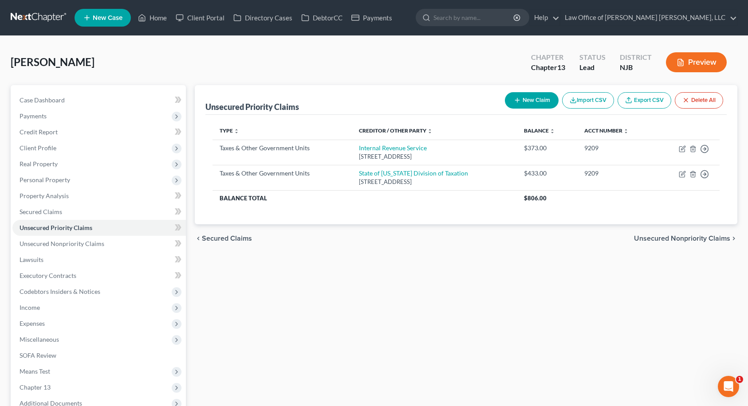
click at [662, 236] on span "Unsecured Nonpriority Claims" at bounding box center [682, 238] width 96 height 7
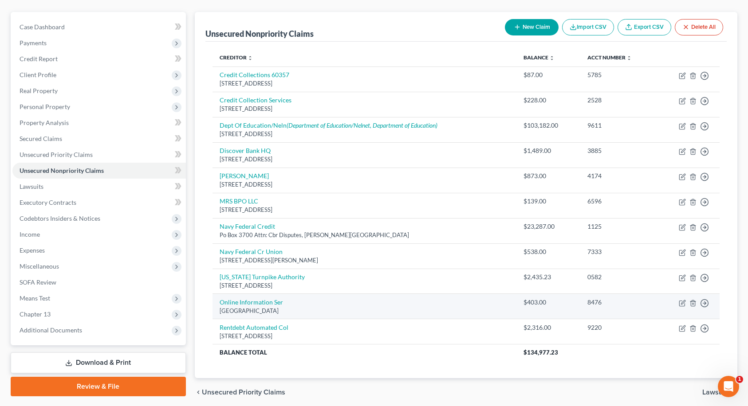
scroll to position [107, 0]
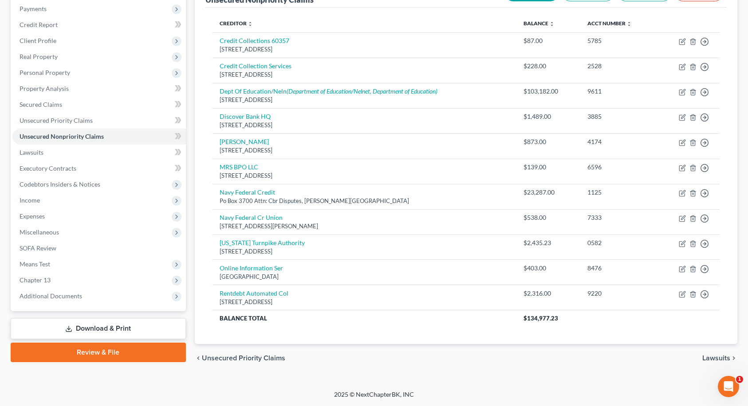
click at [715, 361] on span "Lawsuits" at bounding box center [716, 358] width 28 height 7
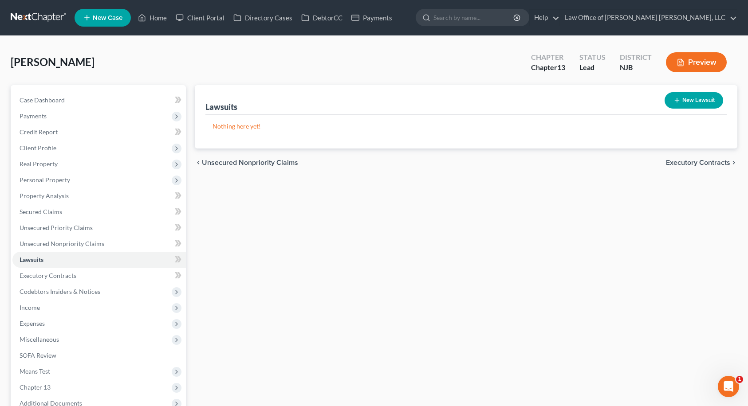
click at [705, 163] on span "Executory Contracts" at bounding box center [698, 162] width 64 height 7
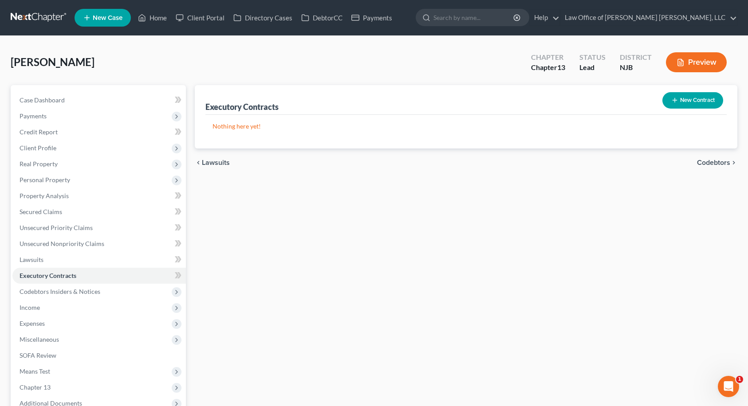
click at [694, 100] on button "New Contract" at bounding box center [692, 100] width 61 height 16
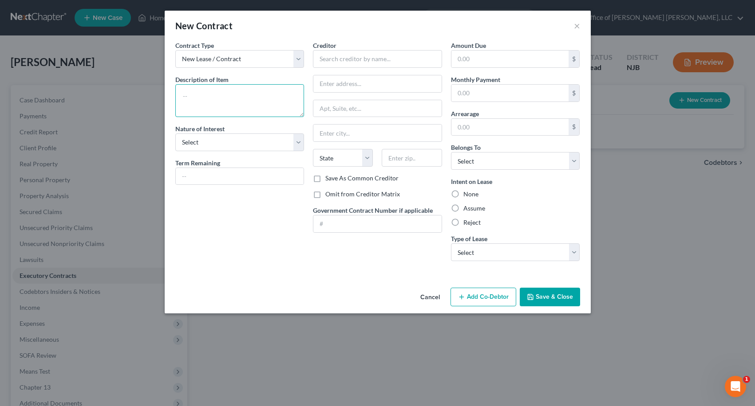
click at [267, 98] on textarea at bounding box center [239, 100] width 129 height 33
click at [376, 59] on input "text" at bounding box center [377, 59] width 129 height 18
click at [499, 56] on input "text" at bounding box center [510, 59] width 118 height 17
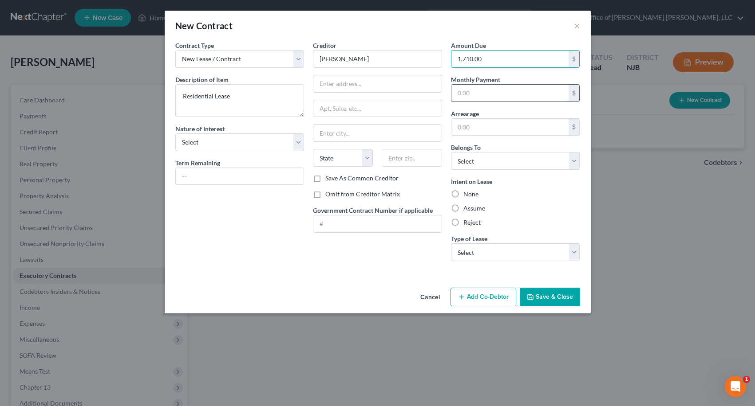
click at [488, 91] on input "text" at bounding box center [510, 93] width 118 height 17
click at [489, 125] on input "text" at bounding box center [510, 127] width 118 height 17
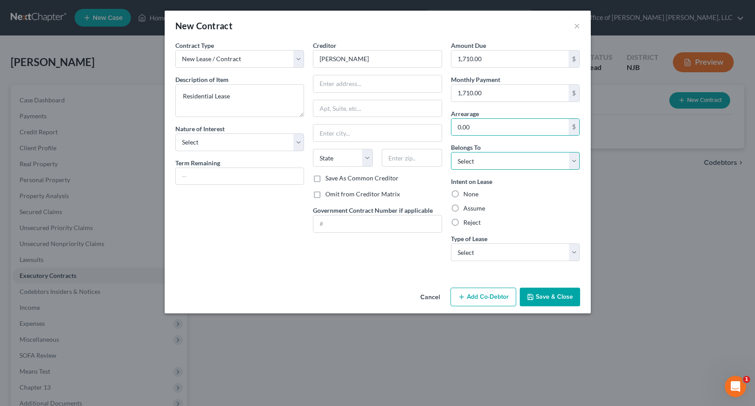
click at [494, 159] on select "Select Debtor 1 Only Debtor 2 Only Debtor 1 And Debtor 2 Only At Least One Of T…" at bounding box center [515, 161] width 129 height 18
click at [451, 152] on select "Select Debtor 1 Only Debtor 2 Only Debtor 1 And Debtor 2 Only At Least One Of T…" at bounding box center [515, 161] width 129 height 18
click at [463, 206] on label "Assume" at bounding box center [474, 208] width 22 height 9
click at [467, 206] on input "Assume" at bounding box center [470, 207] width 6 height 6
click at [378, 78] on input "text" at bounding box center [377, 83] width 128 height 17
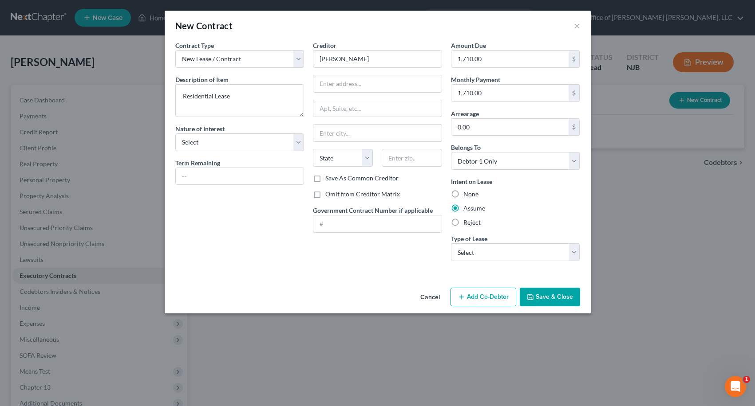
click at [31, 219] on div "New Contract × Contract Type New Lease / Contract New Timeshare Description of …" at bounding box center [377, 203] width 755 height 406
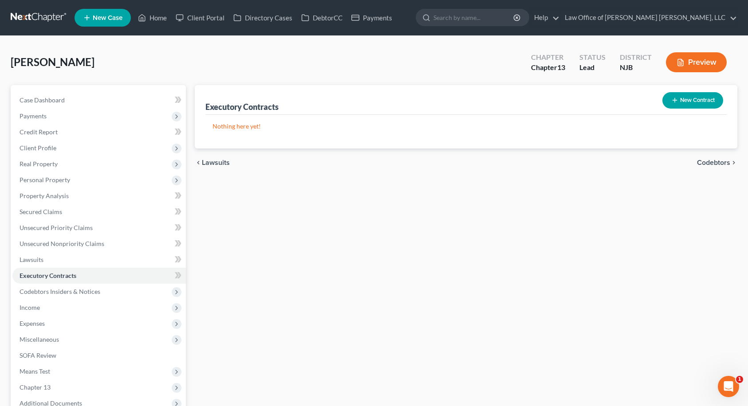
click at [691, 107] on button "New Contract" at bounding box center [692, 100] width 61 height 16
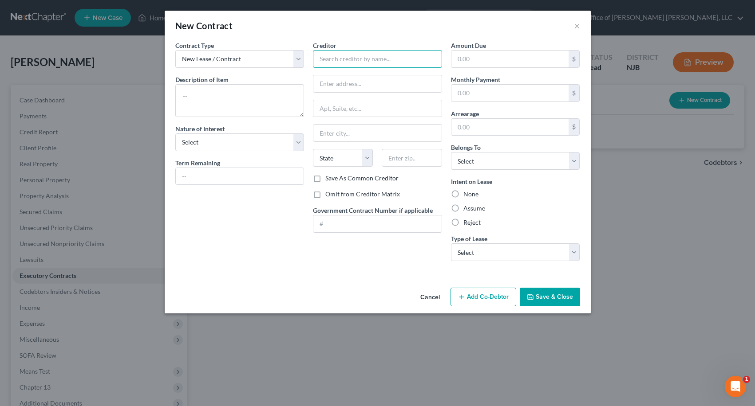
click at [390, 58] on input "text" at bounding box center [377, 59] width 129 height 18
click at [382, 60] on input "[PERSON_NAME]" at bounding box center [377, 59] width 129 height 18
click at [382, 82] on input "text" at bounding box center [377, 83] width 128 height 17
click at [371, 104] on input "text" at bounding box center [377, 108] width 128 height 17
click at [394, 158] on input "text" at bounding box center [412, 158] width 60 height 18
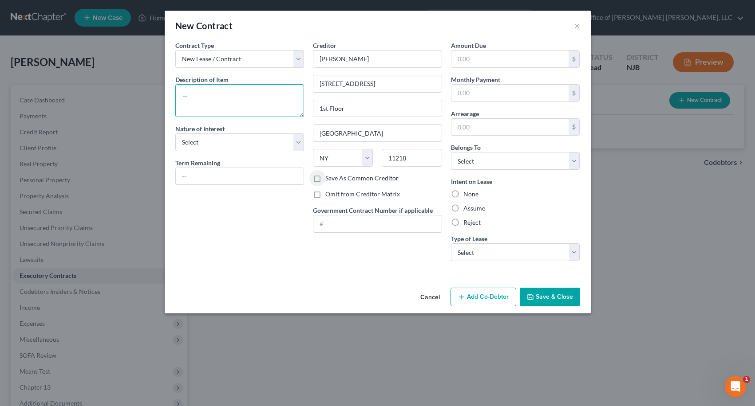
click at [243, 92] on textarea at bounding box center [239, 100] width 129 height 33
click at [268, 290] on div "Cancel Add Co-Debtor Save & Close" at bounding box center [378, 298] width 426 height 29
click at [501, 54] on input "text" at bounding box center [510, 59] width 118 height 17
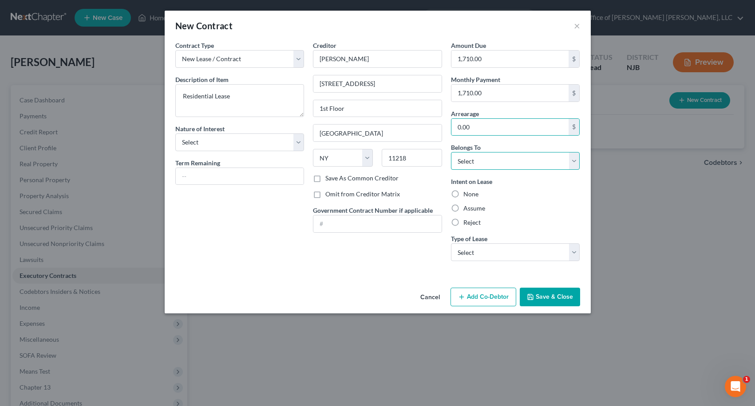
click at [518, 158] on select "Select Debtor 1 Only Debtor 2 Only Debtor 1 And Debtor 2 Only At Least One Of T…" at bounding box center [515, 161] width 129 height 18
click at [451, 152] on select "Select Debtor 1 Only Debtor 2 Only Debtor 1 And Debtor 2 Only At Least One Of T…" at bounding box center [515, 161] width 129 height 18
click at [463, 207] on label "Assume" at bounding box center [474, 208] width 22 height 9
click at [467, 207] on input "Assume" at bounding box center [470, 207] width 6 height 6
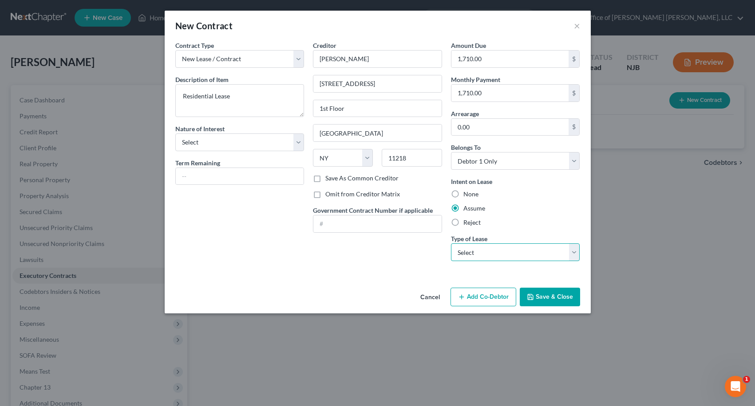
click at [484, 255] on select "Select Real Estate Car Other" at bounding box center [515, 253] width 129 height 18
click at [451, 244] on select "Select Real Estate Car Other" at bounding box center [515, 253] width 129 height 18
click at [558, 298] on button "Save & Close" at bounding box center [550, 297] width 60 height 19
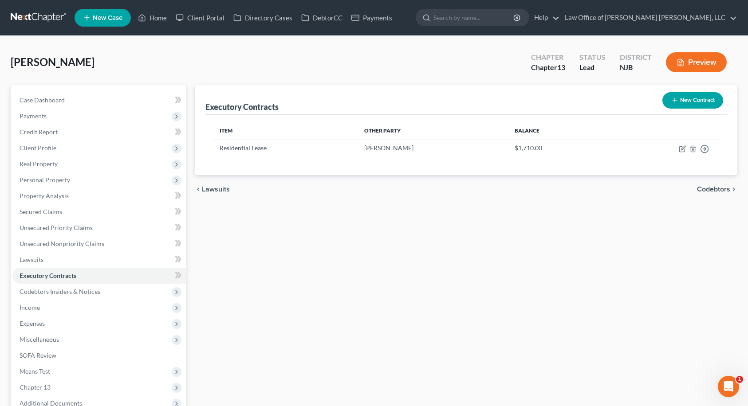
click at [729, 255] on div "Executory Contracts New Contract Item Other Party Balance Residential [PERSON_N…" at bounding box center [466, 277] width 552 height 385
click at [701, 189] on span "Codebtors" at bounding box center [713, 189] width 33 height 7
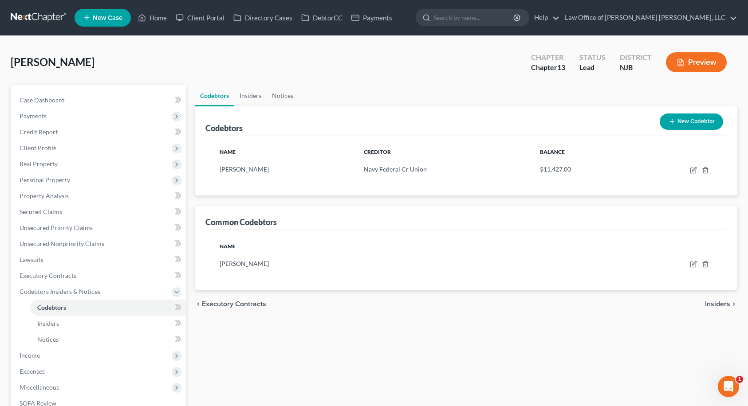
click at [718, 303] on span "Insiders" at bounding box center [717, 304] width 25 height 7
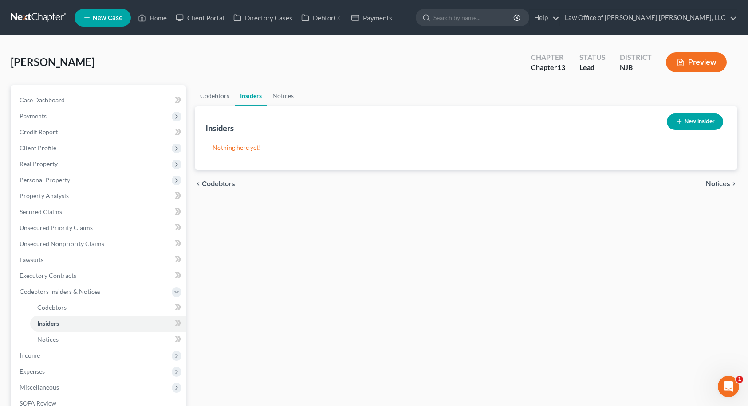
click at [709, 186] on span "Notices" at bounding box center [718, 184] width 24 height 7
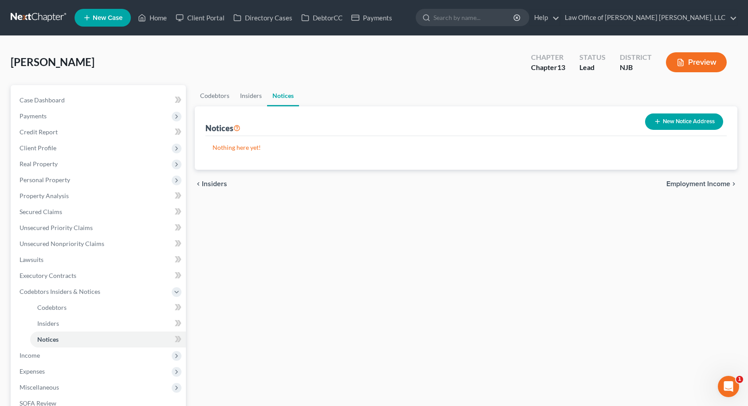
click at [711, 184] on span "Employment Income" at bounding box center [698, 184] width 64 height 7
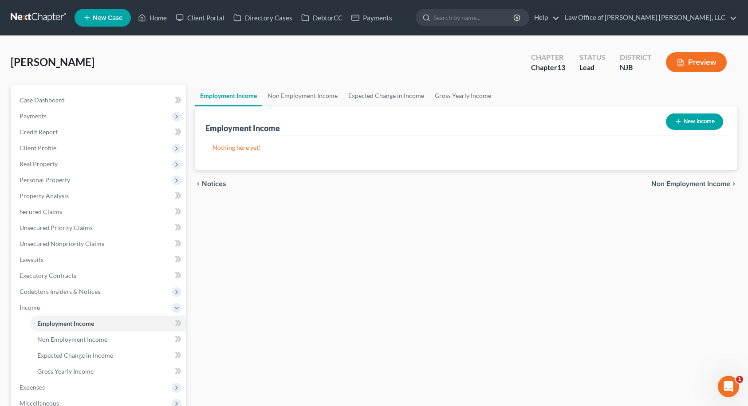
click at [711, 184] on span "Non Employment Income" at bounding box center [690, 184] width 79 height 7
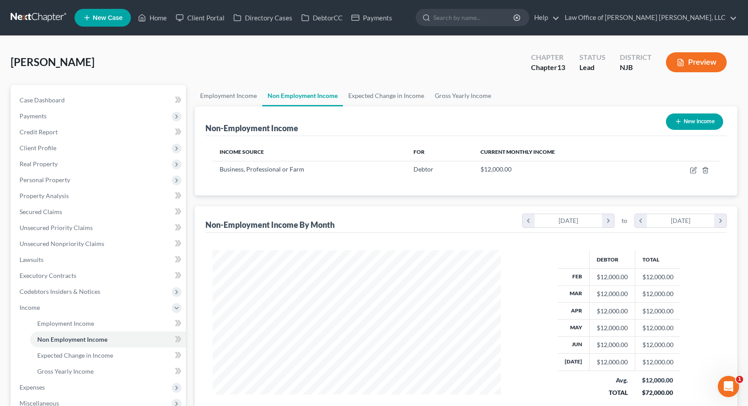
scroll to position [159, 307]
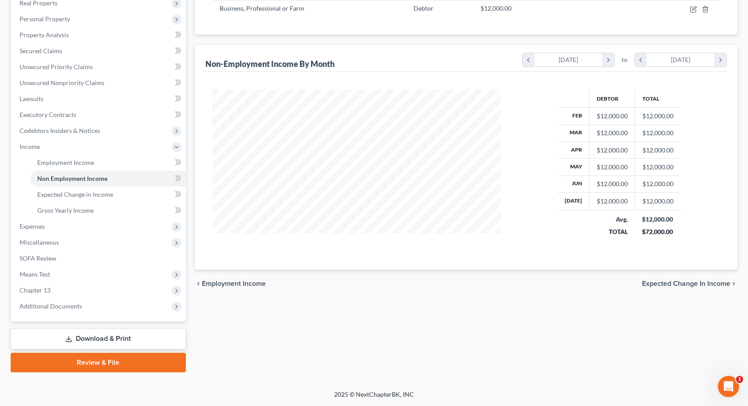
click at [675, 281] on span "Expected Change in Income" at bounding box center [686, 283] width 88 height 7
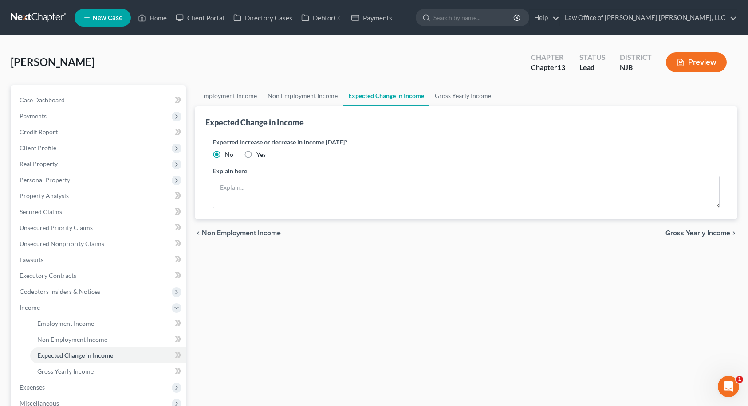
click at [693, 234] on span "Gross Yearly Income" at bounding box center [698, 233] width 65 height 7
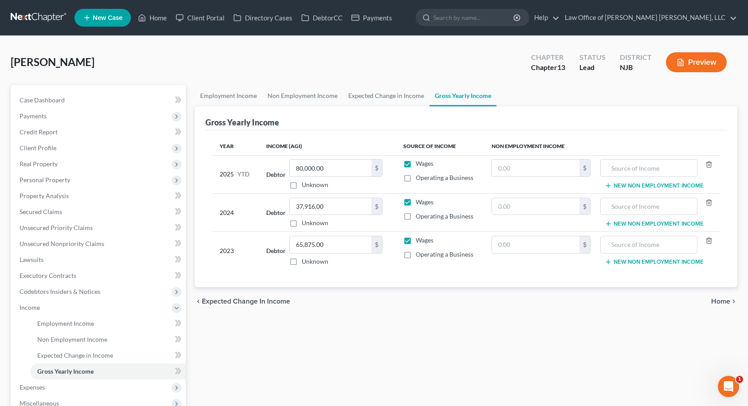
click at [724, 303] on span "Home" at bounding box center [720, 301] width 19 height 7
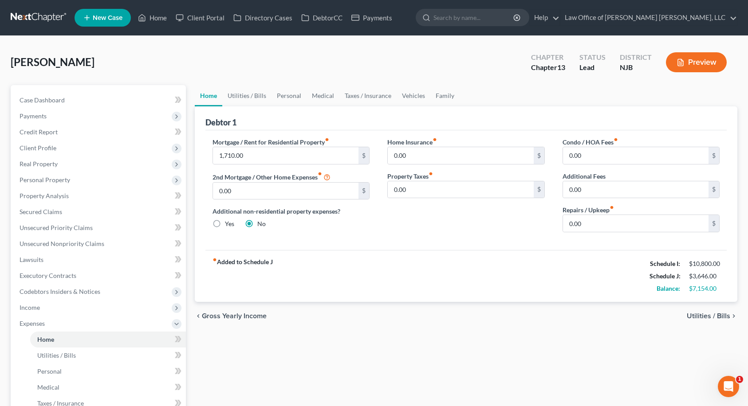
click at [721, 318] on span "Utilities / Bills" at bounding box center [708, 316] width 43 height 7
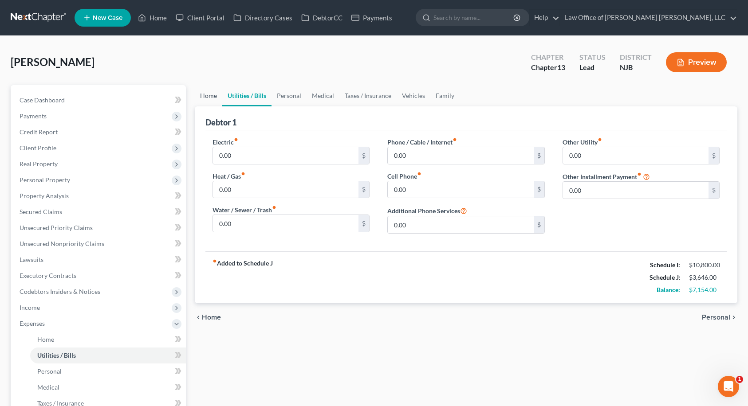
click at [207, 98] on link "Home" at bounding box center [209, 95] width 28 height 21
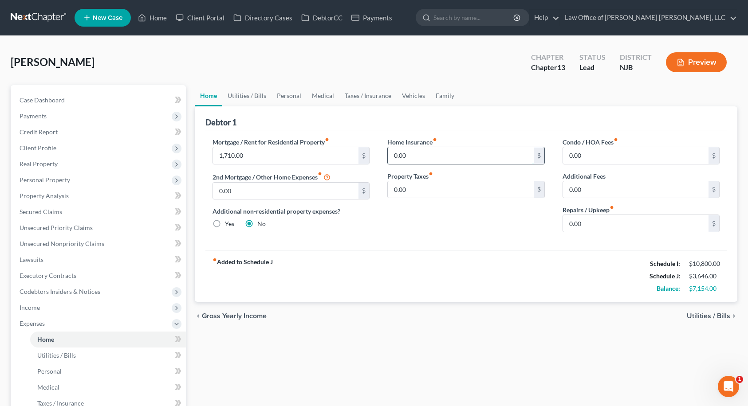
click at [413, 157] on input "0.00" at bounding box center [461, 155] width 146 height 17
click at [588, 225] on input "0.00" at bounding box center [636, 223] width 146 height 17
click at [721, 316] on span "Utilities / Bills" at bounding box center [708, 316] width 43 height 7
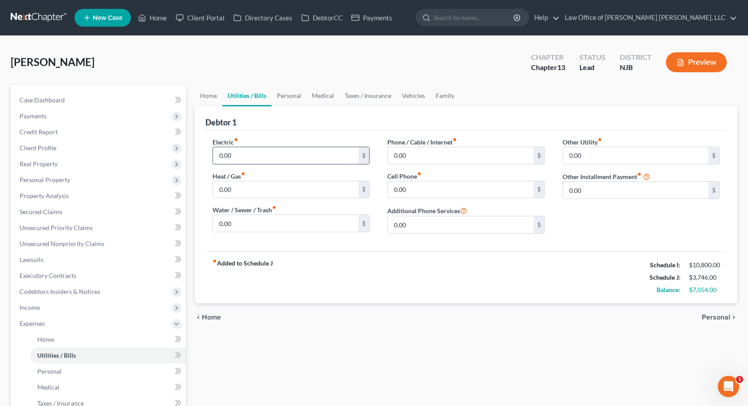
click at [264, 157] on input "0.00" at bounding box center [286, 155] width 146 height 17
click at [254, 185] on input "0.00" at bounding box center [286, 189] width 146 height 17
click at [242, 153] on input "160.00" at bounding box center [286, 155] width 146 height 17
click at [232, 227] on input "0.00" at bounding box center [286, 223] width 146 height 17
click at [426, 149] on input "0.00" at bounding box center [461, 155] width 146 height 17
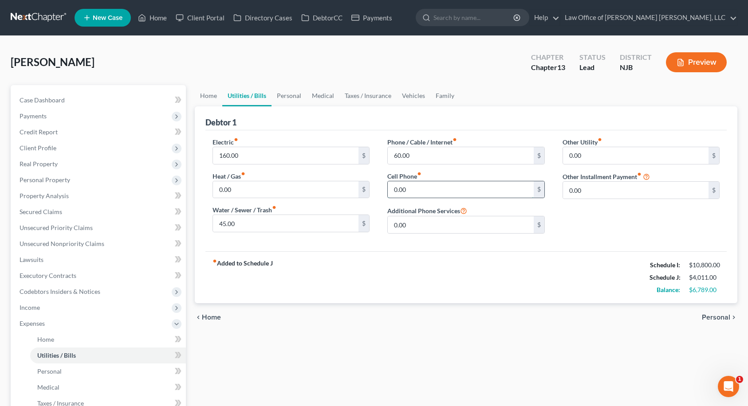
click at [431, 188] on input "0.00" at bounding box center [461, 189] width 146 height 17
click at [675, 216] on div "Other Utility fiber_manual_record 0.00 $ Other Installment Payment fiber_manual…" at bounding box center [641, 189] width 175 height 103
click at [718, 319] on span "Personal" at bounding box center [716, 317] width 28 height 7
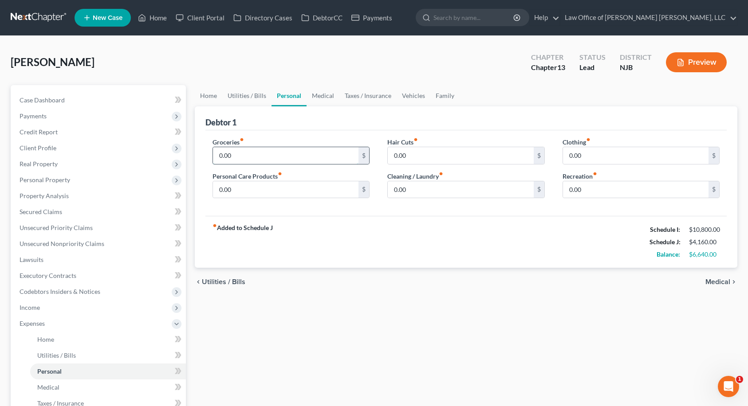
click at [255, 156] on input "0.00" at bounding box center [286, 155] width 146 height 17
click at [277, 192] on input "0.00" at bounding box center [286, 189] width 146 height 17
click at [421, 189] on input "0.00" at bounding box center [461, 189] width 146 height 17
click at [592, 154] on input "0.00" at bounding box center [636, 155] width 146 height 17
click at [259, 153] on input "400.00" at bounding box center [286, 155] width 146 height 17
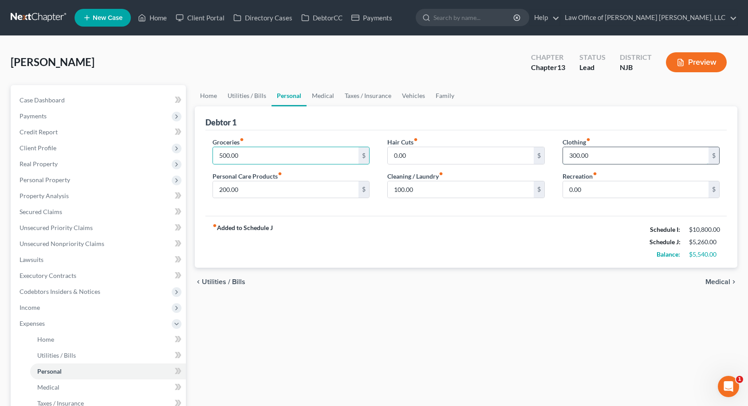
click at [595, 158] on input "300.00" at bounding box center [636, 155] width 146 height 17
click at [715, 283] on span "Medical" at bounding box center [717, 282] width 25 height 7
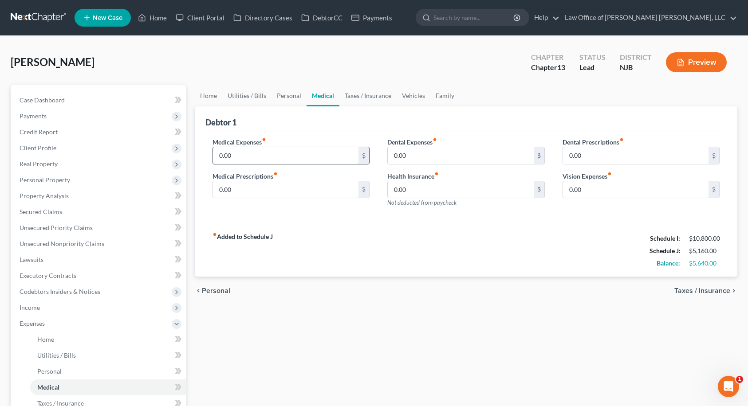
click at [243, 154] on input "0.00" at bounding box center [286, 155] width 146 height 17
click at [242, 154] on input "0.00" at bounding box center [286, 155] width 146 height 17
click at [375, 92] on link "Taxes / Insurance" at bounding box center [367, 95] width 57 height 21
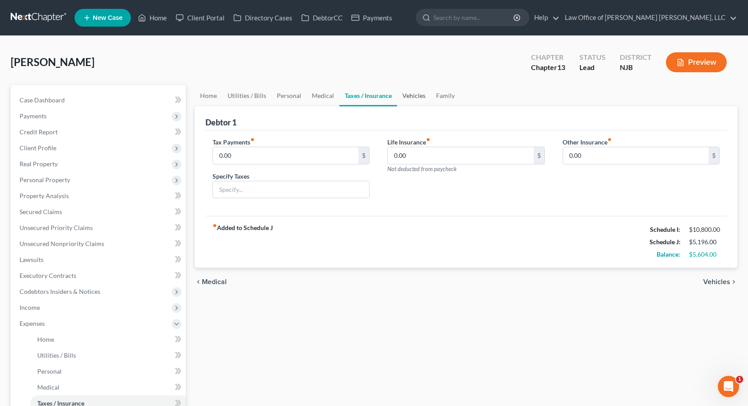
click at [407, 96] on link "Vehicles" at bounding box center [414, 95] width 34 height 21
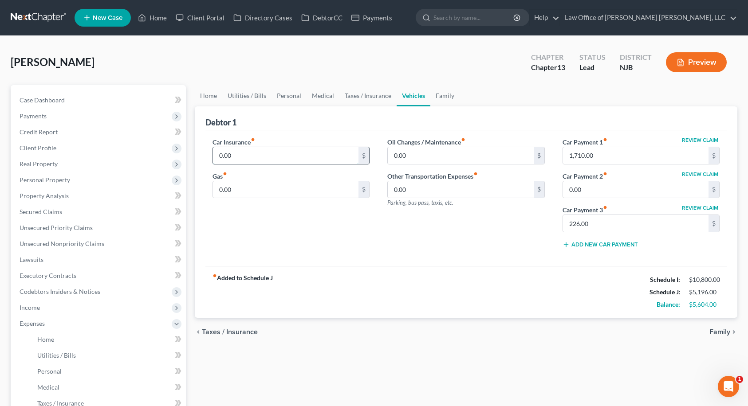
click at [246, 153] on input "0.00" at bounding box center [286, 155] width 146 height 17
click at [611, 154] on input "1,710.00" at bounding box center [636, 155] width 146 height 17
click at [303, 192] on input "0.00" at bounding box center [286, 189] width 146 height 17
click at [705, 141] on button "Review Claim" at bounding box center [700, 140] width 39 height 5
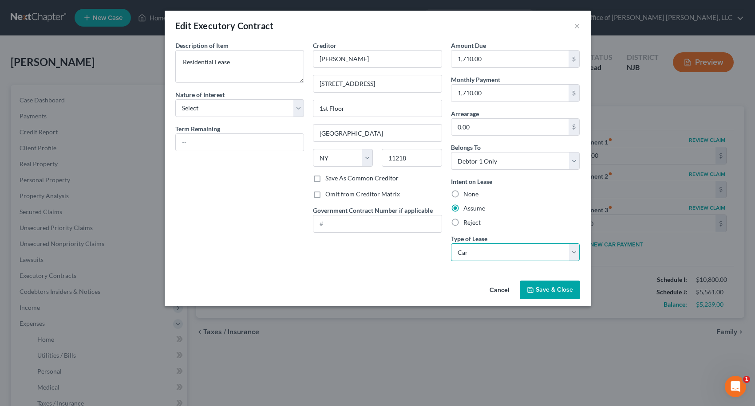
click at [493, 253] on select "Select Real Estate Car Other" at bounding box center [515, 253] width 129 height 18
click at [451, 244] on select "Select Real Estate Car Other" at bounding box center [515, 253] width 129 height 18
click at [532, 292] on polyline "button" at bounding box center [529, 291] width 3 height 2
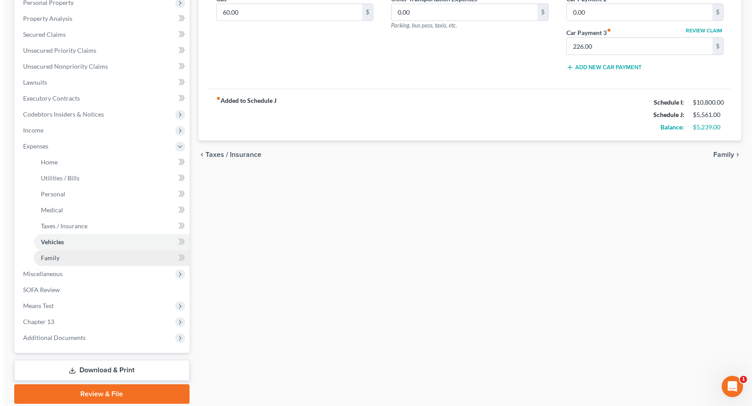
scroll to position [89, 0]
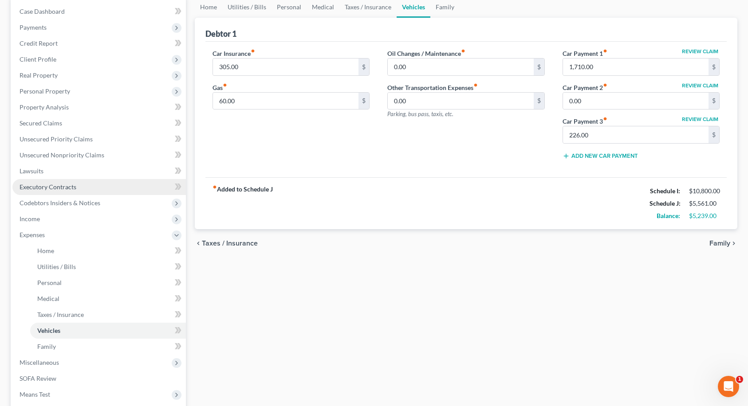
click at [42, 190] on span "Executory Contracts" at bounding box center [48, 187] width 57 height 8
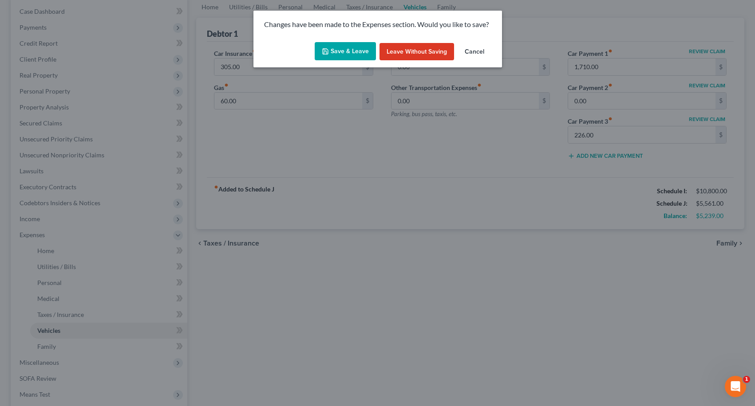
click at [339, 55] on button "Save & Leave" at bounding box center [345, 51] width 61 height 19
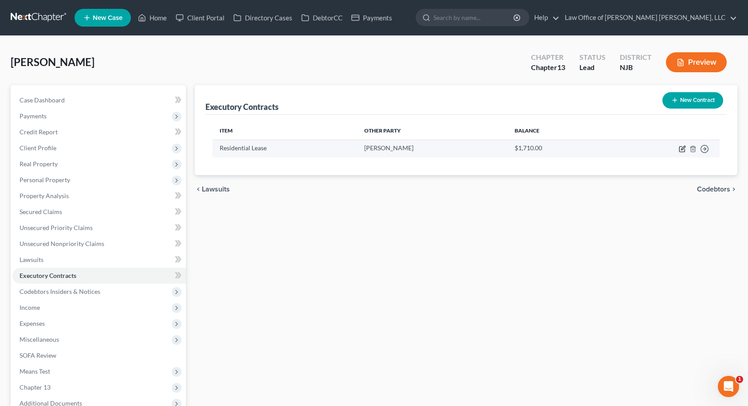
click at [682, 150] on icon "button" at bounding box center [682, 149] width 7 height 7
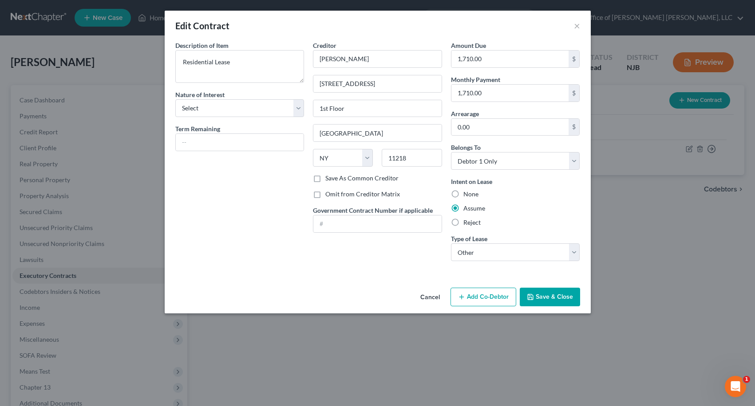
click at [541, 294] on button "Save & Close" at bounding box center [550, 297] width 60 height 19
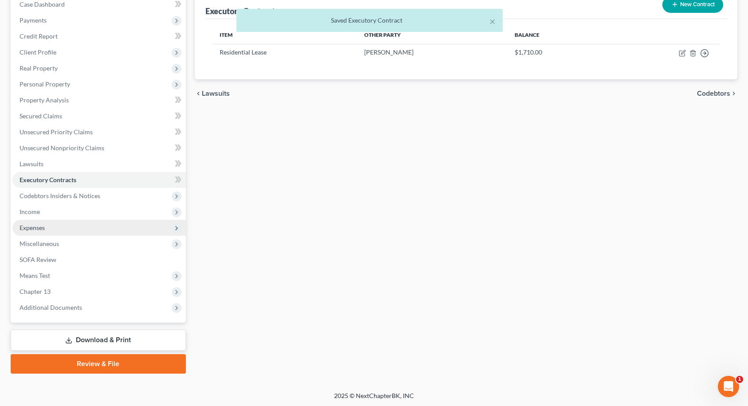
scroll to position [97, 0]
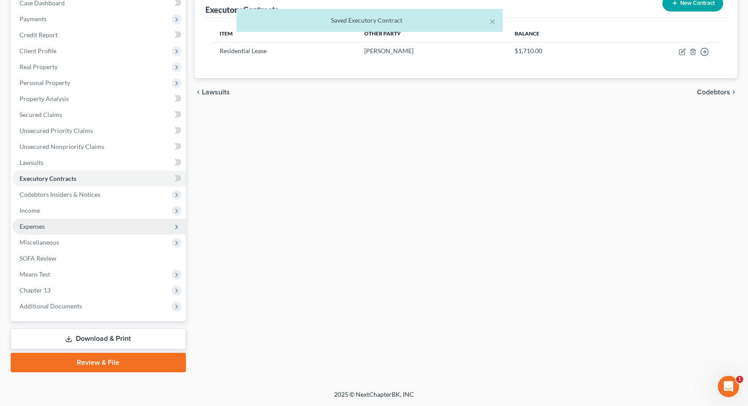
click at [60, 230] on span "Expenses" at bounding box center [98, 227] width 173 height 16
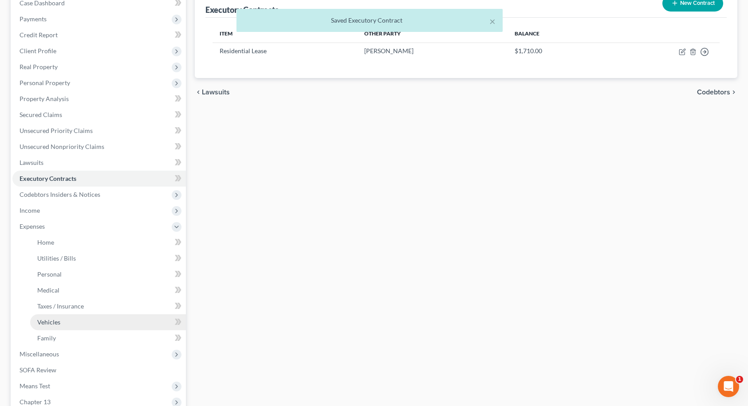
click at [57, 324] on span "Vehicles" at bounding box center [48, 323] width 23 height 8
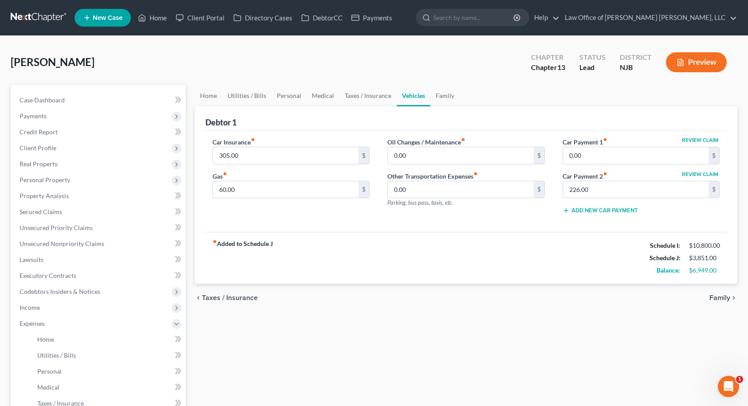
click at [721, 297] on span "Family" at bounding box center [719, 298] width 21 height 7
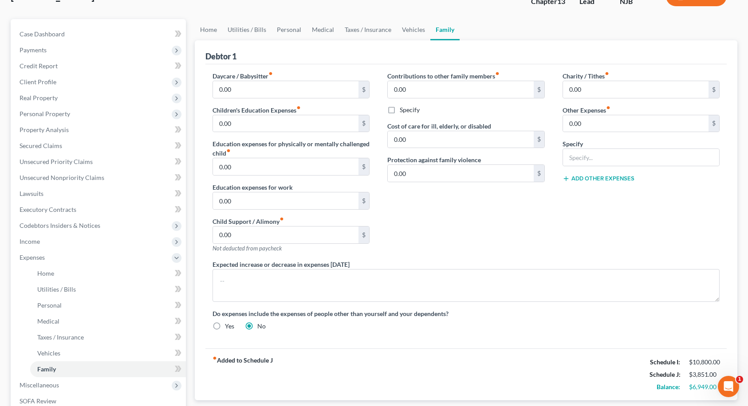
scroll to position [44, 0]
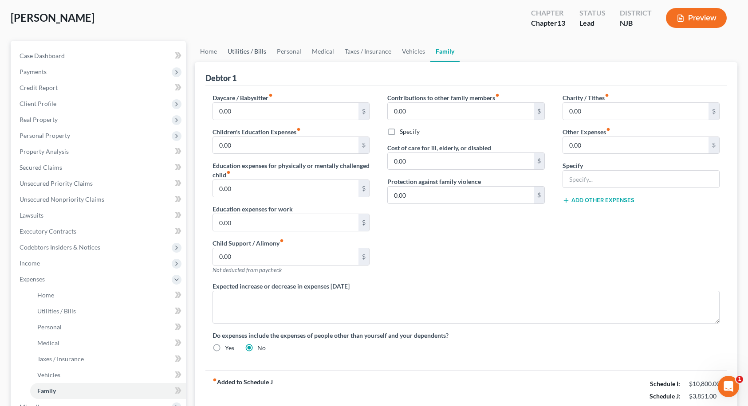
click at [253, 54] on link "Utilities / Bills" at bounding box center [246, 51] width 49 height 21
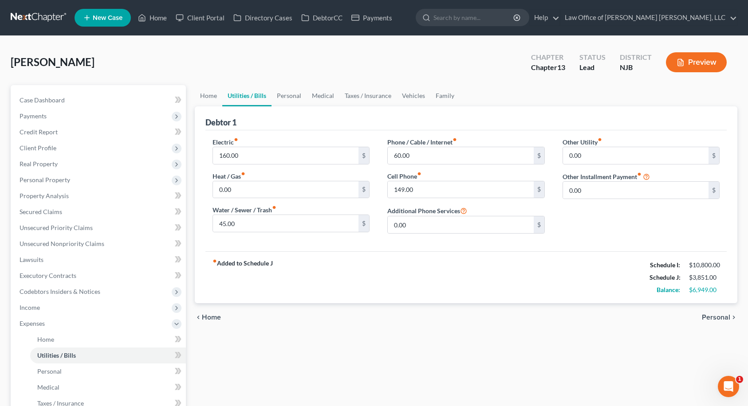
click at [721, 319] on span "Personal" at bounding box center [716, 317] width 28 height 7
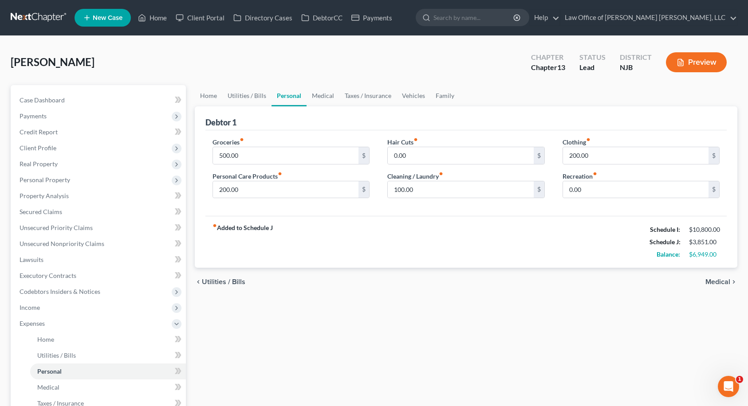
click at [719, 284] on span "Medical" at bounding box center [717, 282] width 25 height 7
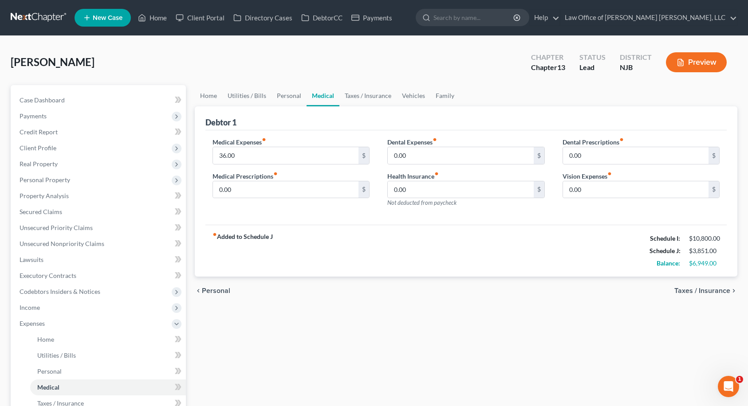
click at [715, 289] on span "Taxes / Insurance" at bounding box center [702, 291] width 56 height 7
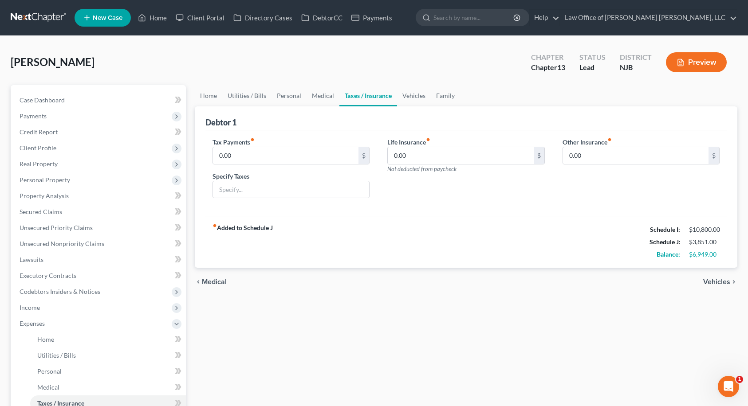
click at [719, 281] on span "Vehicles" at bounding box center [716, 282] width 27 height 7
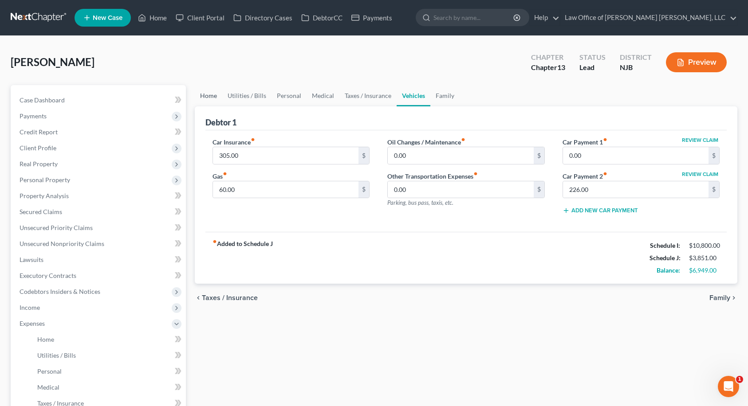
click at [205, 96] on link "Home" at bounding box center [209, 95] width 28 height 21
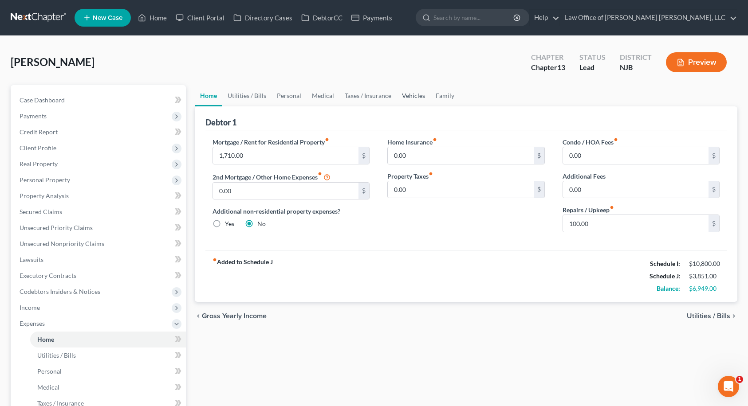
click at [413, 93] on link "Vehicles" at bounding box center [414, 95] width 34 height 21
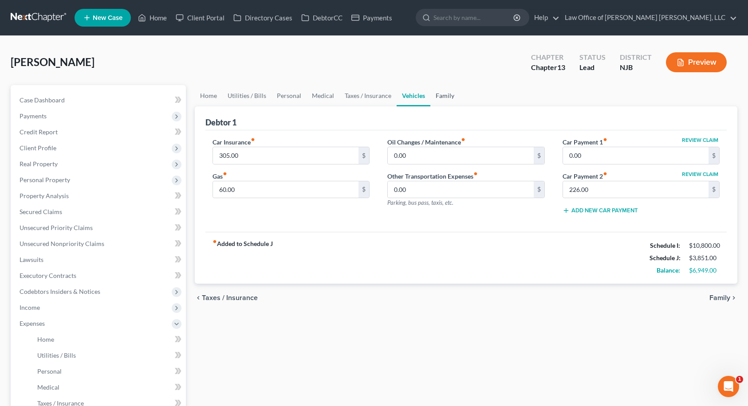
click at [445, 99] on link "Family" at bounding box center [444, 95] width 29 height 21
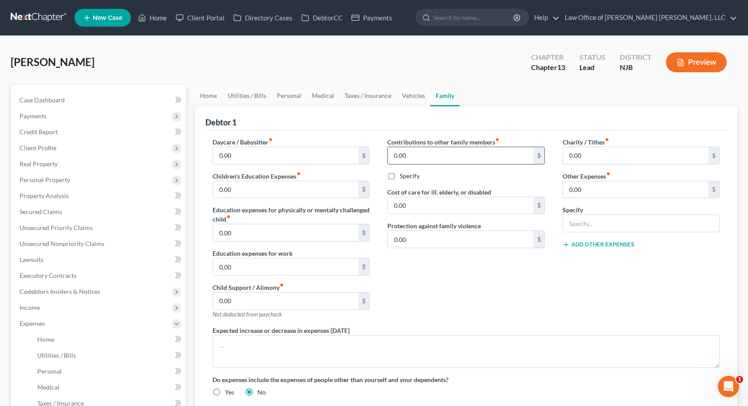
click at [433, 155] on input "0.00" at bounding box center [461, 155] width 146 height 17
click at [400, 174] on label "Specify" at bounding box center [410, 176] width 20 height 9
click at [403, 174] on input "Specify" at bounding box center [406, 175] width 6 height 6
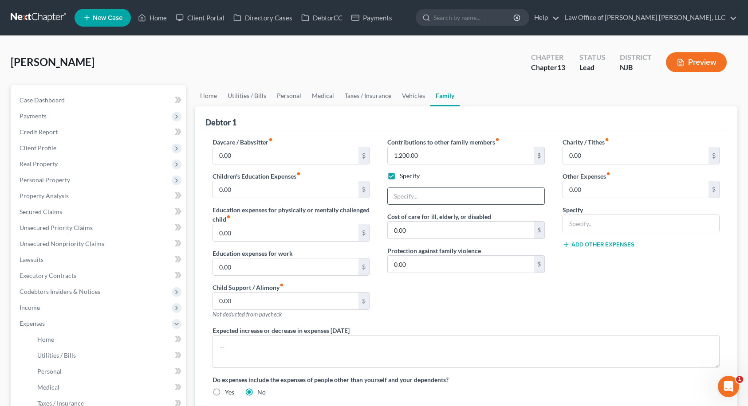
click at [400, 196] on input "text" at bounding box center [466, 196] width 157 height 17
click at [564, 261] on div "Charity / Tithes fiber_manual_record 0.00 $ Other Expenses fiber_manual_record …" at bounding box center [641, 232] width 175 height 189
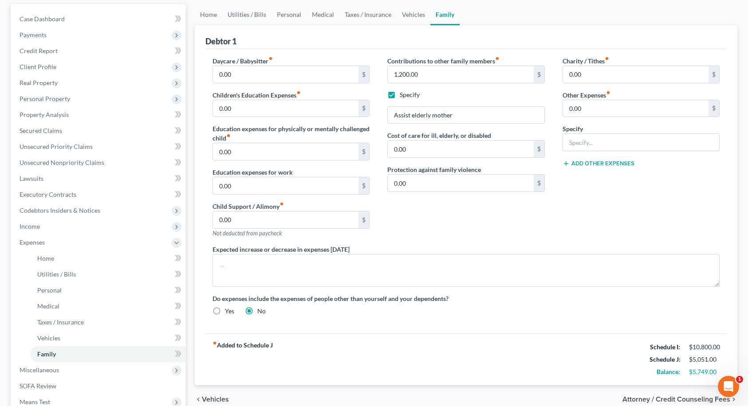
scroll to position [133, 0]
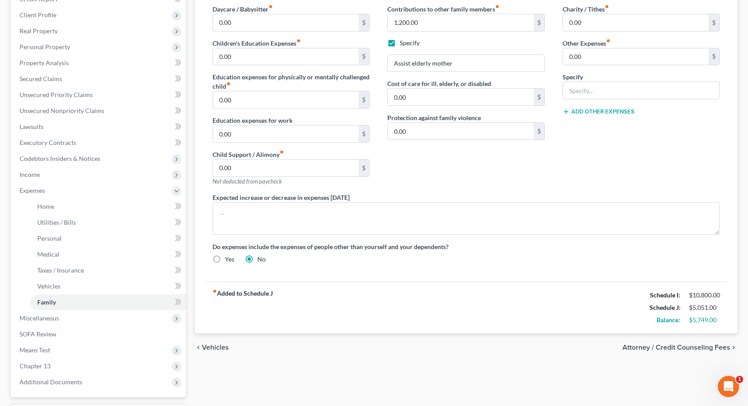
click at [678, 346] on span "Attorney / Credit Counseling Fees" at bounding box center [677, 347] width 108 height 7
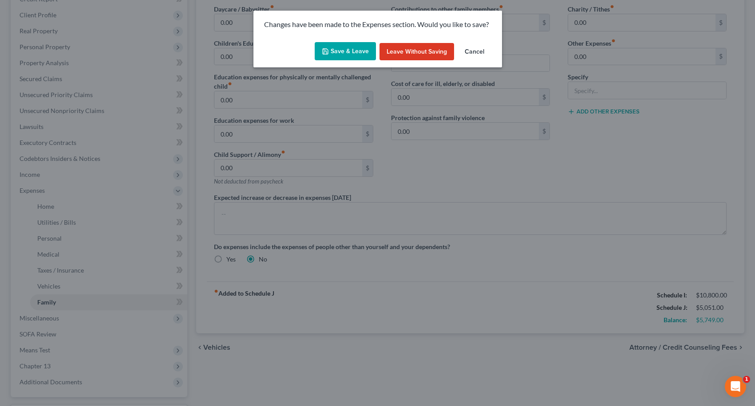
click at [334, 51] on button "Save & Leave" at bounding box center [345, 51] width 61 height 19
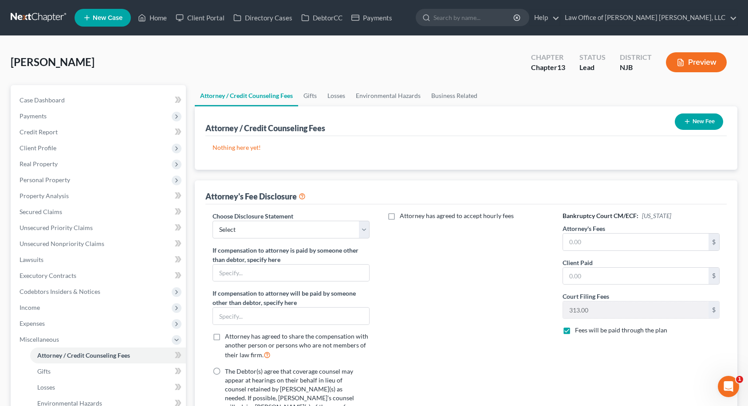
click at [700, 120] on button "New Fee" at bounding box center [699, 122] width 48 height 16
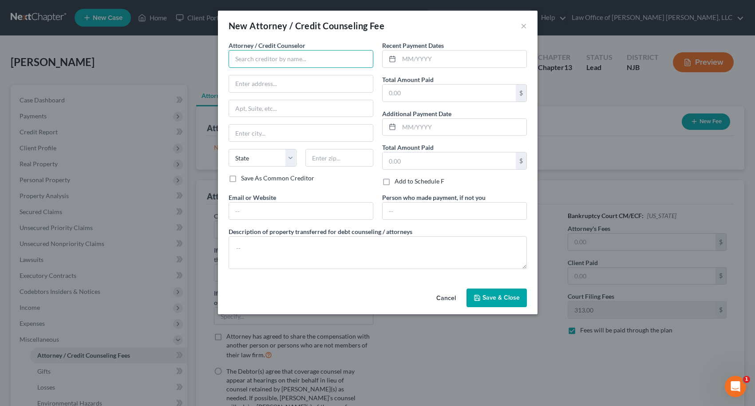
click at [333, 55] on input "text" at bounding box center [301, 59] width 145 height 18
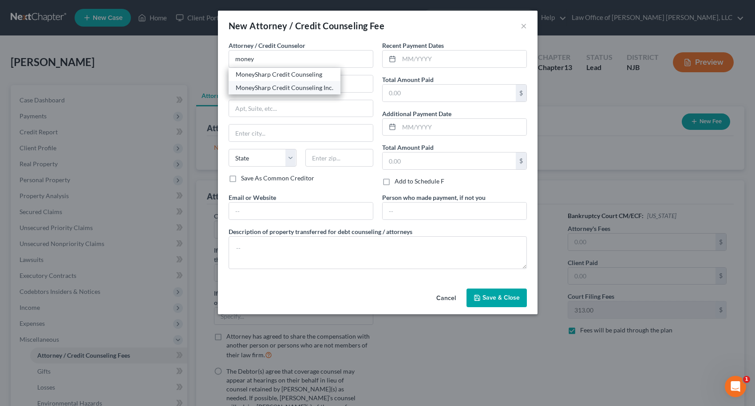
click at [294, 87] on div "MoneySharp Credit Counseling Inc." at bounding box center [285, 87] width 98 height 9
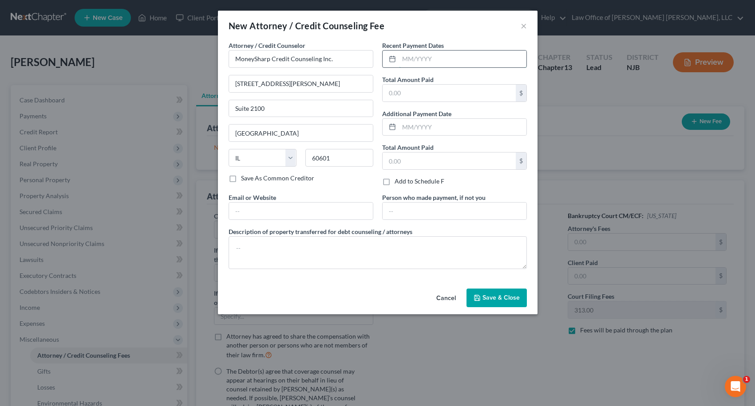
click at [405, 63] on input "text" at bounding box center [462, 59] width 127 height 17
click at [407, 88] on input "text" at bounding box center [448, 93] width 133 height 17
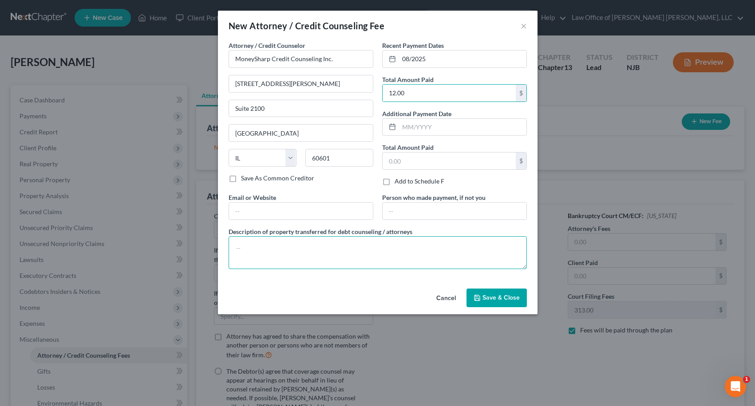
click at [383, 251] on textarea at bounding box center [378, 252] width 298 height 33
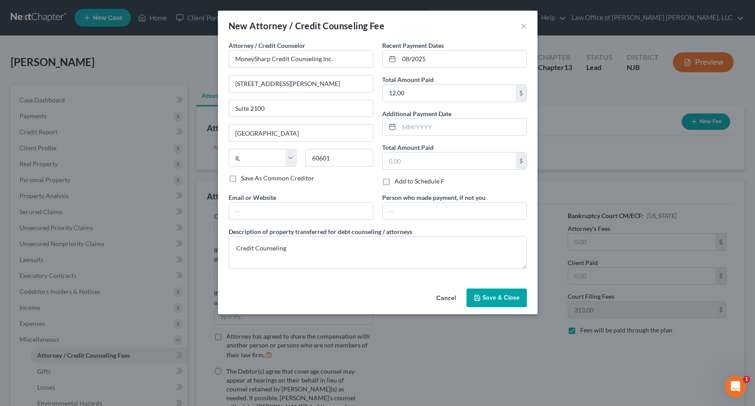
click at [505, 299] on span "Save & Close" at bounding box center [500, 298] width 37 height 8
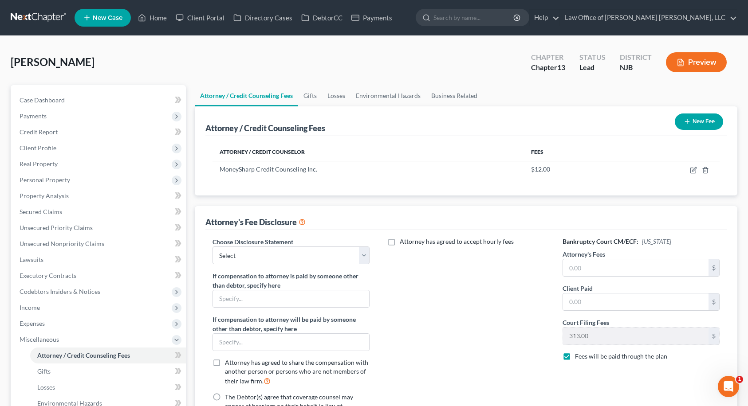
click at [692, 122] on button "New Fee" at bounding box center [699, 122] width 48 height 16
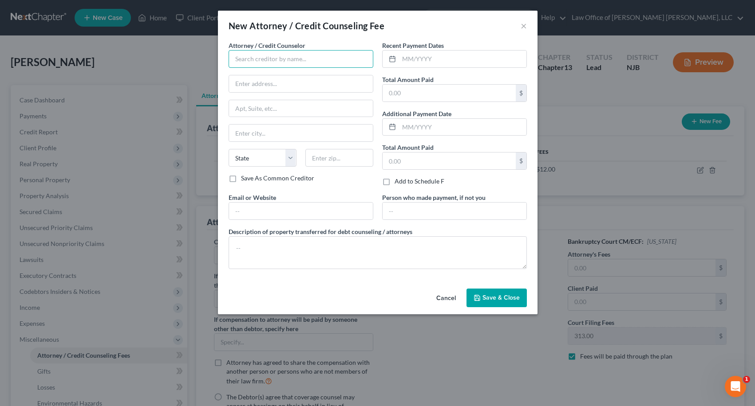
click at [269, 67] on input "text" at bounding box center [301, 59] width 145 height 18
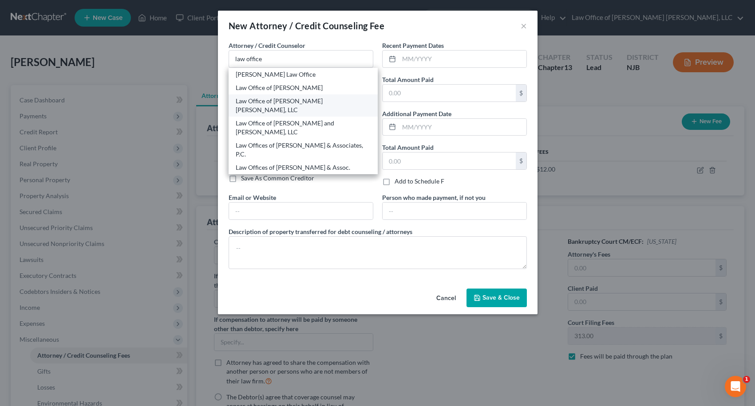
click at [276, 102] on div "Law Office of [PERSON_NAME] [PERSON_NAME], LLC" at bounding box center [303, 106] width 135 height 18
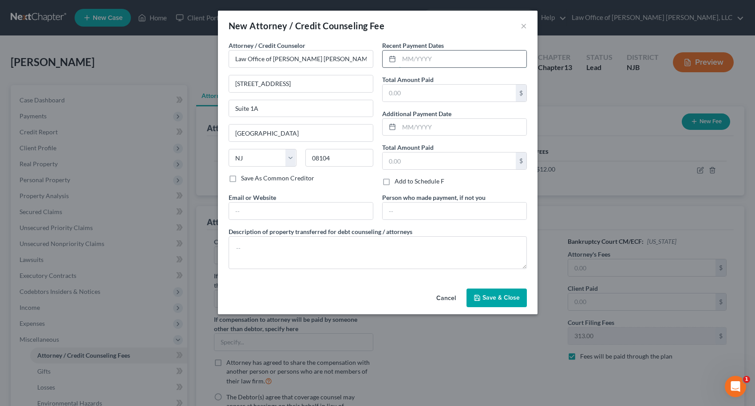
click at [438, 56] on input "text" at bounding box center [462, 59] width 127 height 17
click at [422, 95] on input "text" at bounding box center [448, 93] width 133 height 17
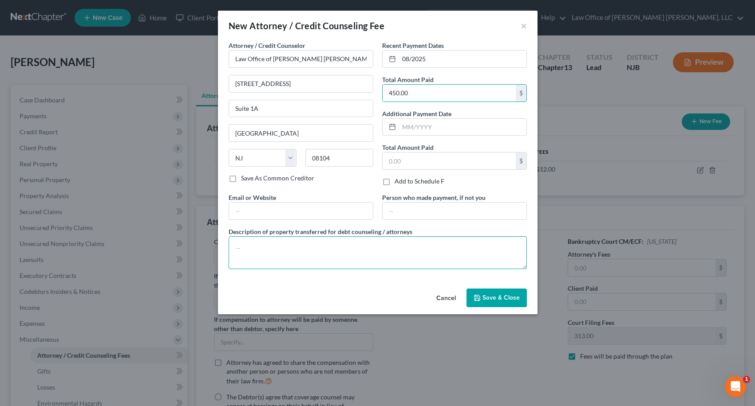
click at [381, 244] on textarea at bounding box center [378, 252] width 298 height 33
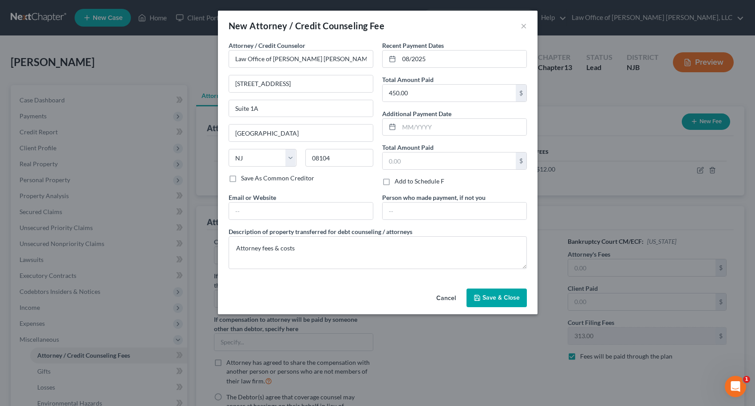
click at [483, 299] on span "Save & Close" at bounding box center [500, 298] width 37 height 8
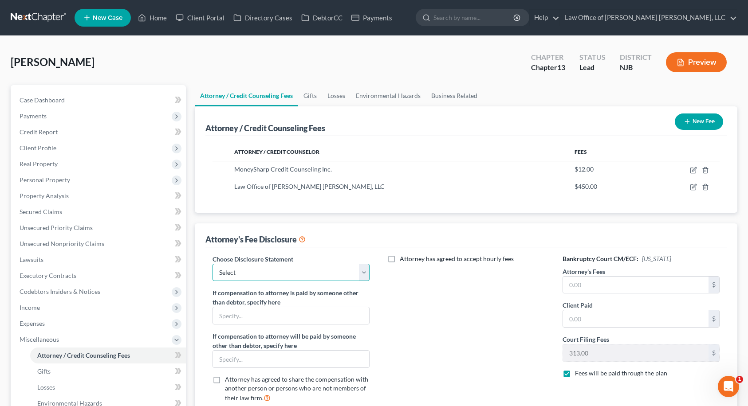
drag, startPoint x: 308, startPoint y: 272, endPoint x: 302, endPoint y: 272, distance: 6.2
click at [308, 272] on select "Select PA - 13 NJ - 7 PA - 7 DISCLOSURE OF COMPENSATION OF ATTORNEY FOR DEBTOR" at bounding box center [292, 273] width 158 height 18
click at [213, 264] on select "Select PA - 13 NJ - 7 PA - 7 DISCLOSURE OF COMPENSATION OF ATTORNEY FOR DEBTOR" at bounding box center [292, 273] width 158 height 18
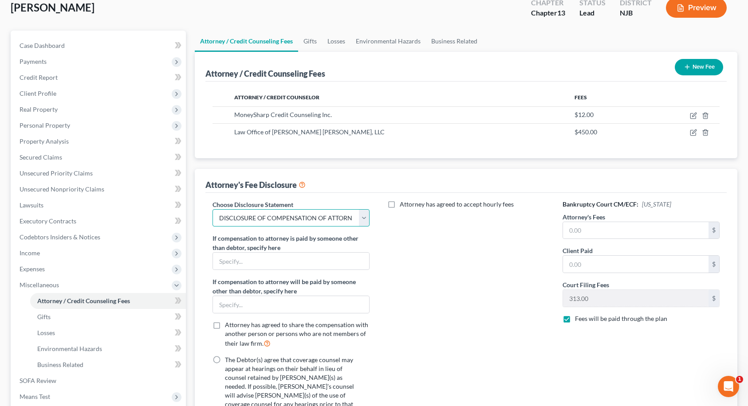
scroll to position [177, 0]
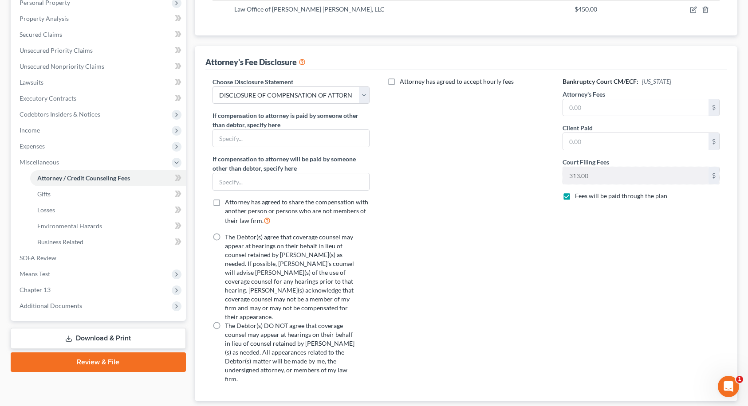
click at [225, 239] on label "The Debtor(s) agree that coverage counsel may appear at hearings on their behal…" at bounding box center [292, 277] width 134 height 89
click at [229, 239] on input "The Debtor(s) agree that coverage counsel may appear at hearings on their behal…" at bounding box center [232, 236] width 6 height 6
click at [593, 113] on input "text" at bounding box center [636, 107] width 146 height 17
click at [540, 241] on div "Attorney has agreed to accept hourly fees" at bounding box center [465, 234] width 175 height 314
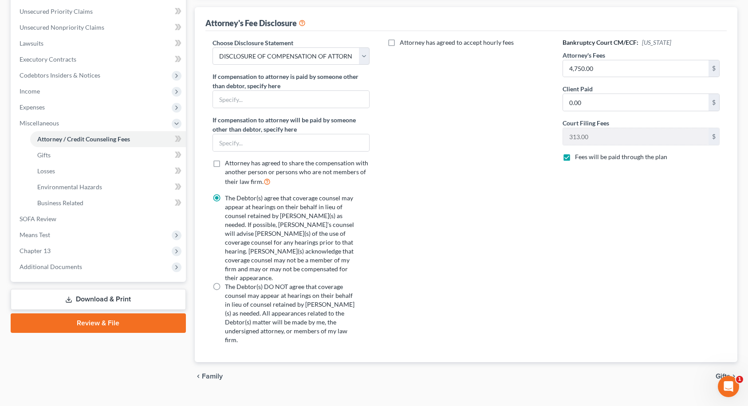
scroll to position [217, 0]
click at [717, 373] on span "Gifts" at bounding box center [723, 376] width 15 height 7
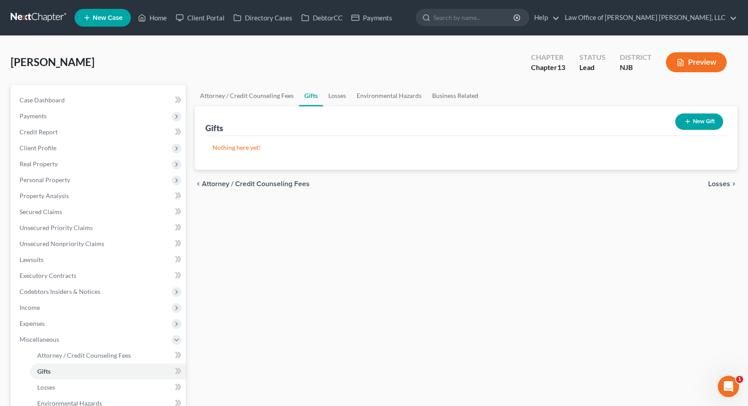
click at [716, 184] on span "Losses" at bounding box center [719, 184] width 22 height 7
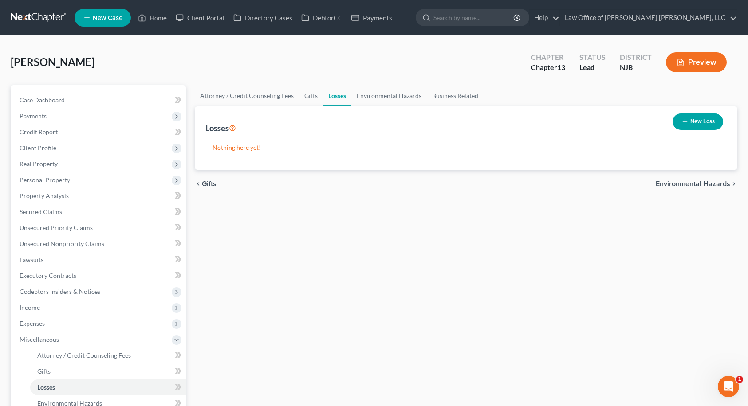
click at [716, 184] on span "Environmental Hazards" at bounding box center [693, 184] width 75 height 7
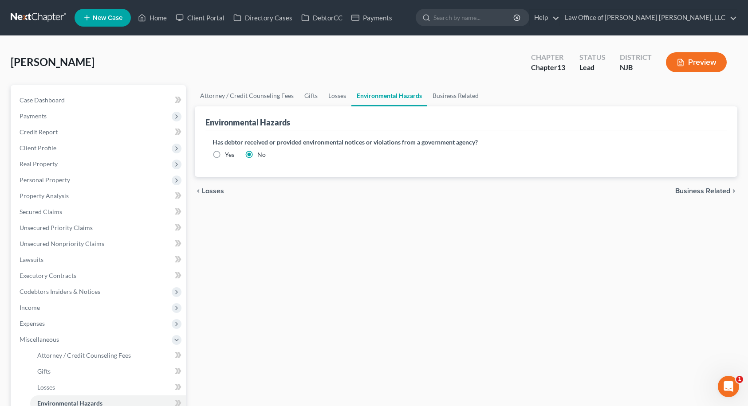
click at [714, 192] on span "Business Related" at bounding box center [702, 191] width 55 height 7
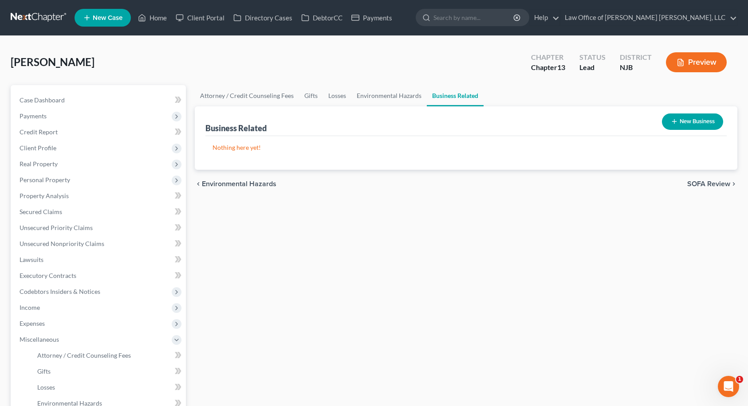
click at [702, 124] on button "New Business" at bounding box center [692, 122] width 61 height 16
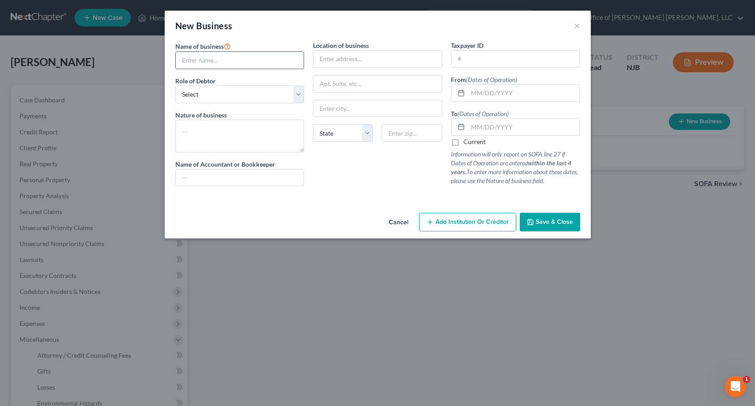
click at [266, 55] on input "text" at bounding box center [240, 60] width 128 height 17
click at [261, 97] on select "Select A member of a limited liability company (LLC) or limited liability partn…" at bounding box center [239, 95] width 129 height 18
click at [175, 86] on select "Select A member of a limited liability company (LLC) or limited liability partn…" at bounding box center [239, 95] width 129 height 18
click at [240, 128] on textarea at bounding box center [239, 136] width 129 height 33
click at [329, 61] on input "text" at bounding box center [377, 59] width 128 height 17
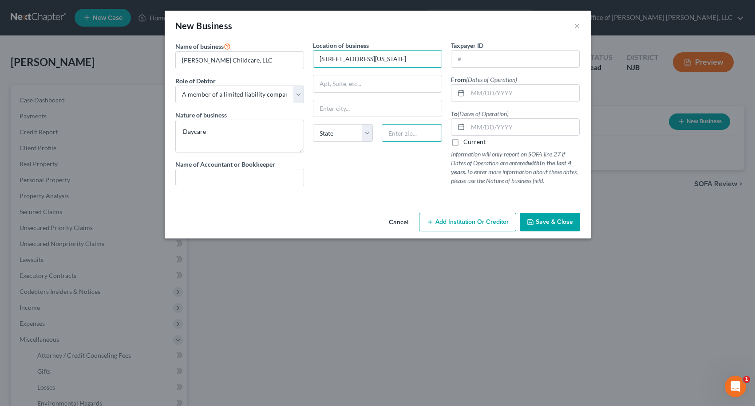
click at [402, 130] on input "text" at bounding box center [412, 133] width 60 height 18
click at [477, 58] on input "text" at bounding box center [515, 59] width 128 height 17
click at [463, 142] on label "Current" at bounding box center [474, 142] width 22 height 9
click at [467, 142] on input "Current" at bounding box center [470, 141] width 6 height 6
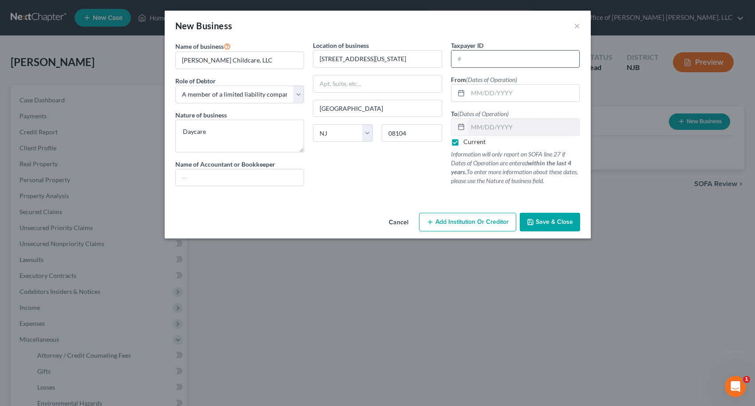
click at [487, 58] on input "text" at bounding box center [515, 59] width 128 height 17
click at [552, 222] on span "Save & Close" at bounding box center [554, 222] width 37 height 8
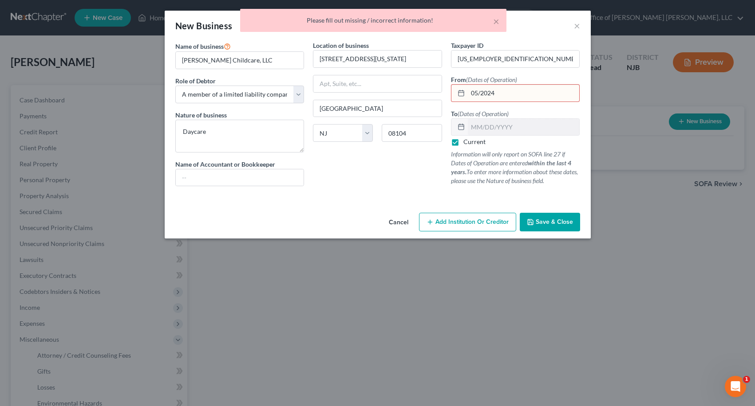
click at [505, 91] on input "05/2024" at bounding box center [524, 93] width 112 height 17
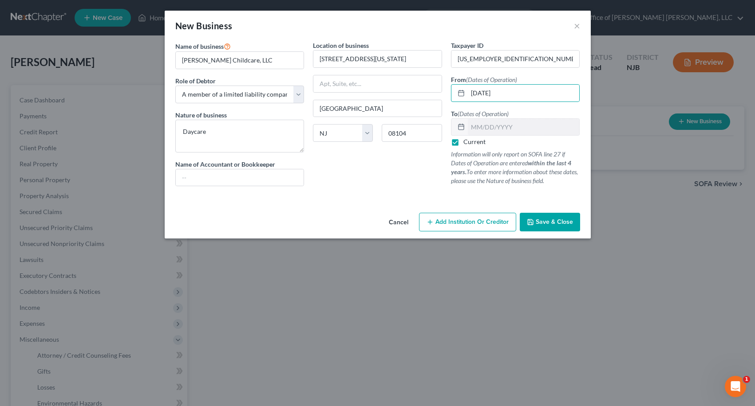
click at [551, 224] on span "Save & Close" at bounding box center [554, 222] width 37 height 8
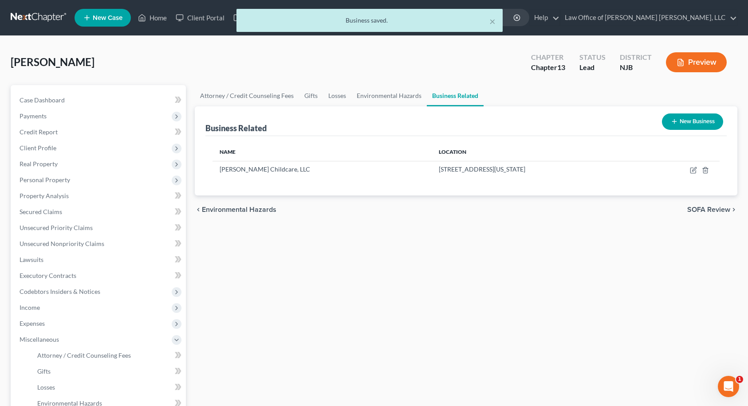
click at [720, 209] on span "SOFA Review" at bounding box center [708, 209] width 43 height 7
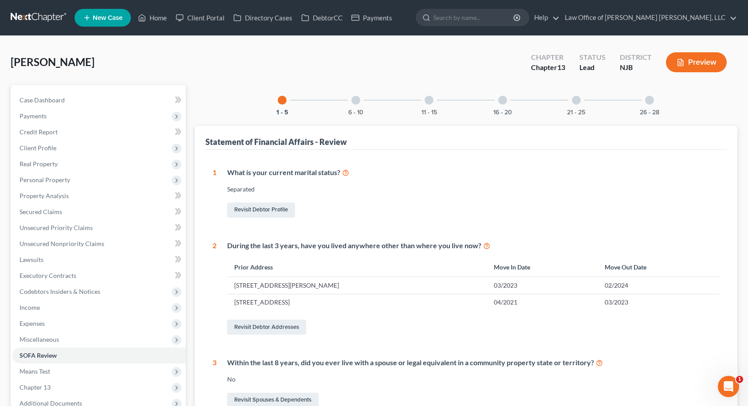
click at [354, 102] on div at bounding box center [355, 100] width 9 height 9
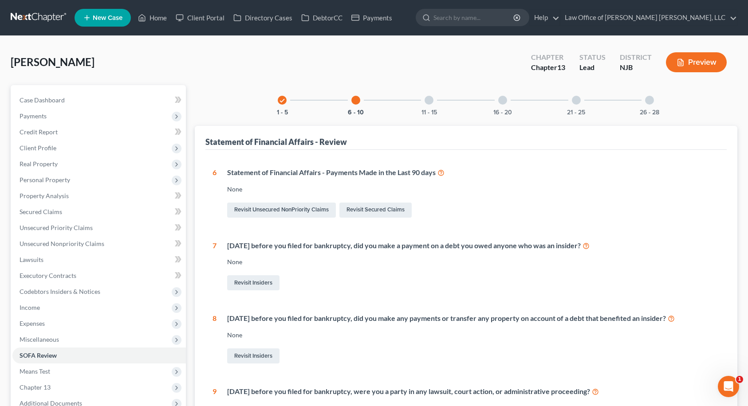
scroll to position [200, 0]
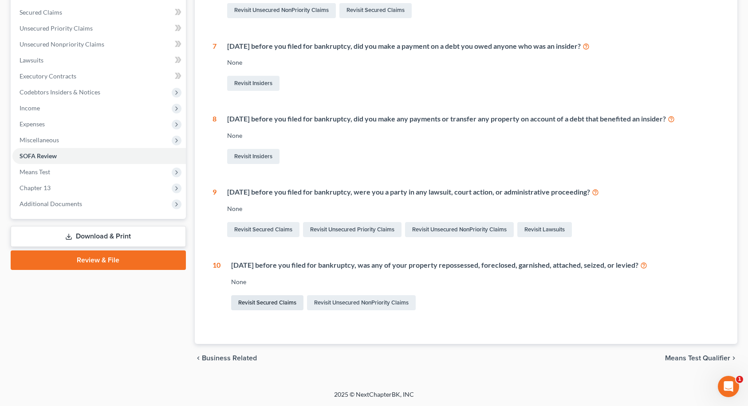
click at [287, 303] on link "Revisit Secured Claims" at bounding box center [267, 303] width 72 height 15
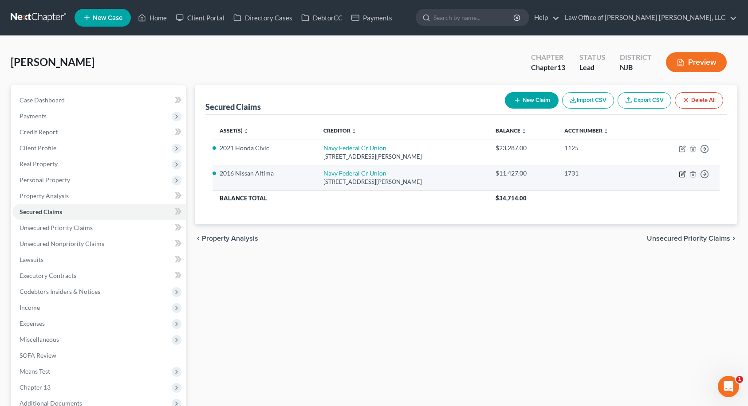
click at [681, 176] on icon "button" at bounding box center [682, 174] width 7 height 7
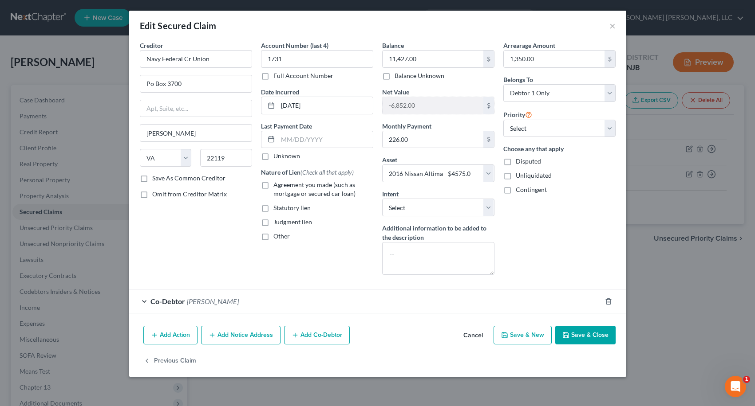
click at [183, 332] on button "Add Action" at bounding box center [170, 335] width 54 height 19
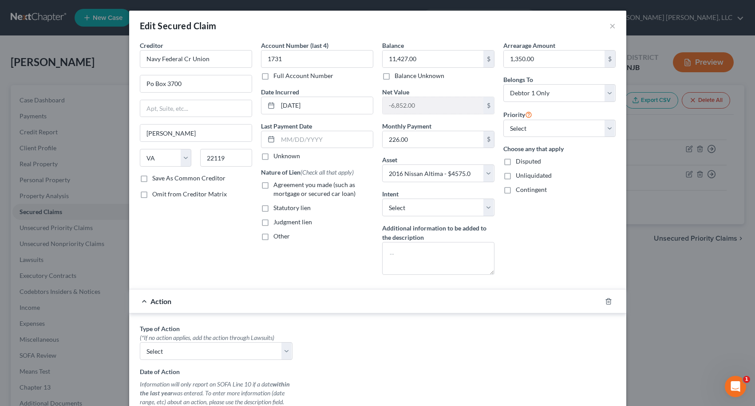
drag, startPoint x: 194, startPoint y: 358, endPoint x: 196, endPoint y: 343, distance: 14.7
click at [194, 358] on select "Select Repossession Garnishment Foreclosure Personal Injury Attached, Seized, O…" at bounding box center [216, 352] width 153 height 18
click at [140, 343] on select "Select Repossession Garnishment Foreclosure Personal Injury Attached, Seized, O…" at bounding box center [216, 352] width 153 height 18
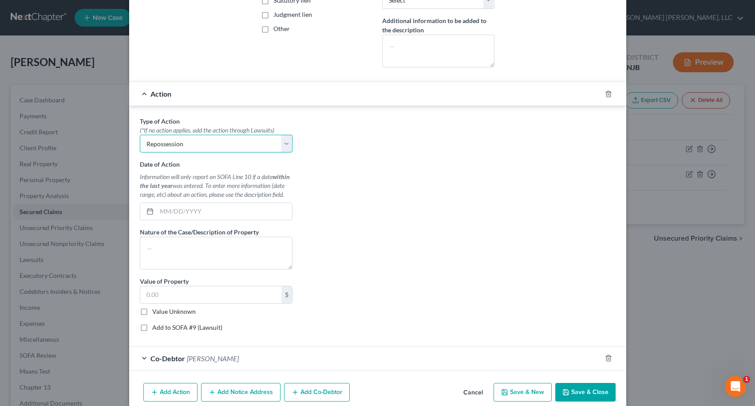
scroll to position [246, 0]
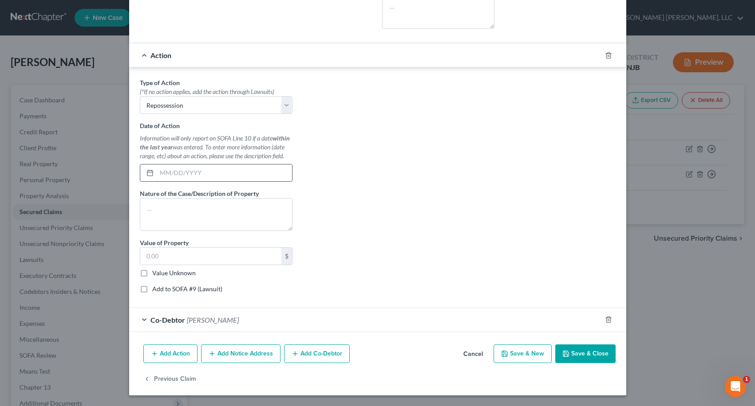
click at [183, 173] on input "text" at bounding box center [224, 173] width 135 height 17
click at [161, 255] on input "text" at bounding box center [210, 256] width 141 height 17
click at [172, 204] on textarea at bounding box center [216, 214] width 153 height 33
click at [181, 177] on input "text" at bounding box center [224, 173] width 135 height 17
click at [200, 212] on textarea "Car" at bounding box center [216, 214] width 153 height 33
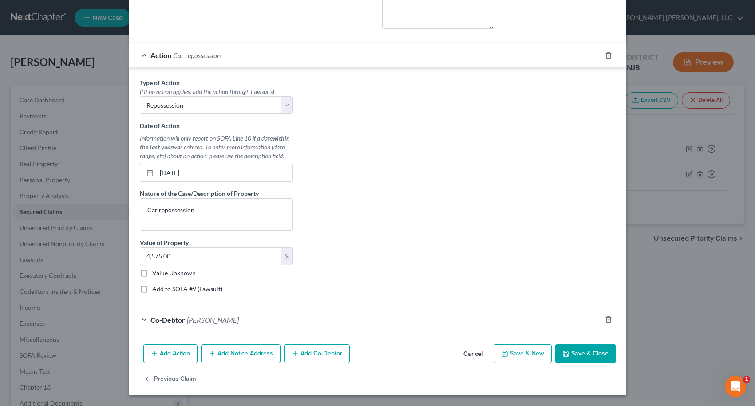
click at [587, 359] on button "Save & Close" at bounding box center [585, 354] width 60 height 19
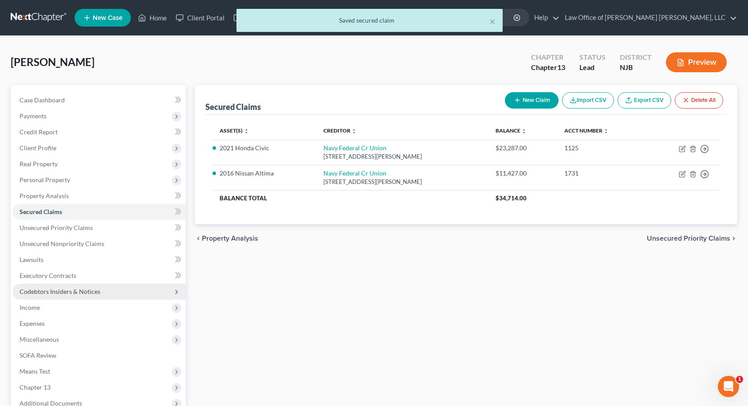
scroll to position [97, 0]
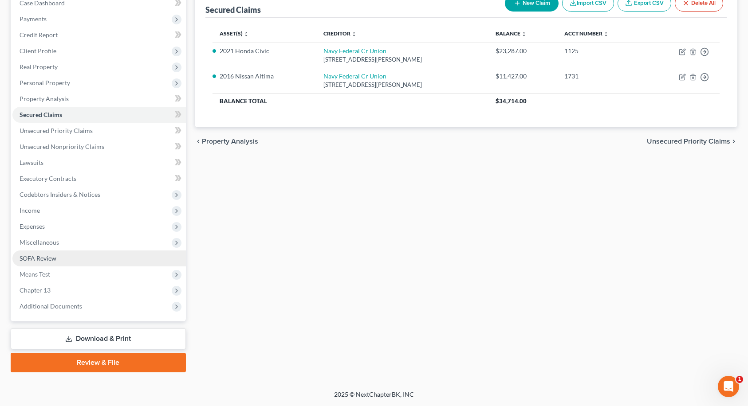
click at [50, 258] on span "SOFA Review" at bounding box center [38, 259] width 37 height 8
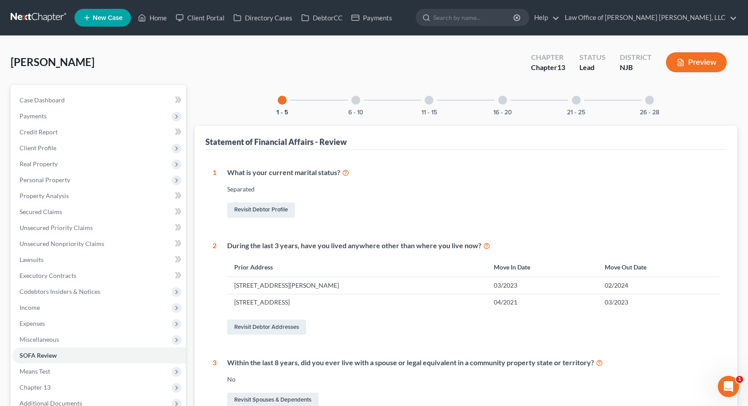
click at [428, 101] on div at bounding box center [429, 100] width 9 height 9
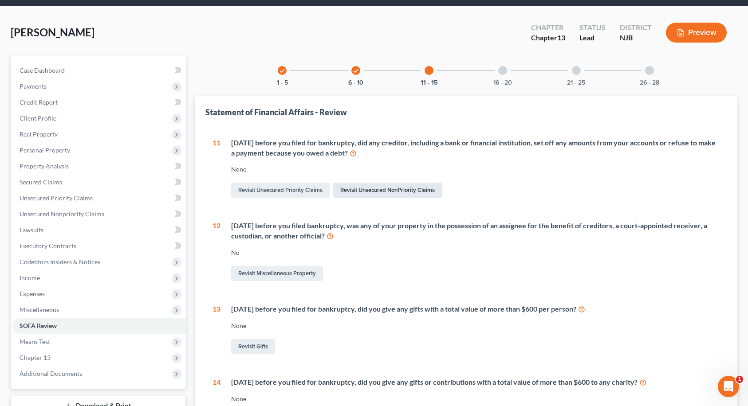
scroll to position [44, 0]
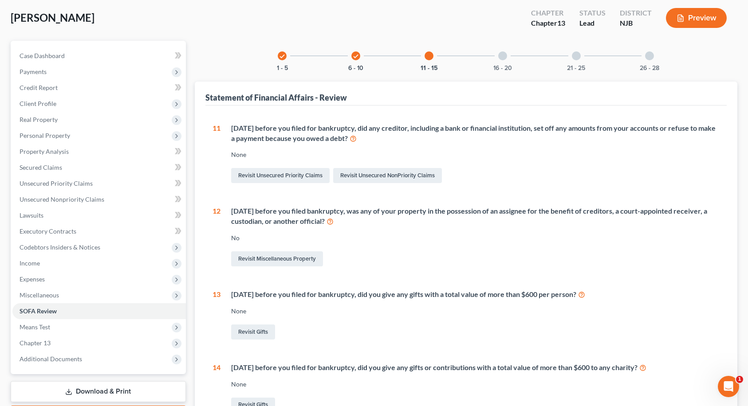
click at [358, 60] on div "check 6 - 10" at bounding box center [356, 56] width 30 height 30
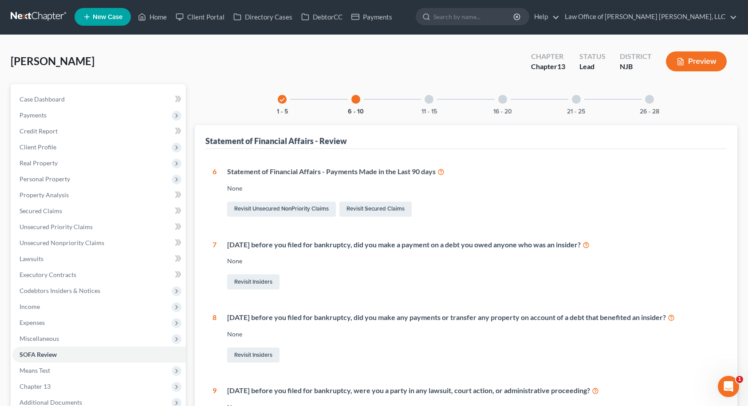
scroll to position [0, 0]
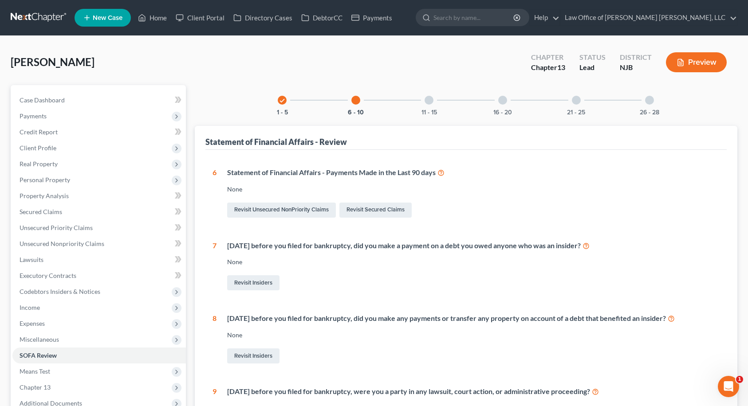
click at [429, 102] on div at bounding box center [429, 100] width 9 height 9
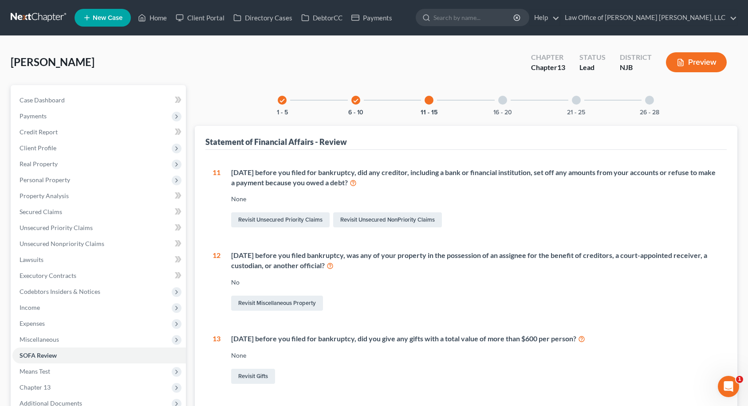
click at [502, 102] on div at bounding box center [502, 100] width 9 height 9
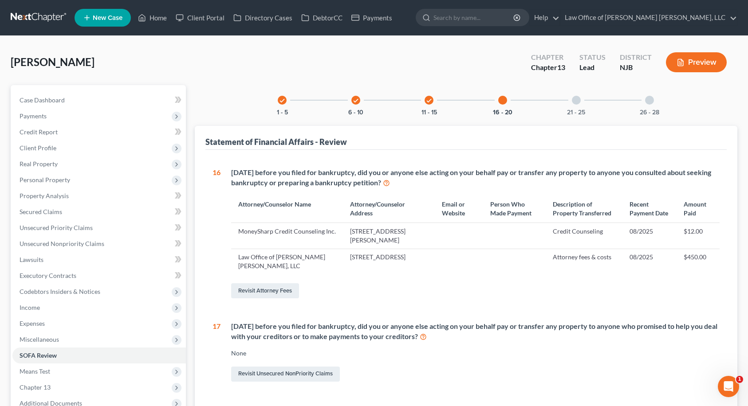
click at [575, 101] on div at bounding box center [576, 100] width 9 height 9
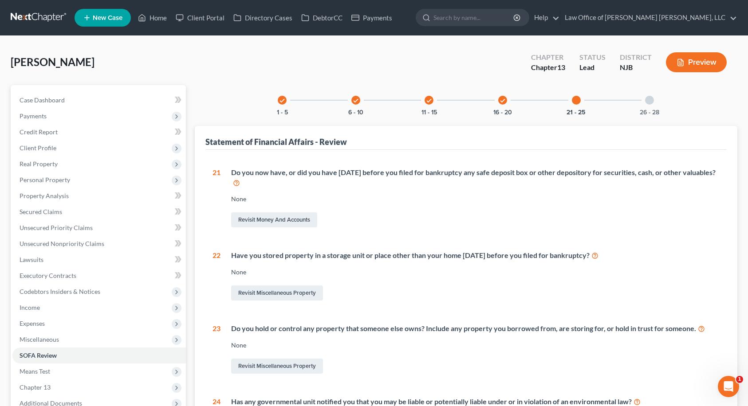
click at [648, 100] on div at bounding box center [649, 100] width 9 height 9
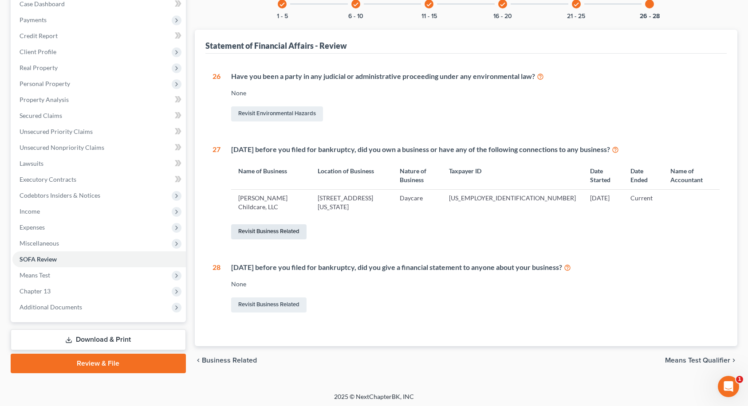
scroll to position [99, 0]
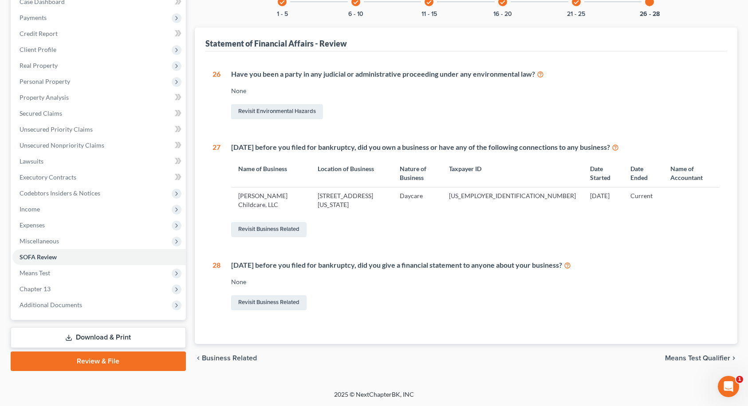
click at [678, 357] on span "Means Test Qualifier" at bounding box center [697, 358] width 65 height 7
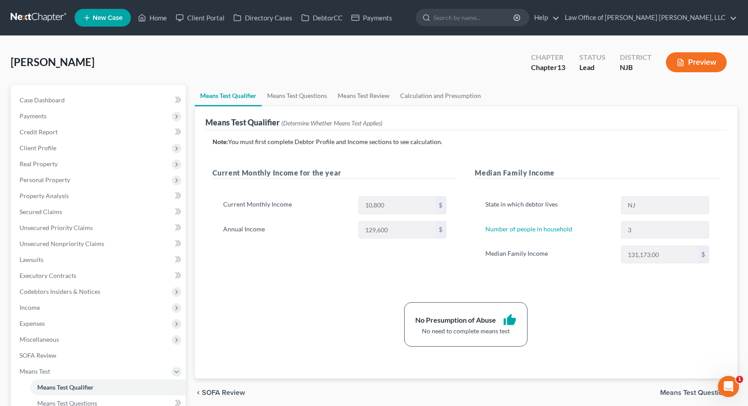
click at [705, 155] on div "Note: You must first complete Debtor Profile and Income sections to see calcula…" at bounding box center [467, 242] width 508 height 209
click at [51, 212] on span "Secured Claims" at bounding box center [41, 212] width 43 height 8
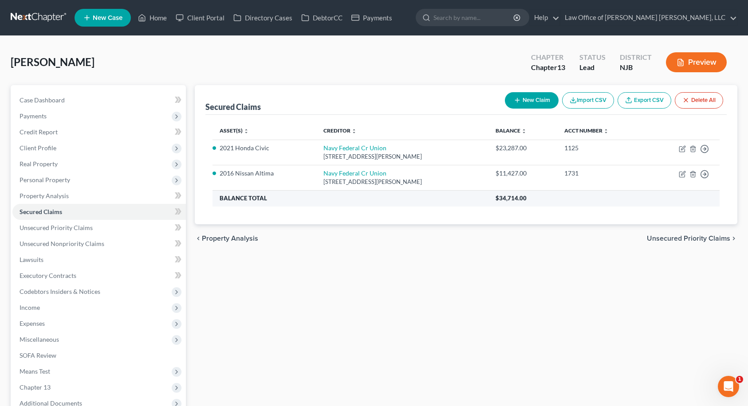
drag, startPoint x: 706, startPoint y: 284, endPoint x: 516, endPoint y: 201, distance: 207.2
click at [706, 284] on div "Secured Claims New Claim Import CSV Export CSV Delete All Asset(s) expand_more …" at bounding box center [466, 277] width 552 height 385
click at [677, 236] on span "Unsecured Priority Claims" at bounding box center [688, 238] width 83 height 7
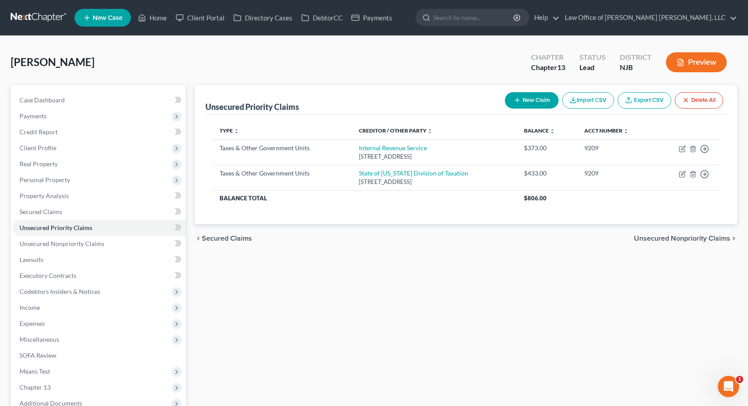
click at [682, 240] on span "Unsecured Nonpriority Claims" at bounding box center [682, 238] width 96 height 7
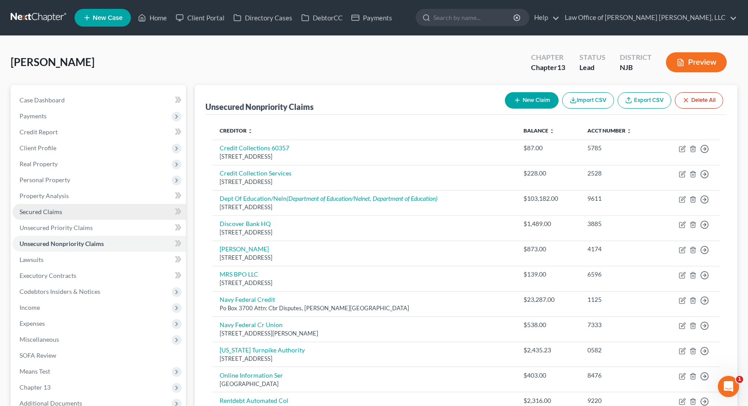
click at [75, 212] on link "Secured Claims" at bounding box center [98, 212] width 173 height 16
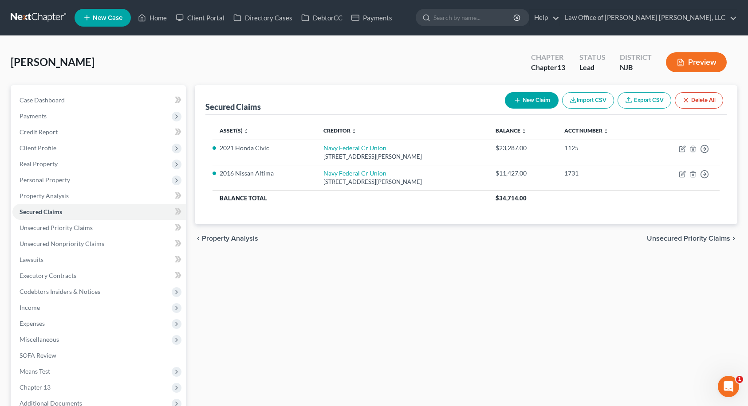
click at [718, 237] on span "Unsecured Priority Claims" at bounding box center [688, 238] width 83 height 7
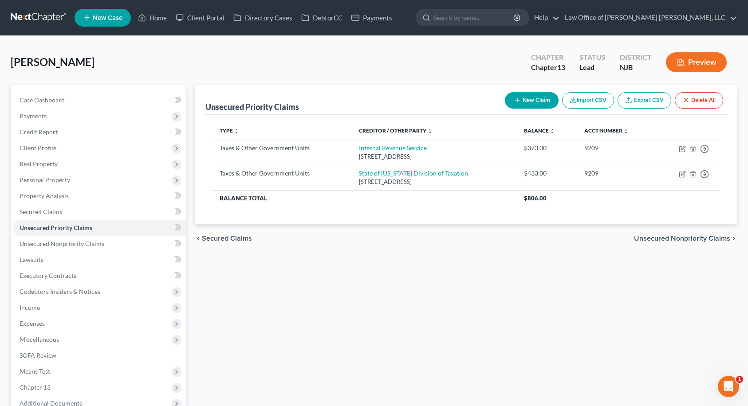
click at [718, 237] on span "Unsecured Nonpriority Claims" at bounding box center [682, 238] width 96 height 7
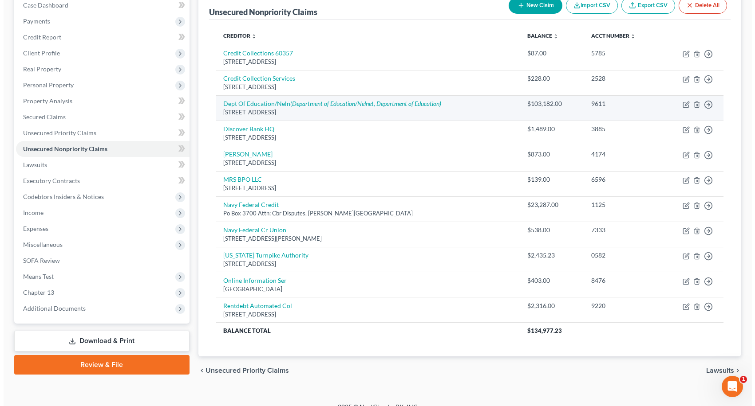
scroll to position [107, 0]
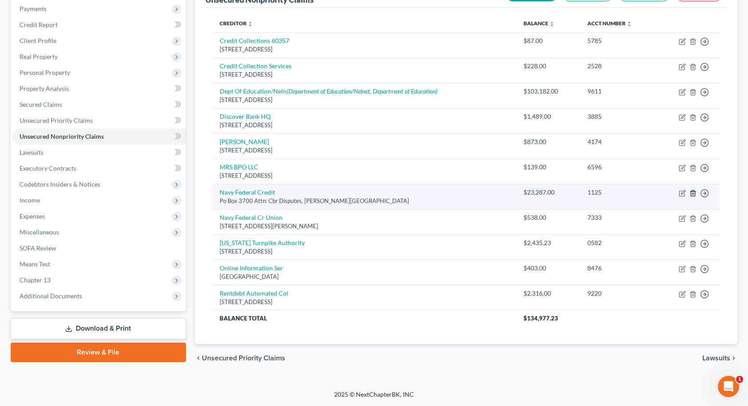
click at [693, 194] on icon "button" at bounding box center [693, 193] width 7 height 7
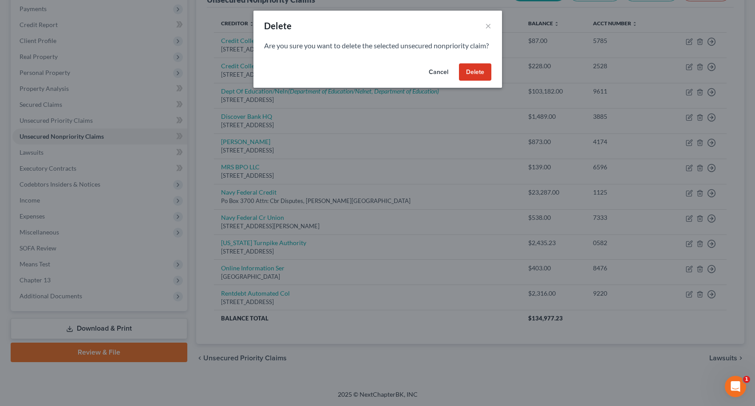
click at [476, 81] on button "Delete" at bounding box center [475, 72] width 32 height 18
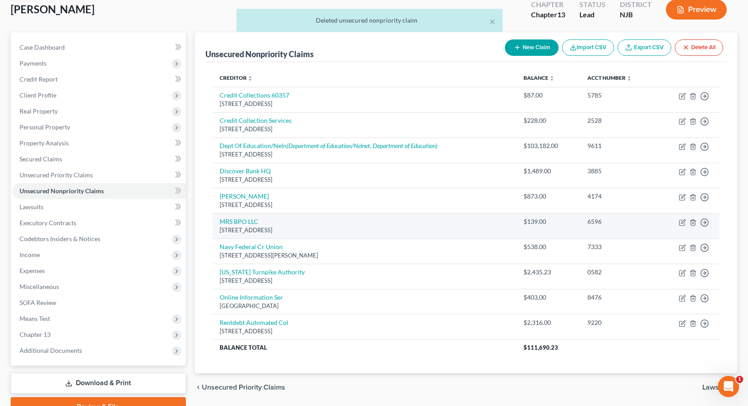
scroll to position [97, 0]
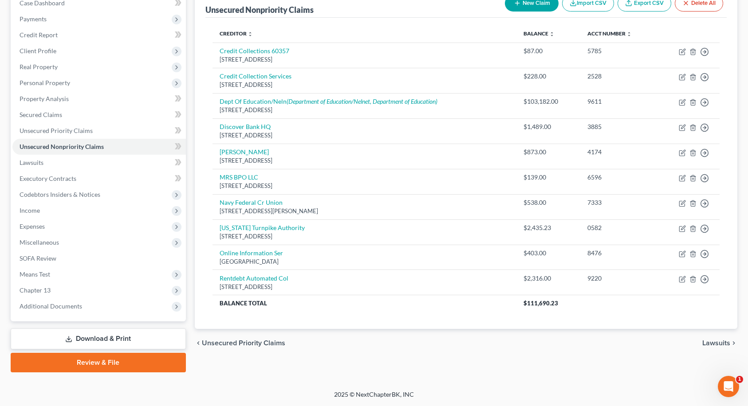
click at [717, 317] on div "Creditor expand_more expand_less unfold_more Balance expand_more expand_less un…" at bounding box center [466, 174] width 522 height 312
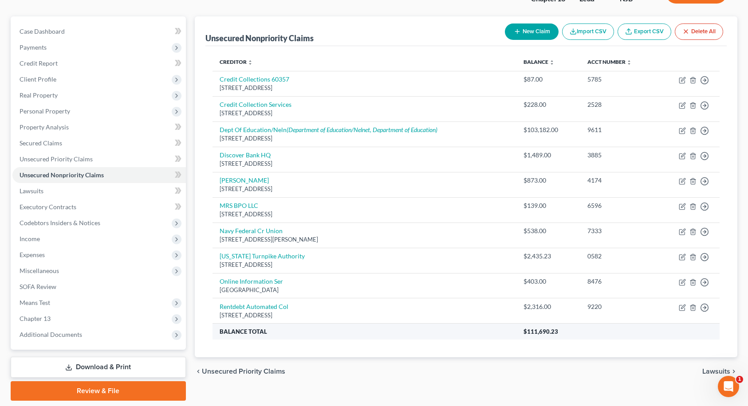
scroll to position [53, 0]
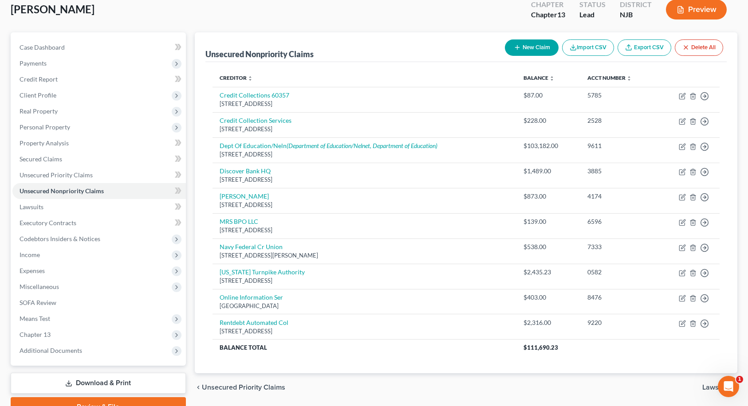
click at [741, 18] on div "[PERSON_NAME] Upgraded Chapter Chapter 13 Status Lead District NJB Preview Peti…" at bounding box center [374, 209] width 748 height 452
click at [39, 162] on span "Secured Claims" at bounding box center [41, 159] width 43 height 8
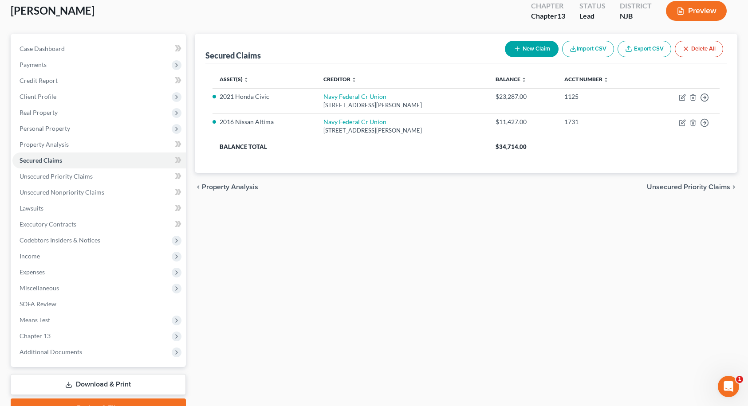
scroll to position [97, 0]
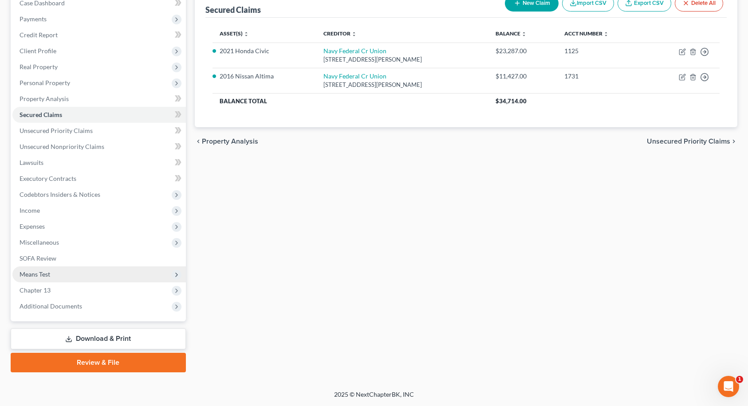
click at [80, 274] on span "Means Test" at bounding box center [98, 275] width 173 height 16
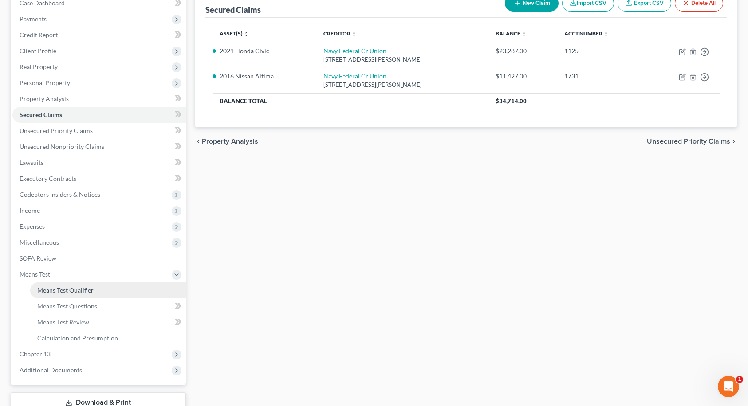
click at [81, 289] on span "Means Test Qualifier" at bounding box center [65, 291] width 56 height 8
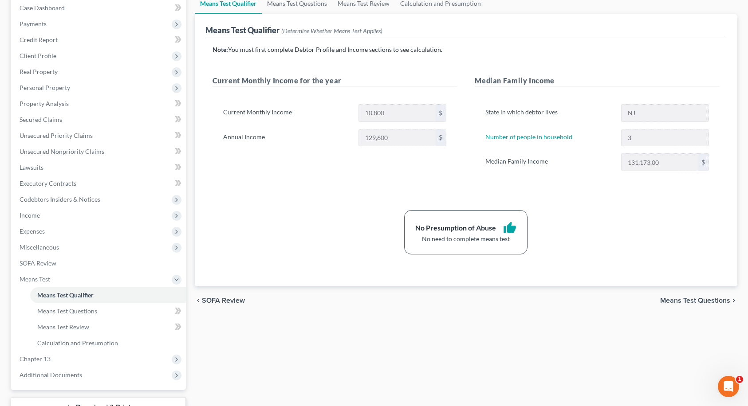
scroll to position [161, 0]
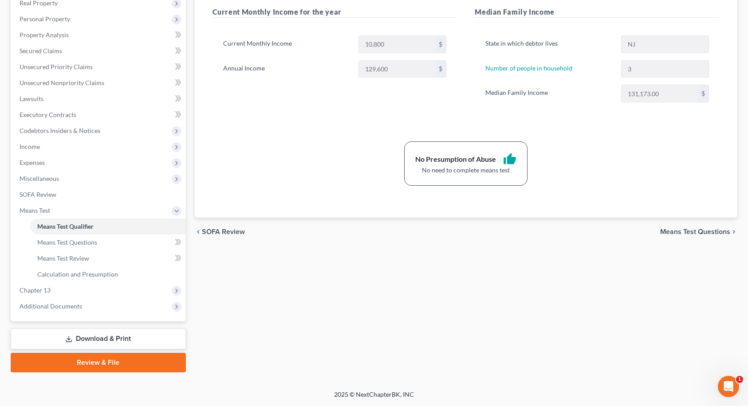
click at [93, 339] on link "Download & Print" at bounding box center [98, 339] width 175 height 21
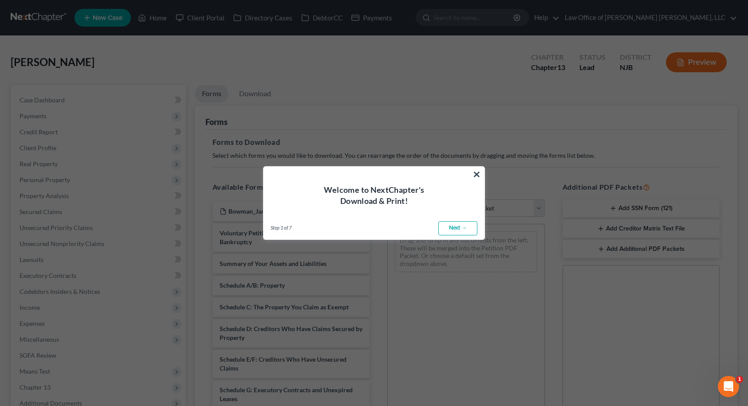
click at [451, 228] on link "Next →" at bounding box center [457, 228] width 39 height 14
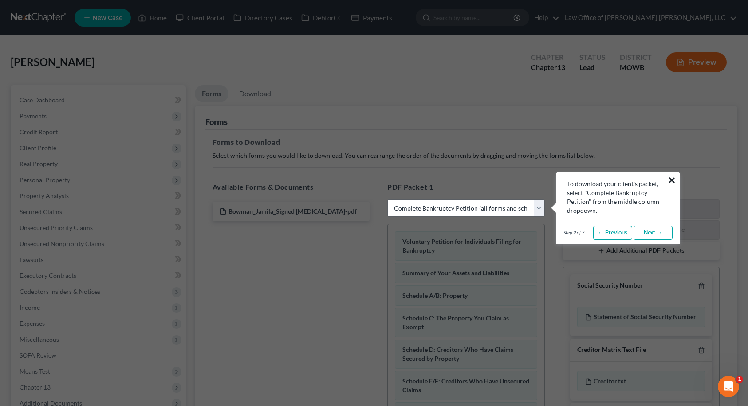
click at [671, 180] on button "×" at bounding box center [672, 180] width 8 height 14
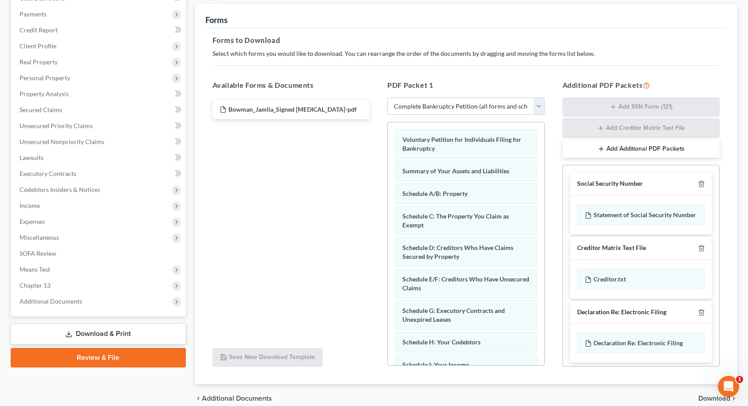
scroll to position [142, 0]
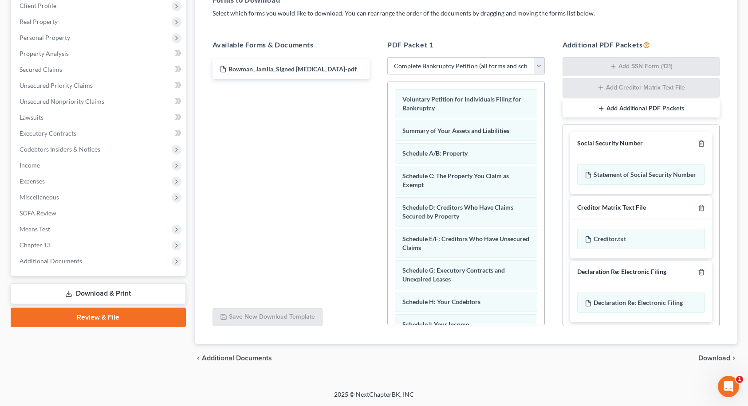
click at [439, 64] on select "Choose Default Petition PDF Packet Complete Bankruptcy Petition (all forms and …" at bounding box center [466, 66] width 158 height 18
click at [387, 57] on select "Choose Default Petition PDF Packet Complete Bankruptcy Petition (all forms and …" at bounding box center [466, 66] width 158 height 18
click at [322, 192] on div "Bowman_Jamila_Signed [MEDICAL_DATA]-pdf" at bounding box center [291, 179] width 172 height 244
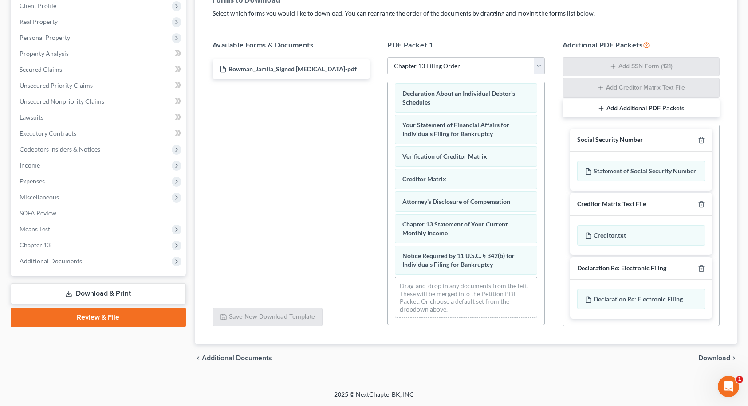
scroll to position [0, 0]
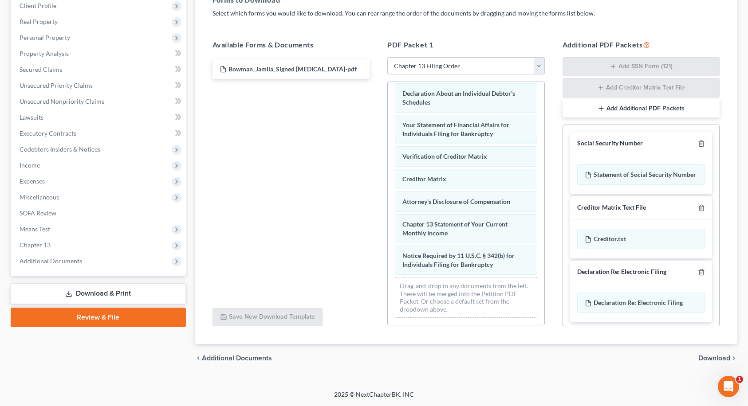
click at [705, 357] on span "Download" at bounding box center [714, 358] width 32 height 7
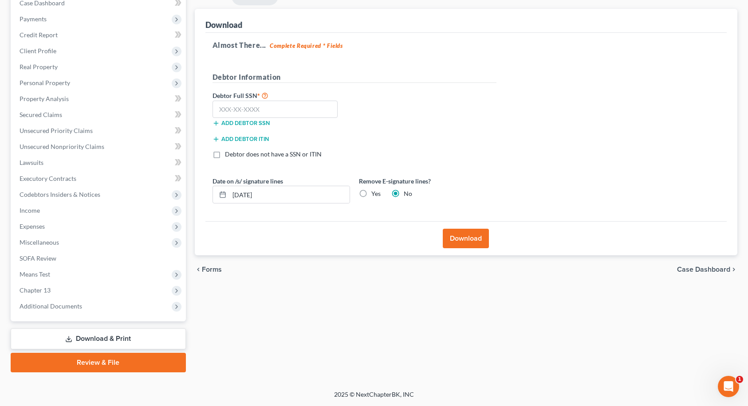
scroll to position [97, 0]
click at [291, 108] on input "text" at bounding box center [276, 110] width 126 height 18
click at [466, 236] on button "Download" at bounding box center [466, 239] width 46 height 20
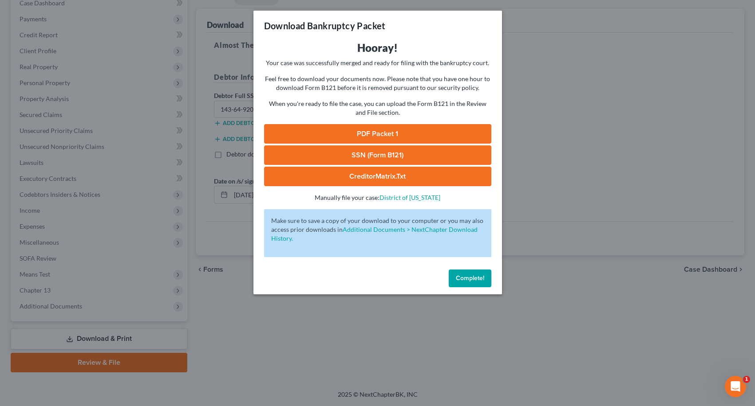
click at [409, 155] on link "SSN (Form B121)" at bounding box center [377, 156] width 227 height 20
click at [351, 137] on link "PDF Packet 1" at bounding box center [377, 134] width 227 height 20
click at [466, 279] on span "Complete!" at bounding box center [470, 279] width 28 height 8
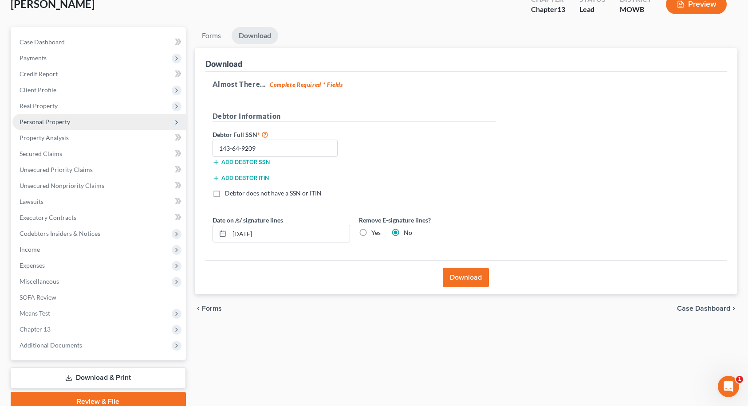
scroll to position [0, 0]
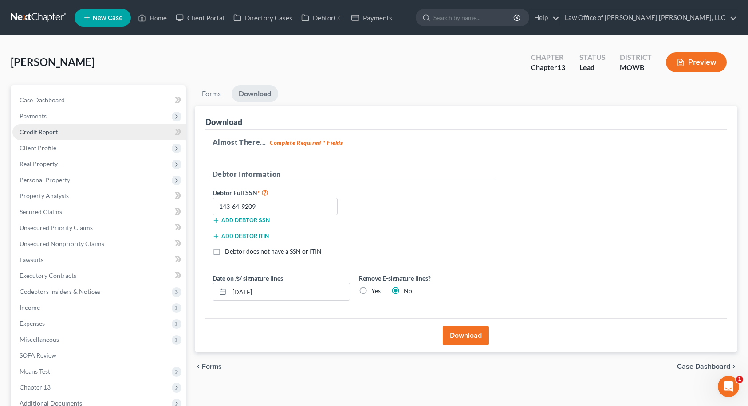
click at [89, 129] on link "Credit Report" at bounding box center [98, 132] width 173 height 16
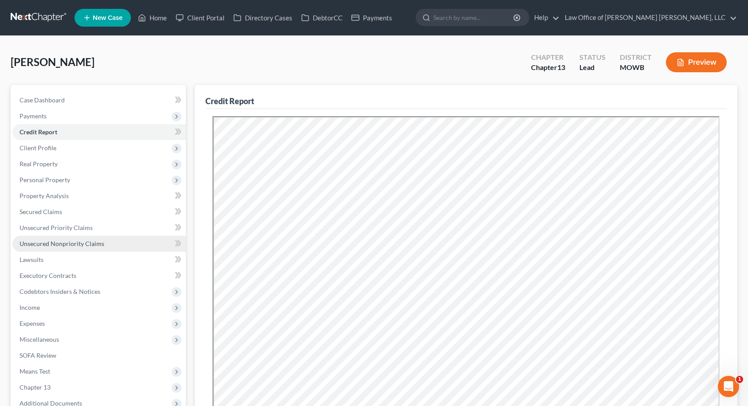
click at [34, 244] on span "Unsecured Nonpriority Claims" at bounding box center [62, 244] width 85 height 8
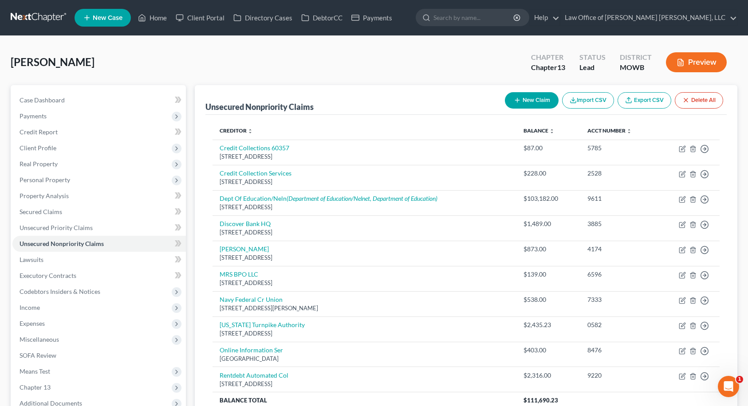
click at [538, 100] on button "New Claim" at bounding box center [532, 100] width 54 height 16
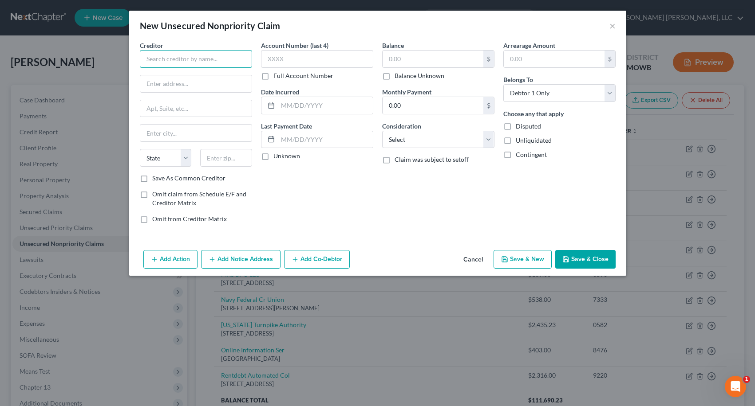
click at [202, 60] on input "text" at bounding box center [196, 59] width 112 height 18
click at [390, 56] on input "text" at bounding box center [432, 59] width 101 height 17
drag, startPoint x: 198, startPoint y: 60, endPoint x: 139, endPoint y: 60, distance: 59.0
click at [140, 60] on input "JLF Management" at bounding box center [196, 59] width 112 height 18
click at [172, 59] on input "JLF Management" at bounding box center [196, 59] width 112 height 18
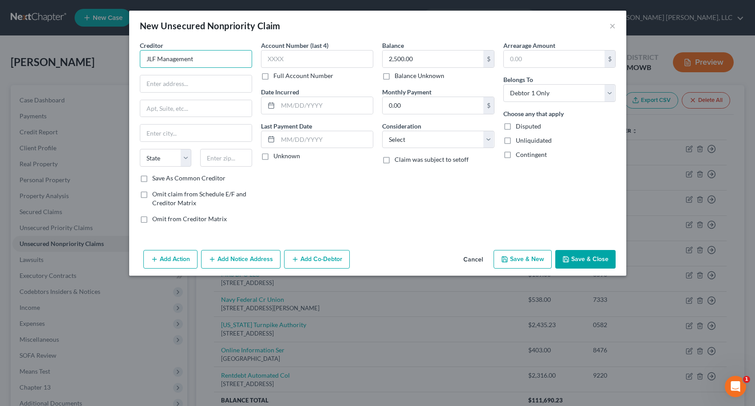
paste input "JLF Management"
click at [156, 82] on input "text" at bounding box center [195, 83] width 111 height 17
paste input "[STREET_ADDRESS]"
click at [236, 156] on input "text" at bounding box center [226, 158] width 52 height 18
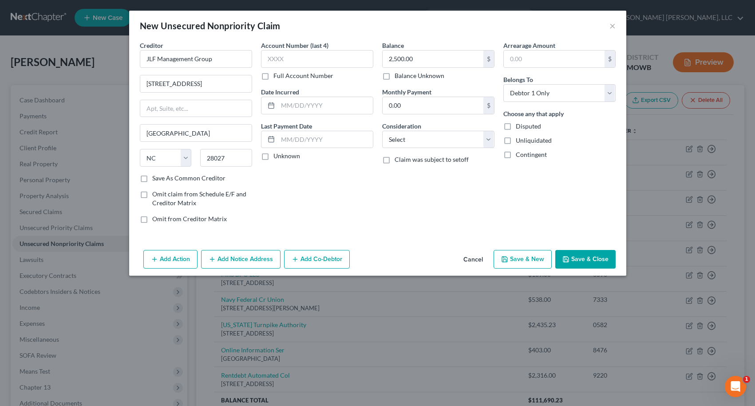
click at [275, 185] on div "Account Number (last 4) Full Account Number Date Incurred Last Payment Date Unk…" at bounding box center [316, 136] width 121 height 190
click at [152, 178] on label "Save As Common Creditor" at bounding box center [188, 178] width 73 height 9
click at [156, 178] on input "Save As Common Creditor" at bounding box center [159, 177] width 6 height 6
click at [403, 142] on select "Select Cable / Satellite Services Collection Agency Credit Card Debt Debt Couns…" at bounding box center [438, 140] width 112 height 18
click at [382, 131] on select "Select Cable / Satellite Services Collection Agency Credit Card Debt Debt Couns…" at bounding box center [438, 140] width 112 height 18
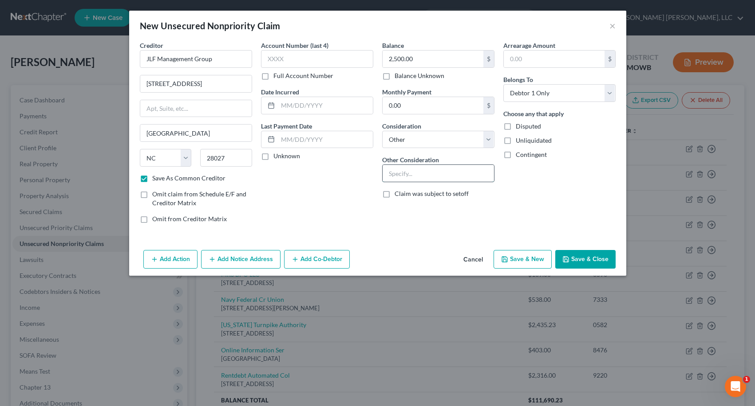
click at [408, 169] on input "text" at bounding box center [437, 173] width 111 height 17
click at [607, 260] on button "Save & Close" at bounding box center [585, 259] width 60 height 19
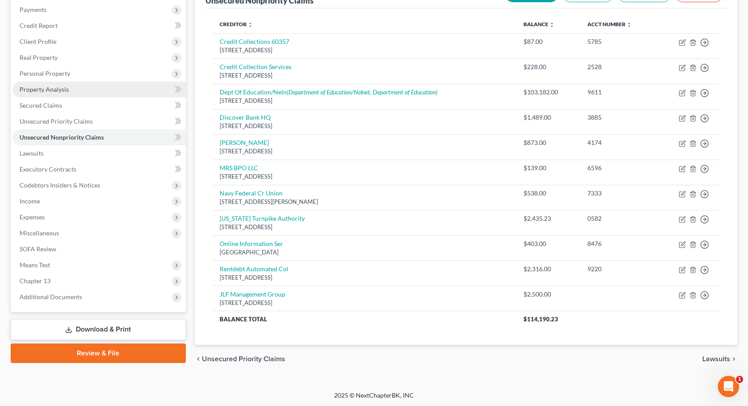
scroll to position [107, 0]
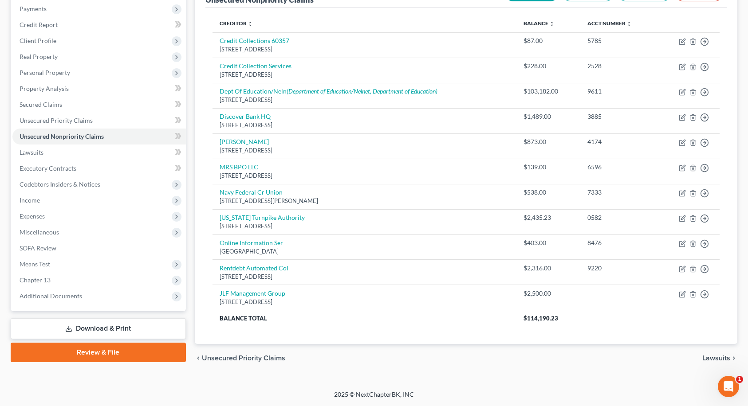
click at [719, 359] on span "Lawsuits" at bounding box center [716, 358] width 28 height 7
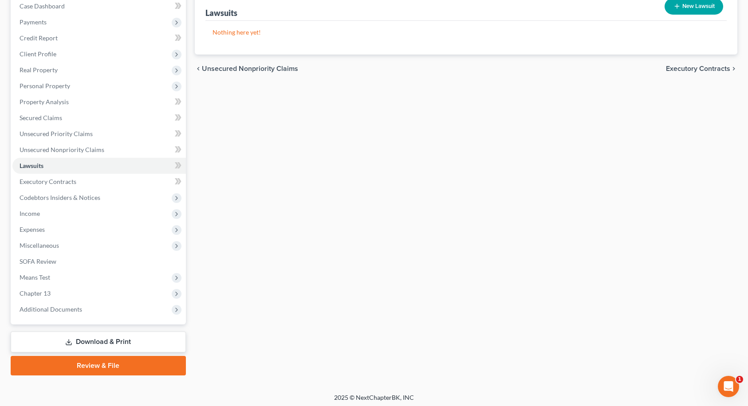
scroll to position [97, 0]
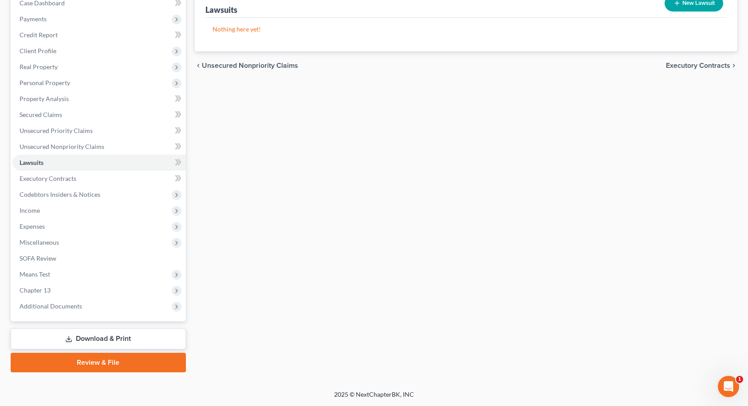
click at [106, 339] on link "Download & Print" at bounding box center [98, 339] width 175 height 21
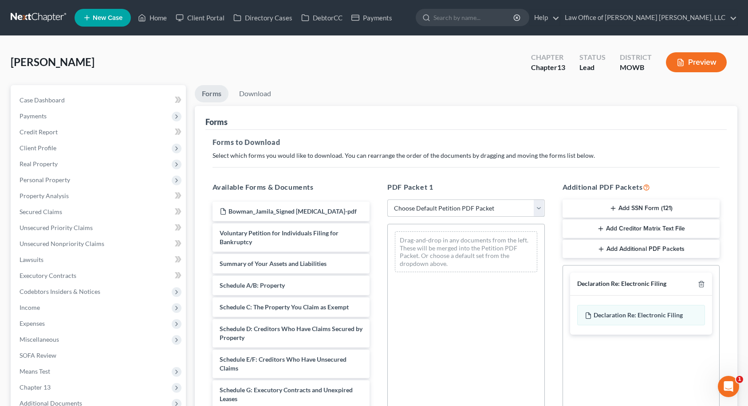
click at [439, 211] on select "Choose Default Petition PDF Packet Complete Bankruptcy Petition (all forms and …" at bounding box center [466, 209] width 158 height 18
click at [442, 206] on select "Choose Default Petition PDF Packet Complete Bankruptcy Petition (all forms and …" at bounding box center [466, 209] width 158 height 18
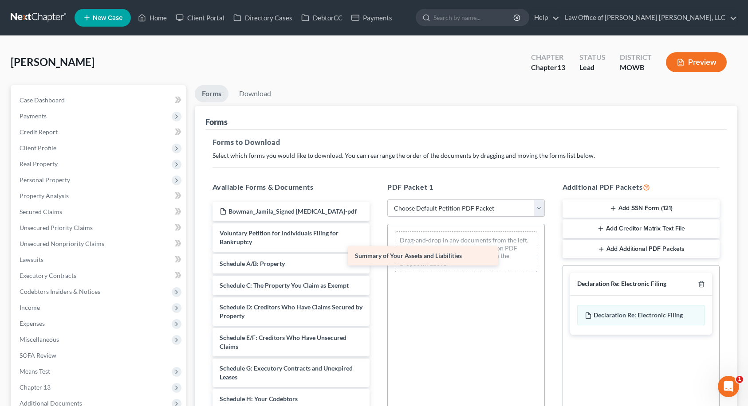
drag, startPoint x: 304, startPoint y: 265, endPoint x: 440, endPoint y: 257, distance: 135.6
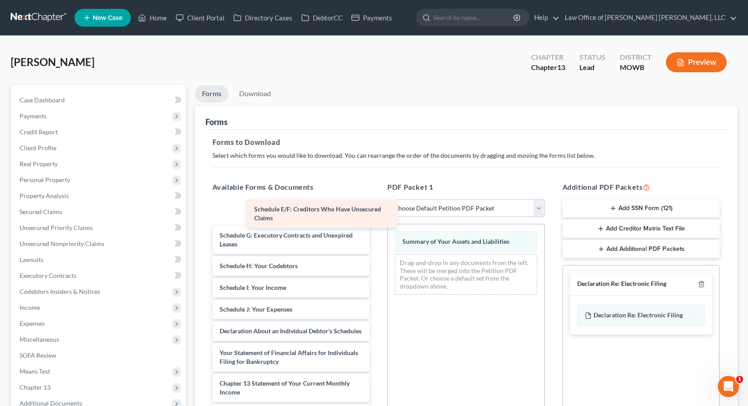
scroll to position [102, 0]
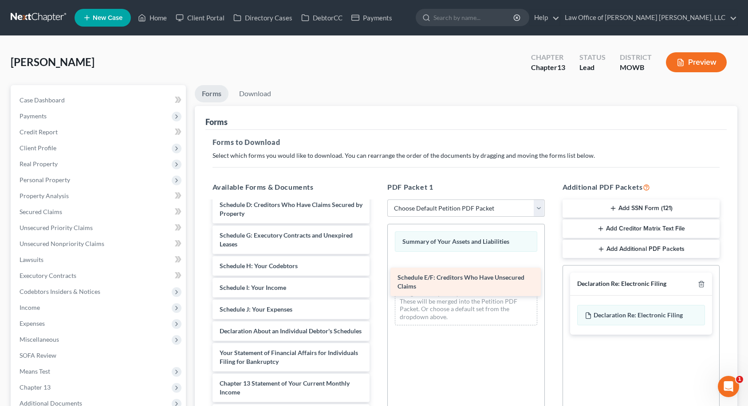
drag, startPoint x: 300, startPoint y: 215, endPoint x: 478, endPoint y: 288, distance: 192.1
click at [377, 288] on div "Schedule E/F: Creditors Who Have Unsecured Claims Bowman_Jamila_Signed [MEDICAL…" at bounding box center [291, 298] width 172 height 399
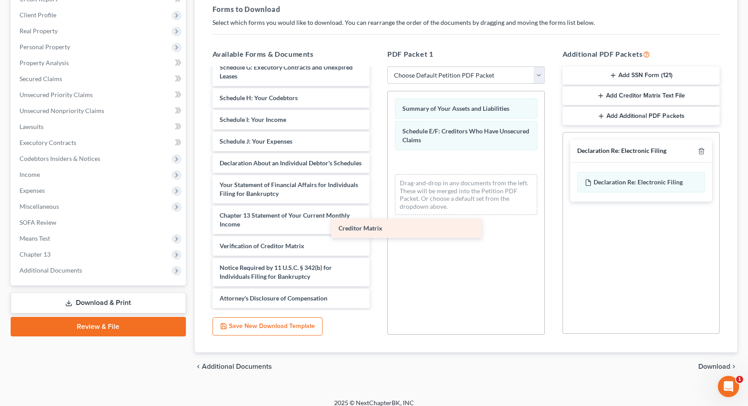
scroll to position [146, 0]
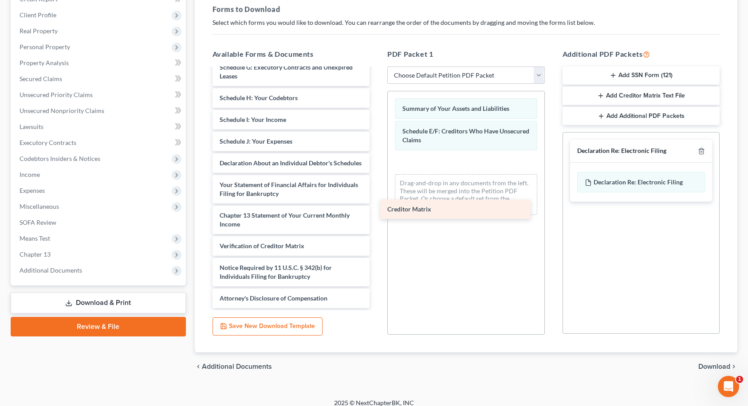
drag, startPoint x: 283, startPoint y: 246, endPoint x: 451, endPoint y: 209, distance: 171.6
click at [377, 209] on div "Creditor Matrix Bowman_Jamila_Signed [MEDICAL_DATA]-pdf Voluntary Petition for …" at bounding box center [291, 119] width 172 height 377
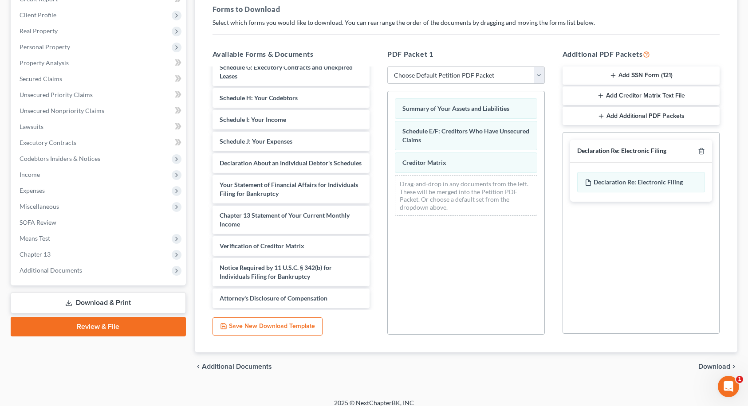
click at [710, 366] on span "Download" at bounding box center [714, 366] width 32 height 7
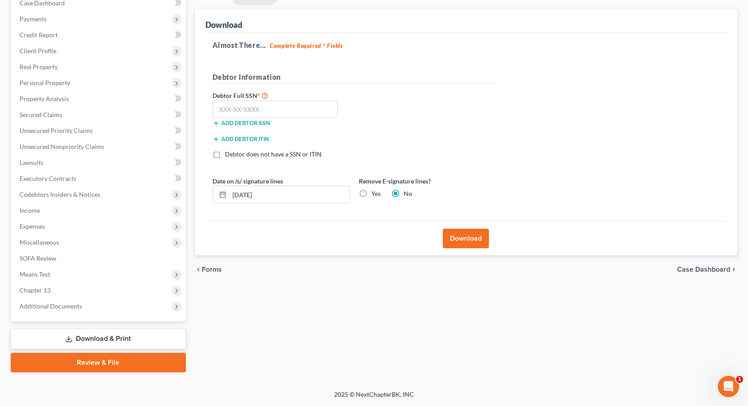
click at [213, 268] on span "Forms" at bounding box center [212, 269] width 20 height 7
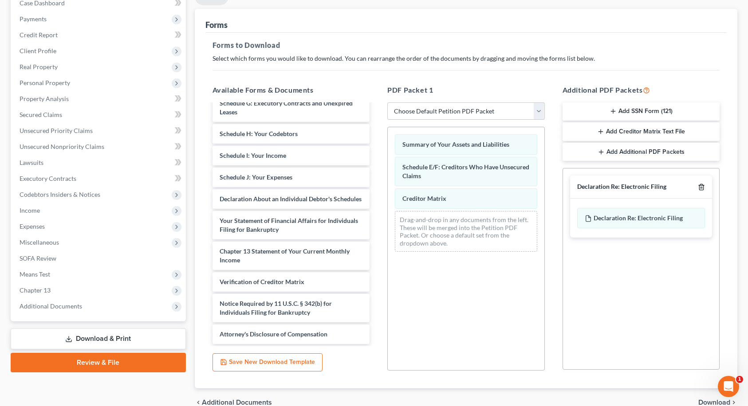
click at [702, 187] on icon "button" at bounding box center [701, 187] width 7 height 7
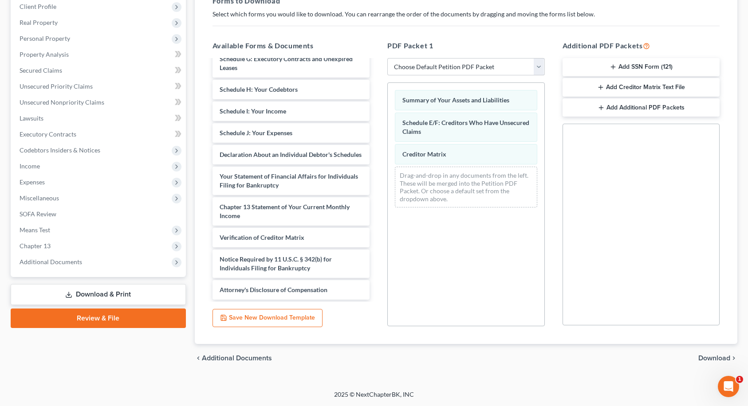
click at [718, 360] on span "Download" at bounding box center [714, 358] width 32 height 7
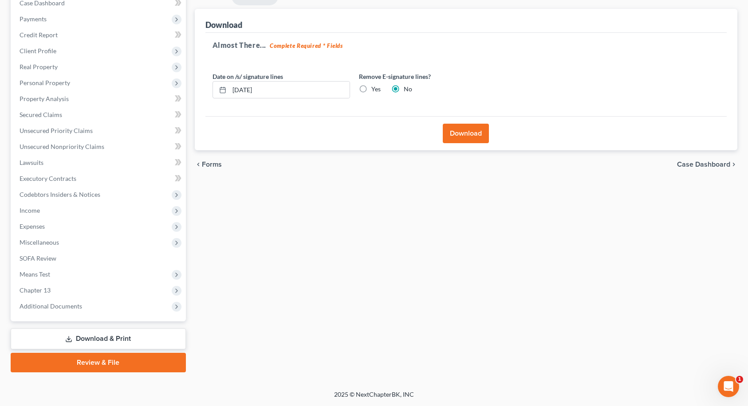
scroll to position [97, 0]
click at [471, 136] on button "Download" at bounding box center [466, 134] width 46 height 20
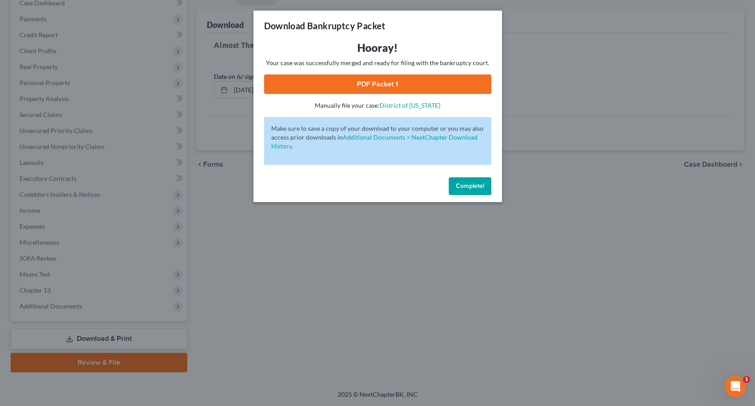
click at [353, 86] on link "PDF Packet 1" at bounding box center [377, 85] width 227 height 20
drag, startPoint x: 472, startPoint y: 183, endPoint x: 270, endPoint y: 138, distance: 207.3
click at [472, 184] on span "Complete!" at bounding box center [470, 186] width 28 height 8
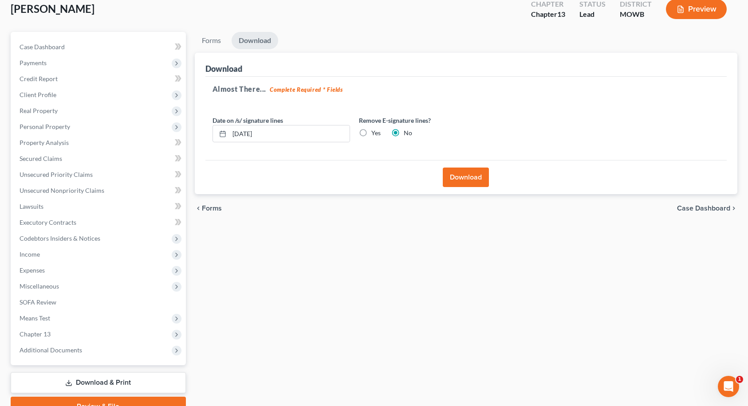
scroll to position [0, 0]
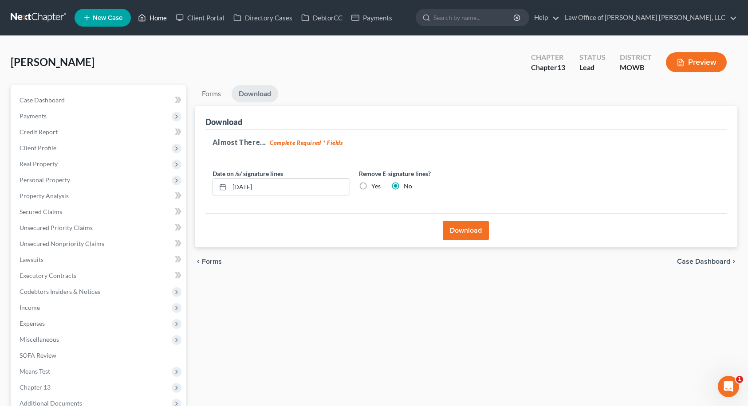
click at [156, 20] on link "Home" at bounding box center [153, 18] width 38 height 16
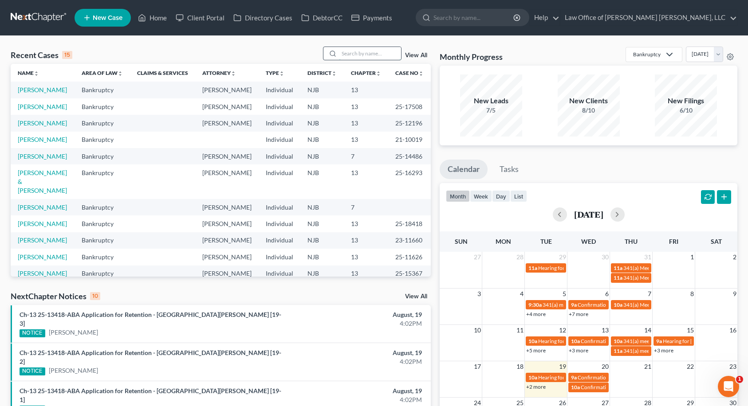
click at [345, 55] on input "search" at bounding box center [370, 53] width 62 height 13
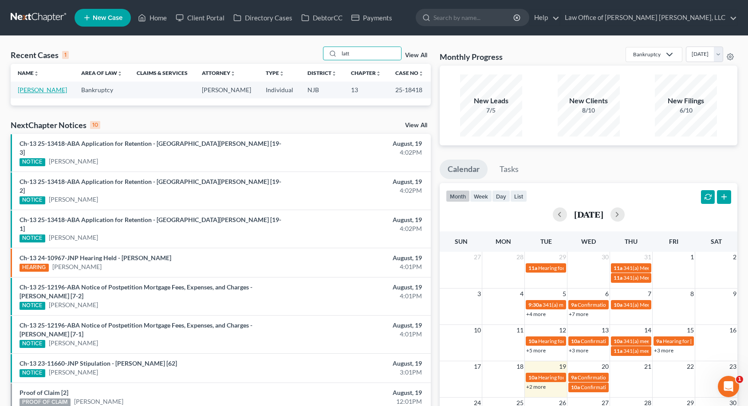
click at [49, 89] on link "[PERSON_NAME]" at bounding box center [42, 90] width 49 height 8
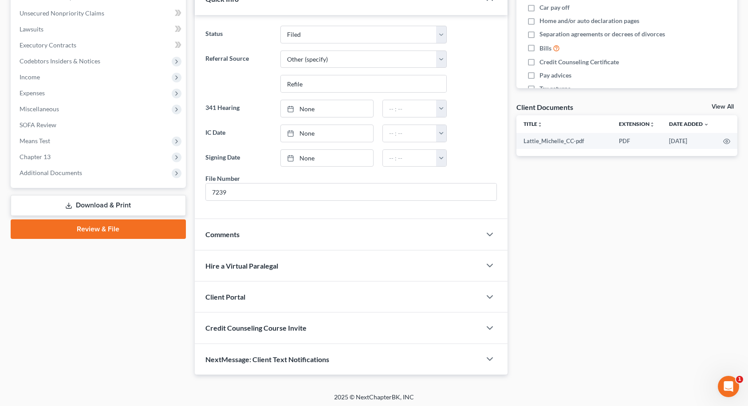
scroll to position [233, 0]
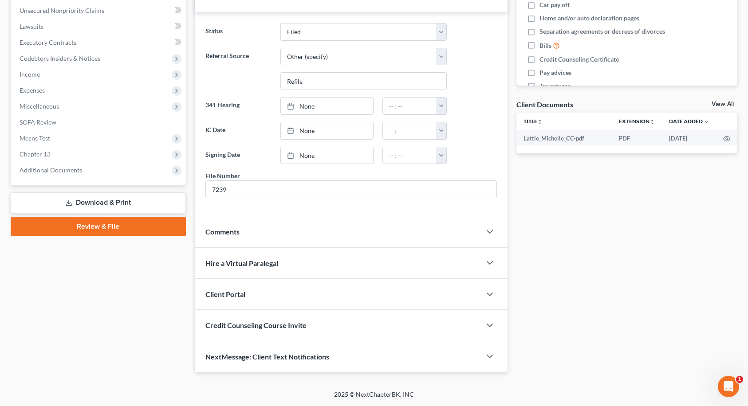
click at [220, 229] on span "Comments" at bounding box center [222, 232] width 34 height 8
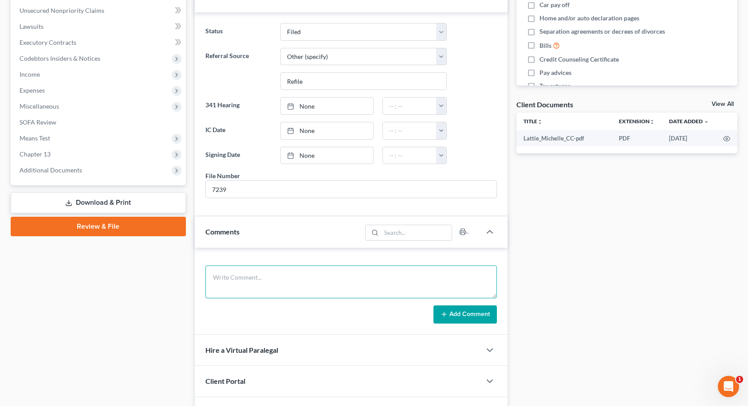
click at [236, 277] on textarea at bounding box center [351, 282] width 292 height 33
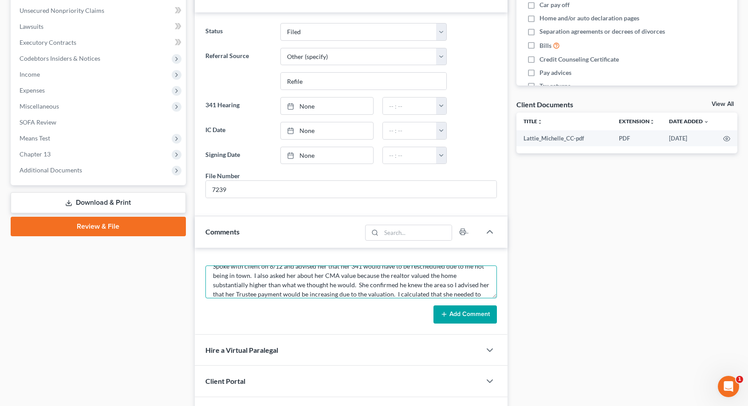
scroll to position [20, 0]
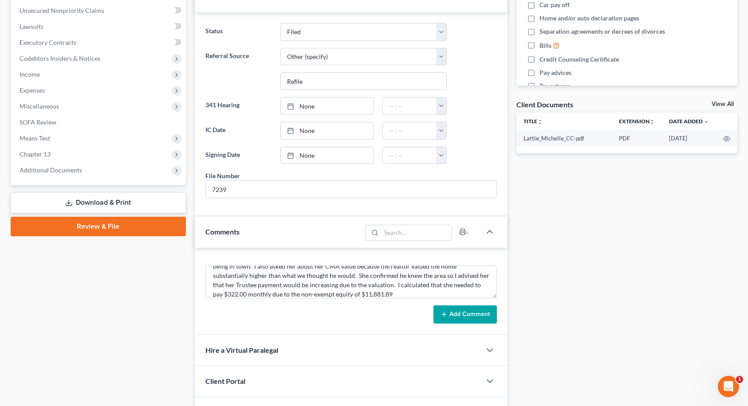
click at [453, 317] on button "Add Comment" at bounding box center [464, 315] width 63 height 19
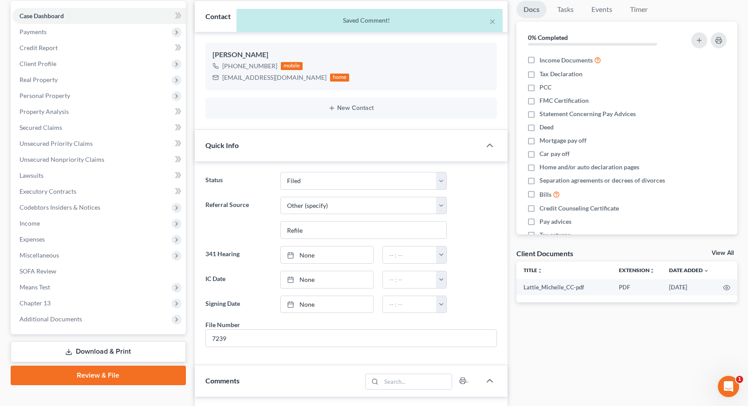
scroll to position [100, 0]
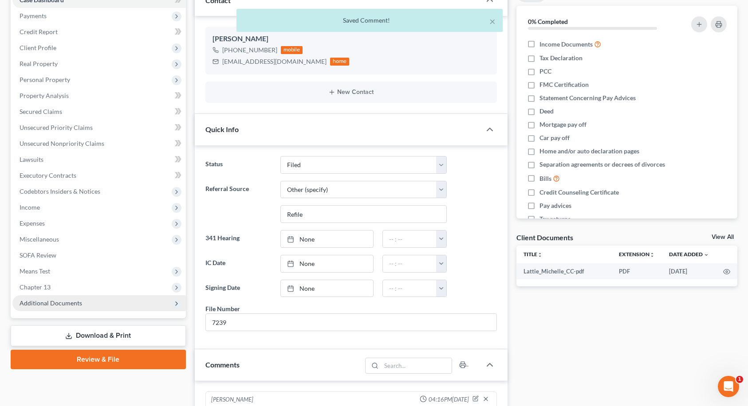
click at [115, 303] on span "Additional Documents" at bounding box center [98, 304] width 173 height 16
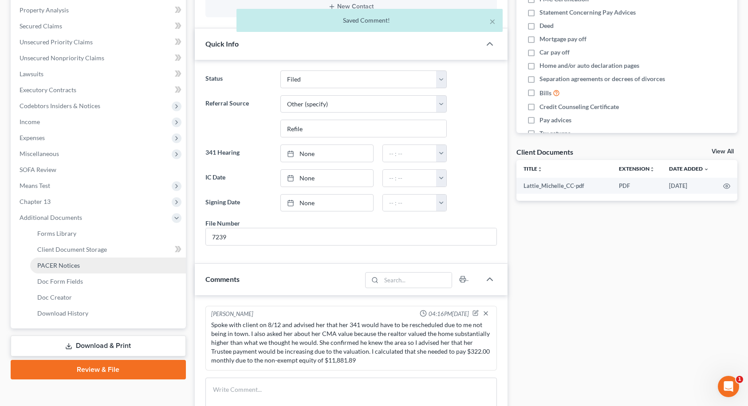
scroll to position [189, 0]
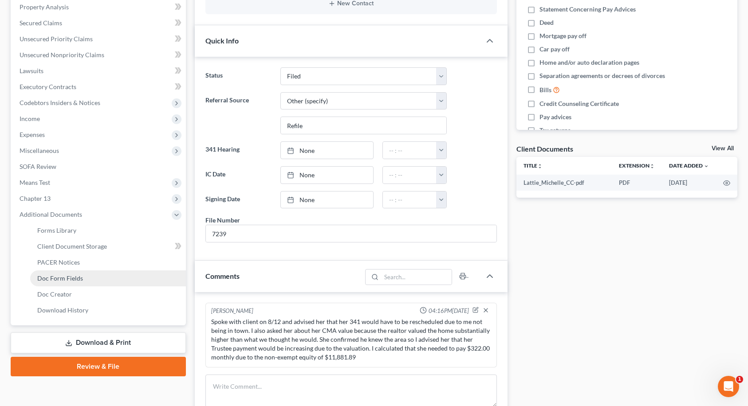
click at [71, 278] on span "Doc Form Fields" at bounding box center [60, 279] width 46 height 8
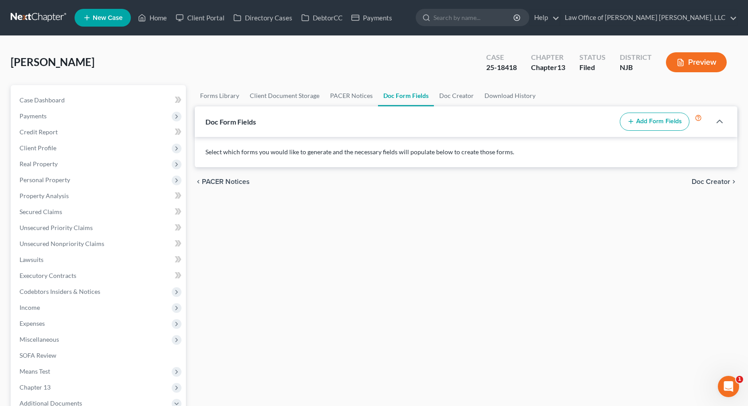
click at [643, 125] on button "Add Form Fields" at bounding box center [655, 122] width 70 height 19
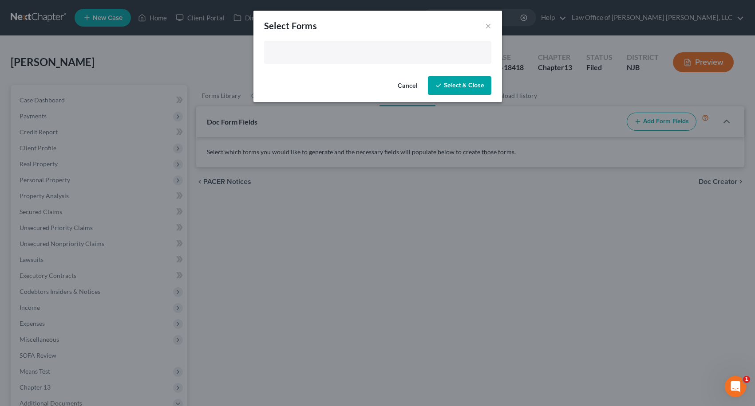
click at [335, 53] on input "text" at bounding box center [376, 53] width 215 height 13
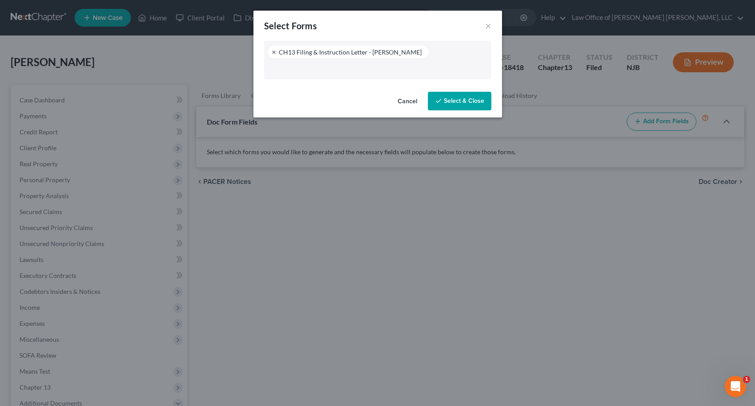
click at [482, 106] on button "Select & Close" at bounding box center [459, 101] width 63 height 19
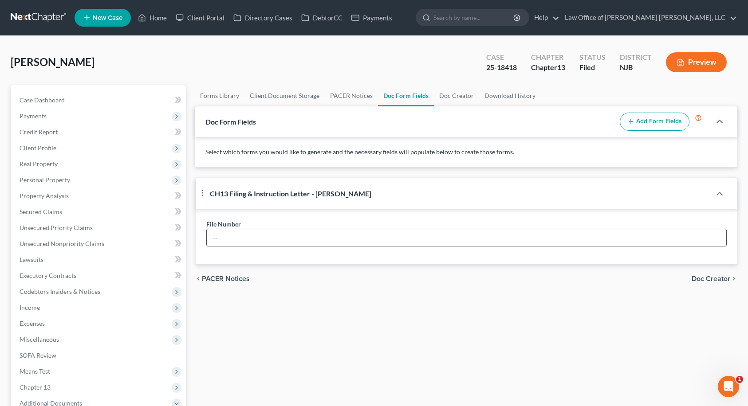
click at [418, 233] on input "text" at bounding box center [467, 237] width 520 height 17
click at [694, 280] on span "Doc Creator" at bounding box center [711, 279] width 39 height 7
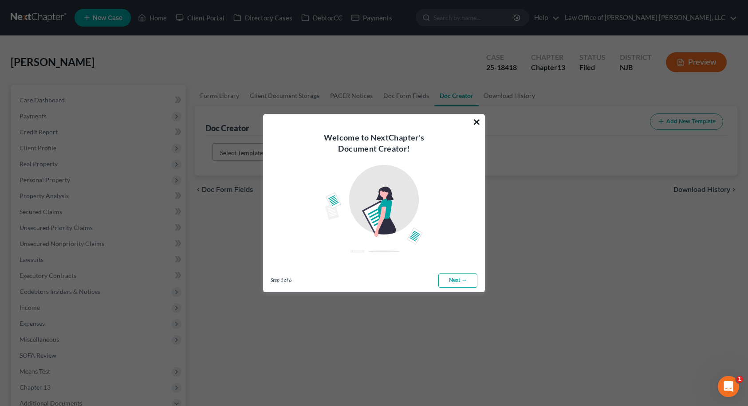
click at [476, 121] on button "×" at bounding box center [477, 122] width 8 height 14
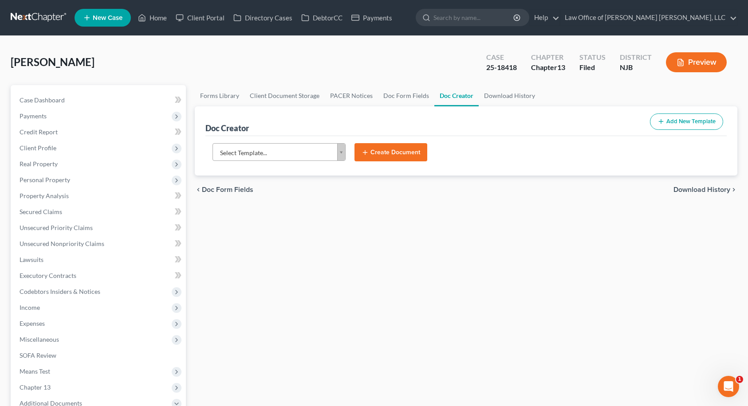
click at [316, 145] on body "Home New Case Client Portal Directory Cases DebtorCC Payments Law Office of [PE…" at bounding box center [374, 299] width 748 height 599
click at [412, 147] on button "Create Document" at bounding box center [391, 152] width 73 height 19
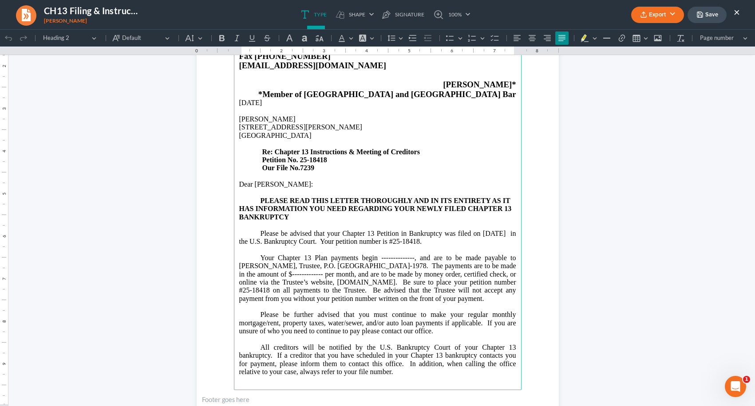
scroll to position [133, 0]
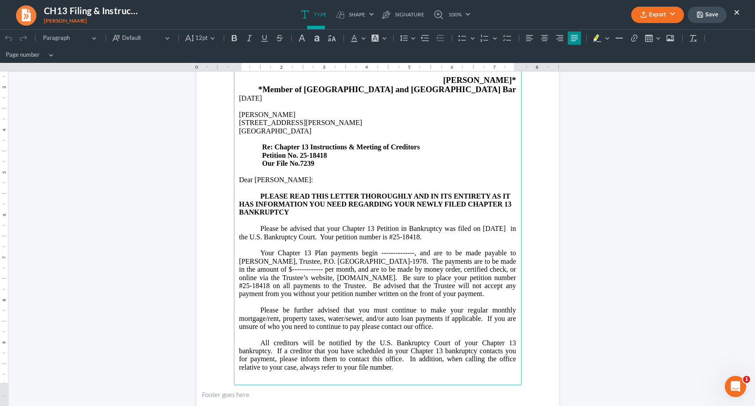
click at [366, 254] on span "Your Chapter 13 Plan payments begin --------------, and are to be made payable …" at bounding box center [377, 273] width 277 height 48
click at [307, 270] on span "Your Chapter 13 Plan payments begin [DATE], and are to be made payable to [PERS…" at bounding box center [377, 273] width 277 height 48
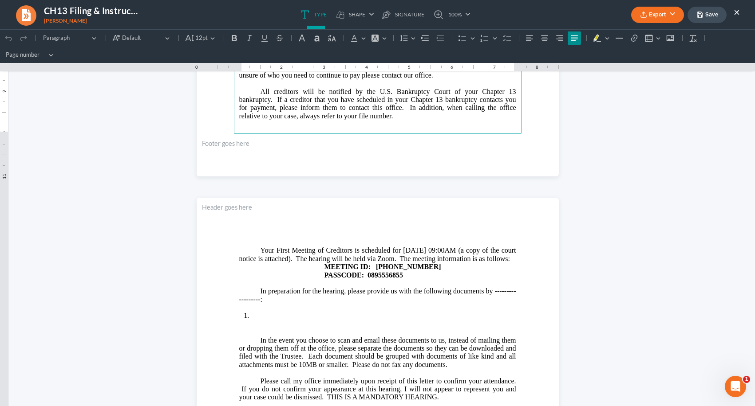
scroll to position [399, 0]
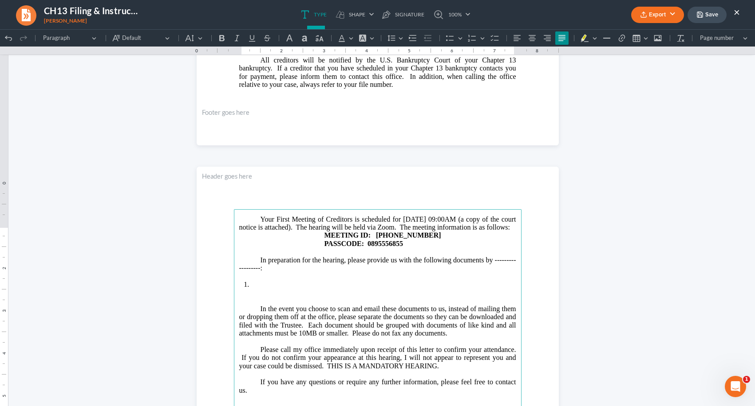
click at [363, 231] on span "Your First Meeting of Creditors is scheduled for [DATE] 09:00AM (a copy of the …" at bounding box center [377, 224] width 277 height 16
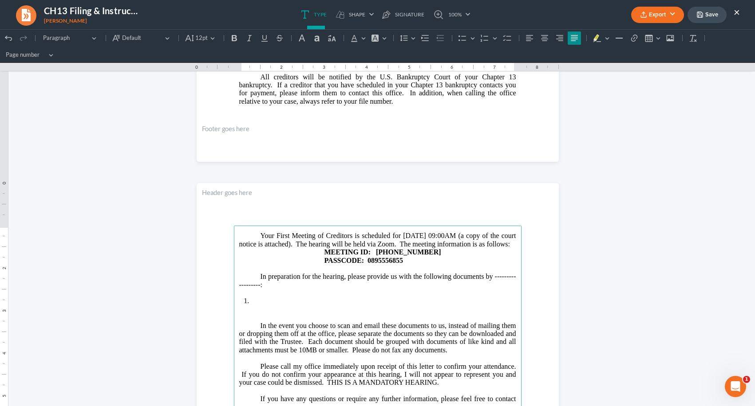
click at [351, 246] on span "Your First Meeting of Creditors is scheduled for [DATE] 09:00AM (a copy of the …" at bounding box center [377, 240] width 277 height 16
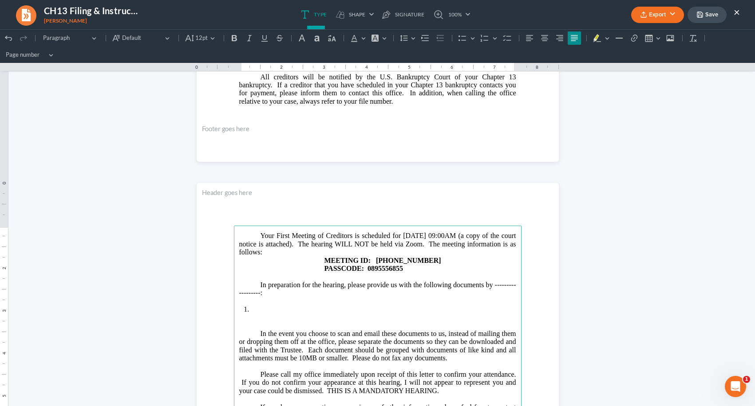
click at [405, 244] on span "Your First Meeting of Creditors is scheduled for [DATE] 09:00AM (a copy of the …" at bounding box center [377, 244] width 277 height 24
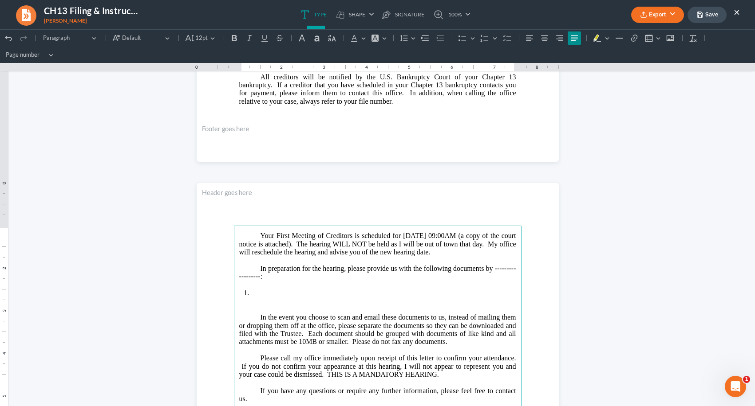
click at [491, 269] on p "In preparation for the hearing, please provide us with the following documents …" at bounding box center [377, 273] width 277 height 16
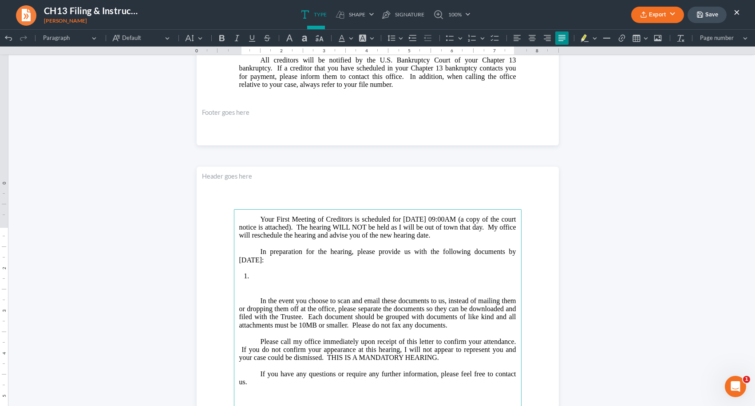
click at [314, 280] on li "Rich Text Editor, page-1-main" at bounding box center [383, 276] width 265 height 8
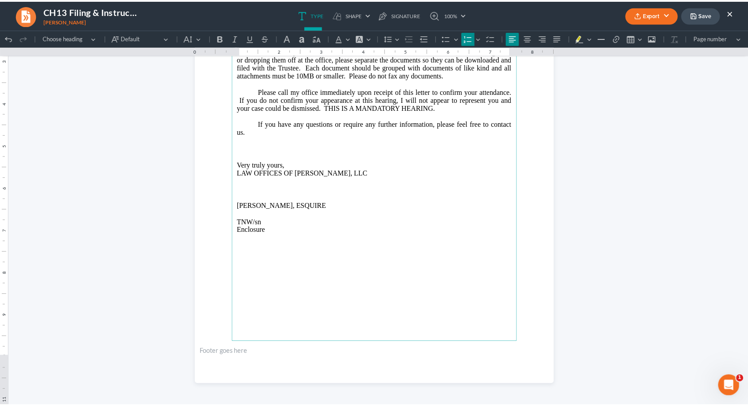
scroll to position [666, 0]
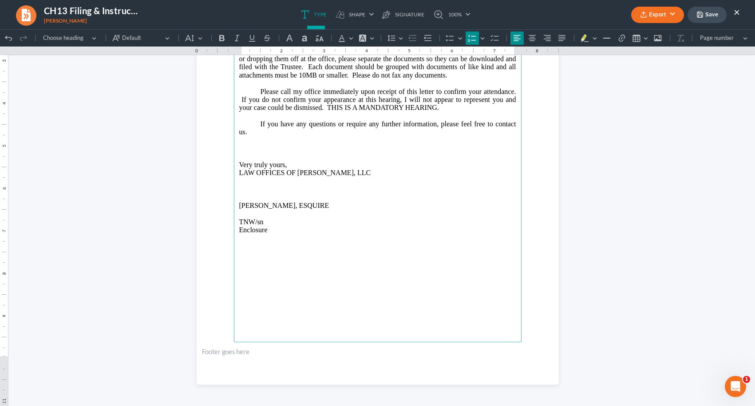
click at [697, 16] on icon "button" at bounding box center [699, 14] width 5 height 5
click at [666, 18] on button "Export" at bounding box center [657, 15] width 53 height 16
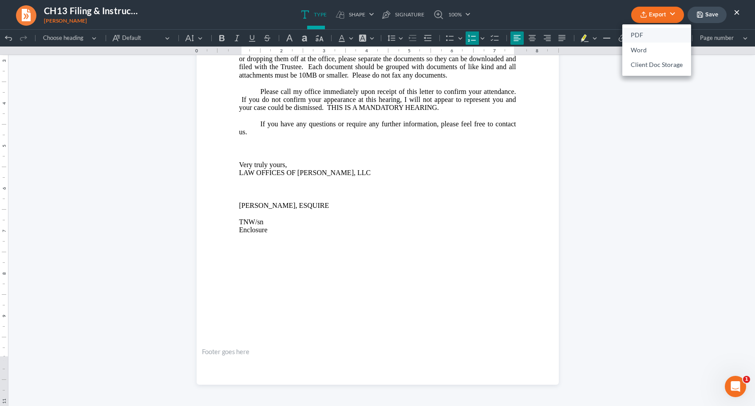
click at [650, 34] on link "PDF" at bounding box center [656, 35] width 69 height 15
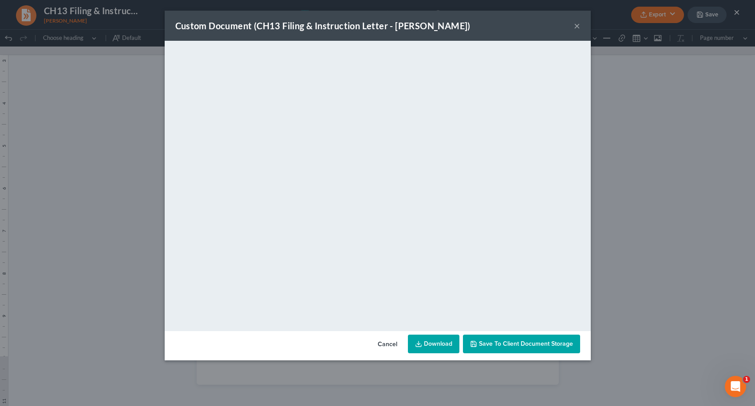
click at [509, 341] on span "Save to Client Document Storage" at bounding box center [526, 344] width 94 height 8
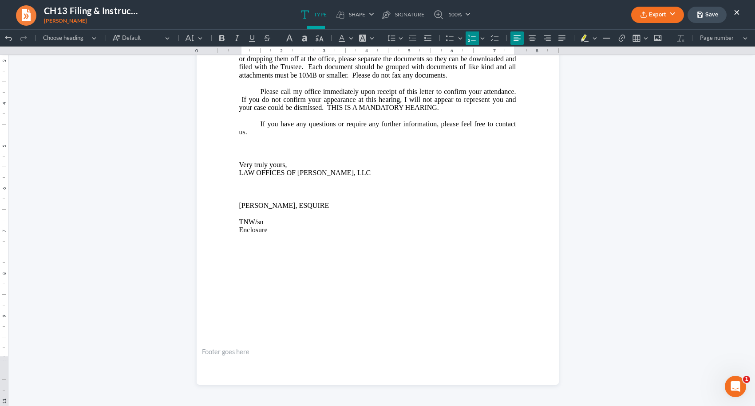
click at [705, 18] on button "Save" at bounding box center [706, 15] width 39 height 16
click at [737, 12] on button "×" at bounding box center [736, 12] width 6 height 11
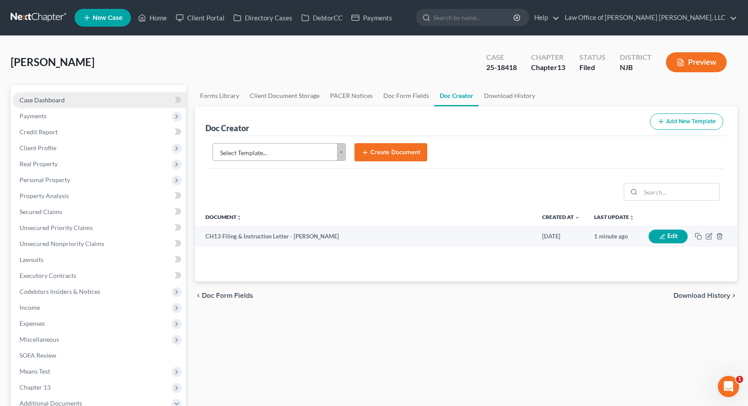
click at [81, 102] on link "Case Dashboard" at bounding box center [98, 100] width 173 height 16
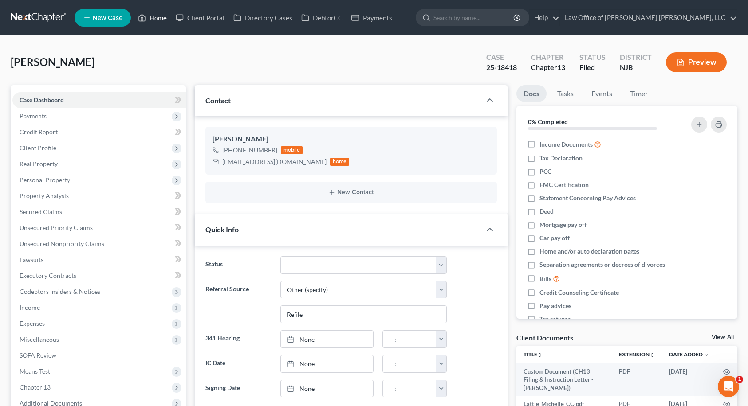
click at [161, 15] on link "Home" at bounding box center [153, 18] width 38 height 16
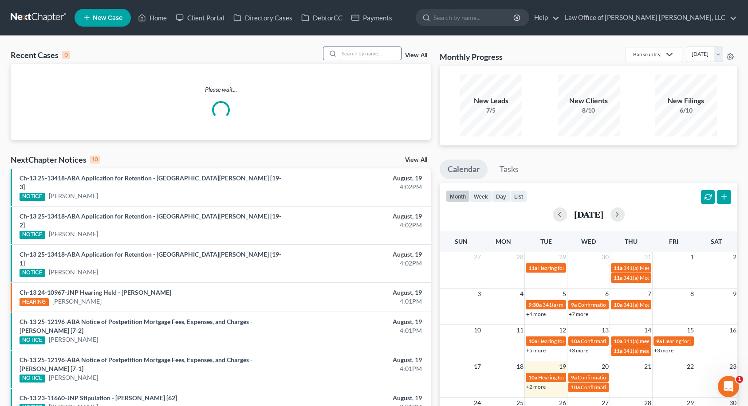
click at [348, 55] on input "search" at bounding box center [370, 53] width 62 height 13
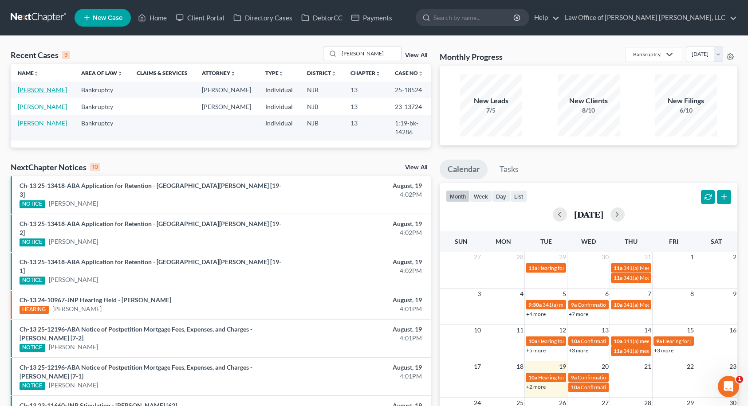
click at [55, 90] on link "[PERSON_NAME]" at bounding box center [42, 90] width 49 height 8
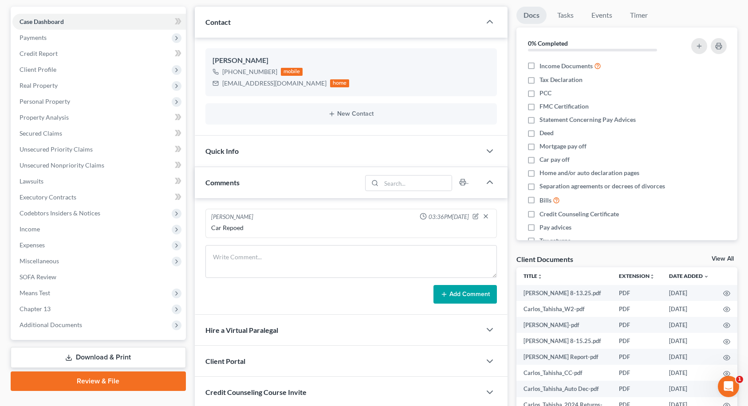
scroll to position [78, 0]
click at [271, 157] on div "Quick Info" at bounding box center [338, 151] width 286 height 31
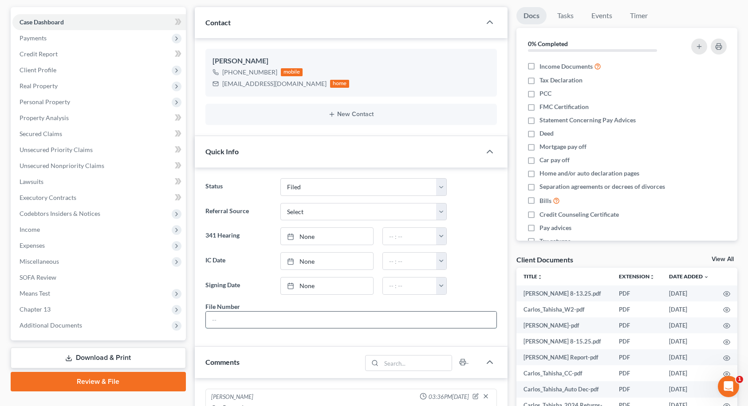
click at [238, 320] on input "text" at bounding box center [351, 320] width 291 height 17
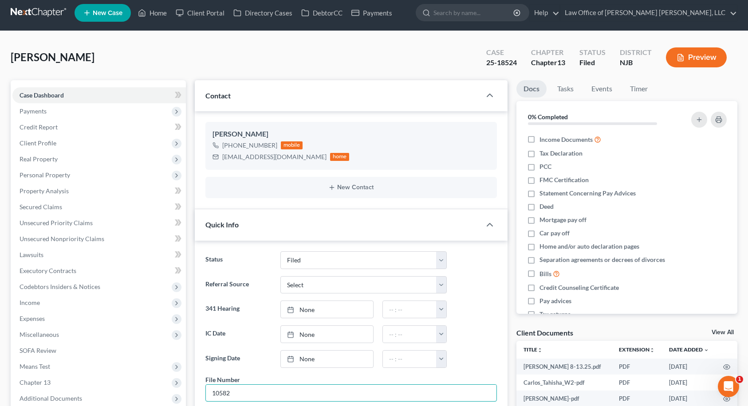
scroll to position [0, 0]
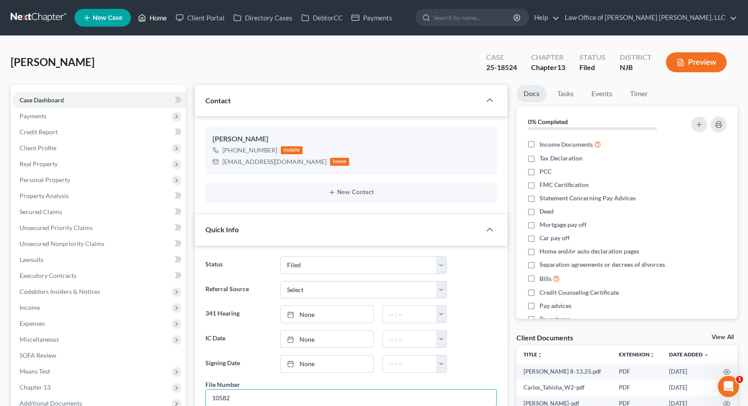
click at [160, 18] on link "Home" at bounding box center [153, 18] width 38 height 16
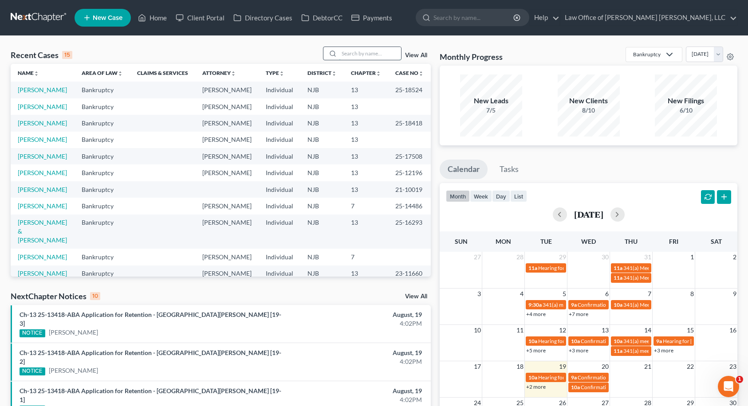
click at [369, 55] on input "search" at bounding box center [370, 53] width 62 height 13
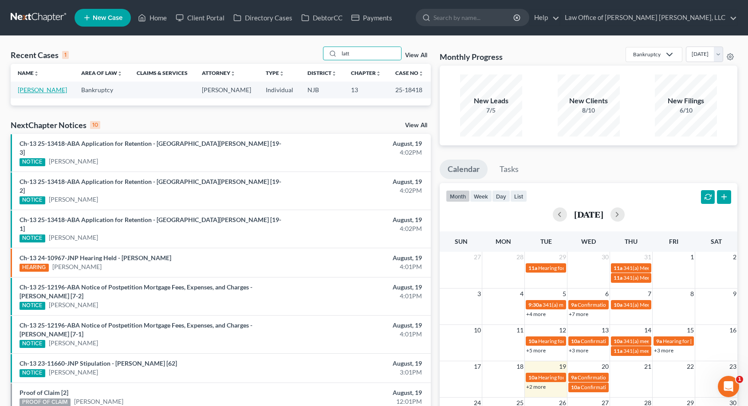
click at [50, 90] on link "[PERSON_NAME]" at bounding box center [42, 90] width 49 height 8
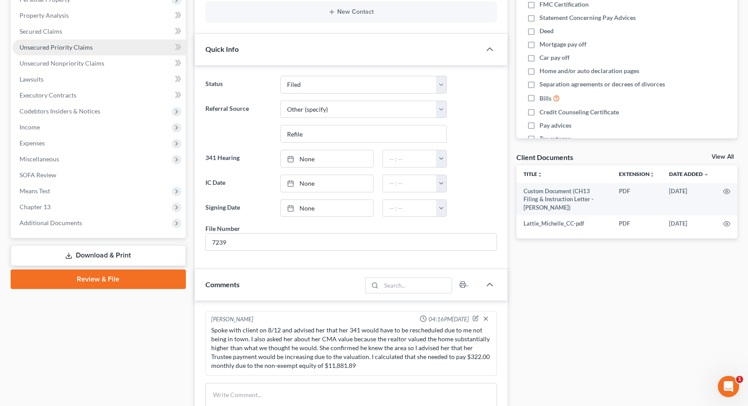
scroll to position [177, 0]
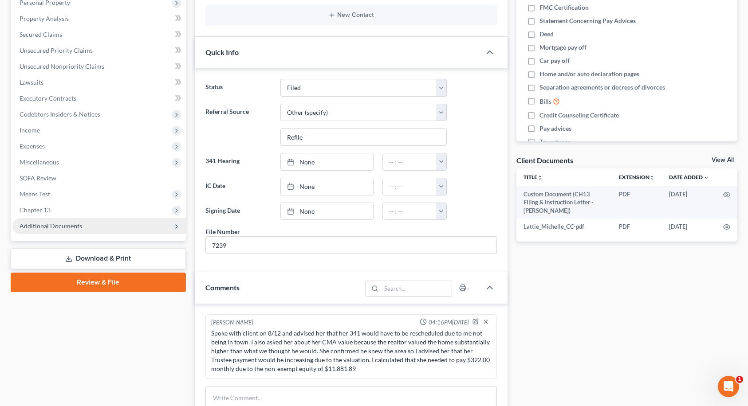
click at [113, 228] on span "Additional Documents" at bounding box center [98, 226] width 173 height 16
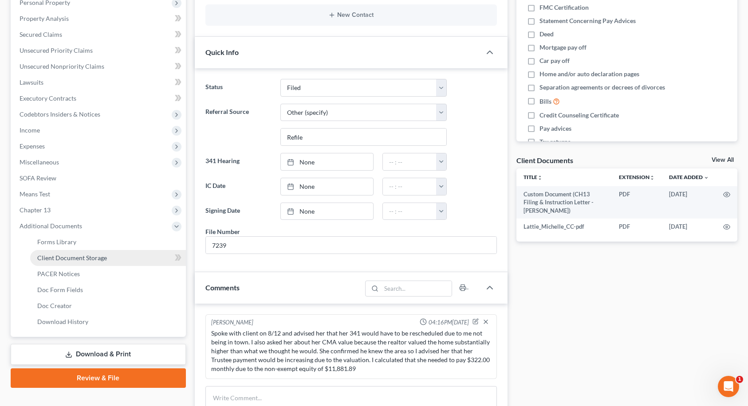
click at [75, 257] on span "Client Document Storage" at bounding box center [72, 258] width 70 height 8
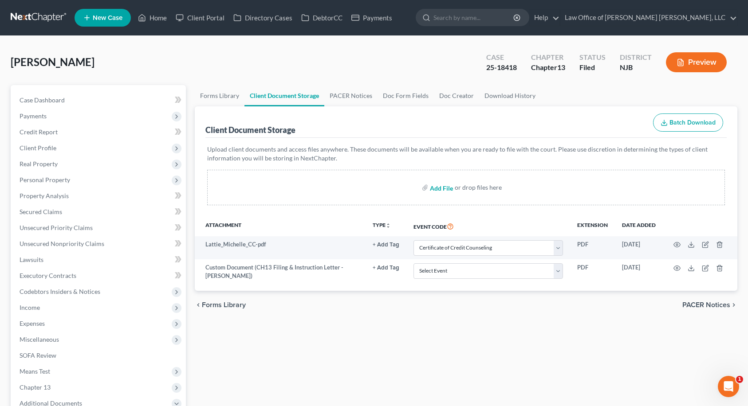
click at [433, 188] on input "file" at bounding box center [440, 188] width 21 height 16
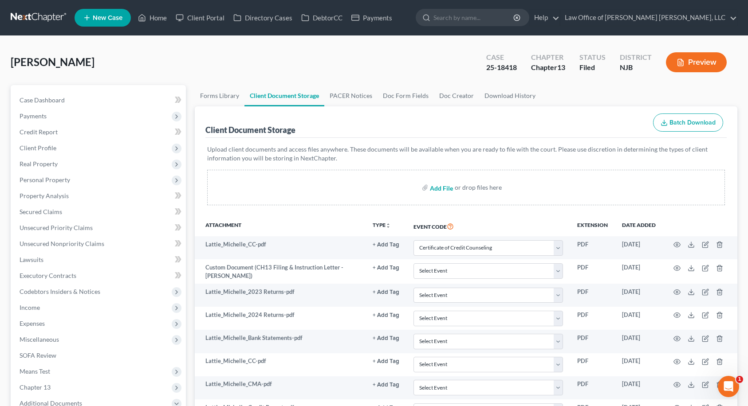
click at [444, 191] on input "file" at bounding box center [440, 188] width 21 height 16
click at [159, 20] on link "Home" at bounding box center [153, 18] width 38 height 16
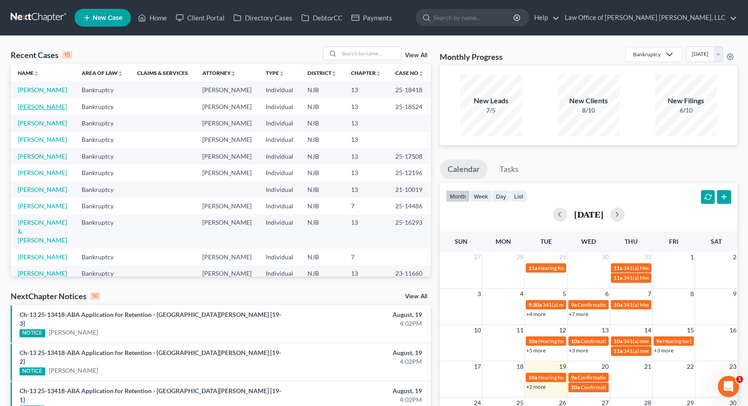
click at [45, 110] on link "[PERSON_NAME]" at bounding box center [42, 107] width 49 height 8
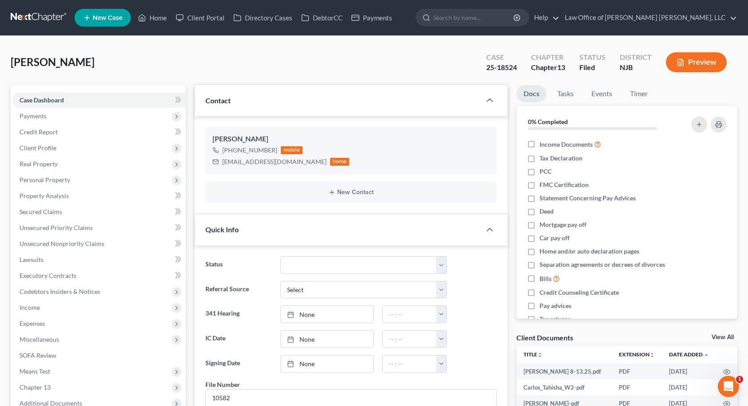
scroll to position [623, 0]
